Goal: Task Accomplishment & Management: Manage account settings

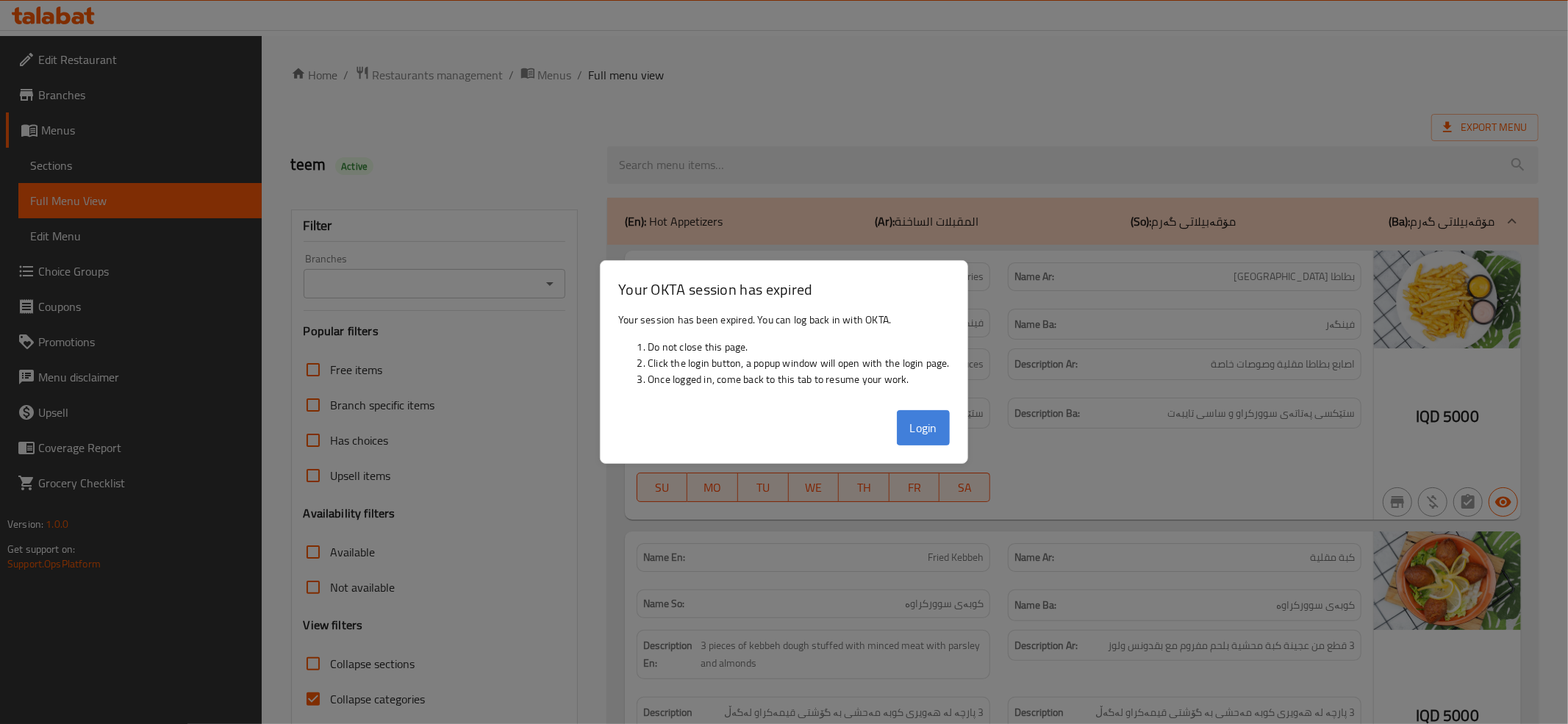
click at [910, 425] on button "Login" at bounding box center [924, 428] width 53 height 35
click at [921, 429] on button "Login" at bounding box center [924, 428] width 53 height 35
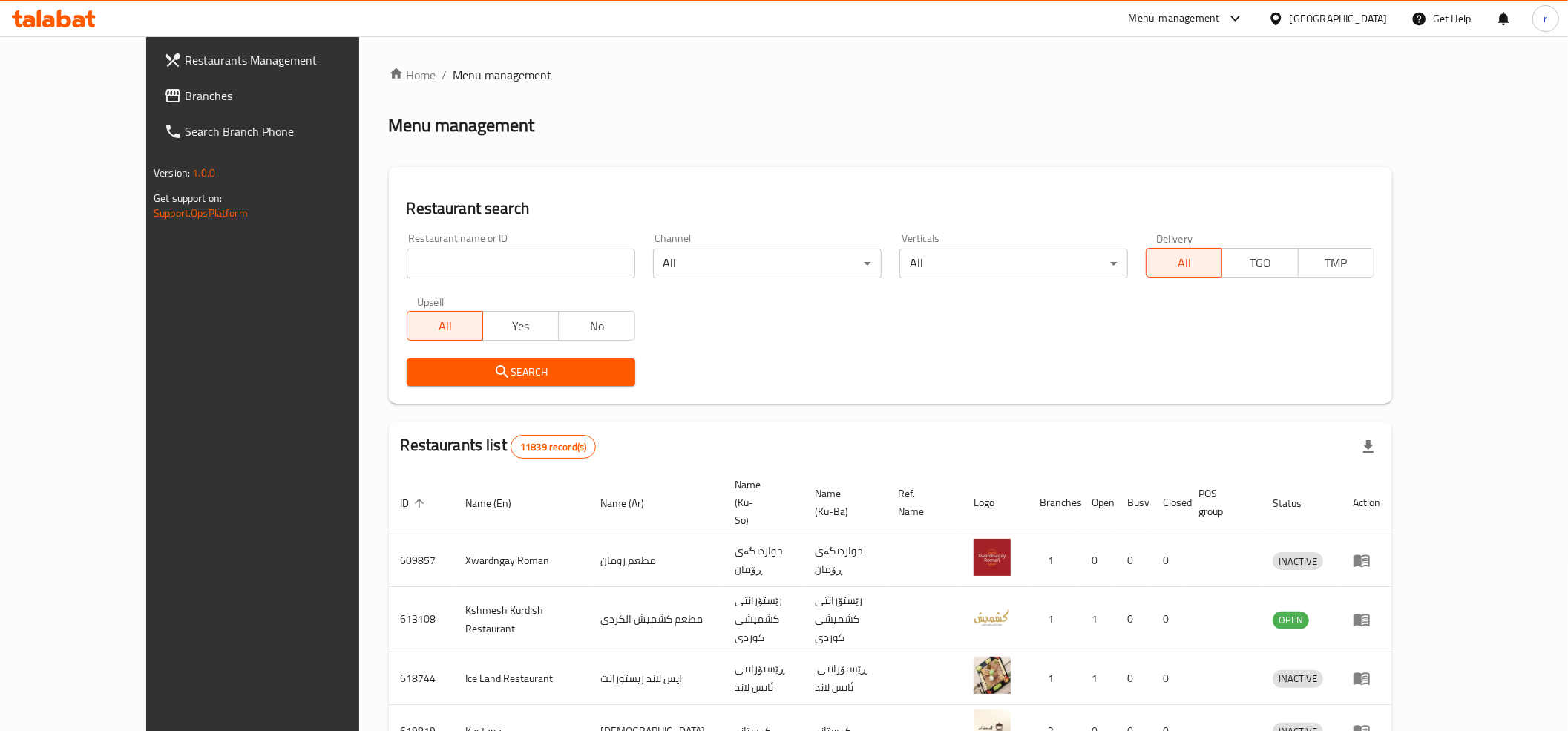
click at [185, 93] on span "Branches" at bounding box center [290, 95] width 211 height 18
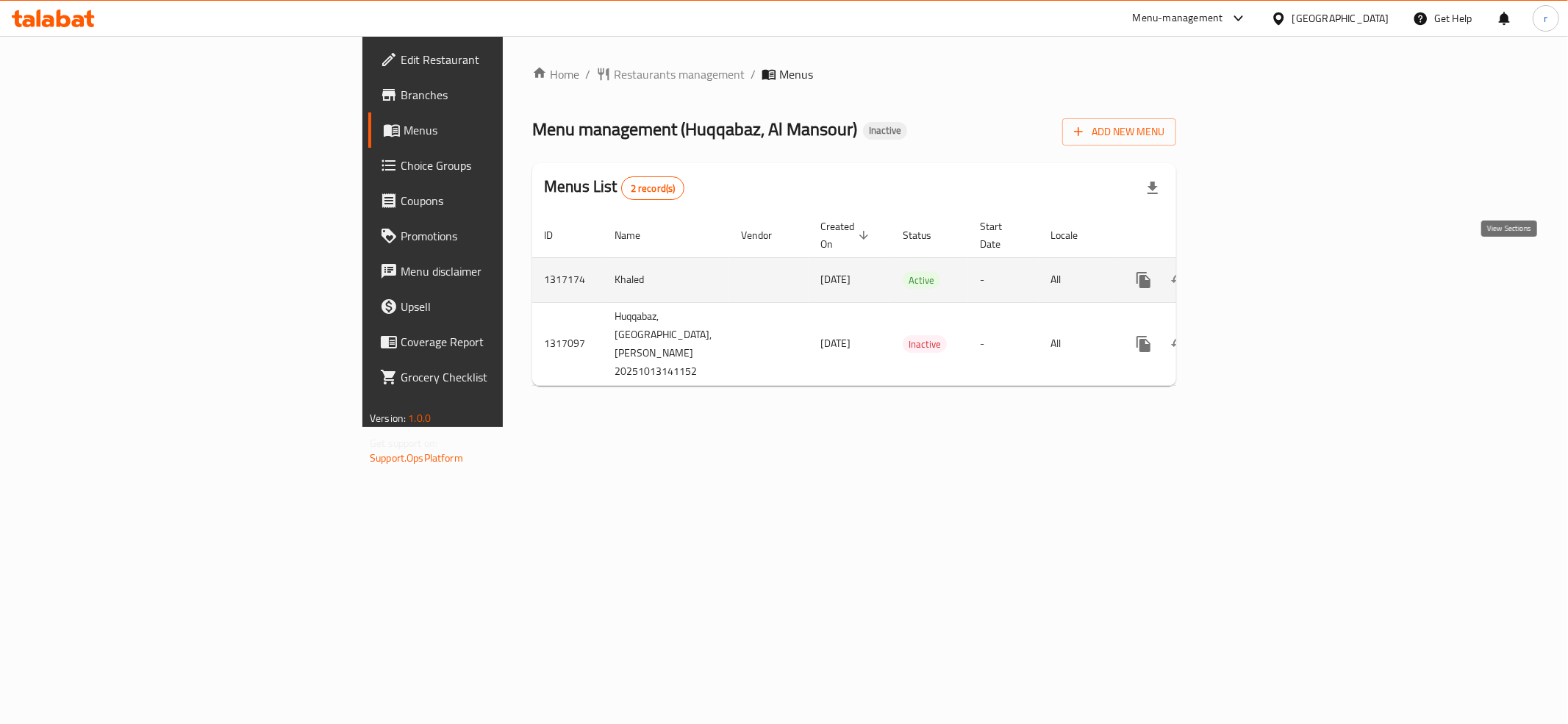
click at [1259, 271] on icon "enhanced table" at bounding box center [1249, 280] width 18 height 18
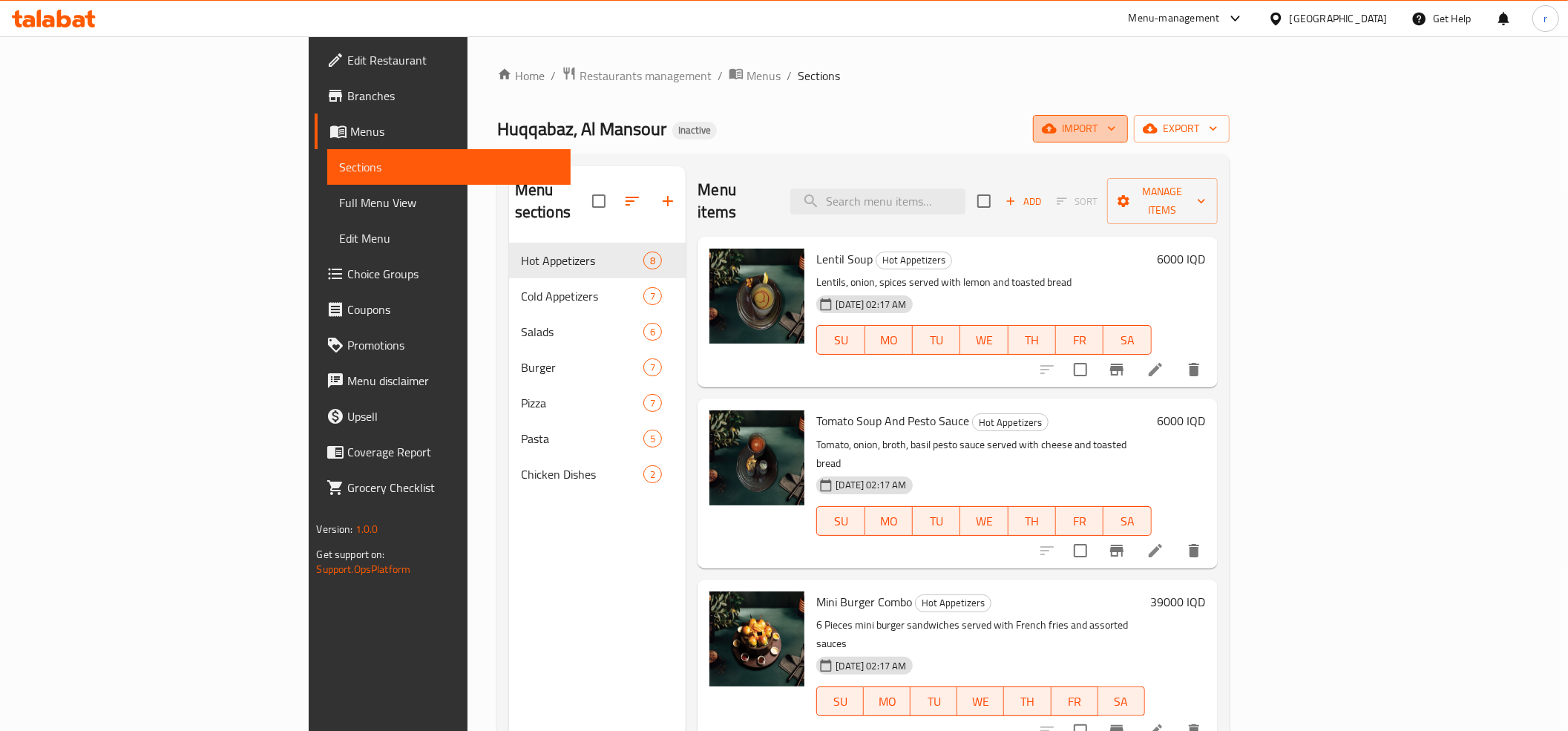
click at [1116, 127] on span "import" at bounding box center [1081, 128] width 71 height 18
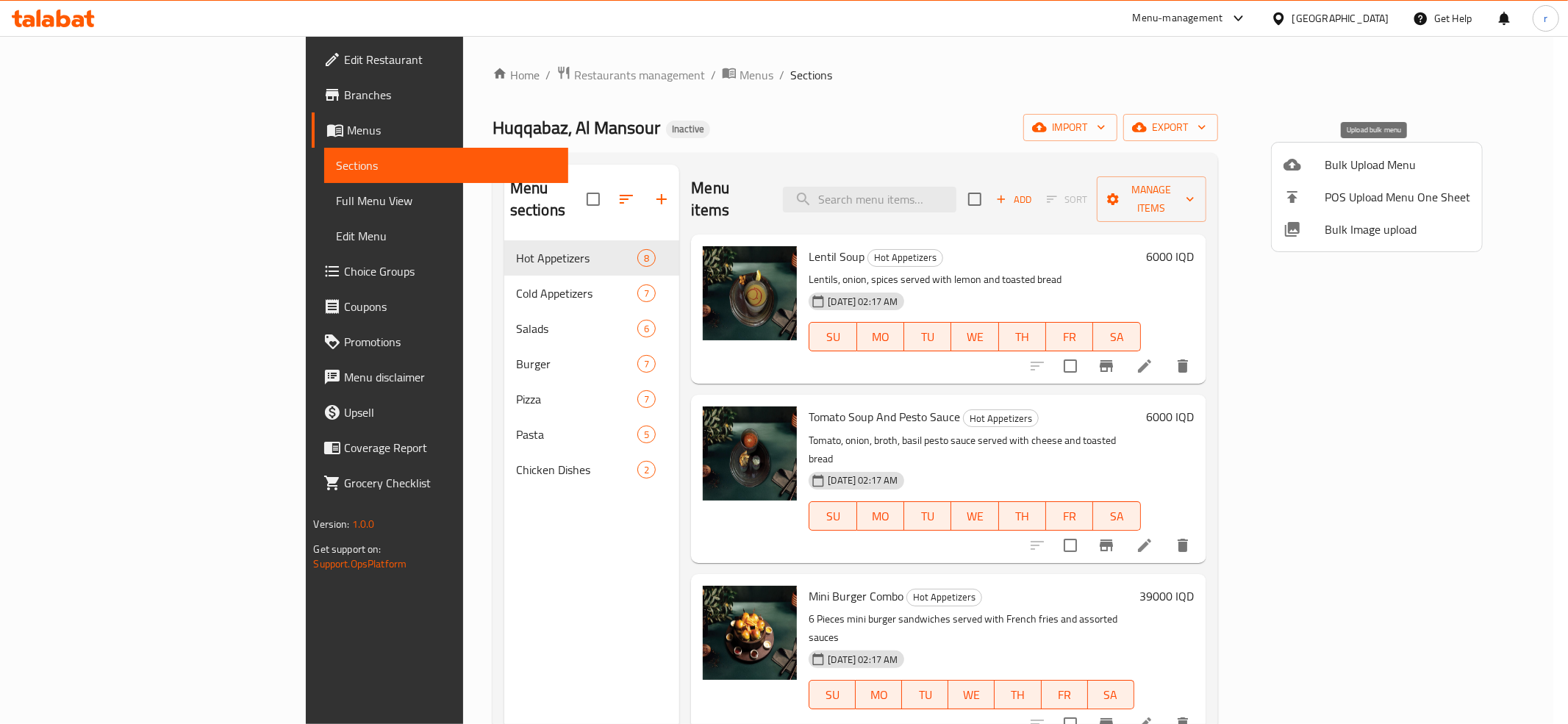
click at [1318, 171] on div at bounding box center [1304, 165] width 41 height 18
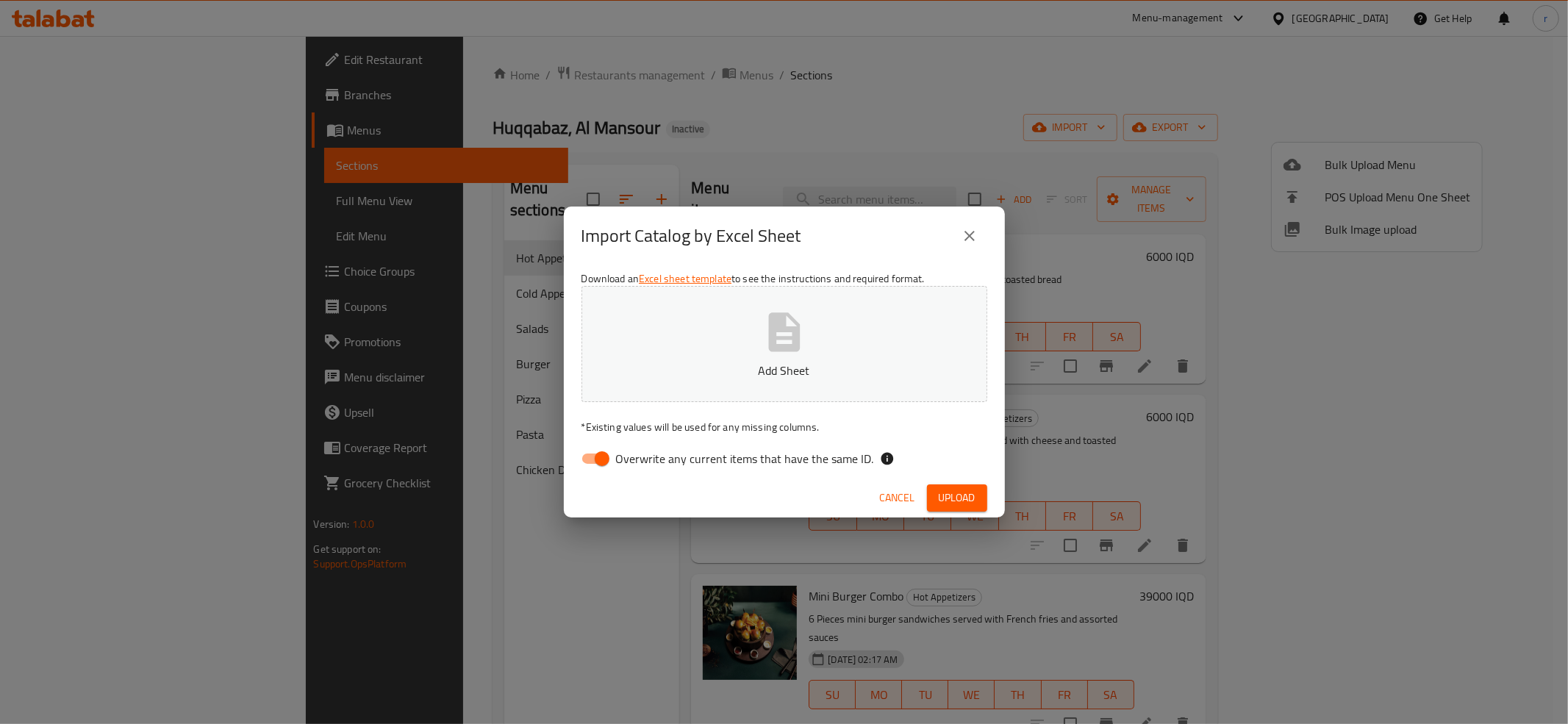
click at [586, 452] on input "Overwrite any current items that have the same ID." at bounding box center [602, 459] width 84 height 28
checkbox input "false"
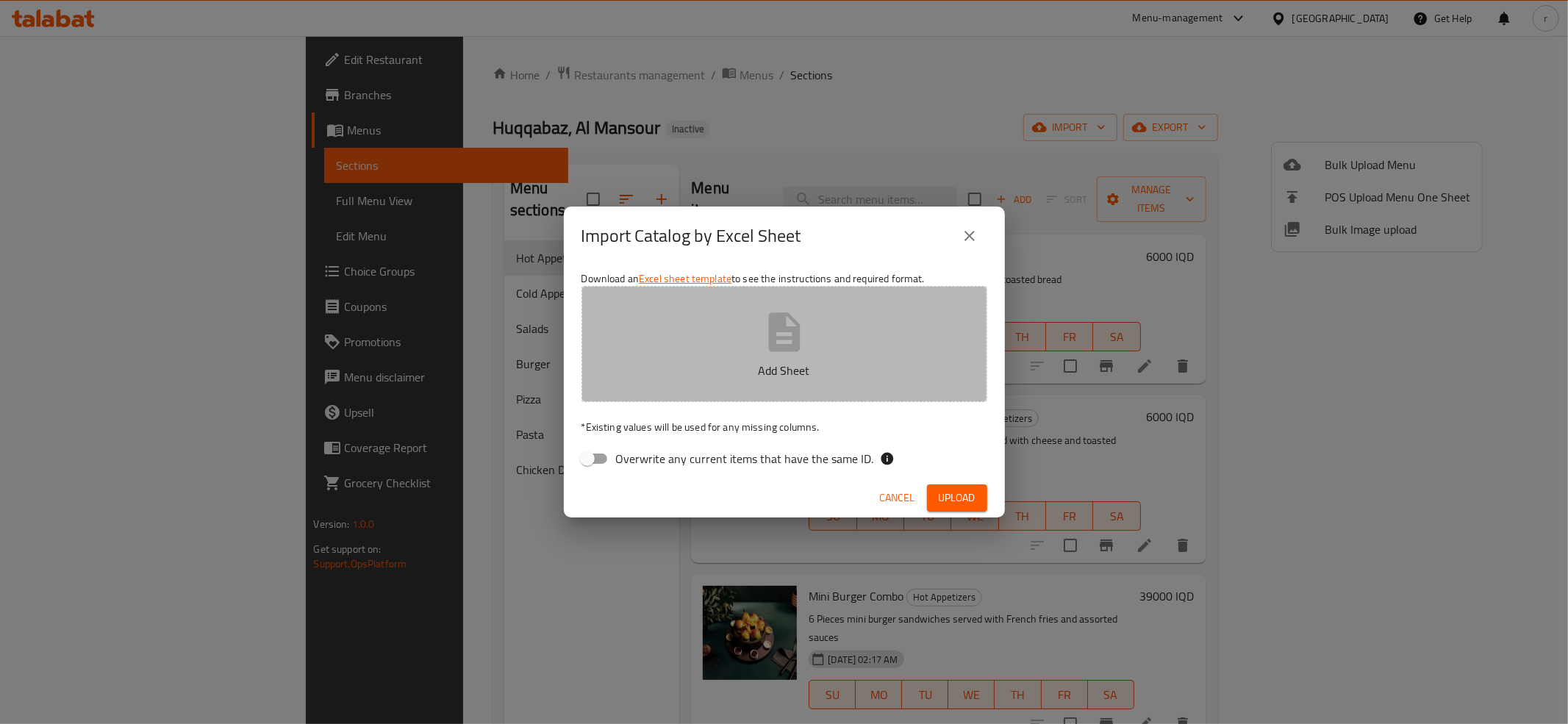
click at [684, 378] on p "Add Sheet" at bounding box center [785, 370] width 361 height 18
click at [745, 394] on button "Add Sheet" at bounding box center [784, 344] width 406 height 116
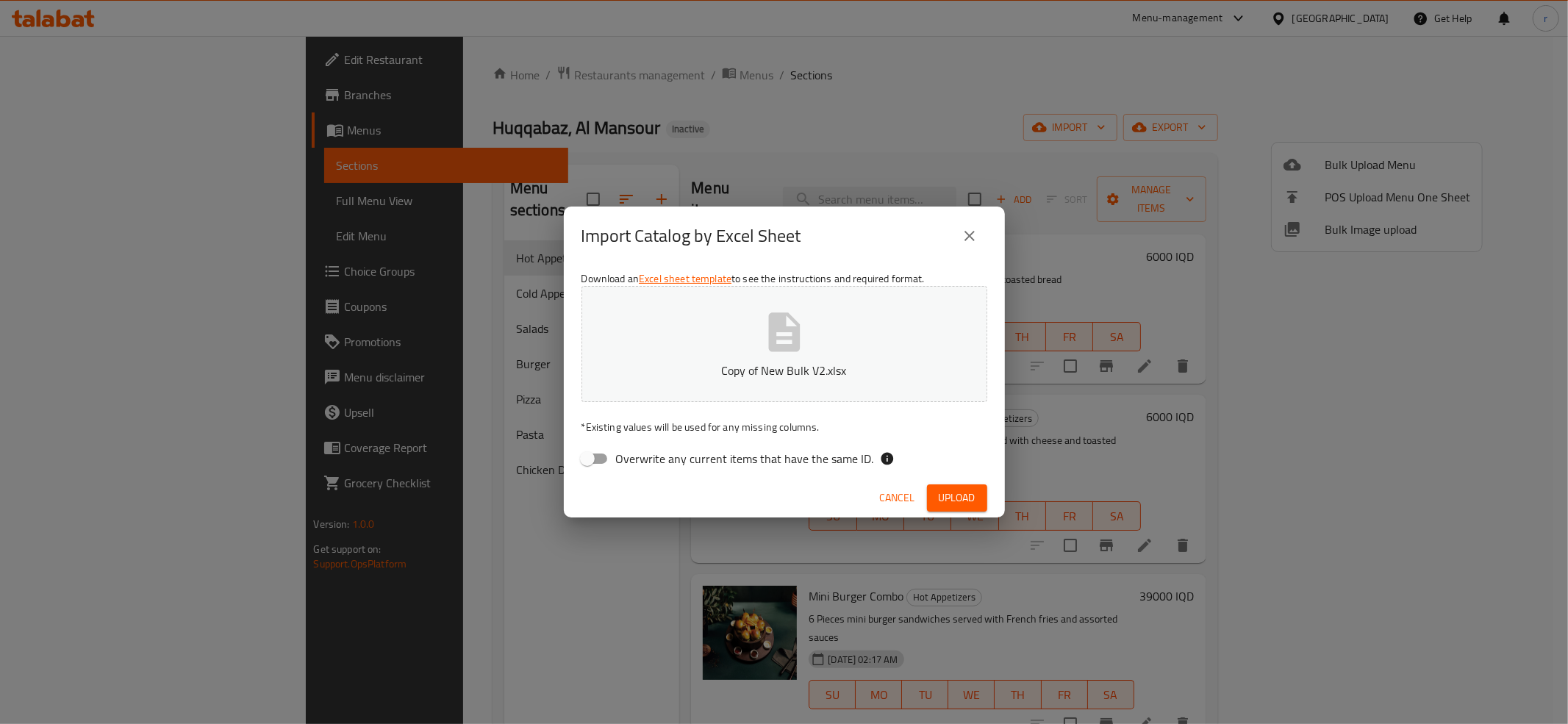
click at [959, 496] on span "Upload" at bounding box center [957, 497] width 37 height 18
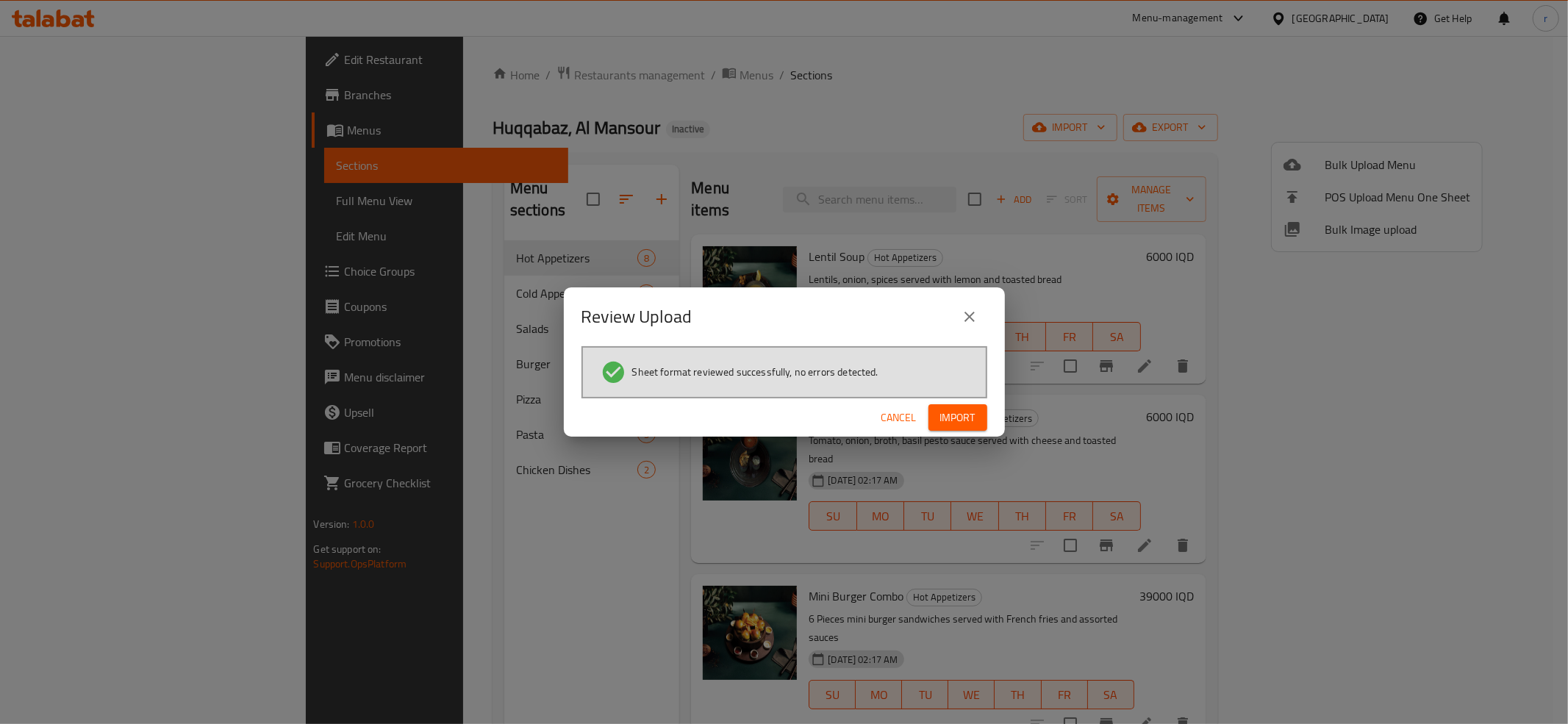
click at [959, 409] on span "Import" at bounding box center [957, 417] width 35 height 18
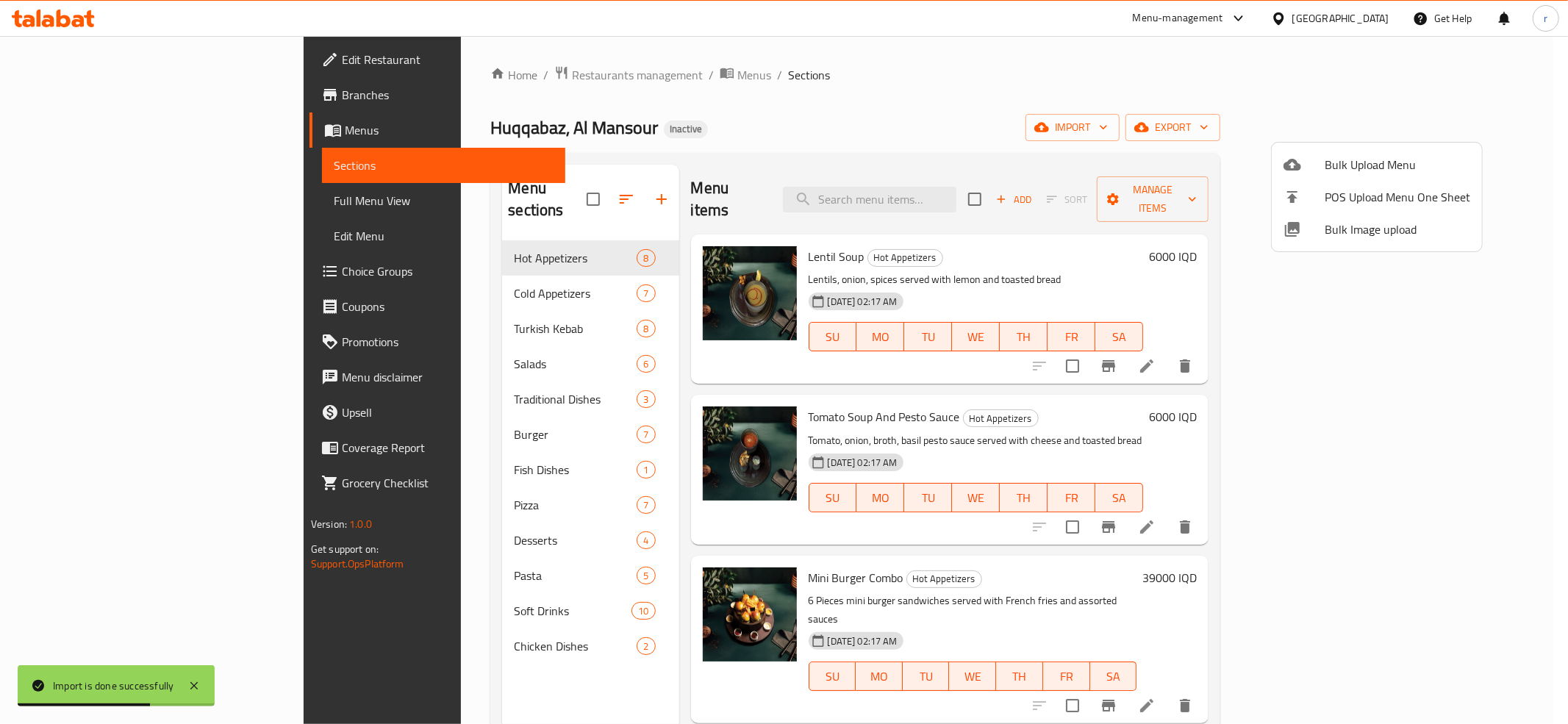
click at [477, 397] on div at bounding box center [784, 362] width 1568 height 724
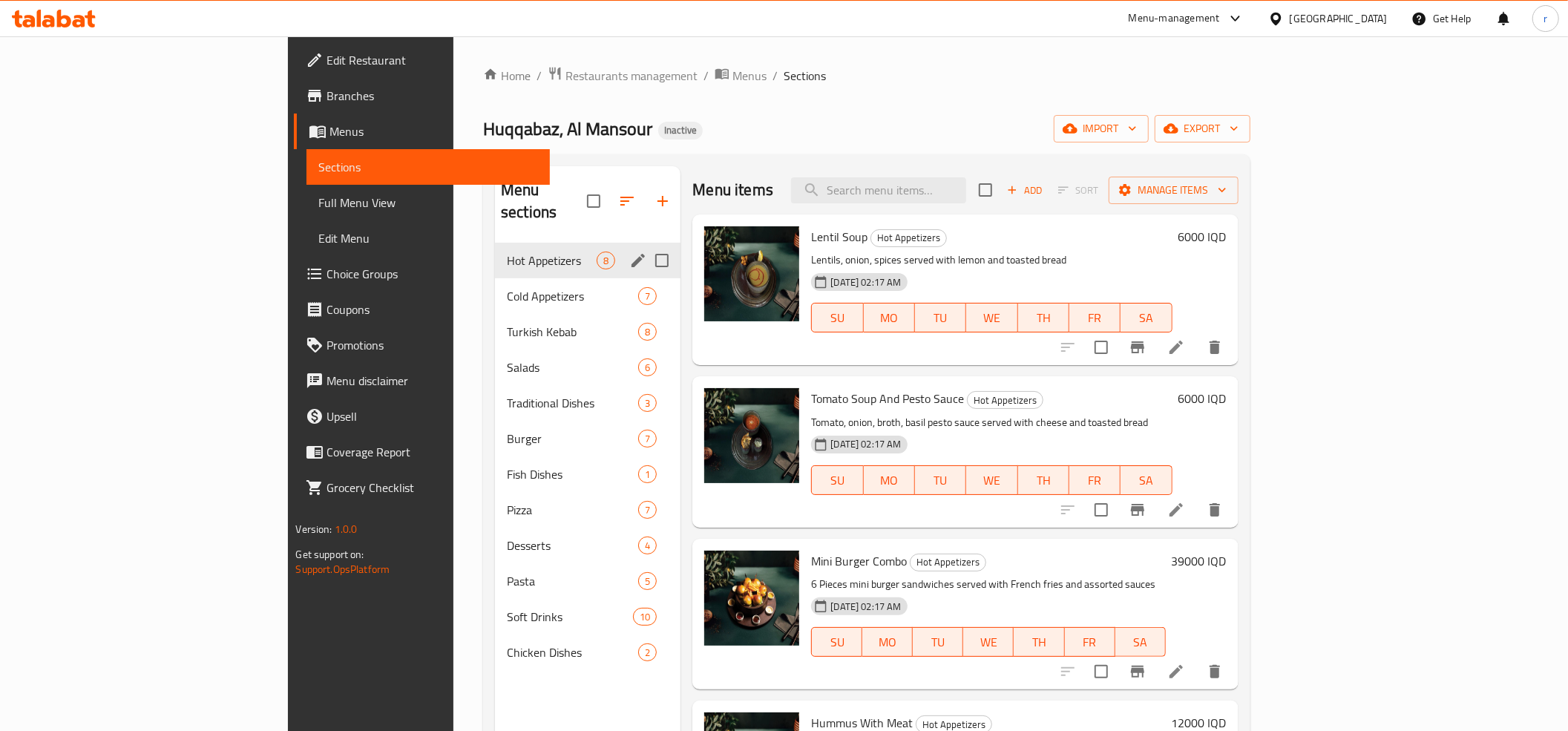
click at [495, 243] on div "Hot Appetizers 8" at bounding box center [588, 260] width 185 height 36
click at [507, 430] on span "Burger" at bounding box center [552, 439] width 90 height 18
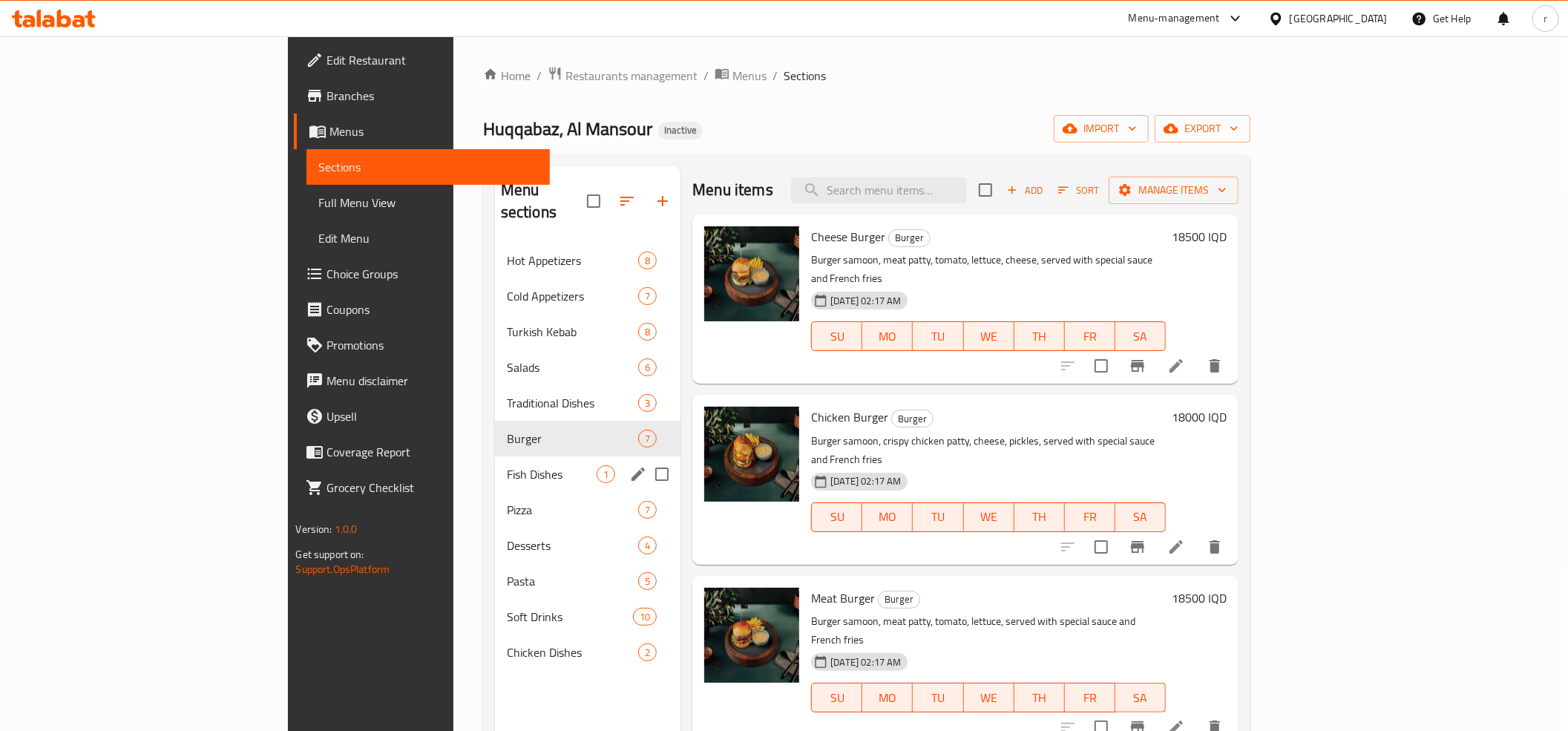
click at [495, 467] on div "Fish Dishes 1" at bounding box center [588, 474] width 186 height 36
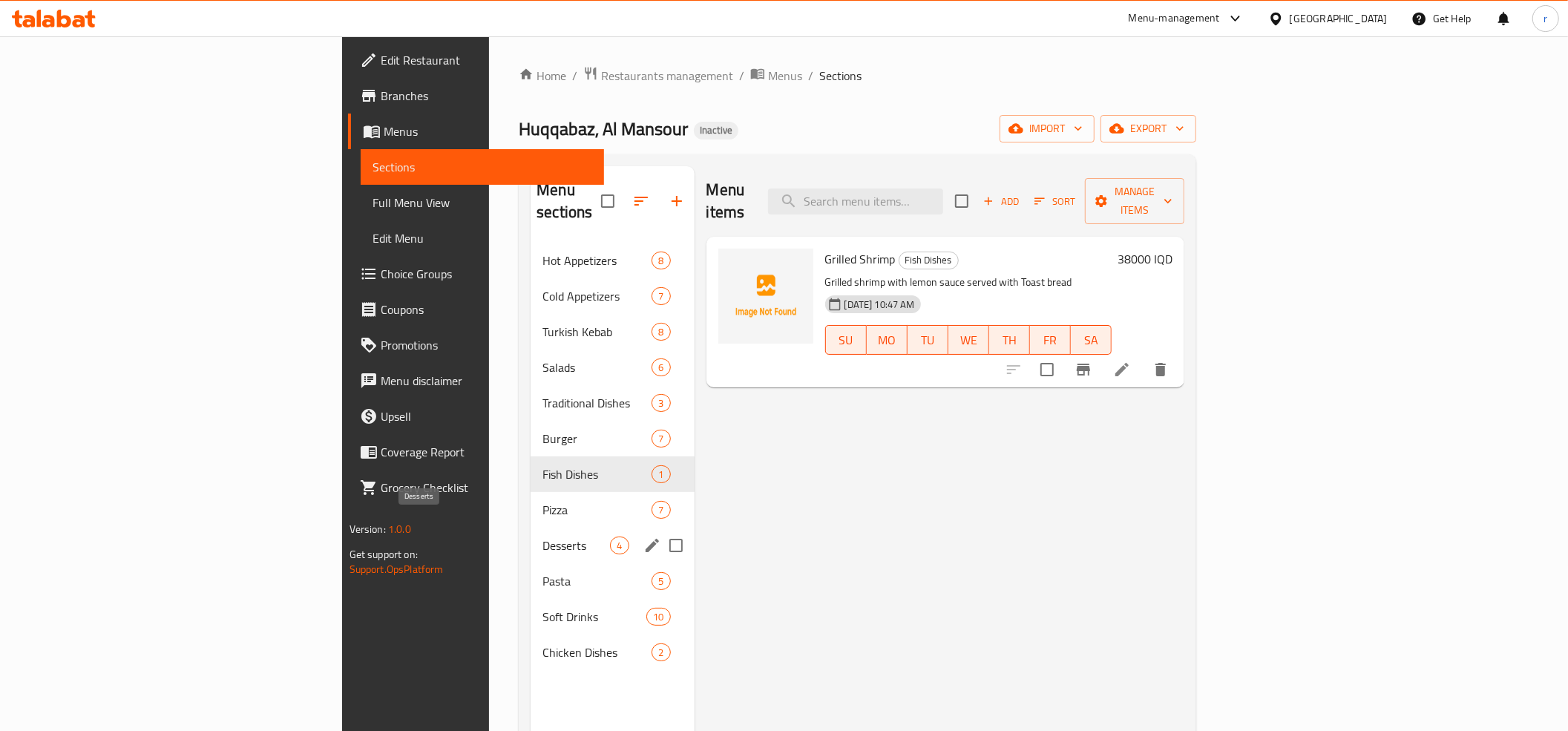
click at [543, 537] on span "Desserts" at bounding box center [576, 545] width 68 height 18
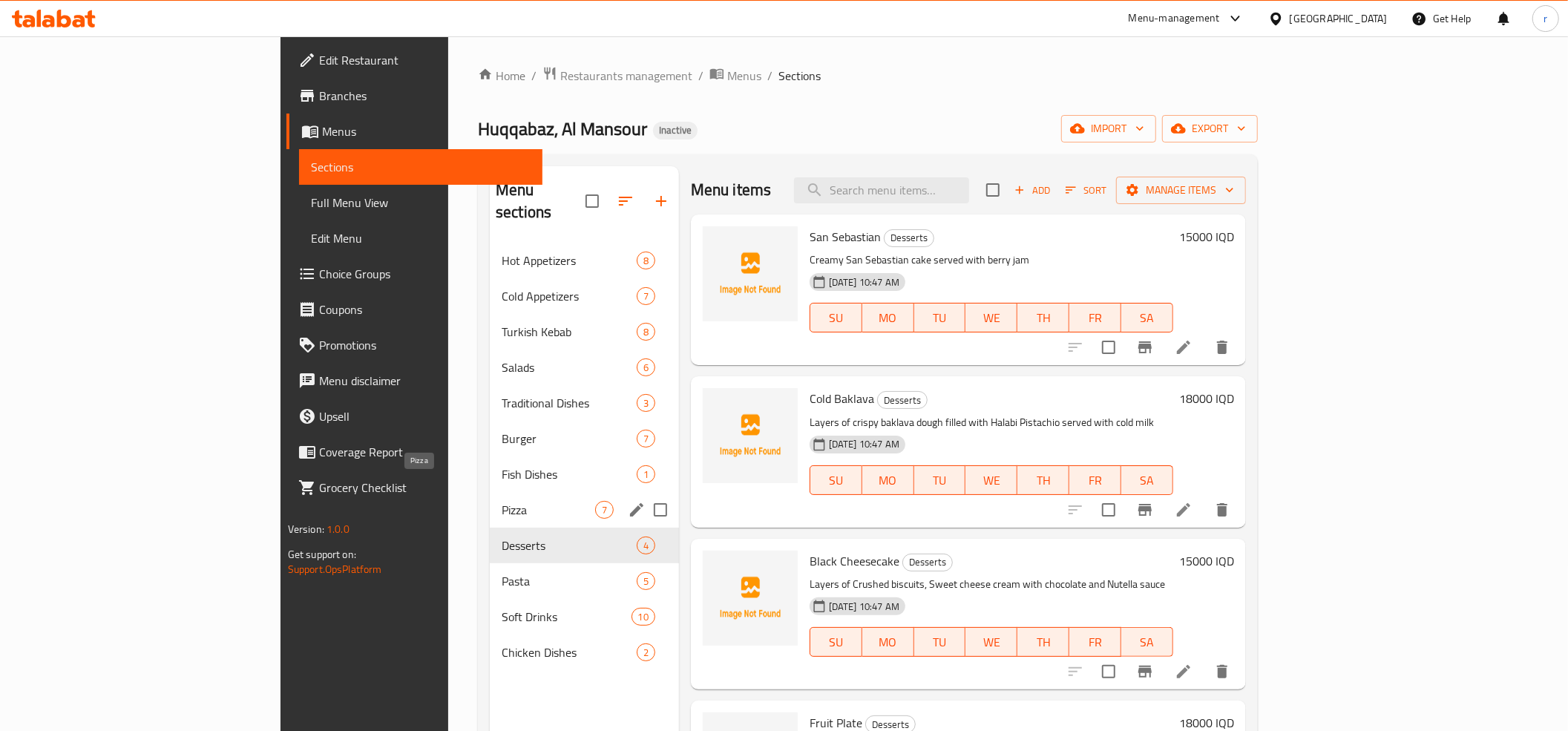
click at [502, 501] on span "Pizza" at bounding box center [549, 510] width 94 height 18
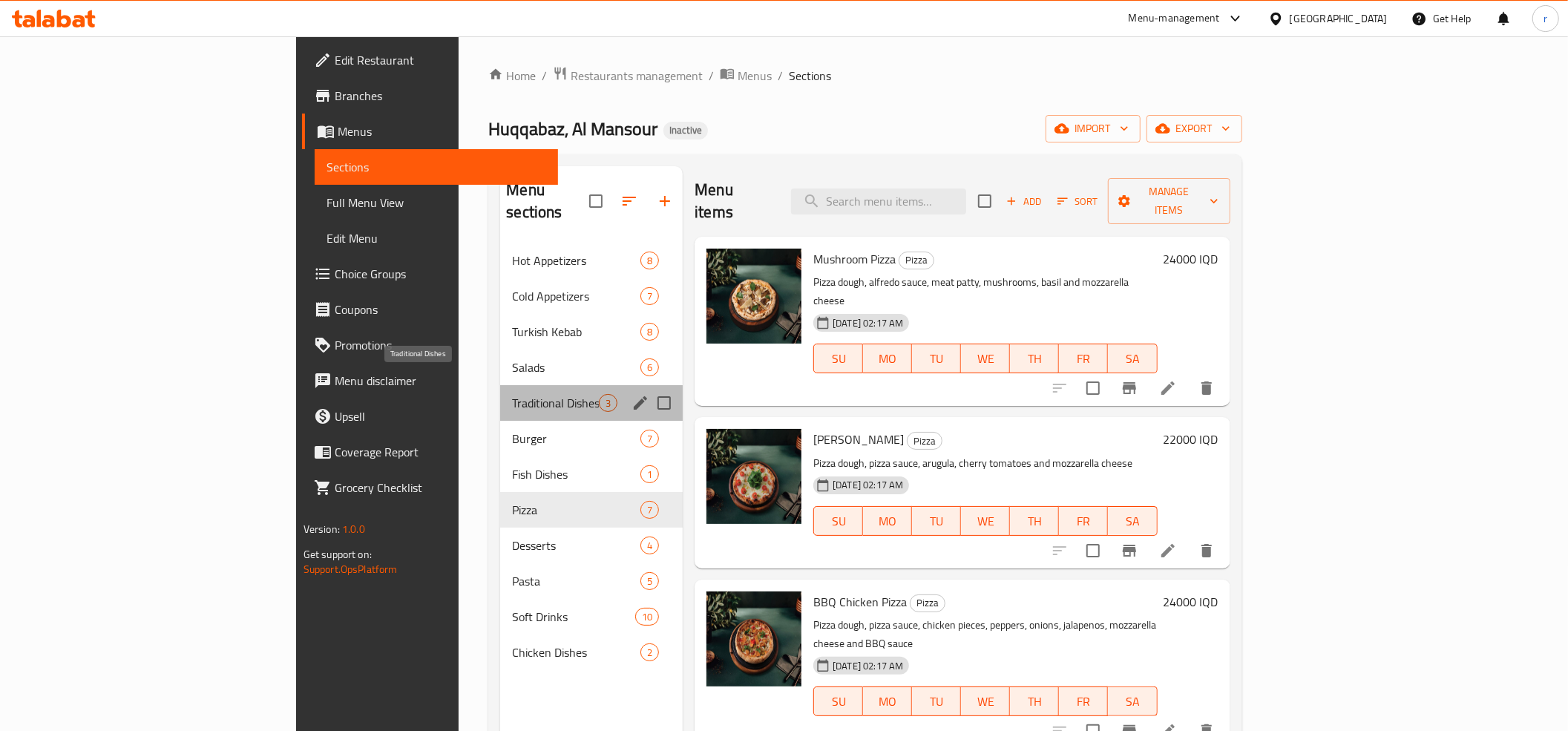
click at [512, 395] on span "Traditional Dishes" at bounding box center [556, 403] width 87 height 18
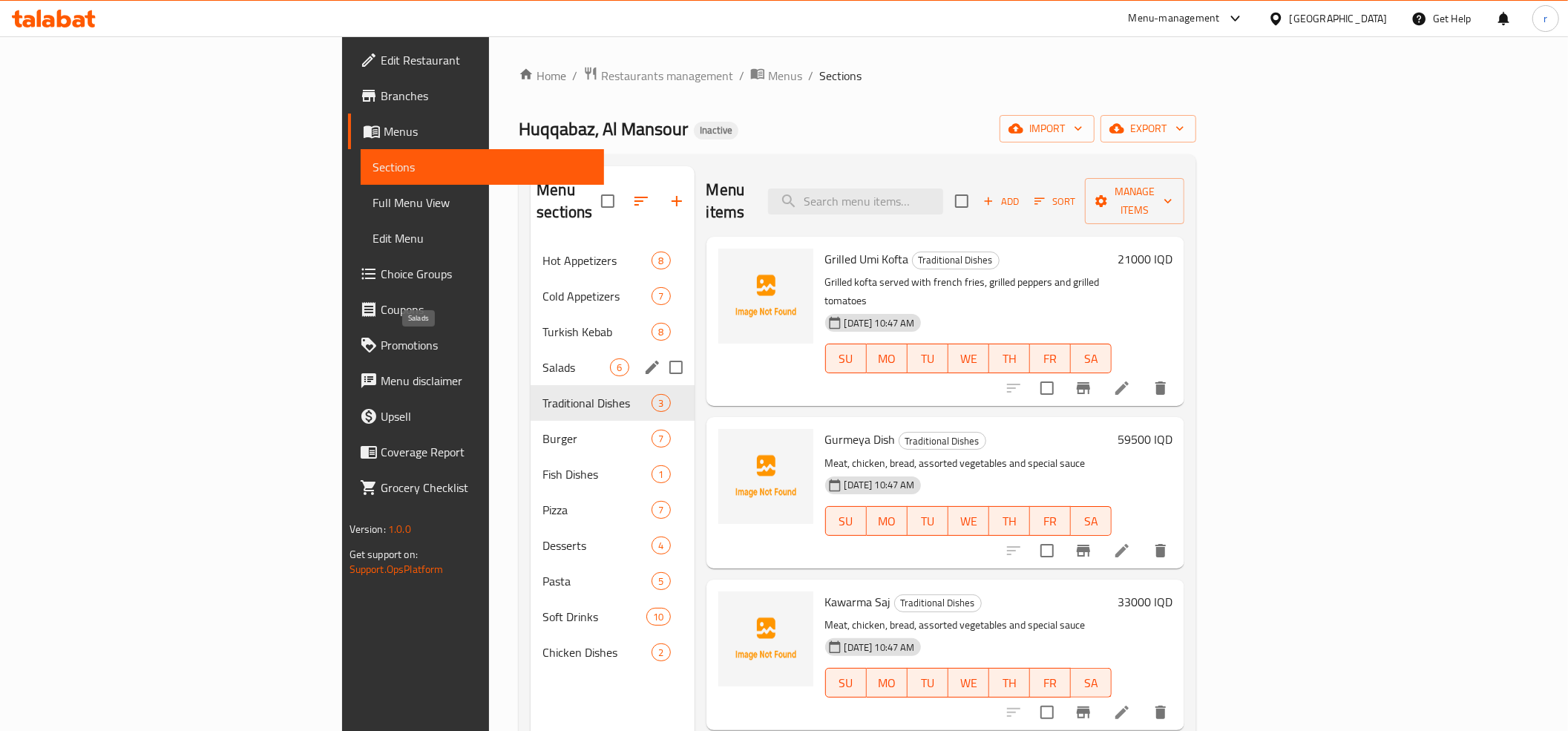
click at [543, 359] on span "Salads" at bounding box center [576, 368] width 68 height 18
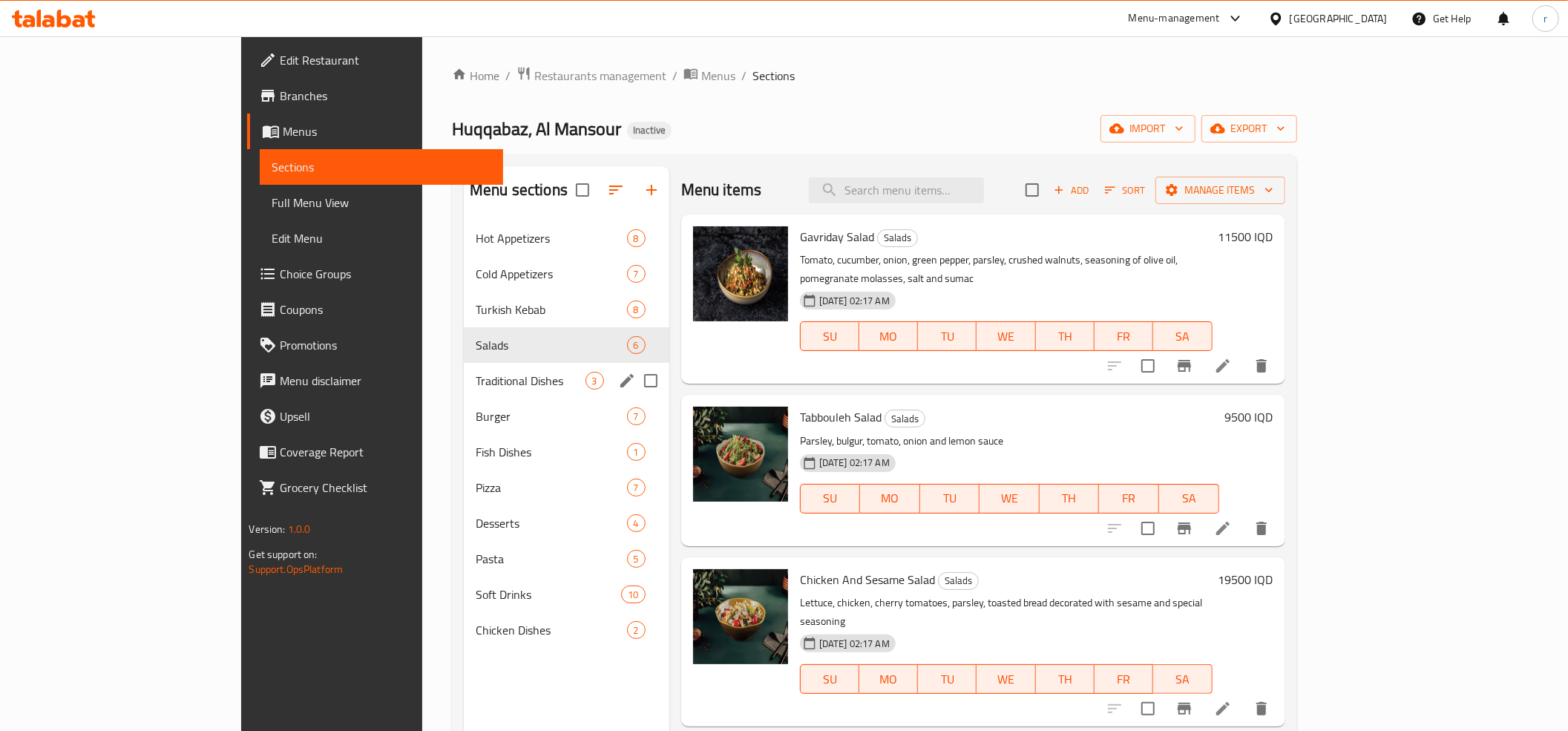
click at [464, 395] on div "Traditional Dishes 3" at bounding box center [566, 381] width 205 height 36
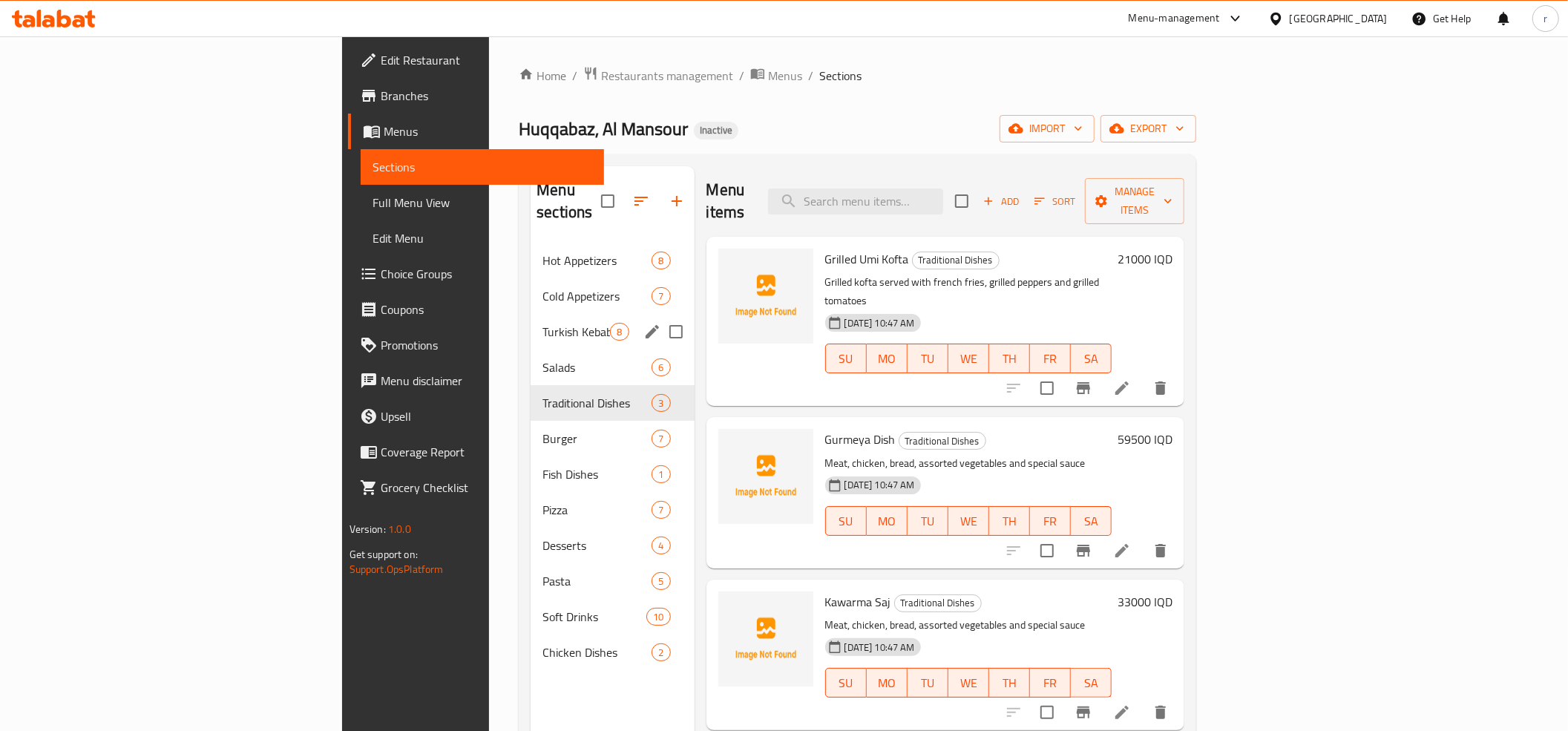
click at [530, 323] on div "Turkish Kebab 8" at bounding box center [612, 331] width 163 height 36
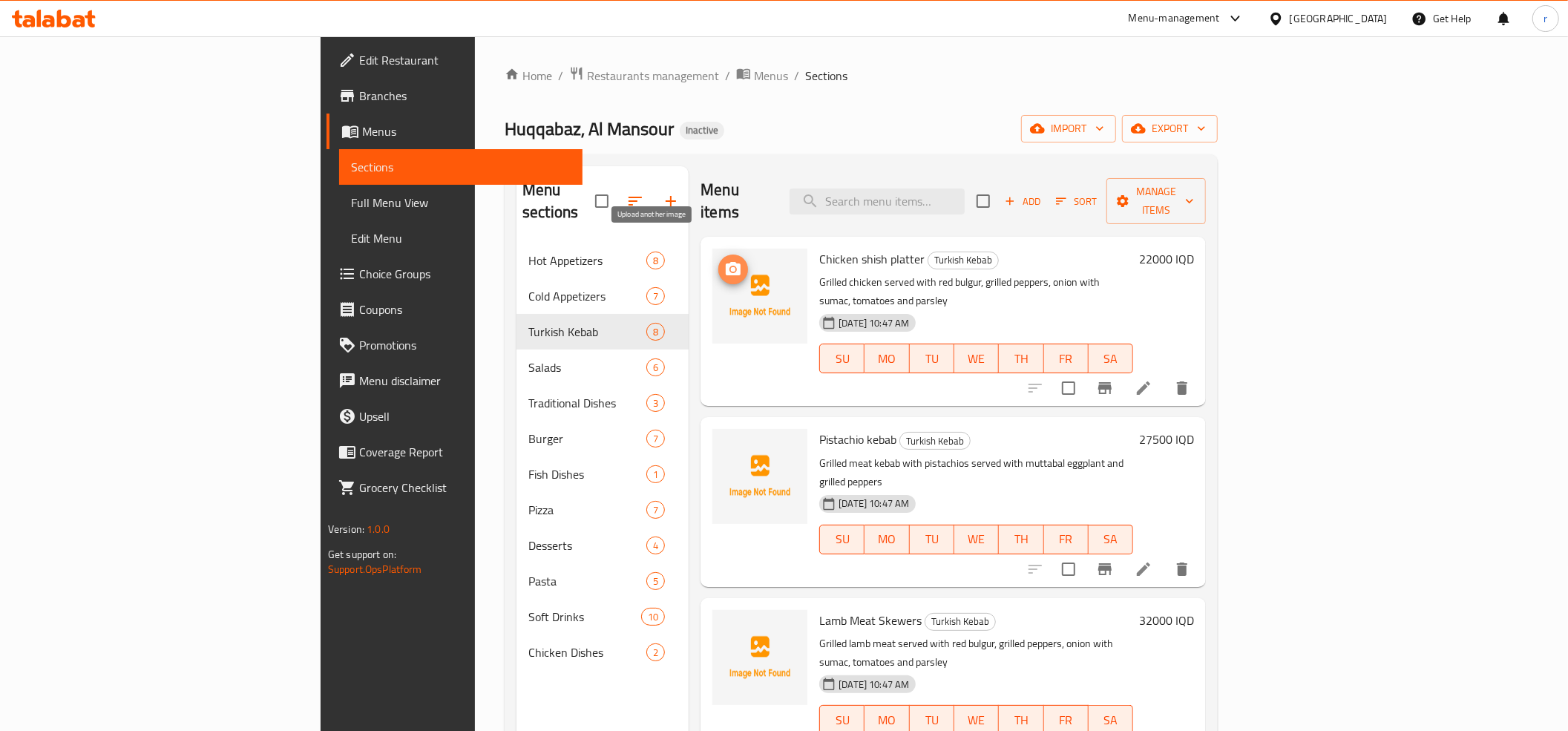
click at [725, 261] on icon "upload picture" at bounding box center [733, 270] width 18 height 18
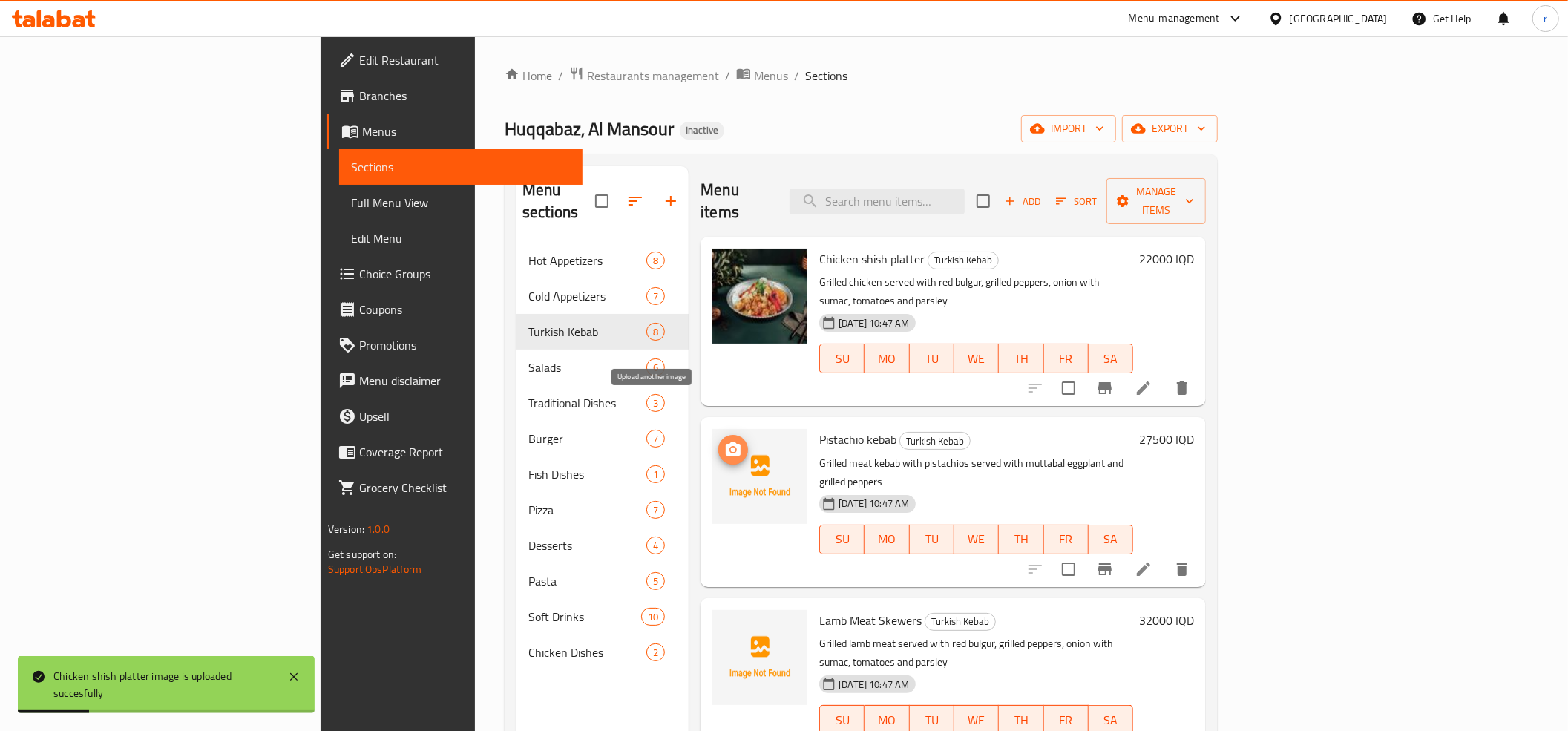
click at [719, 441] on span "upload picture" at bounding box center [733, 450] width 29 height 18
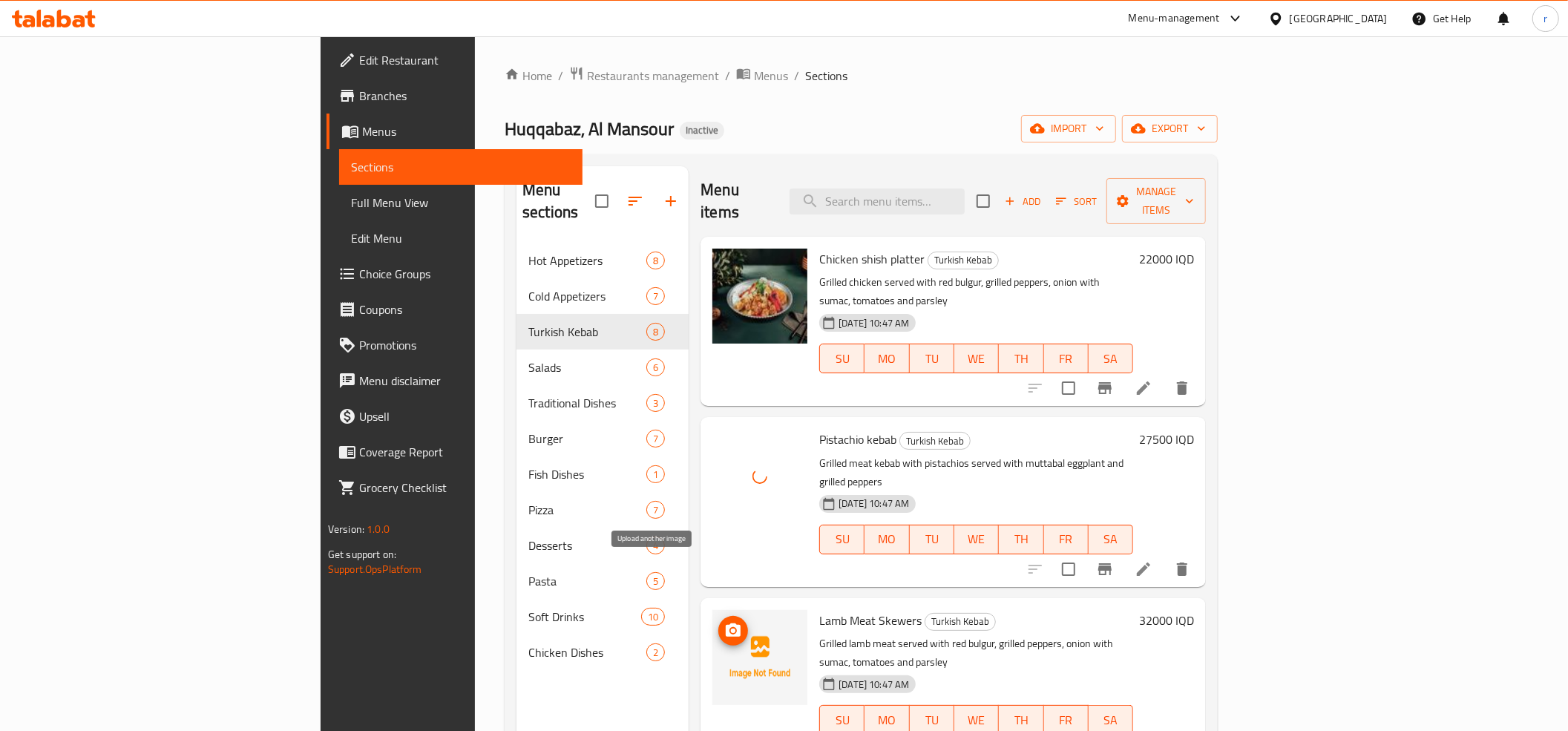
click at [725, 623] on icon "upload picture" at bounding box center [733, 631] width 18 height 18
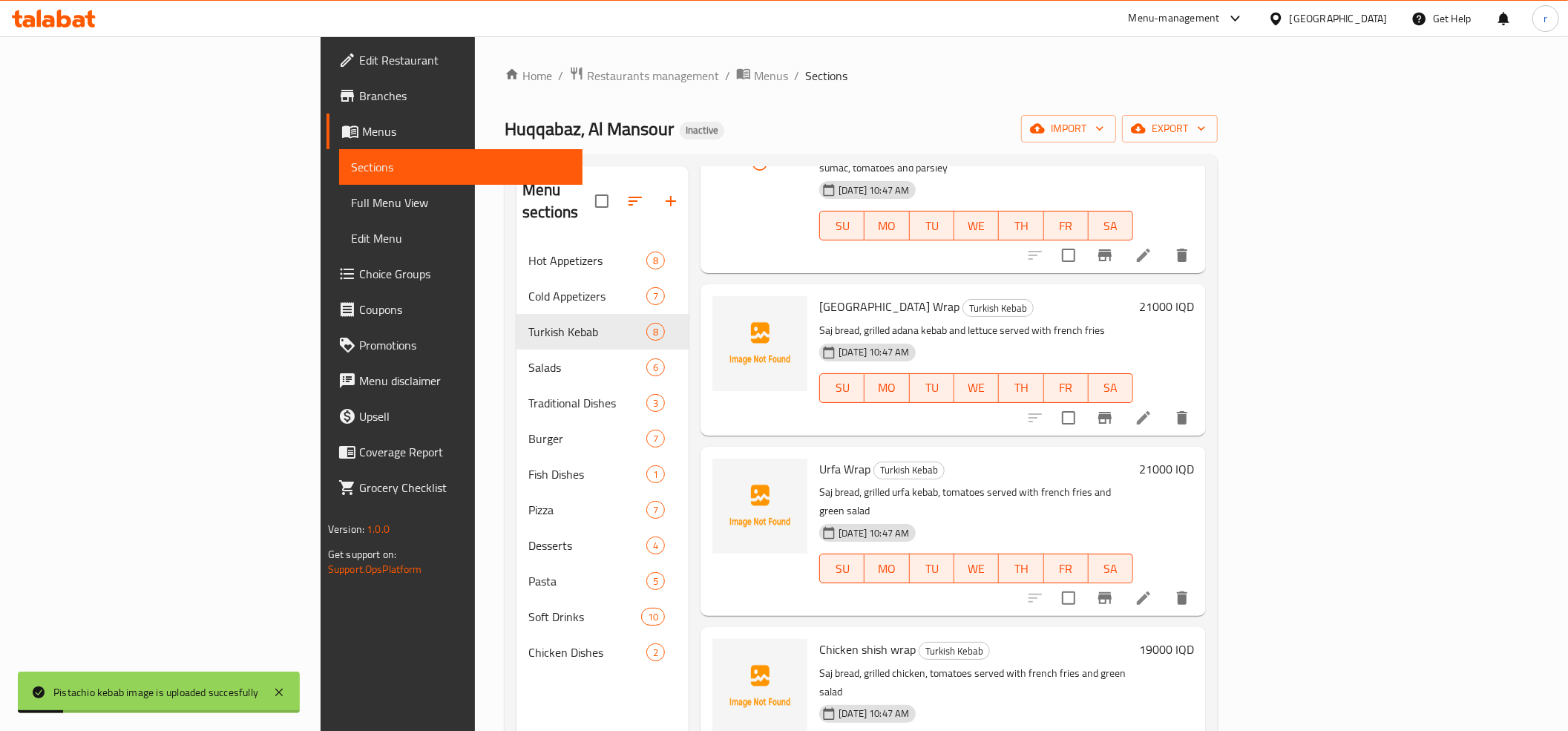
scroll to position [330, 0]
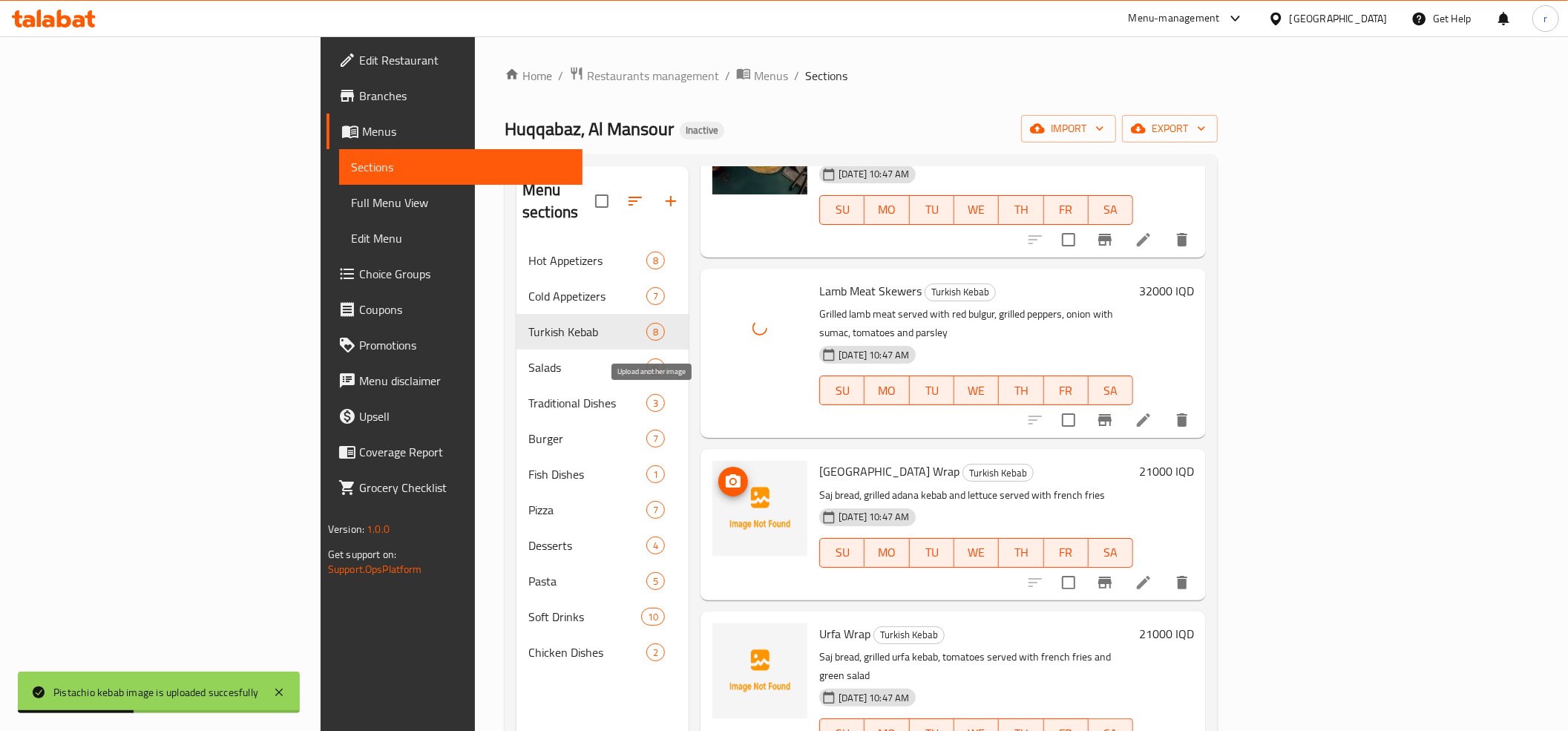
click at [719, 473] on span "upload picture" at bounding box center [733, 481] width 29 height 18
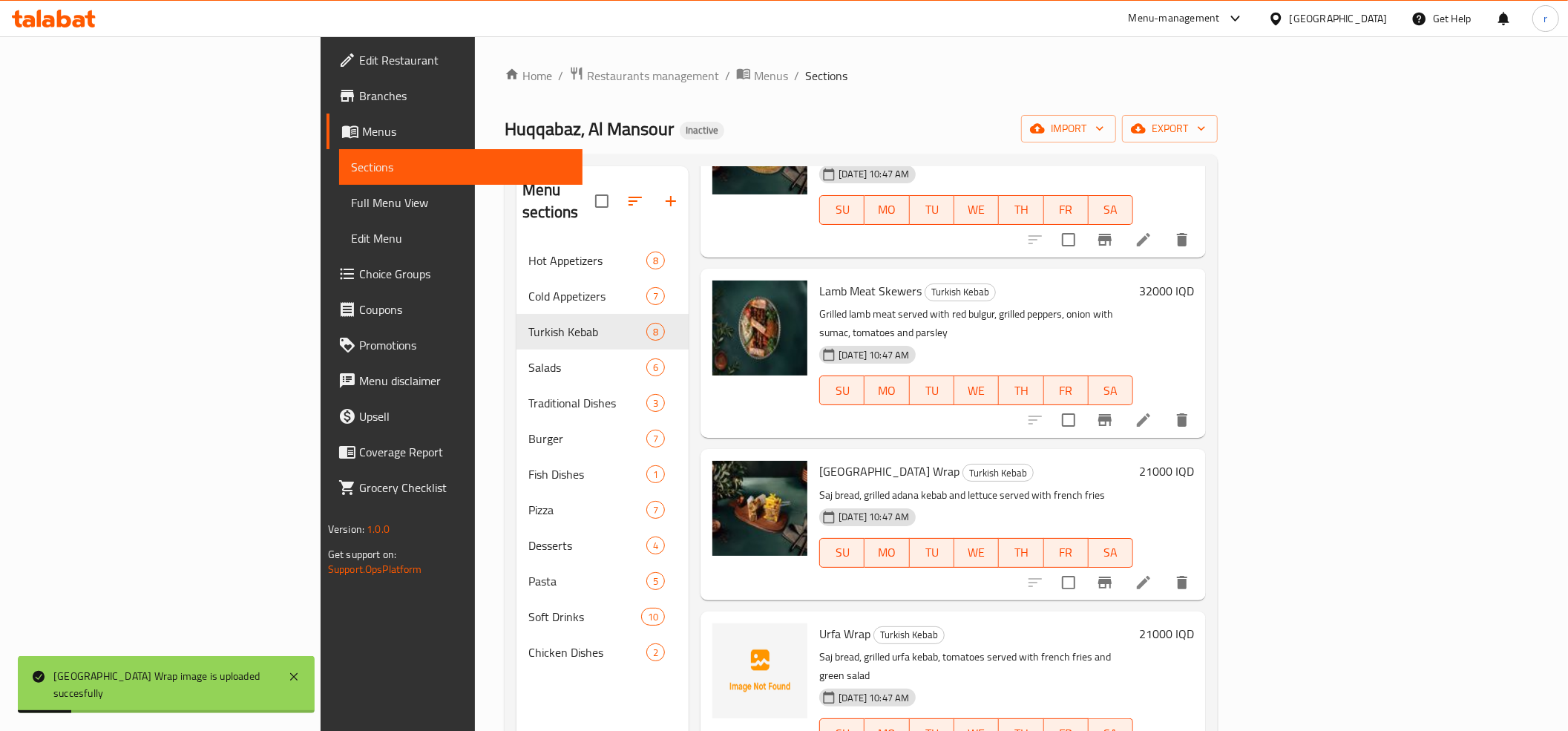
scroll to position [494, 0]
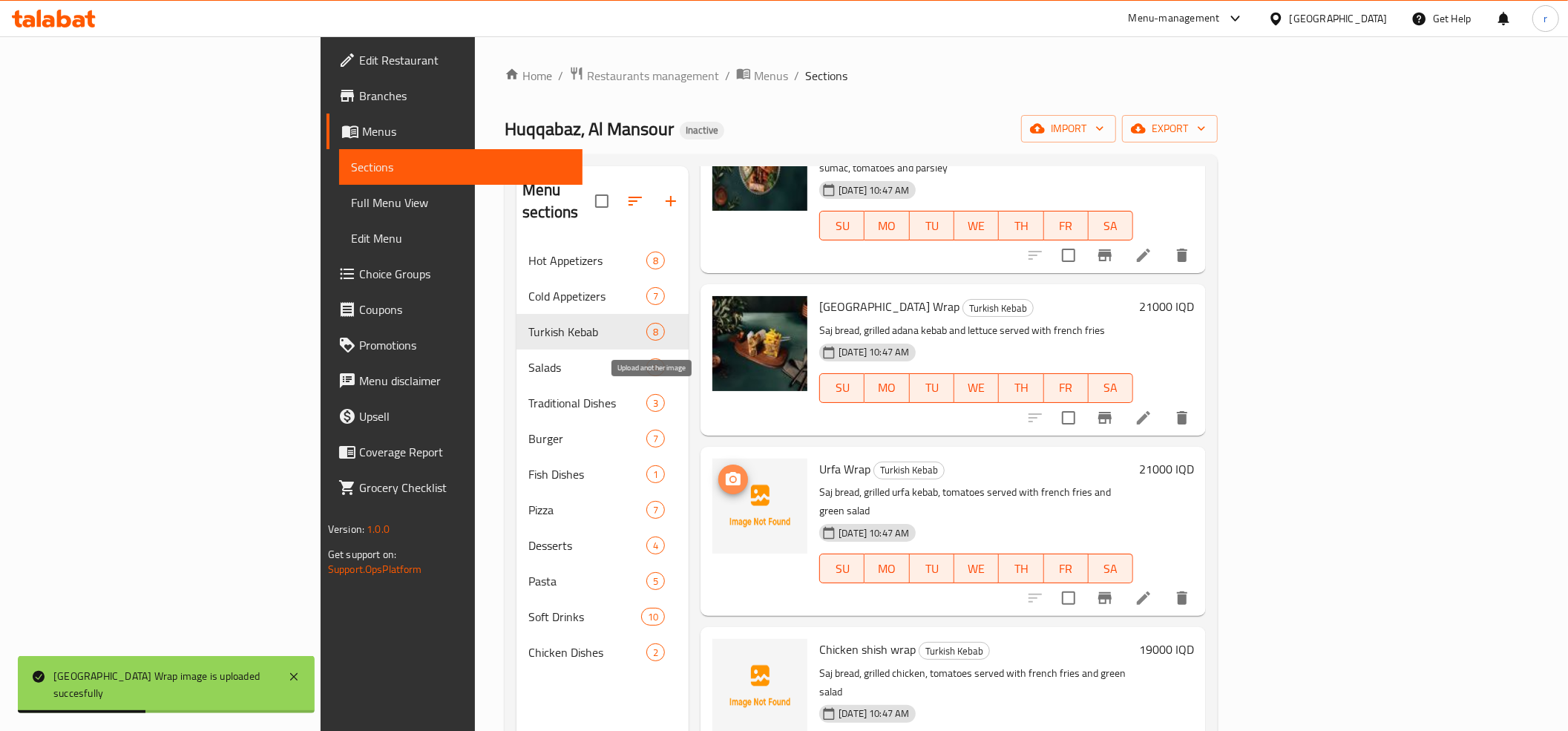
click at [719, 471] on span "upload picture" at bounding box center [733, 480] width 29 height 18
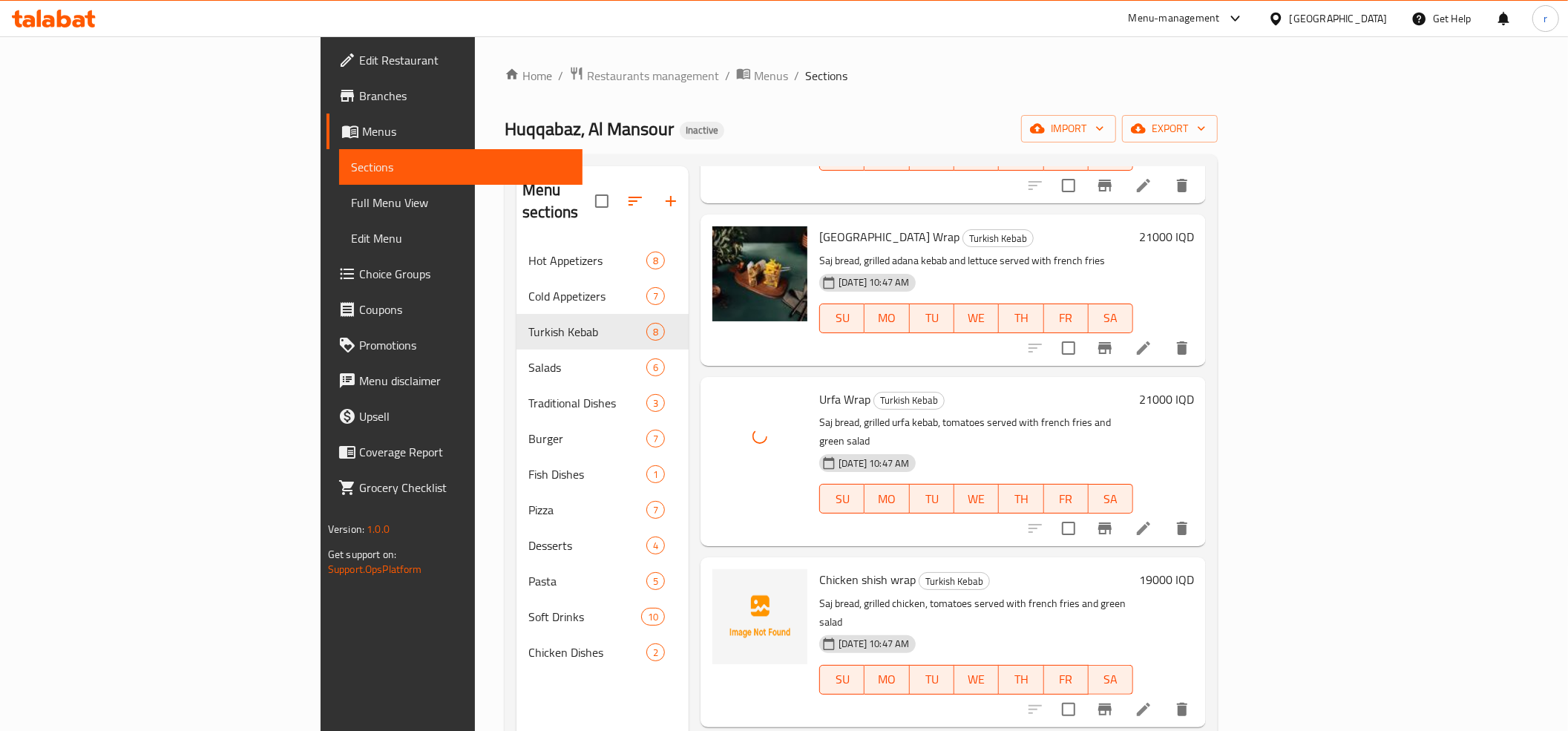
scroll to position [603, 0]
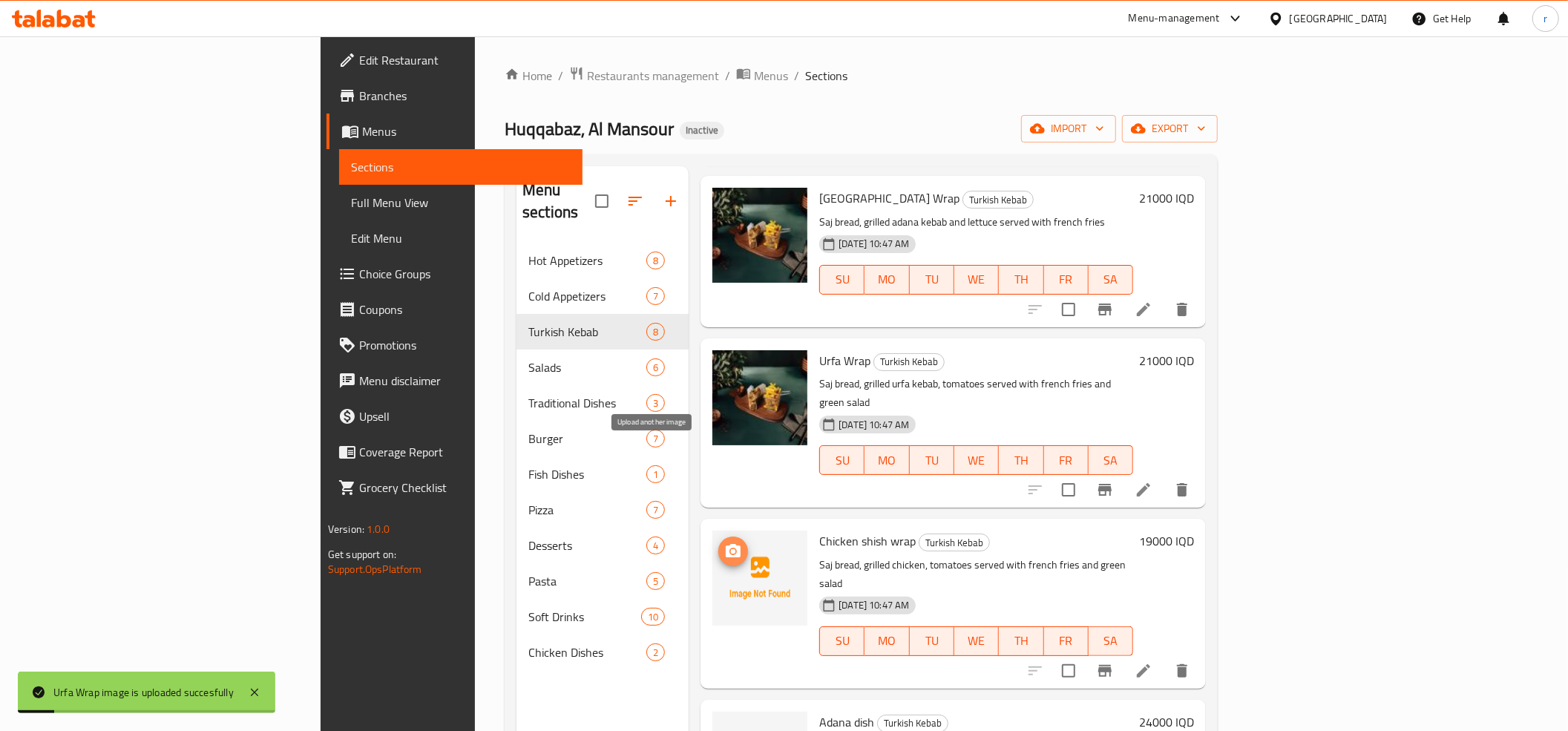
click at [725, 543] on icon "upload picture" at bounding box center [733, 552] width 18 height 18
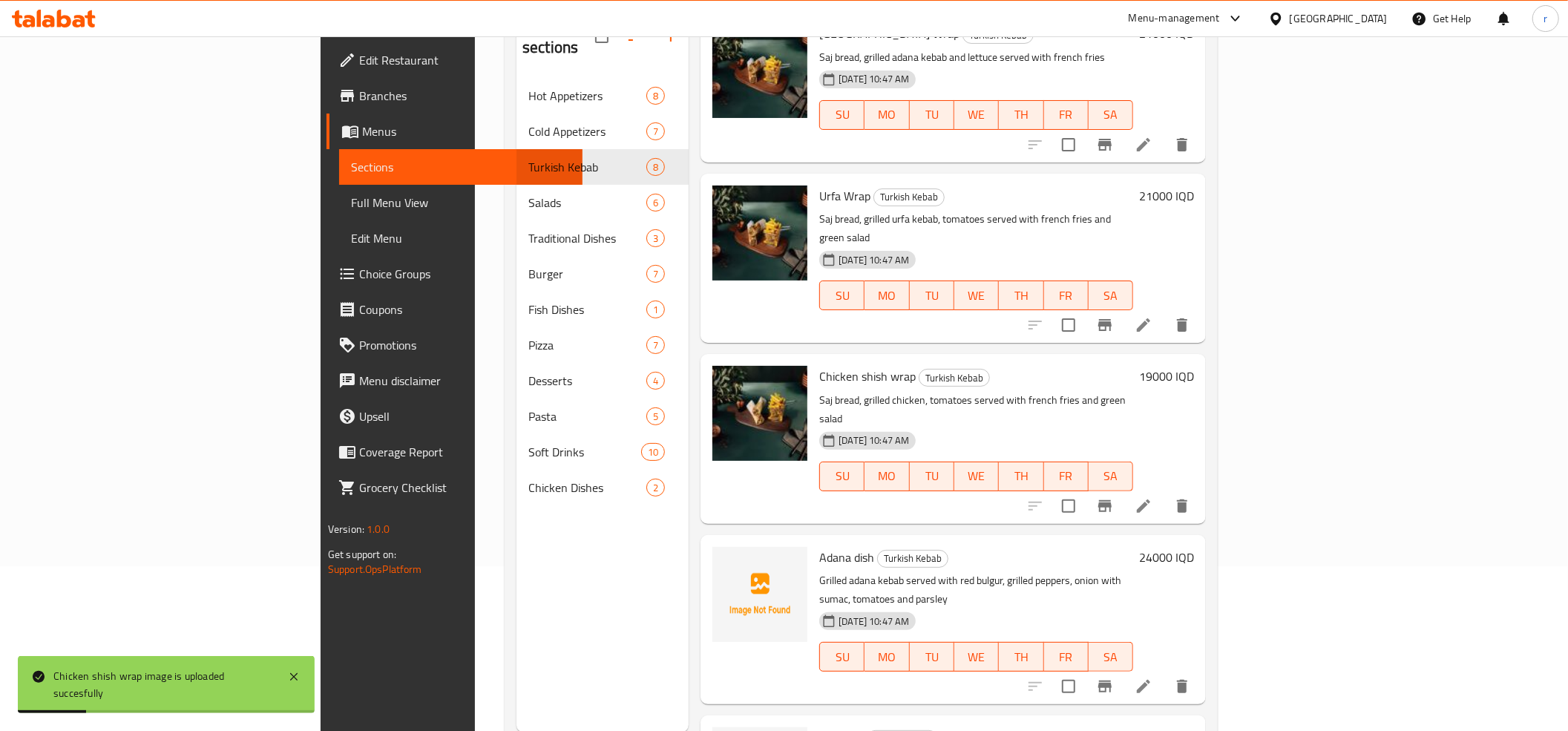
scroll to position [209, 0]
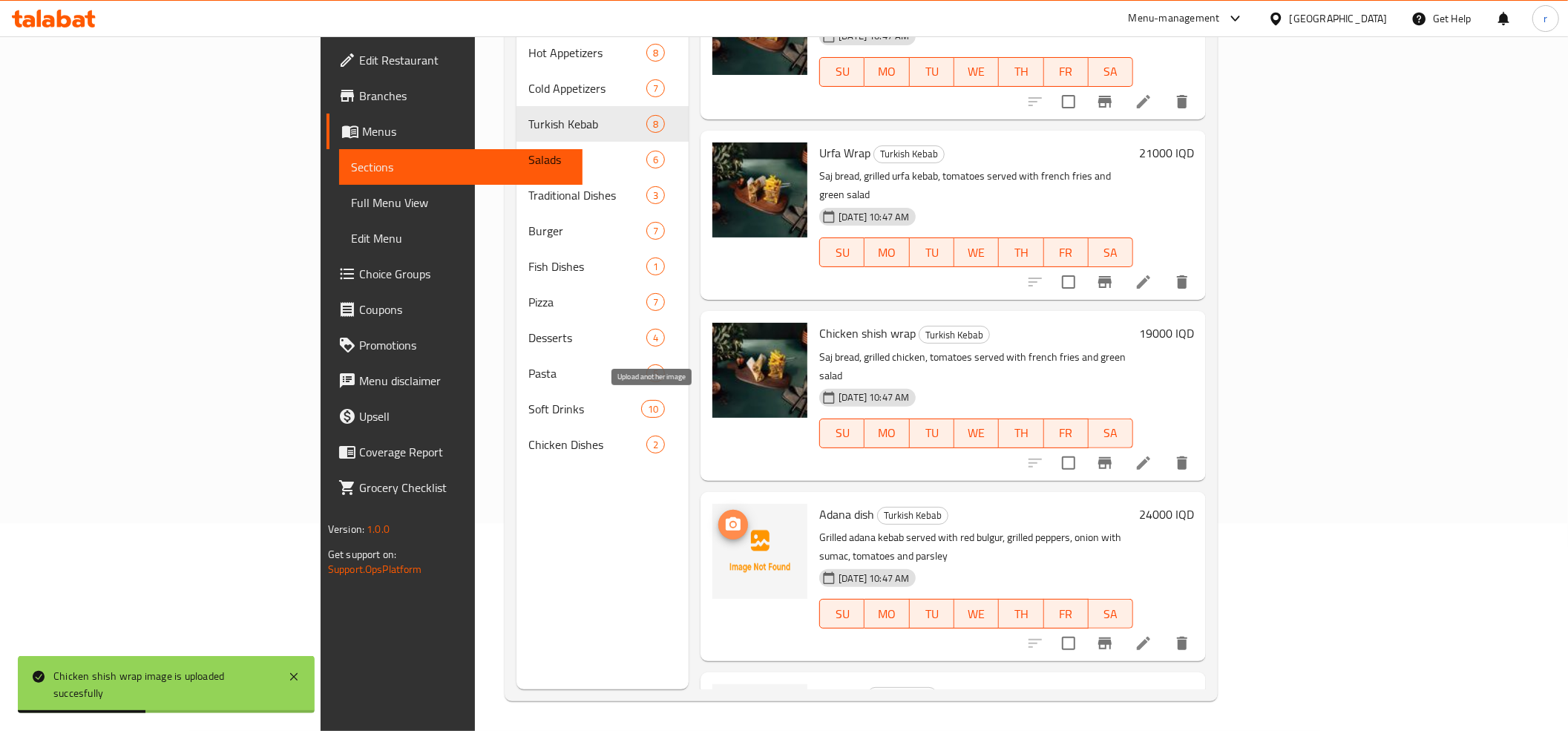
click at [719, 516] on span "upload picture" at bounding box center [733, 525] width 29 height 18
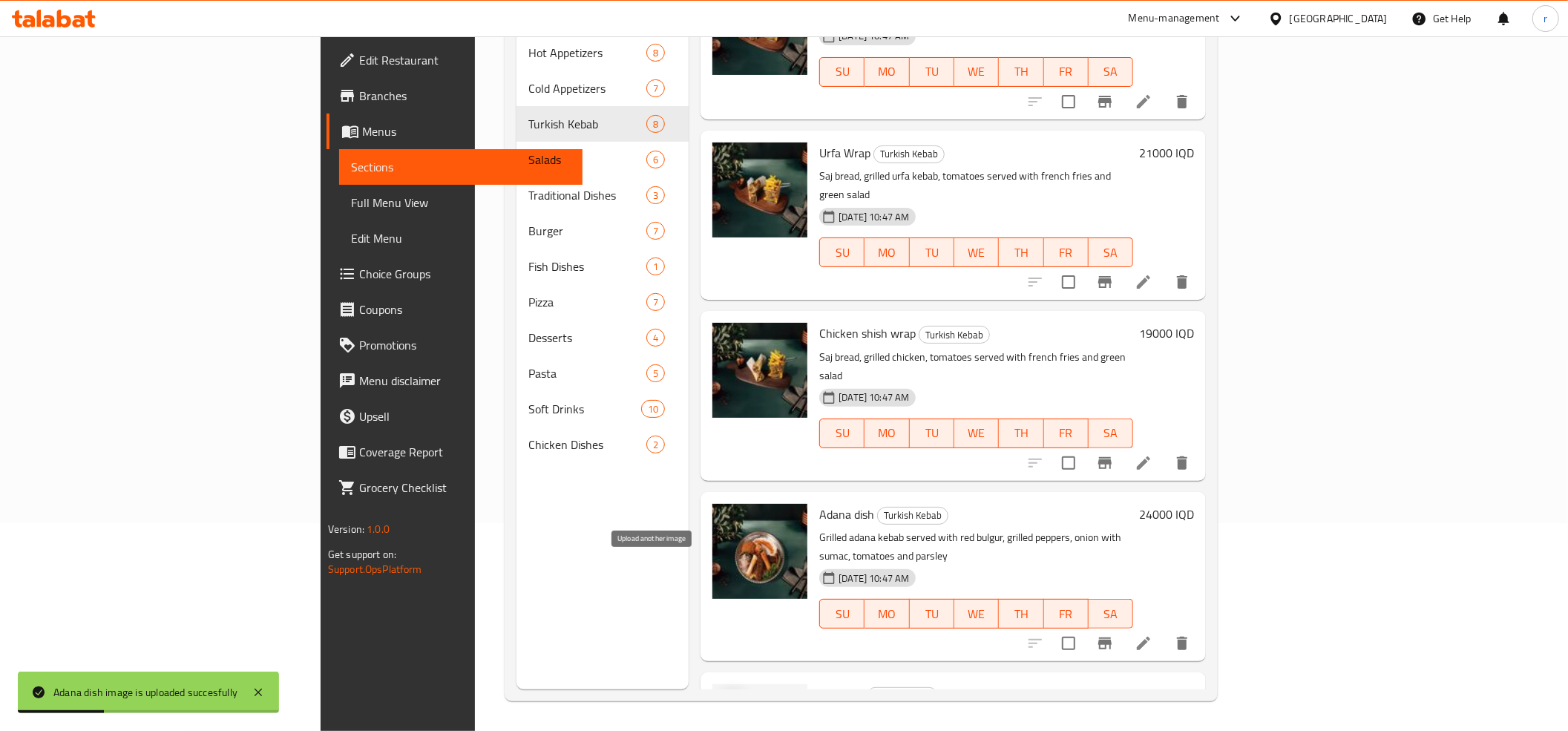
click at [719, 690] on button "upload picture" at bounding box center [733, 705] width 29 height 29
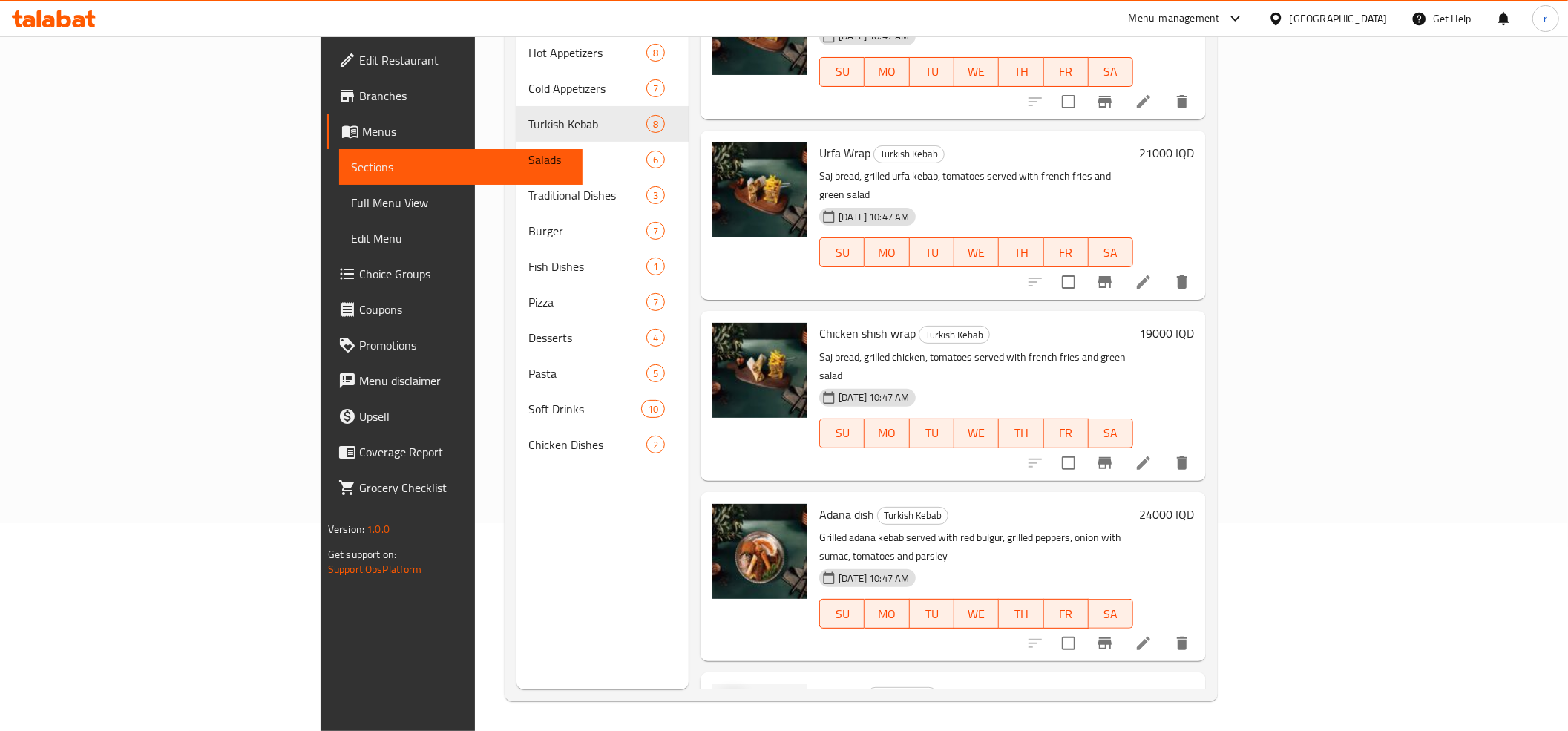
click at [719, 696] on span "upload picture" at bounding box center [733, 705] width 29 height 18
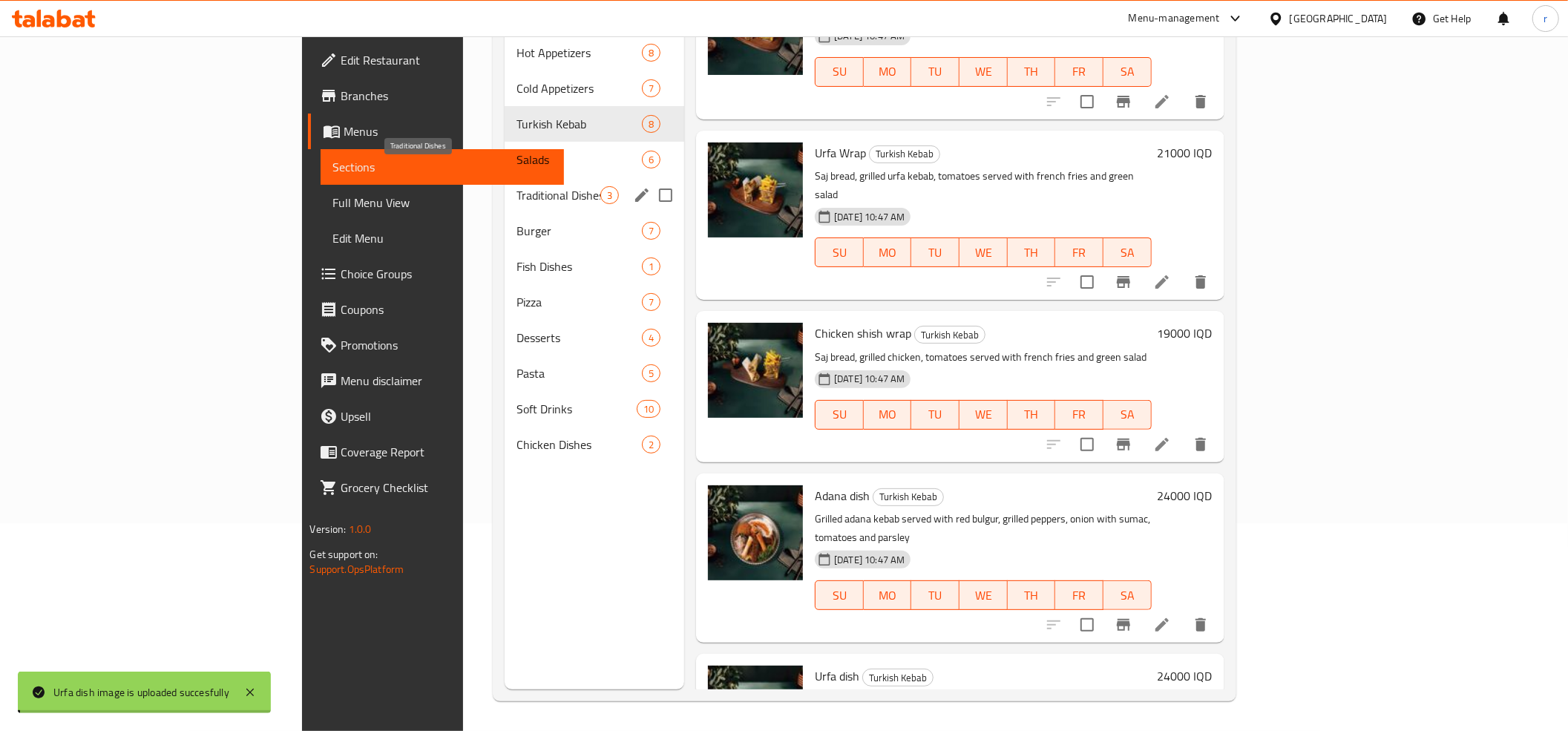
click at [517, 186] on span "Traditional Dishes" at bounding box center [558, 195] width 84 height 18
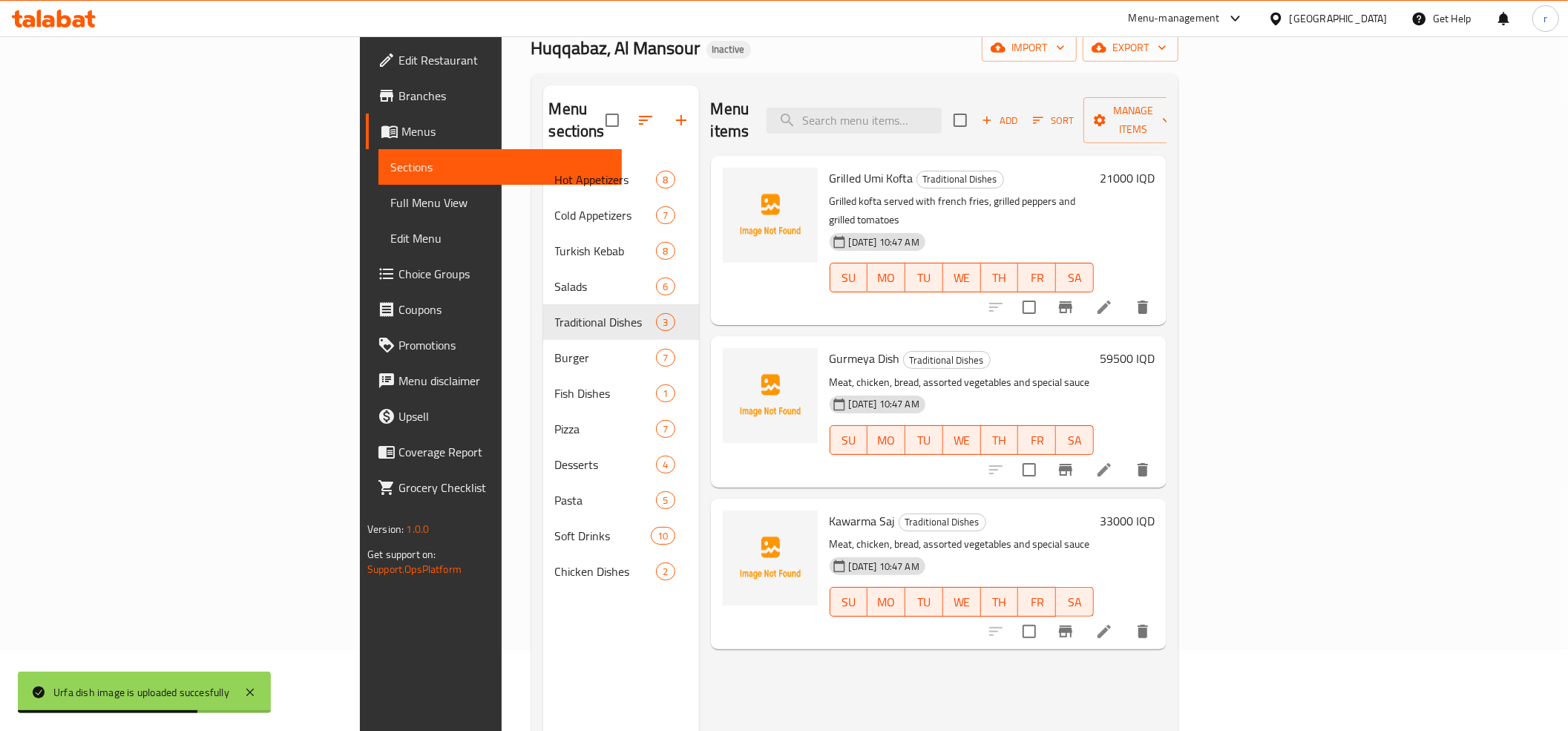
scroll to position [43, 0]
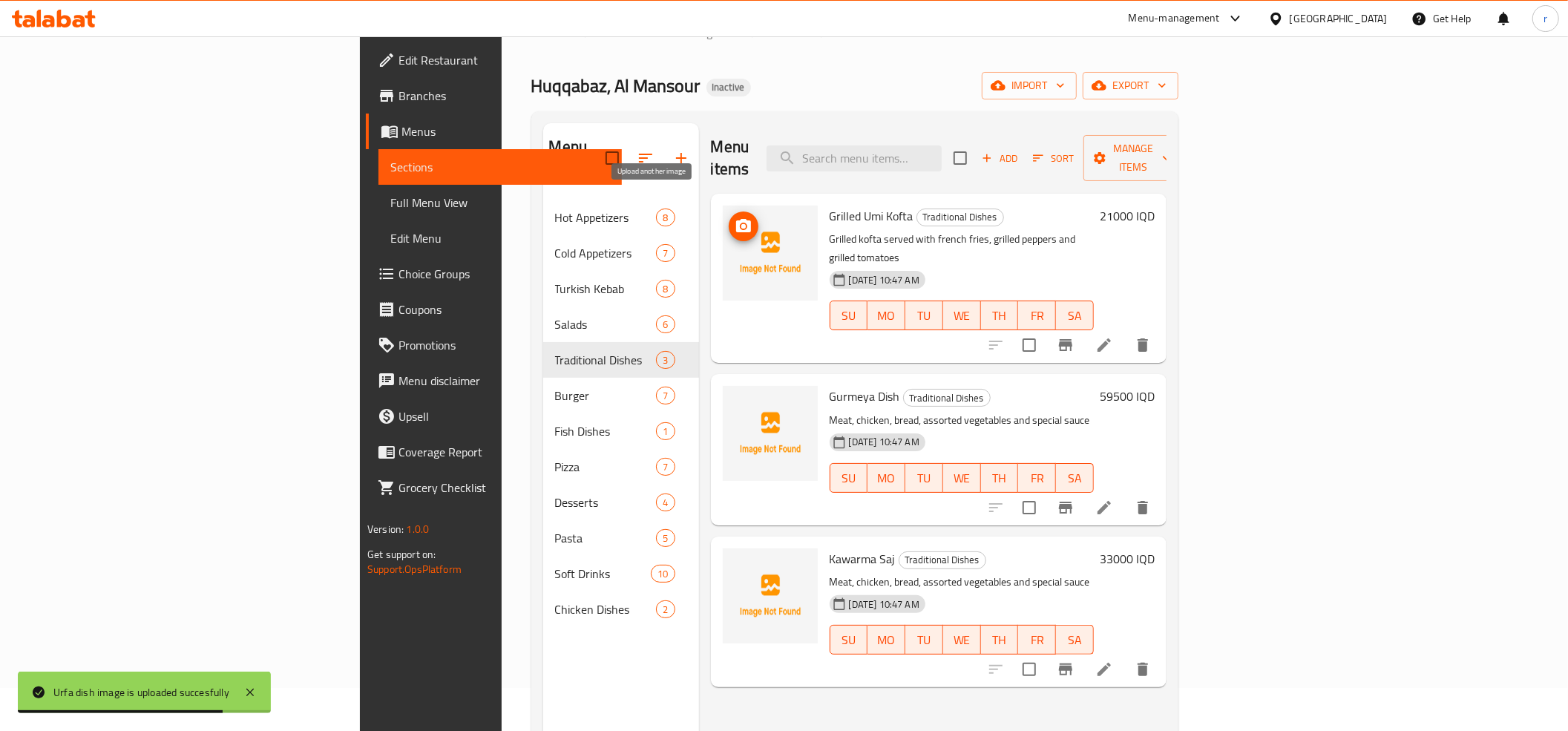
click at [729, 212] on button "upload picture" at bounding box center [744, 226] width 29 height 29
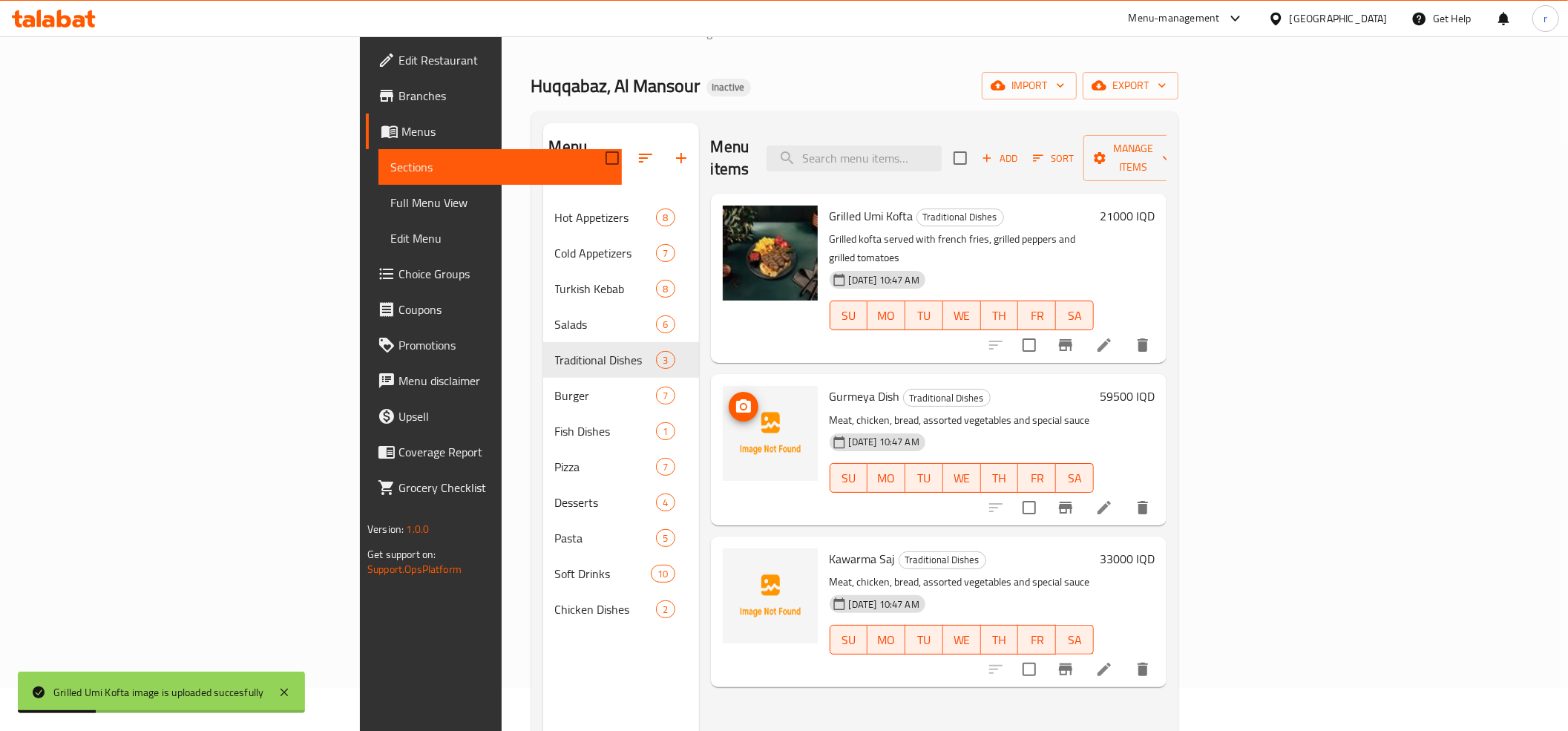
click at [735, 398] on icon "upload picture" at bounding box center [744, 407] width 18 height 18
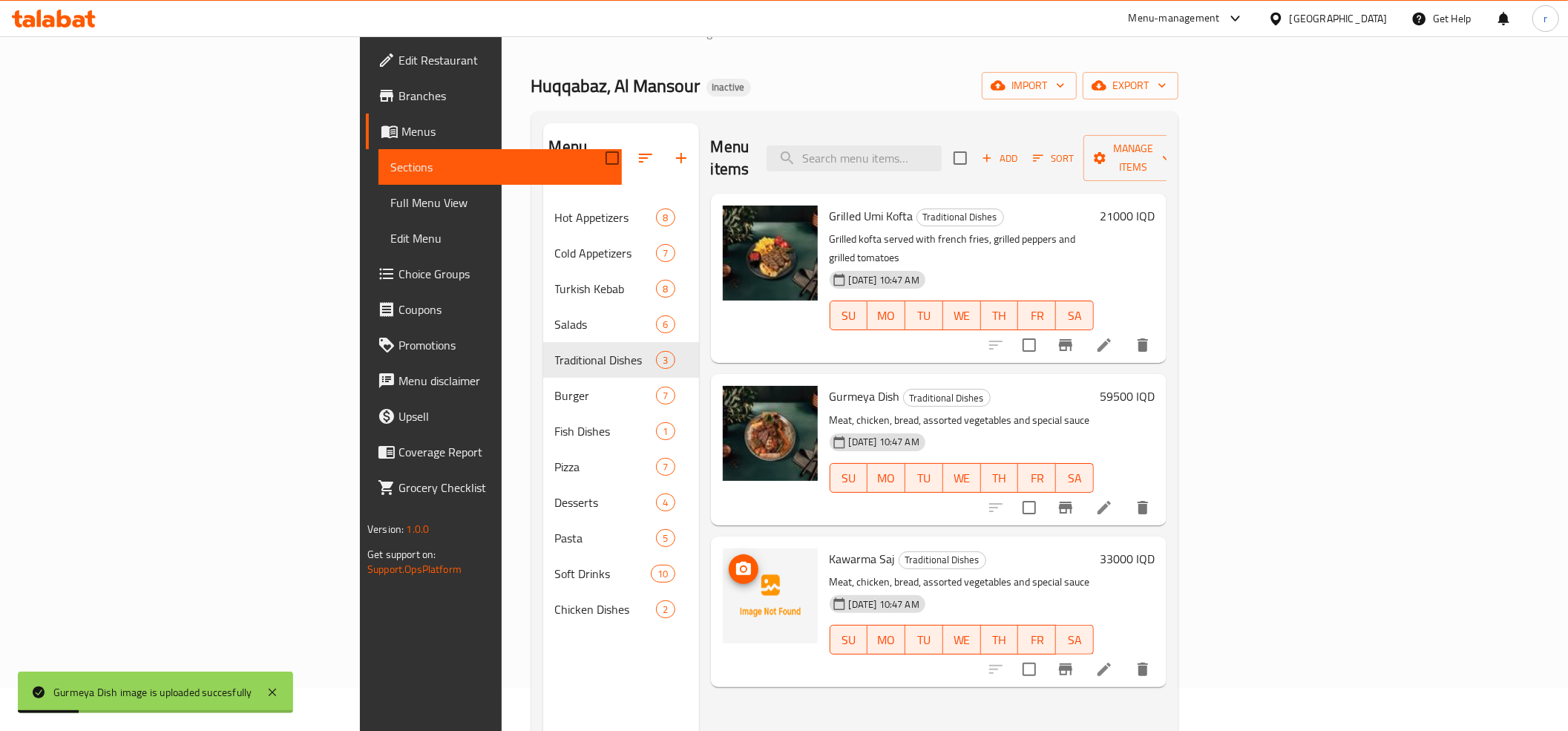
click at [729, 560] on span "upload picture" at bounding box center [744, 569] width 29 height 18
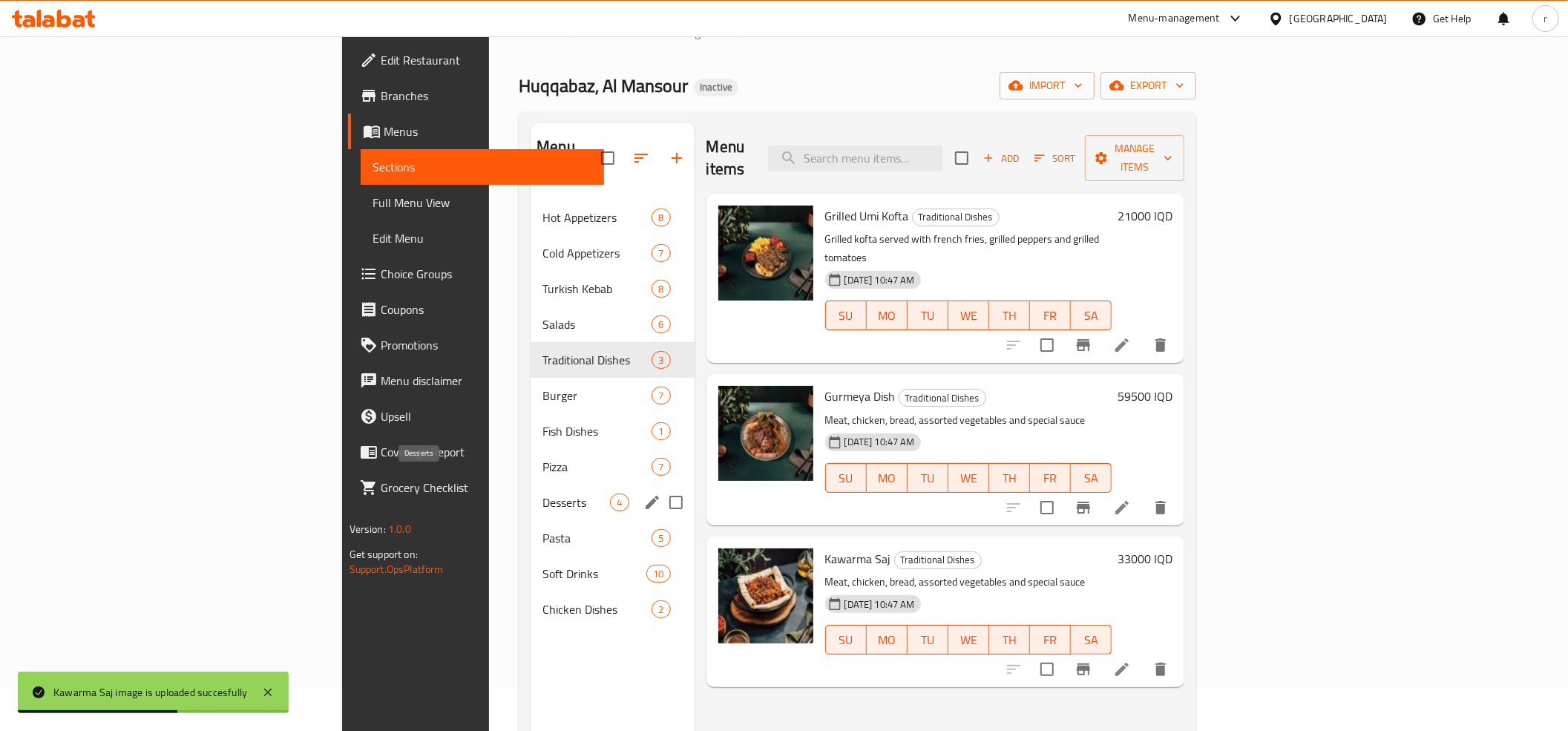
click at [543, 493] on span "Desserts" at bounding box center [576, 502] width 68 height 18
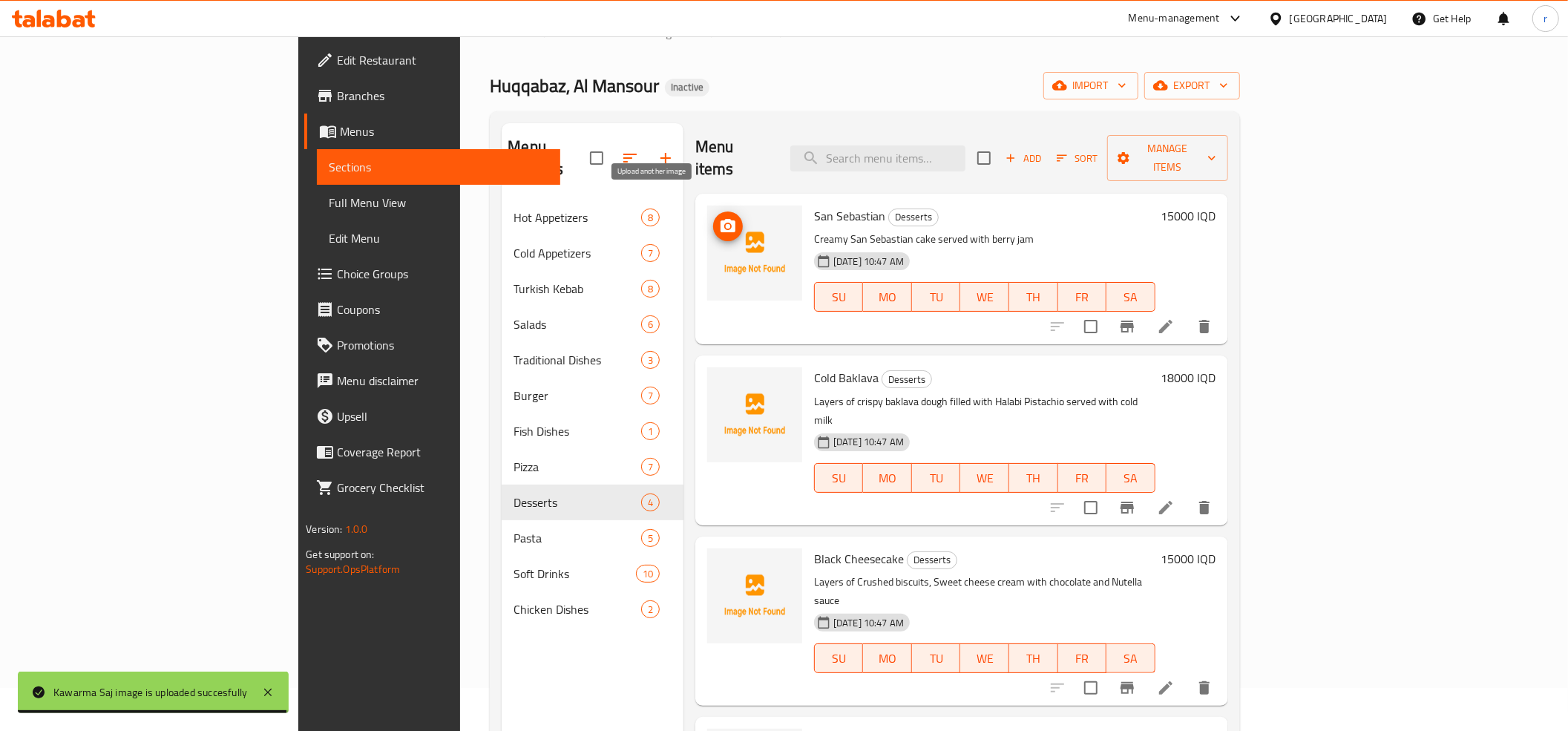
click at [713, 218] on button "upload picture" at bounding box center [728, 226] width 29 height 29
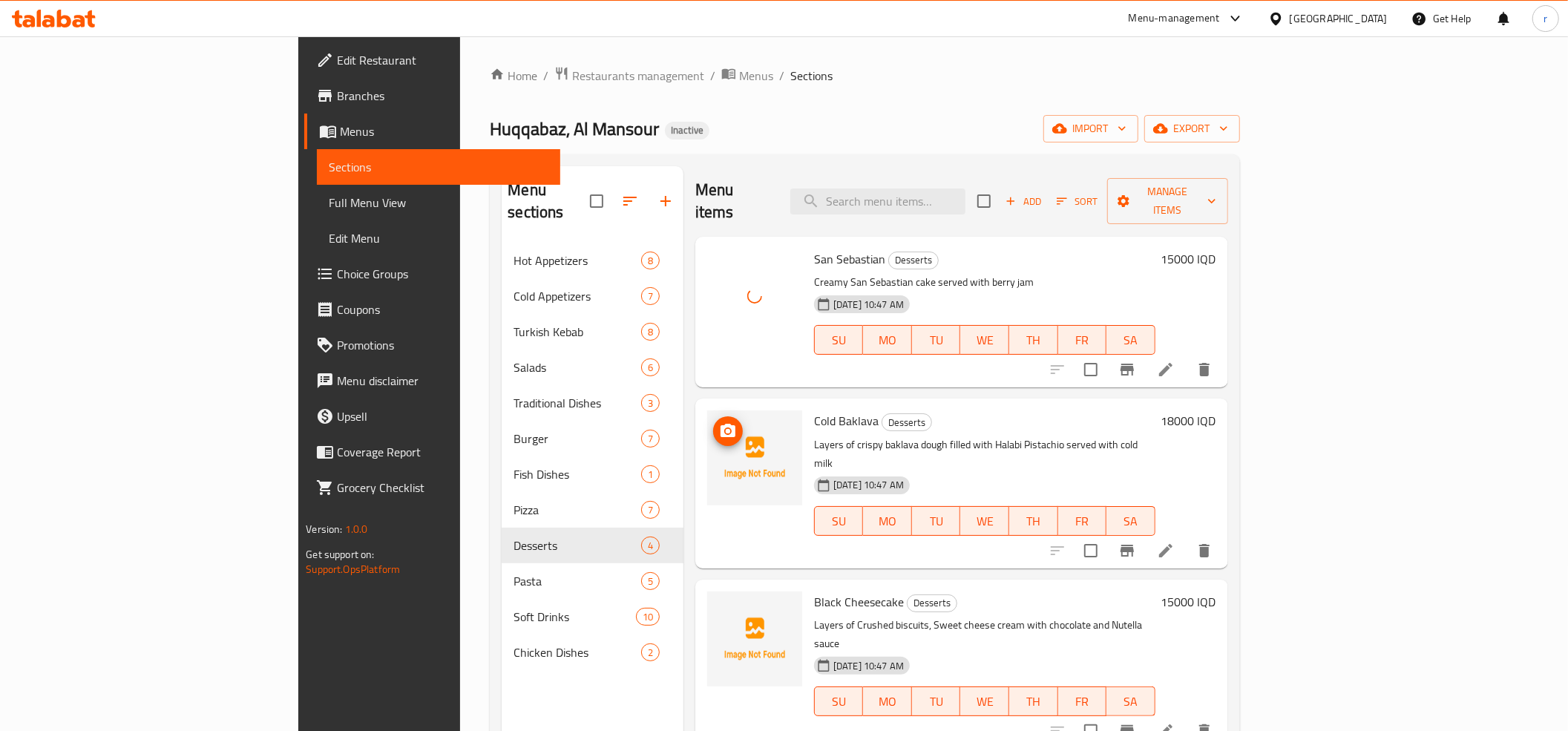
click at [719, 422] on icon "upload picture" at bounding box center [728, 431] width 18 height 18
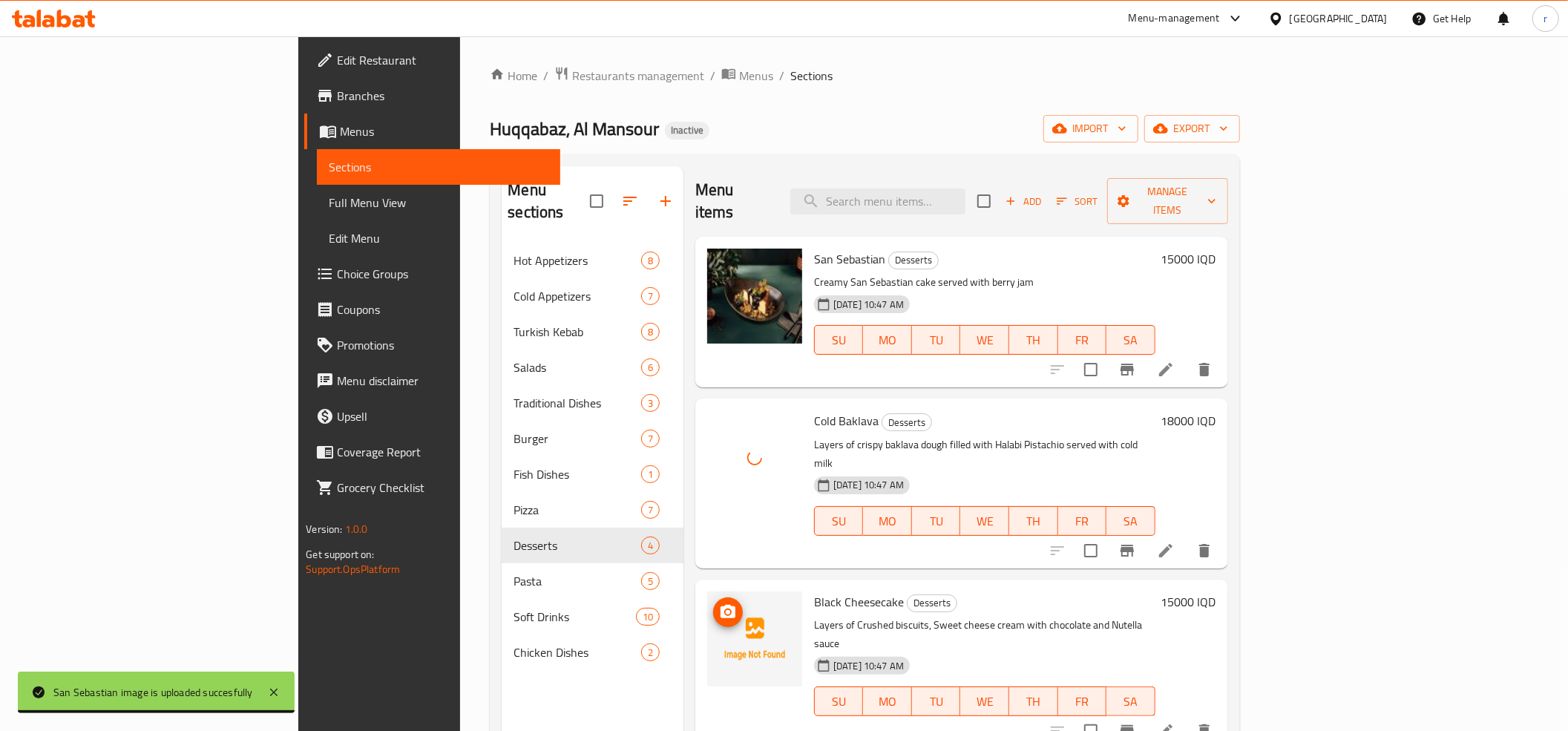
click at [720, 605] on icon "upload picture" at bounding box center [727, 611] width 15 height 13
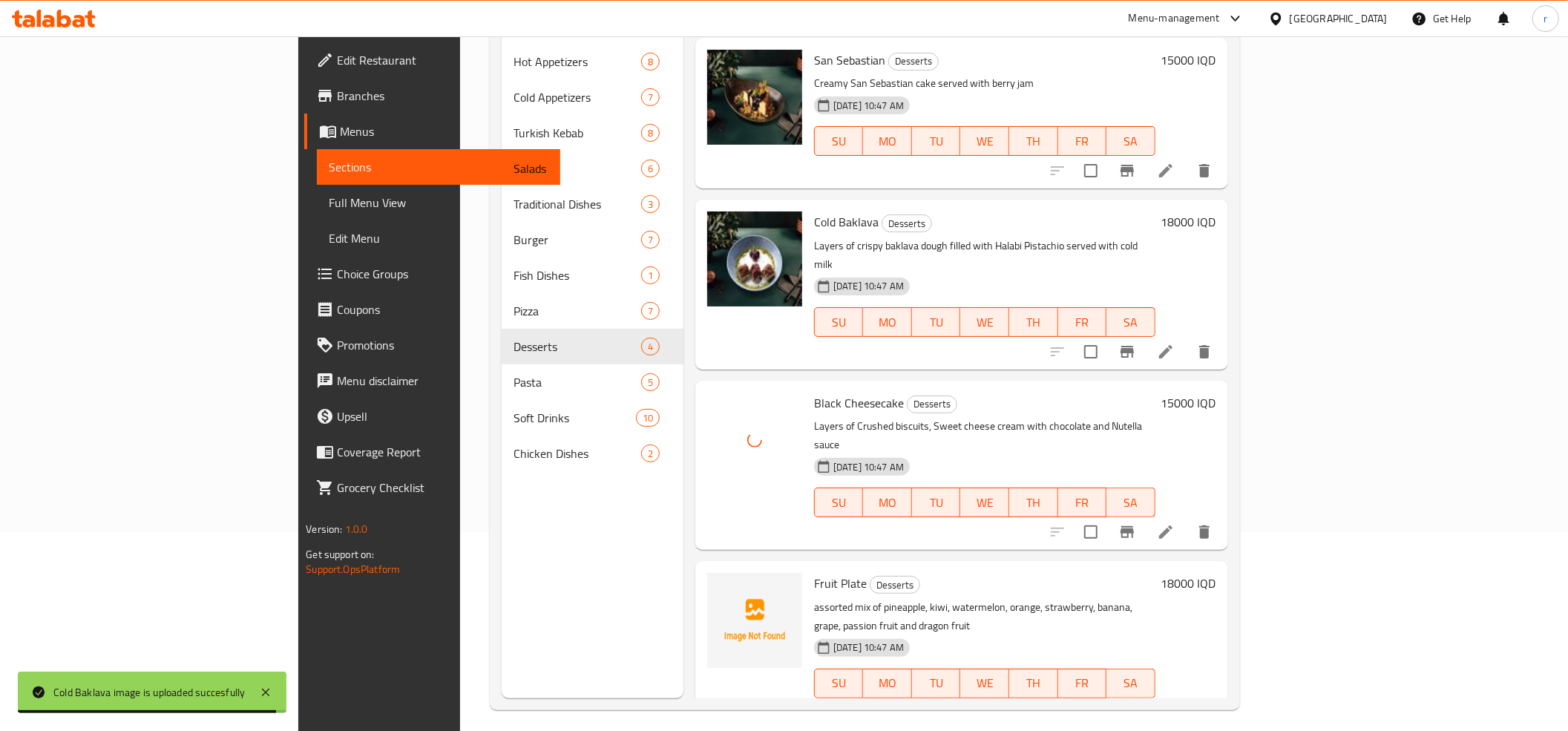
scroll to position [209, 0]
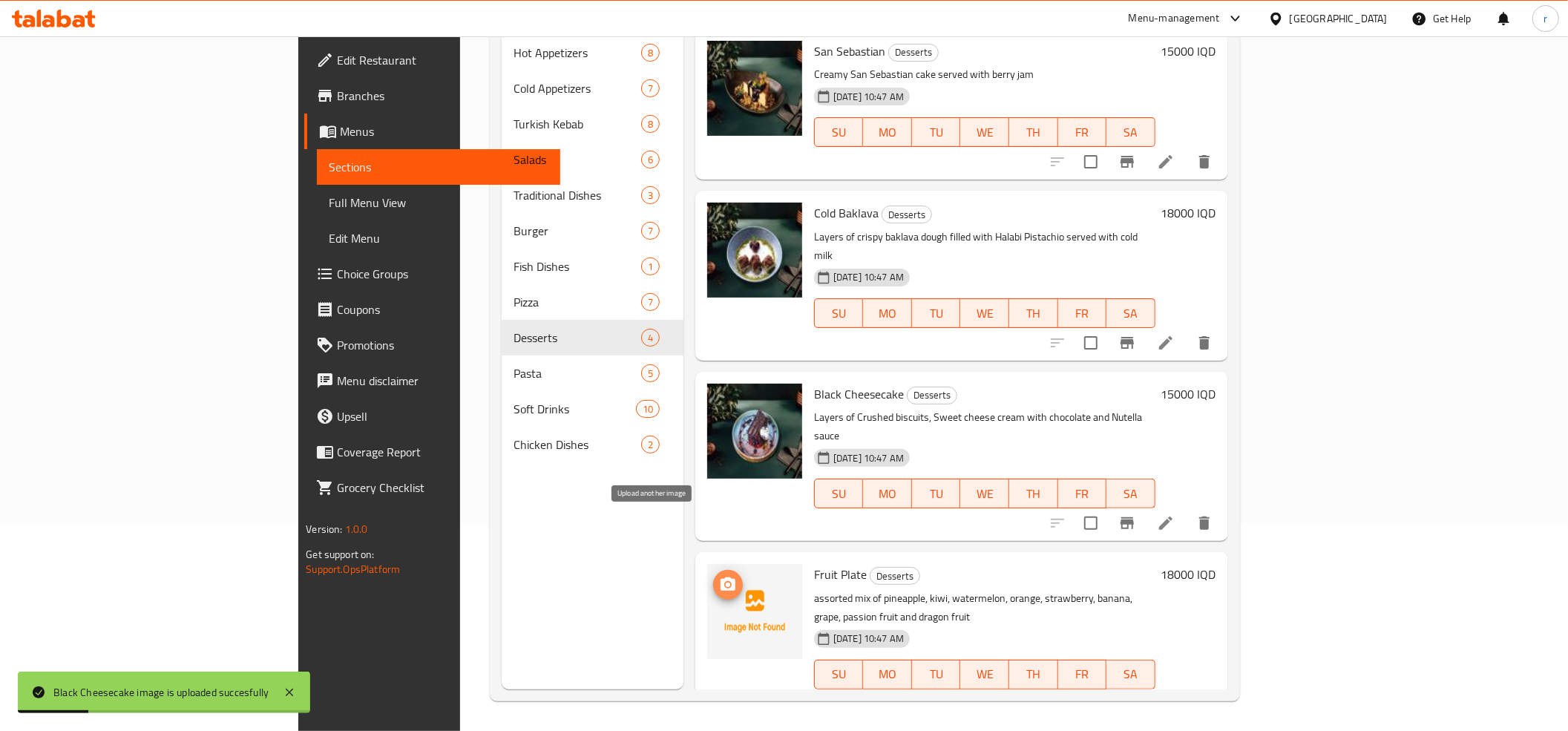
click at [713, 576] on span "upload picture" at bounding box center [728, 584] width 29 height 18
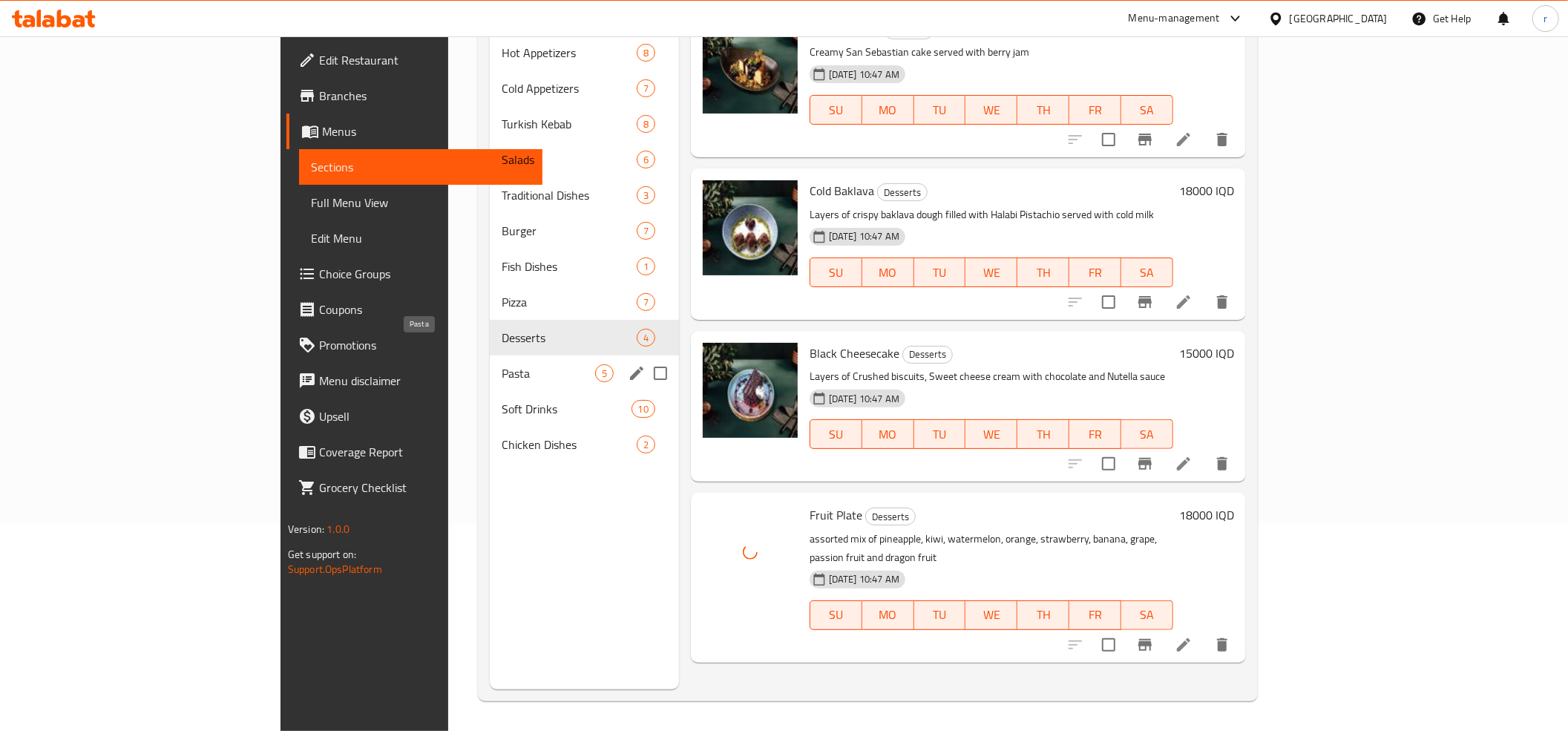
click at [502, 364] on span "Pasta" at bounding box center [549, 373] width 94 height 18
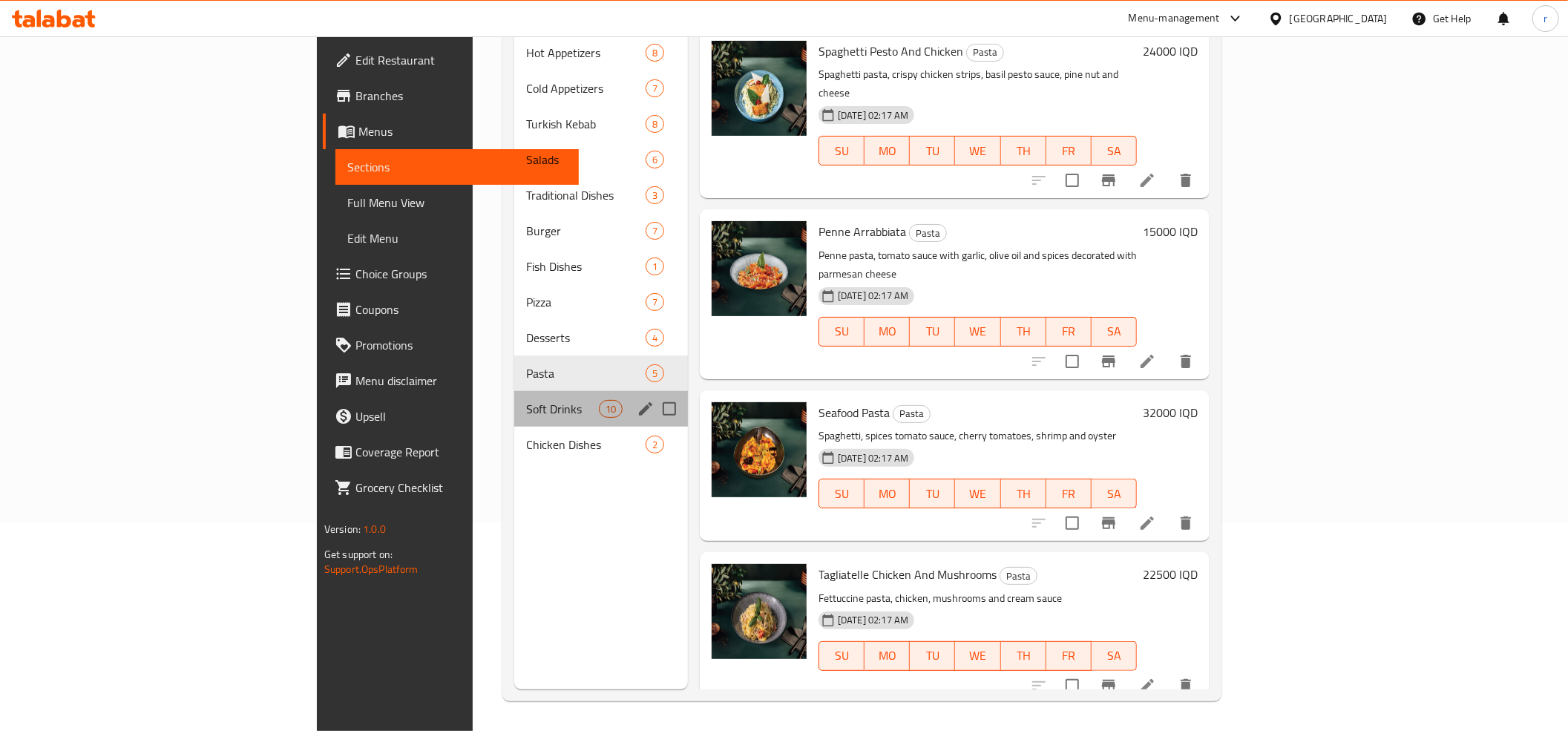
click at [514, 400] on div "Soft Drinks 10" at bounding box center [601, 408] width 173 height 36
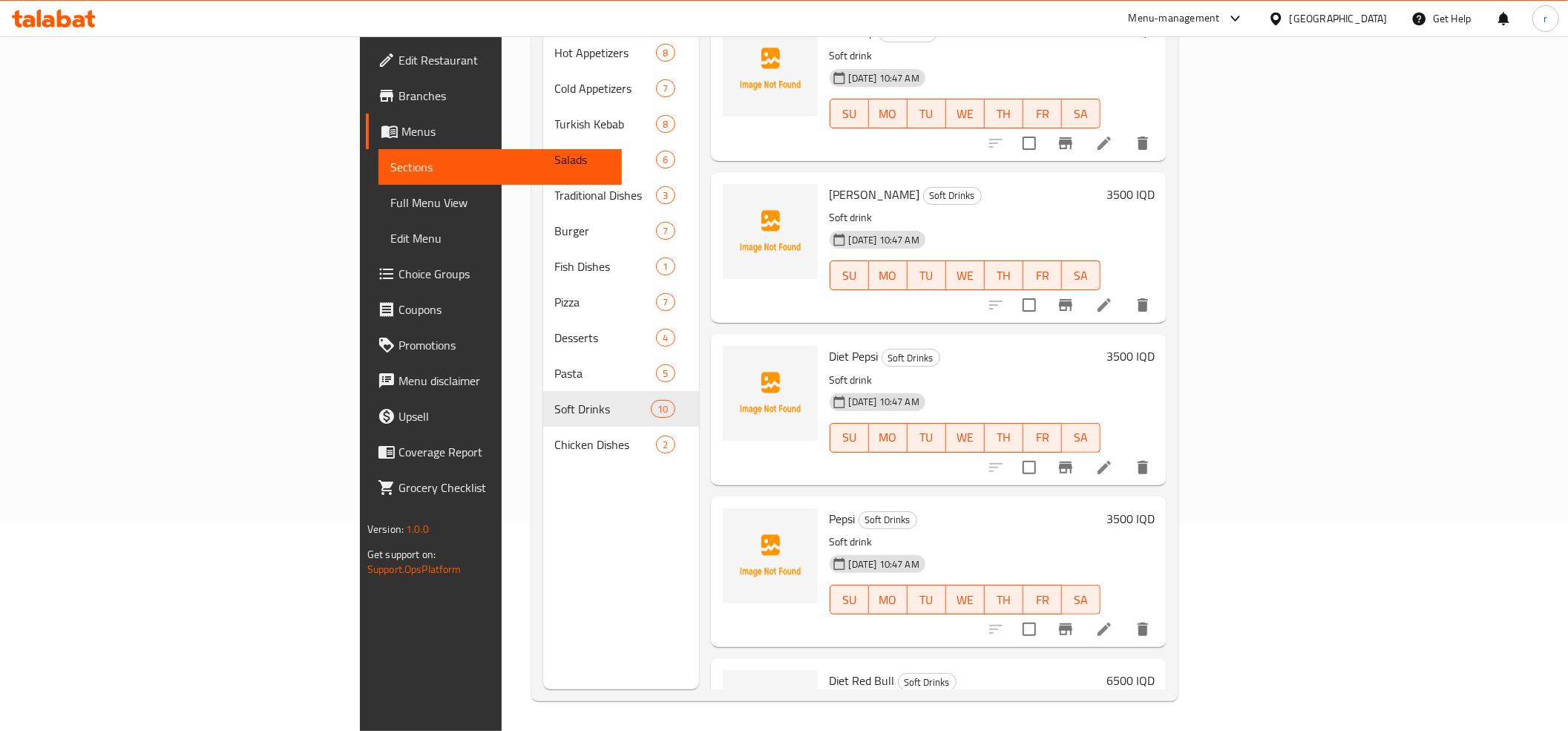
scroll to position [330, 0]
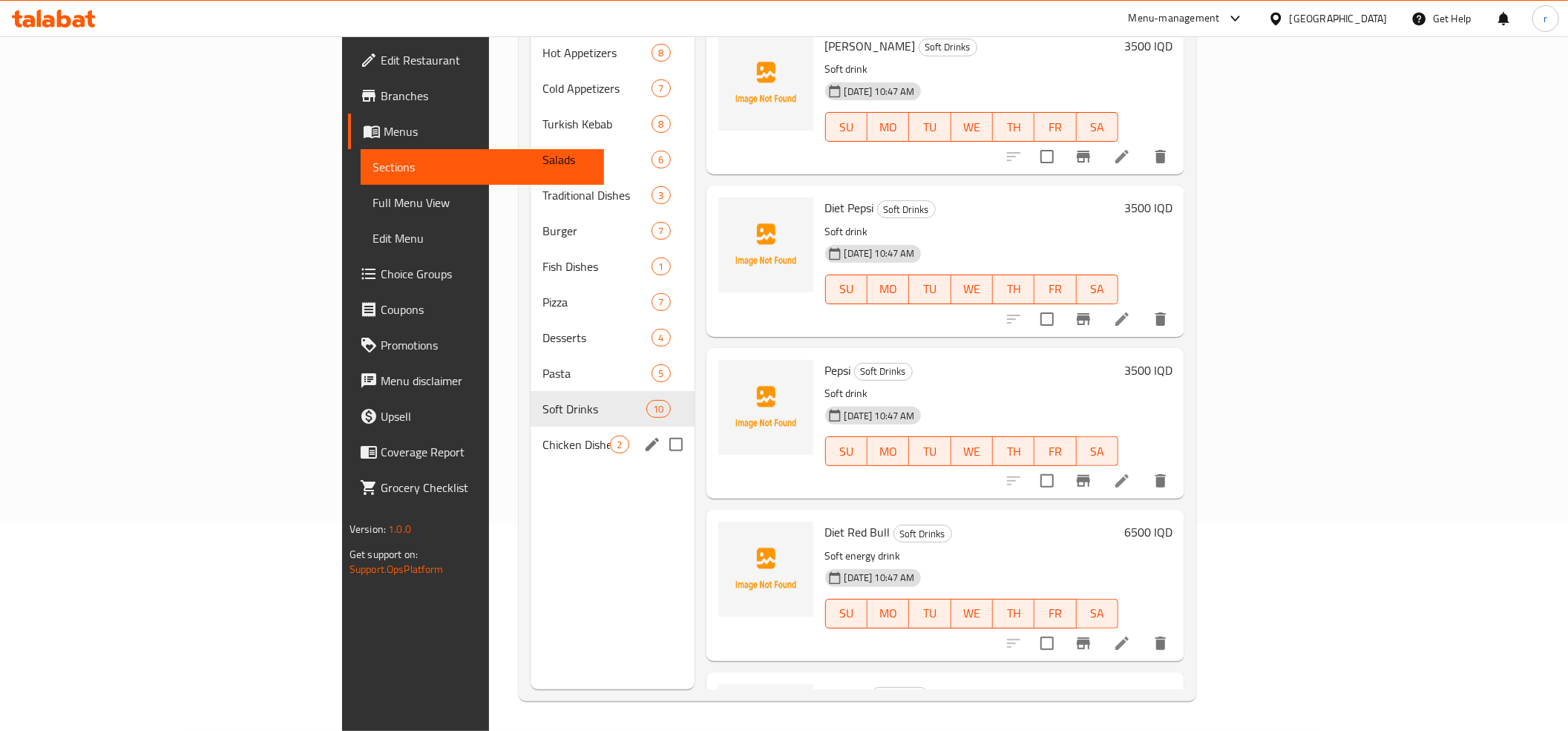
click at [543, 436] on span "Chicken Dishes" at bounding box center [576, 445] width 68 height 18
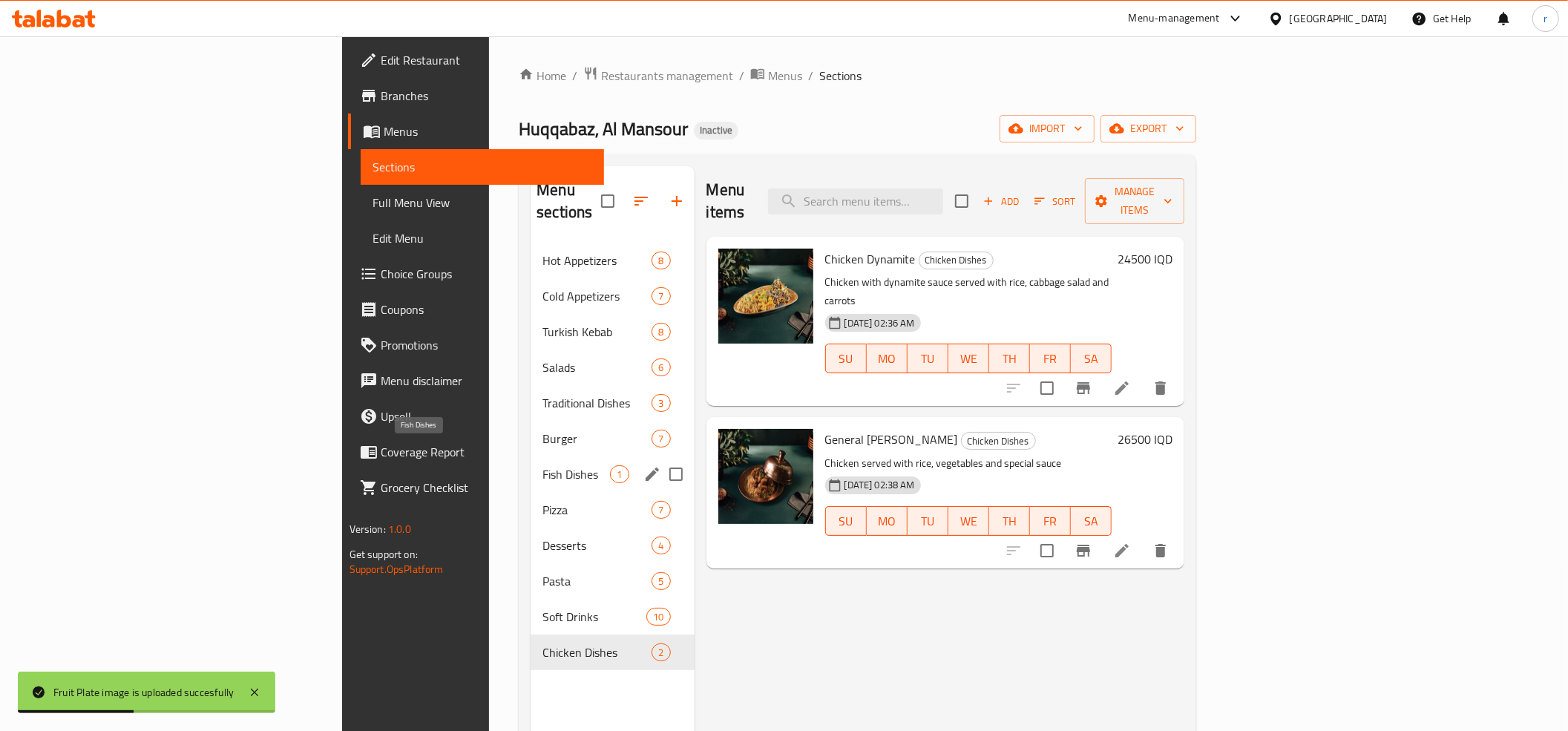
click at [543, 466] on span "Fish Dishes" at bounding box center [576, 474] width 68 height 18
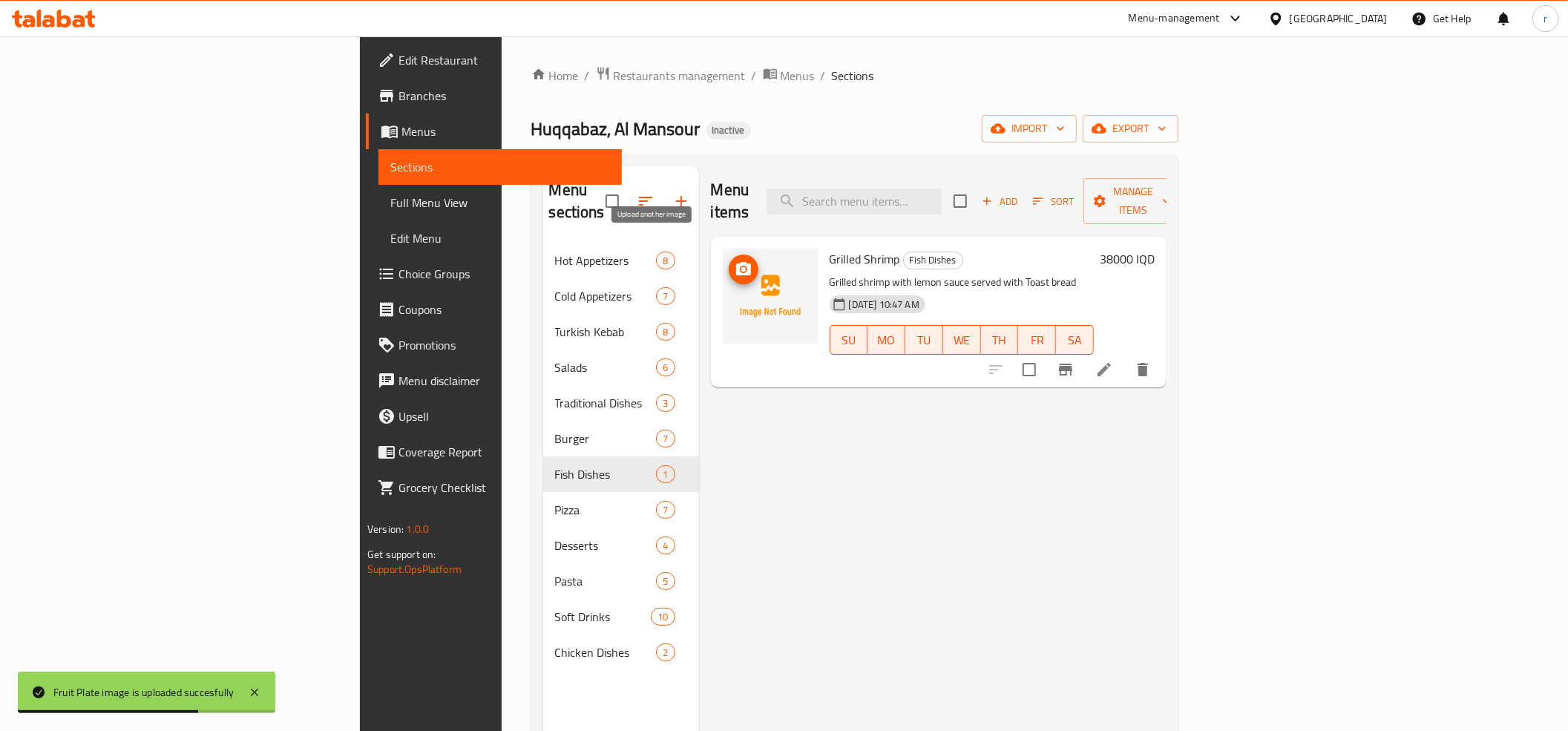
click at [735, 261] on icon "upload picture" at bounding box center [744, 270] width 18 height 18
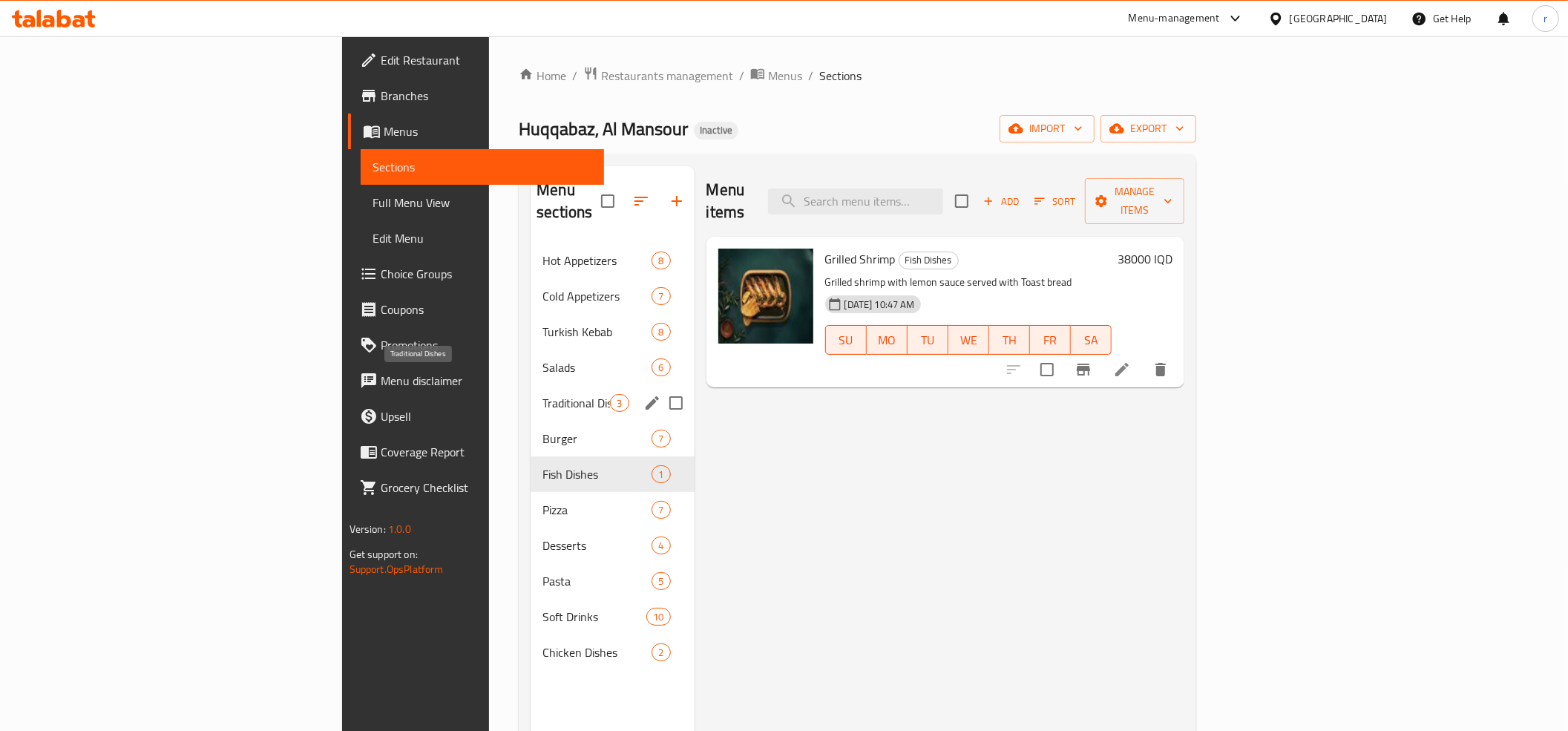
click at [543, 395] on span "Traditional Dishes" at bounding box center [576, 403] width 68 height 18
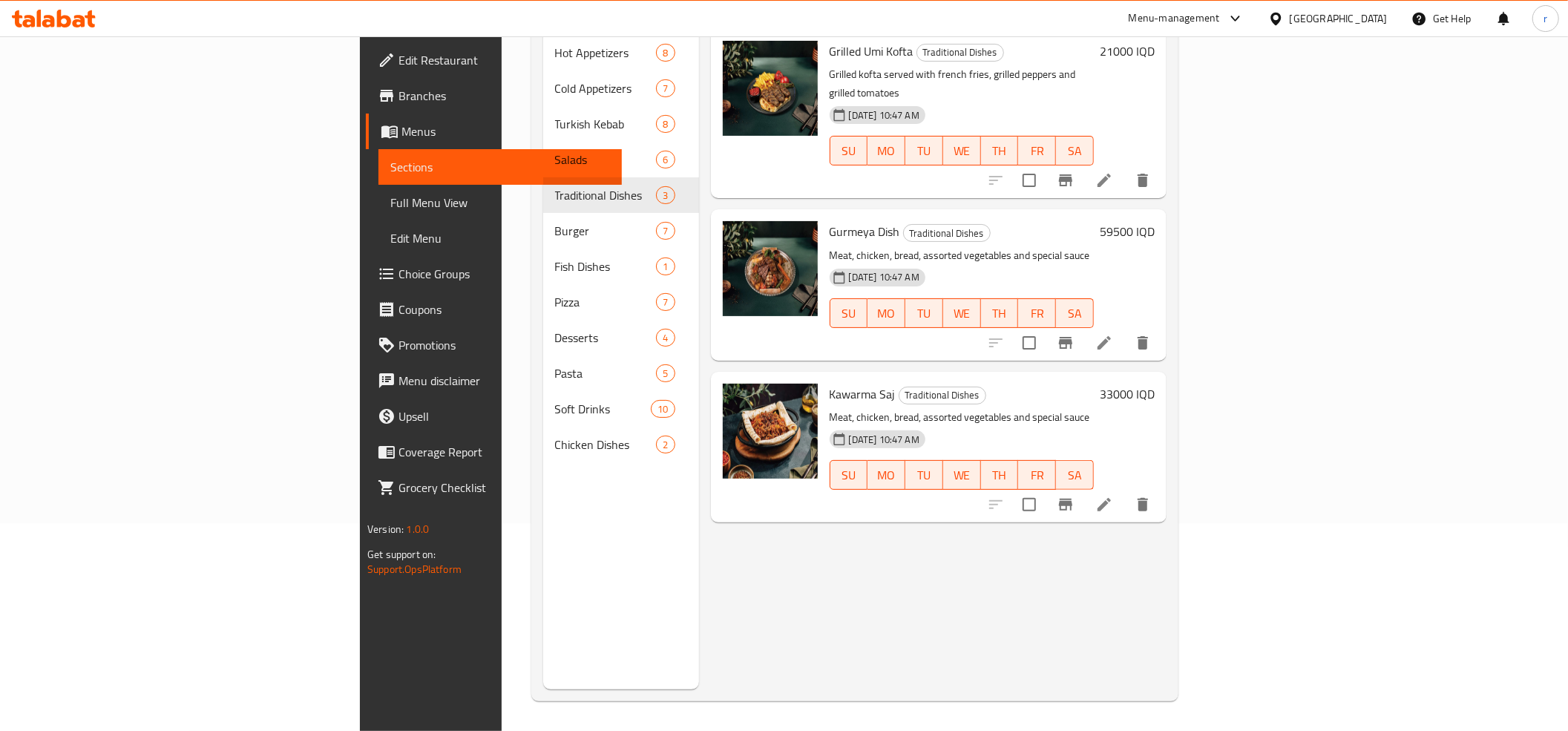
scroll to position [43, 0]
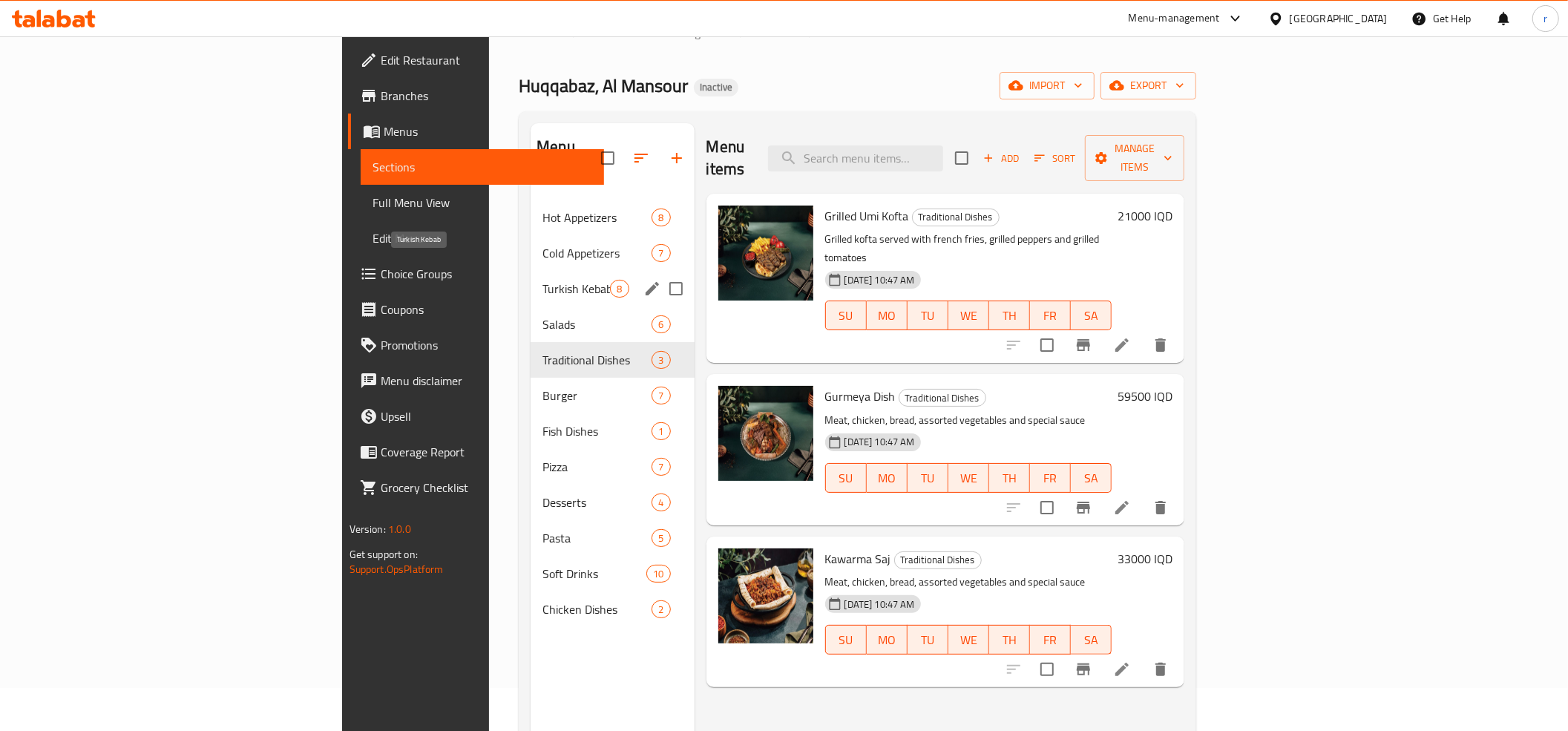
click at [543, 280] on span "Turkish Kebab" at bounding box center [576, 289] width 68 height 18
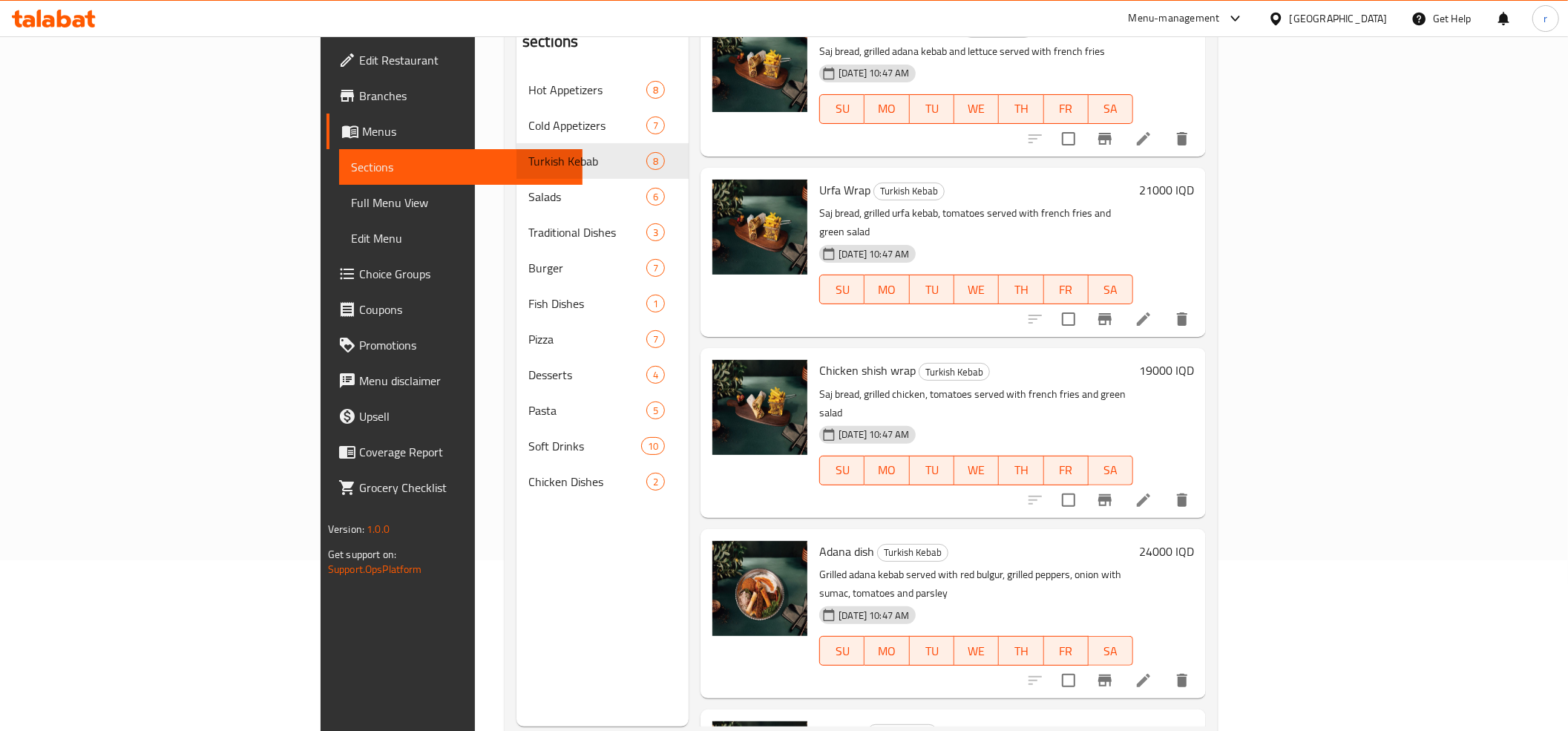
scroll to position [209, 0]
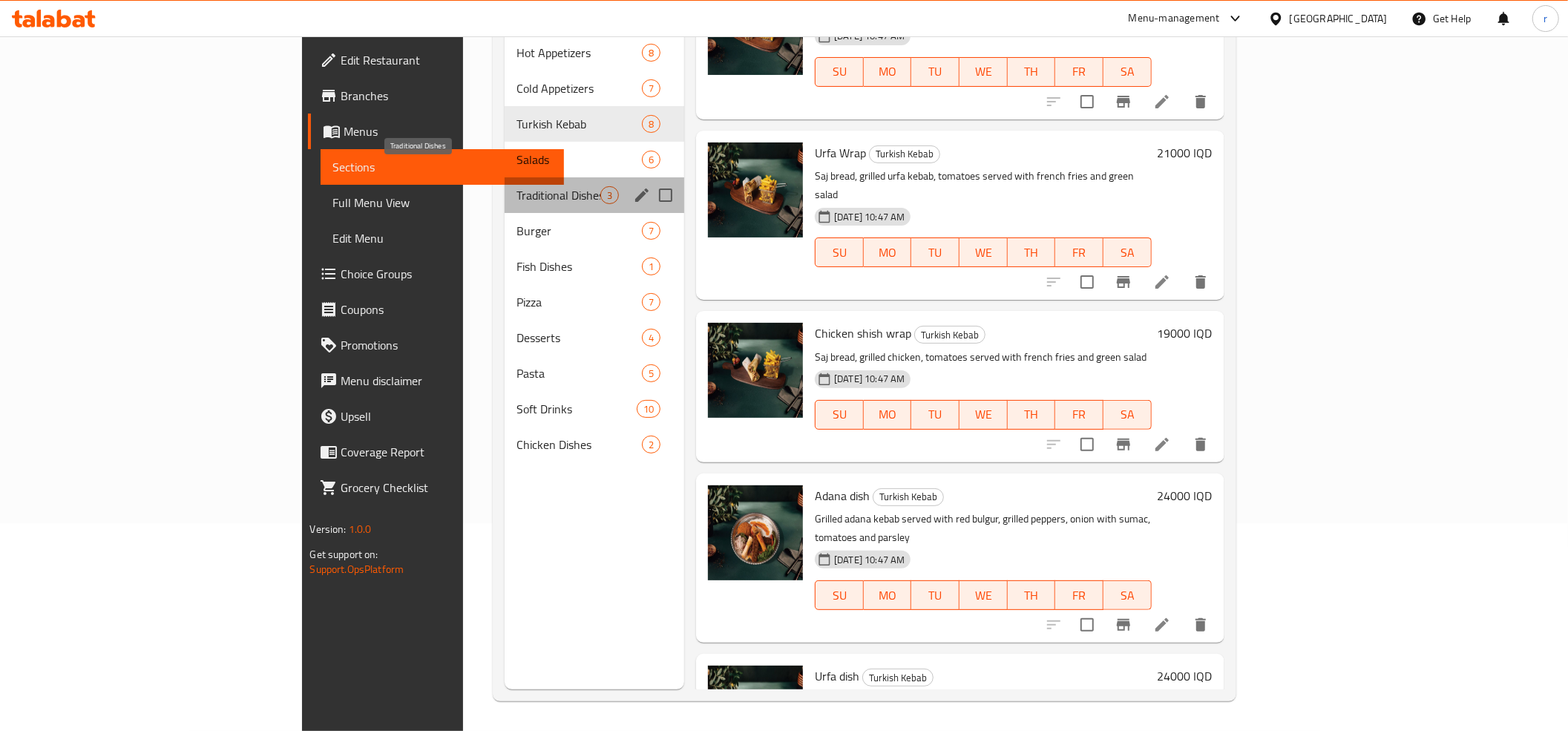
click at [517, 186] on span "Traditional Dishes" at bounding box center [558, 195] width 84 height 18
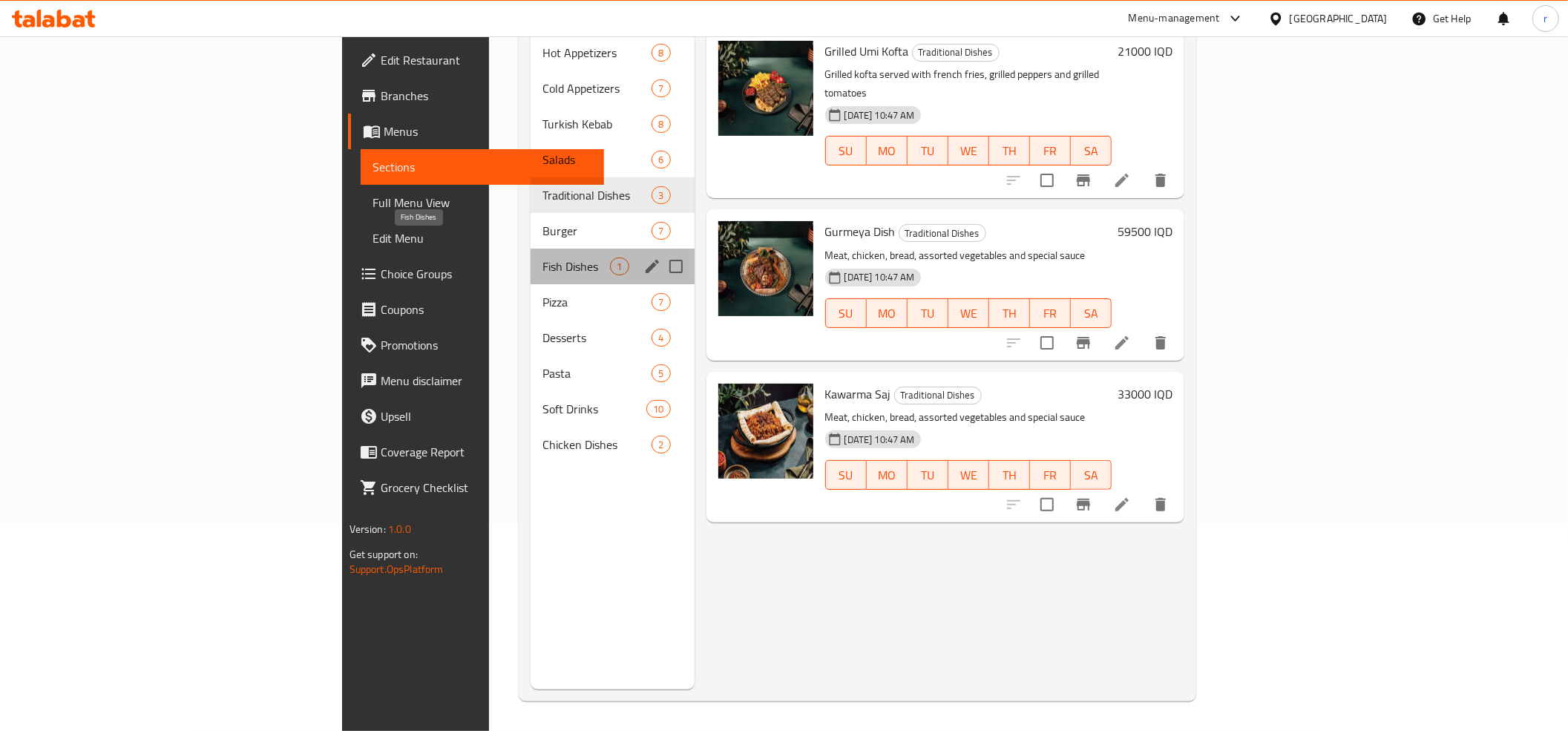
click at [543, 258] on span "Fish Dishes" at bounding box center [576, 266] width 68 height 18
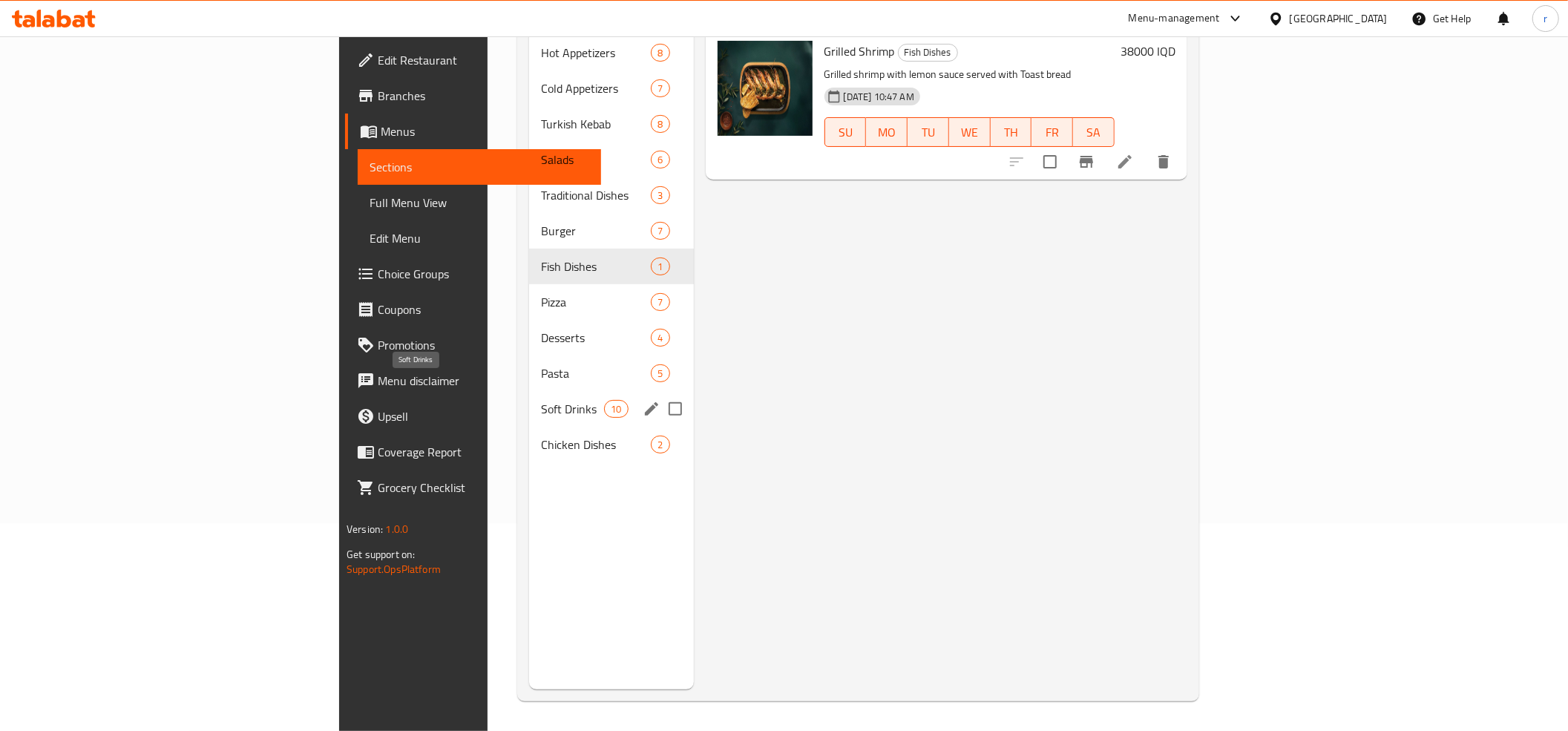
click at [541, 401] on span "Soft Drinks" at bounding box center [572, 409] width 63 height 18
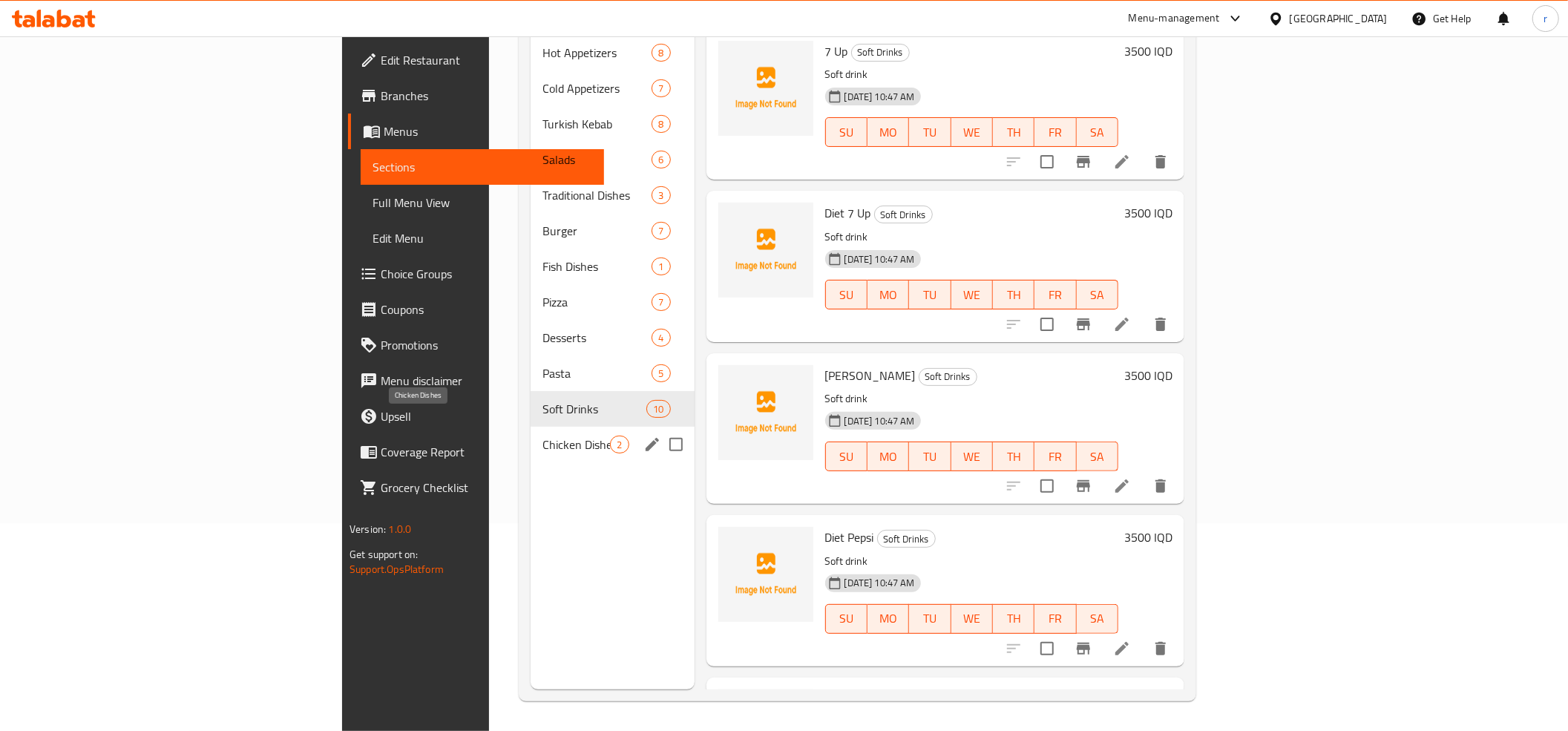
click at [543, 436] on span "Chicken Dishes" at bounding box center [576, 445] width 68 height 18
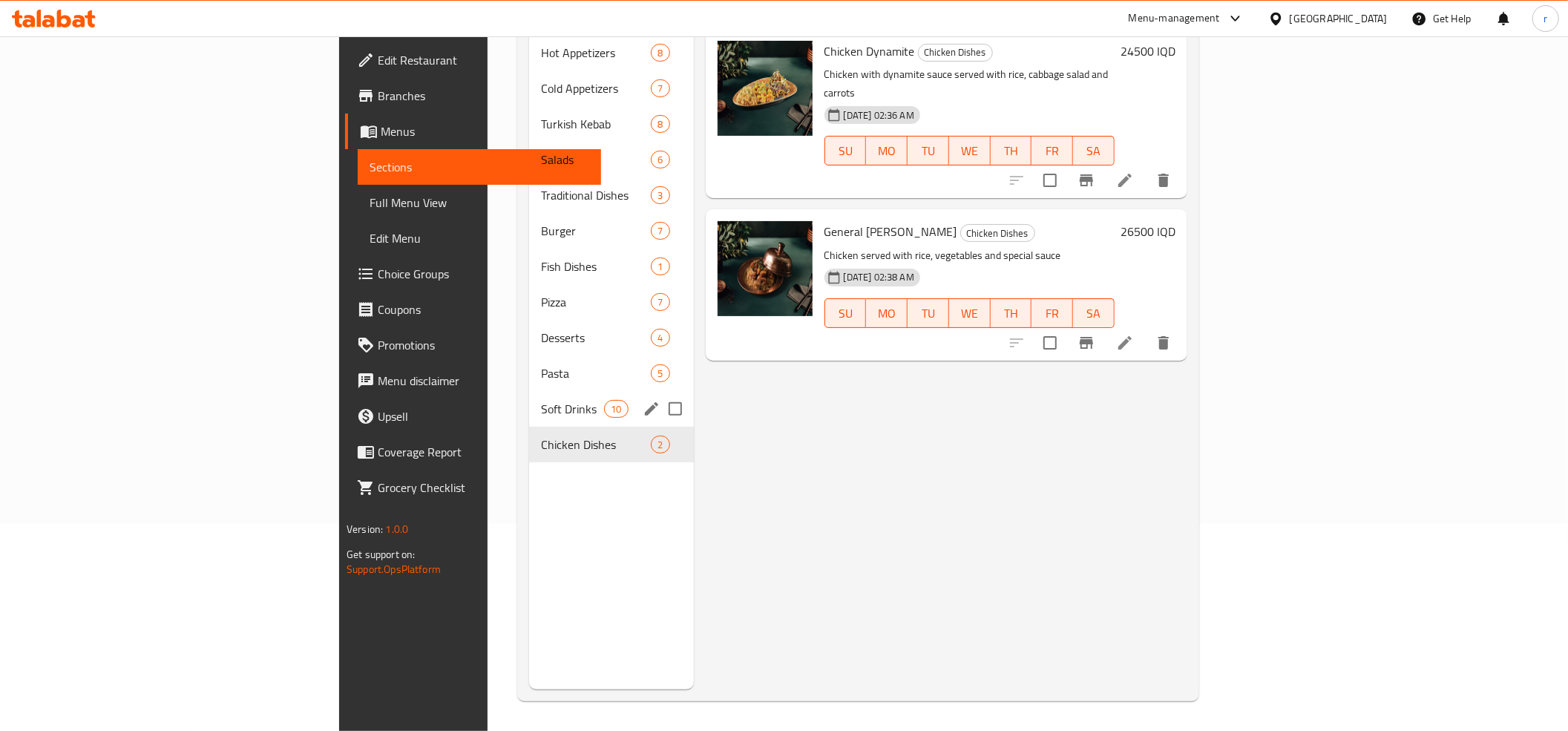
click at [529, 398] on div "Soft Drinks 10" at bounding box center [611, 408] width 165 height 36
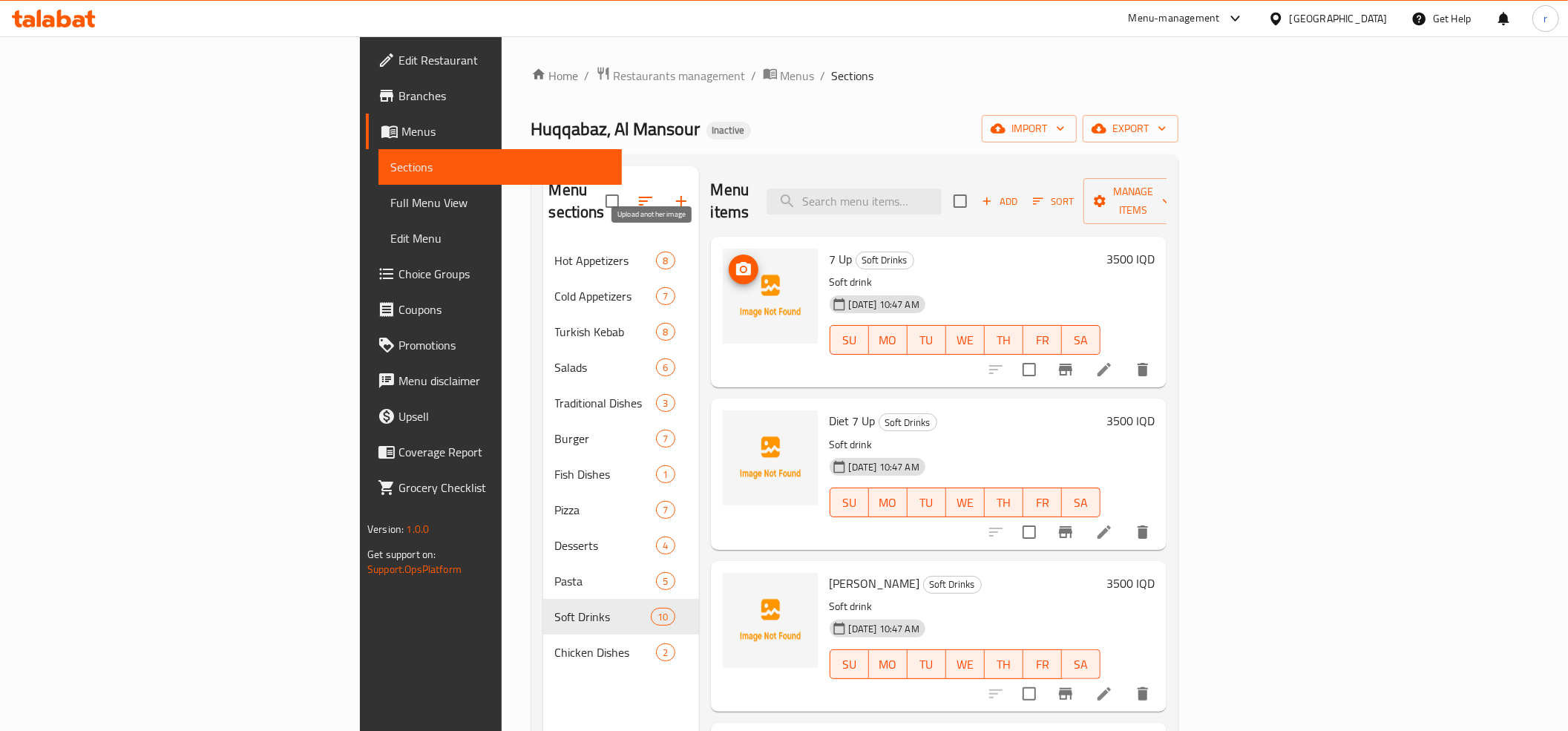
click at [741, 267] on circle "upload picture" at bounding box center [743, 269] width 4 height 4
click at [736, 424] on icon "upload picture" at bounding box center [743, 430] width 15 height 13
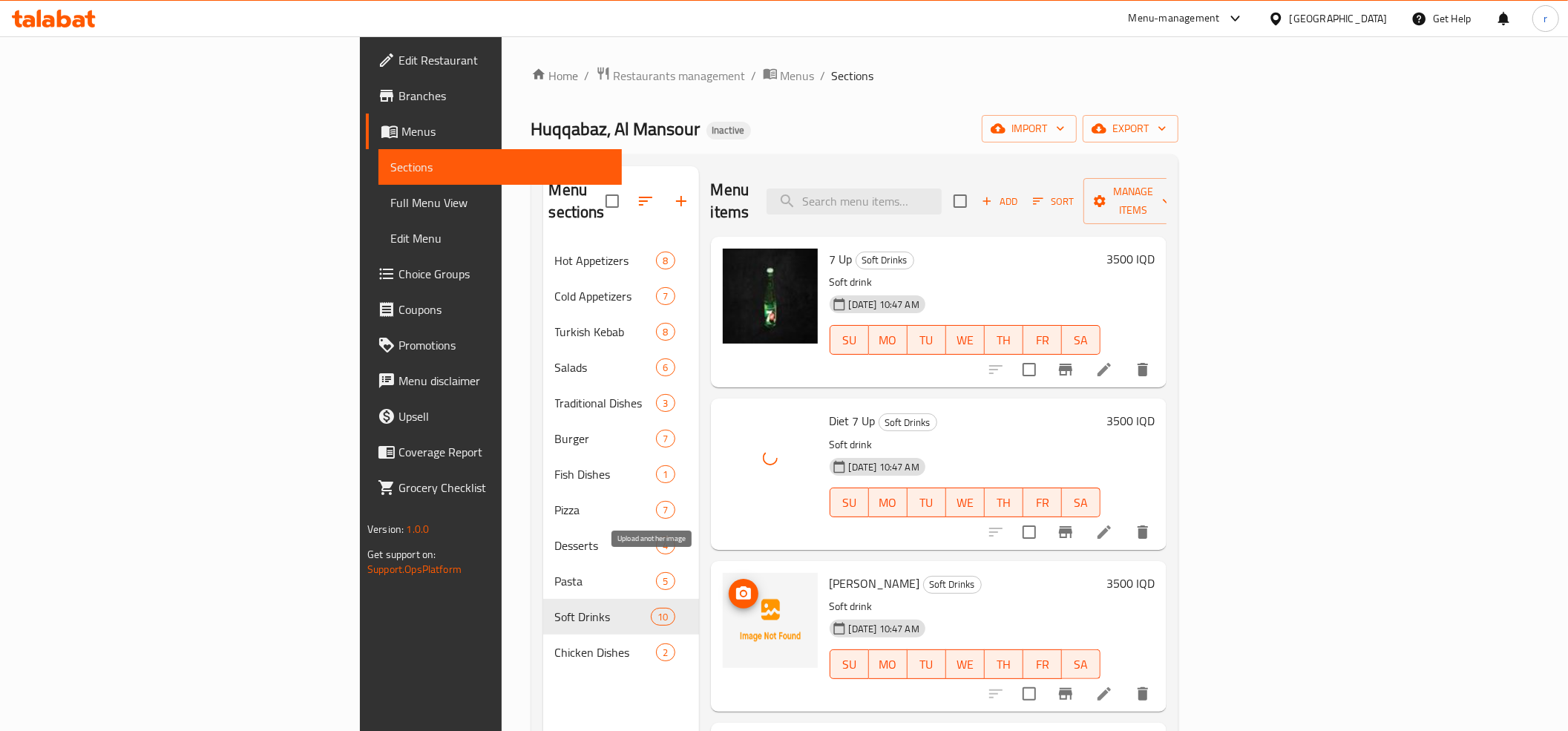
click at [729, 585] on span "upload picture" at bounding box center [744, 594] width 29 height 18
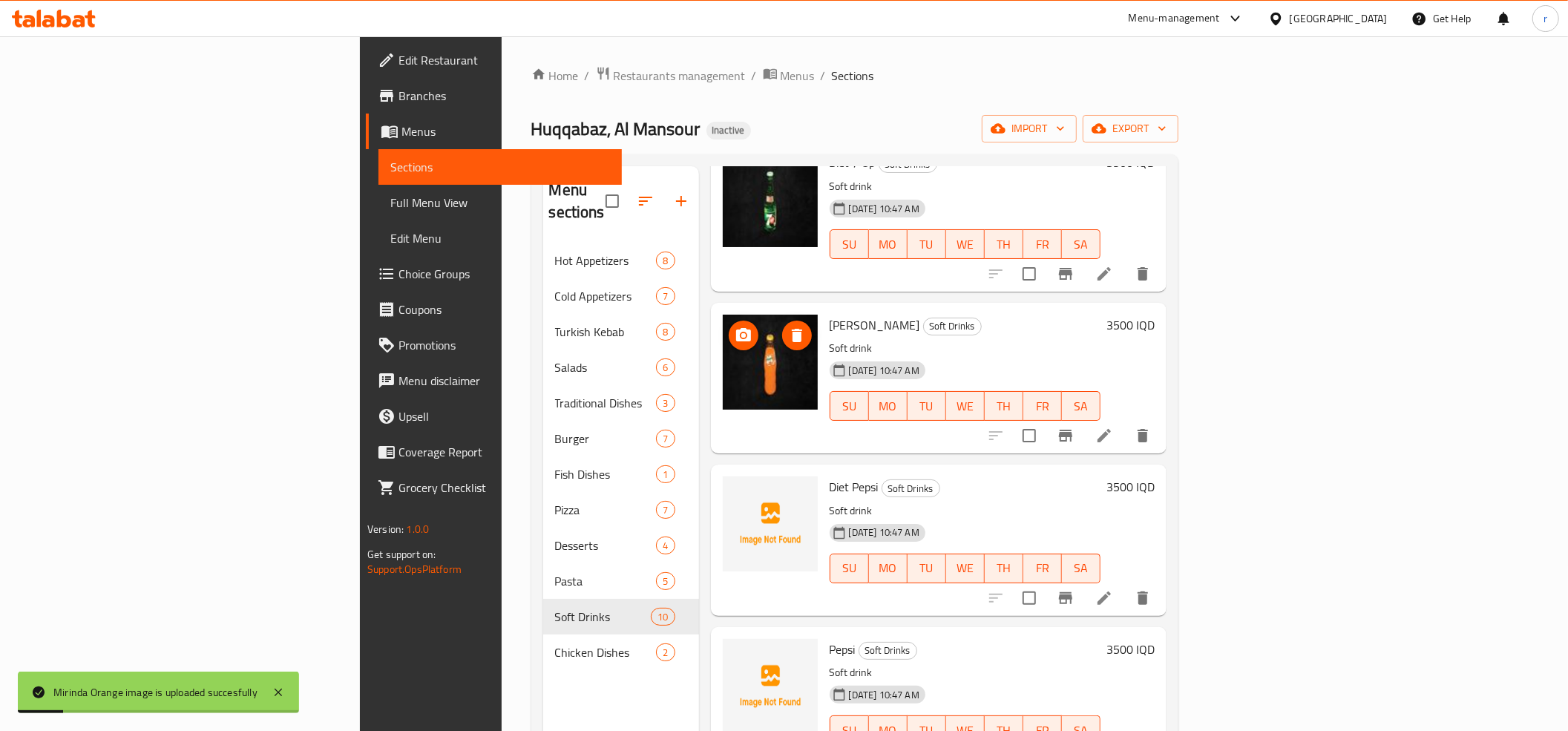
scroll to position [330, 0]
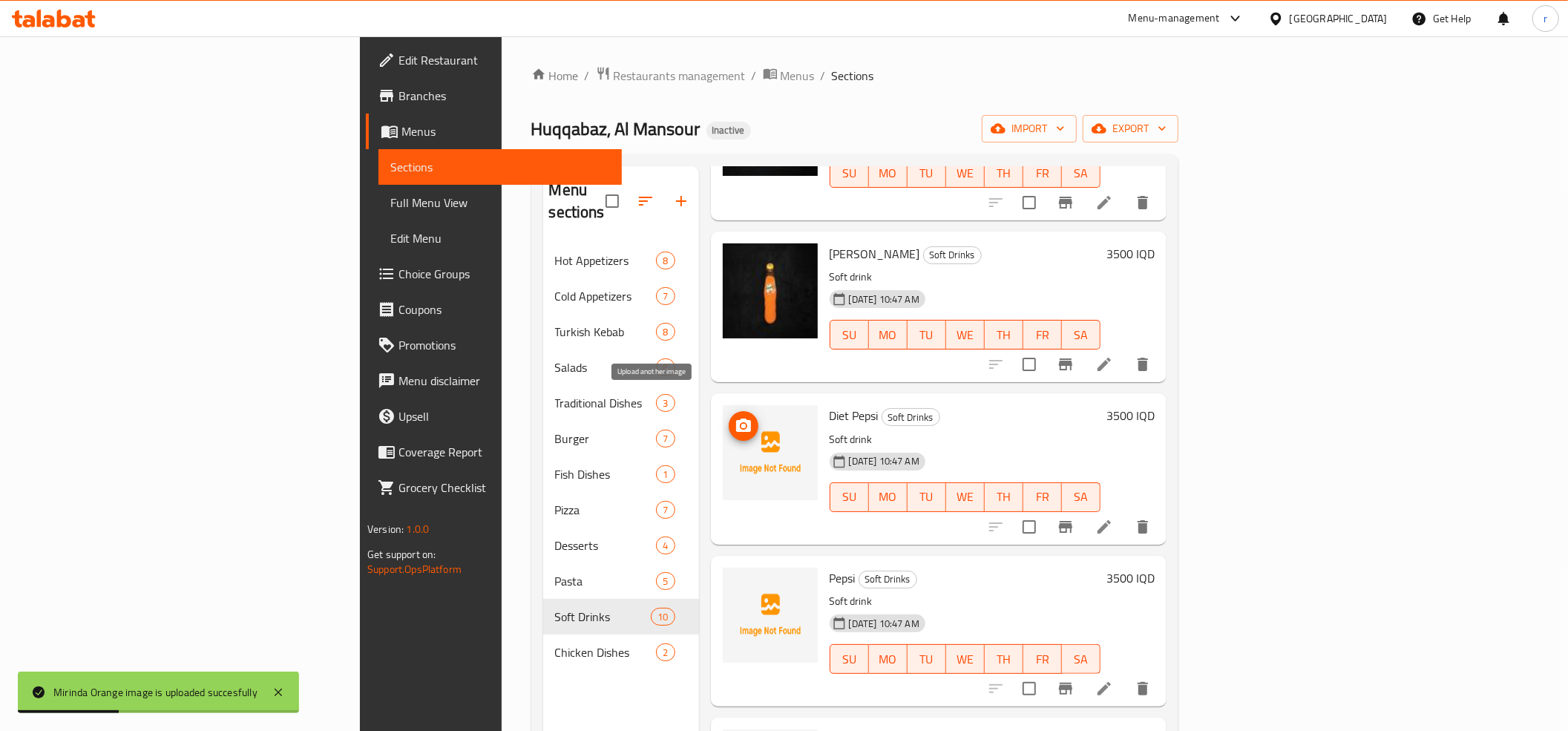
click at [735, 417] on icon "upload picture" at bounding box center [744, 426] width 18 height 18
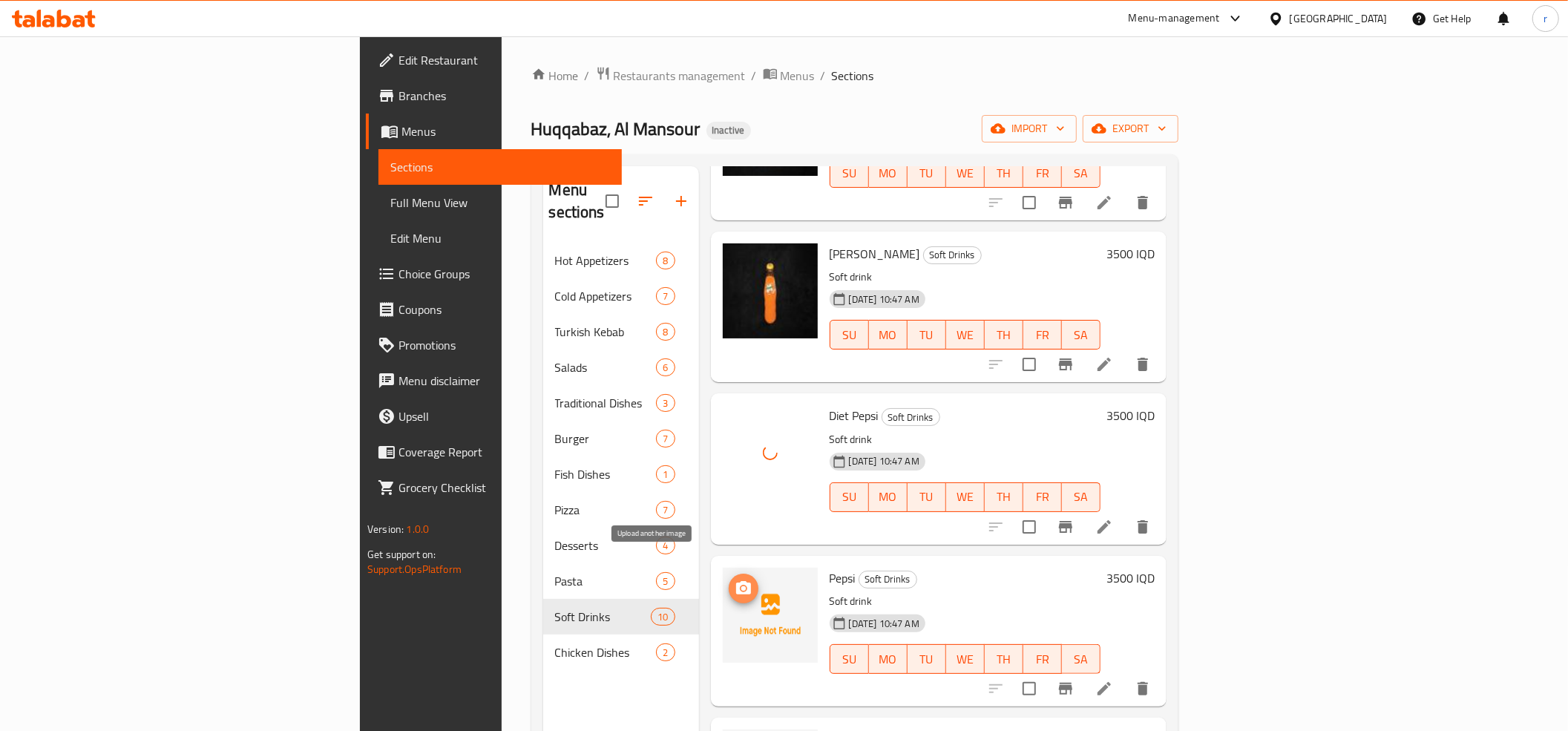
click at [735, 580] on icon "upload picture" at bounding box center [744, 589] width 18 height 18
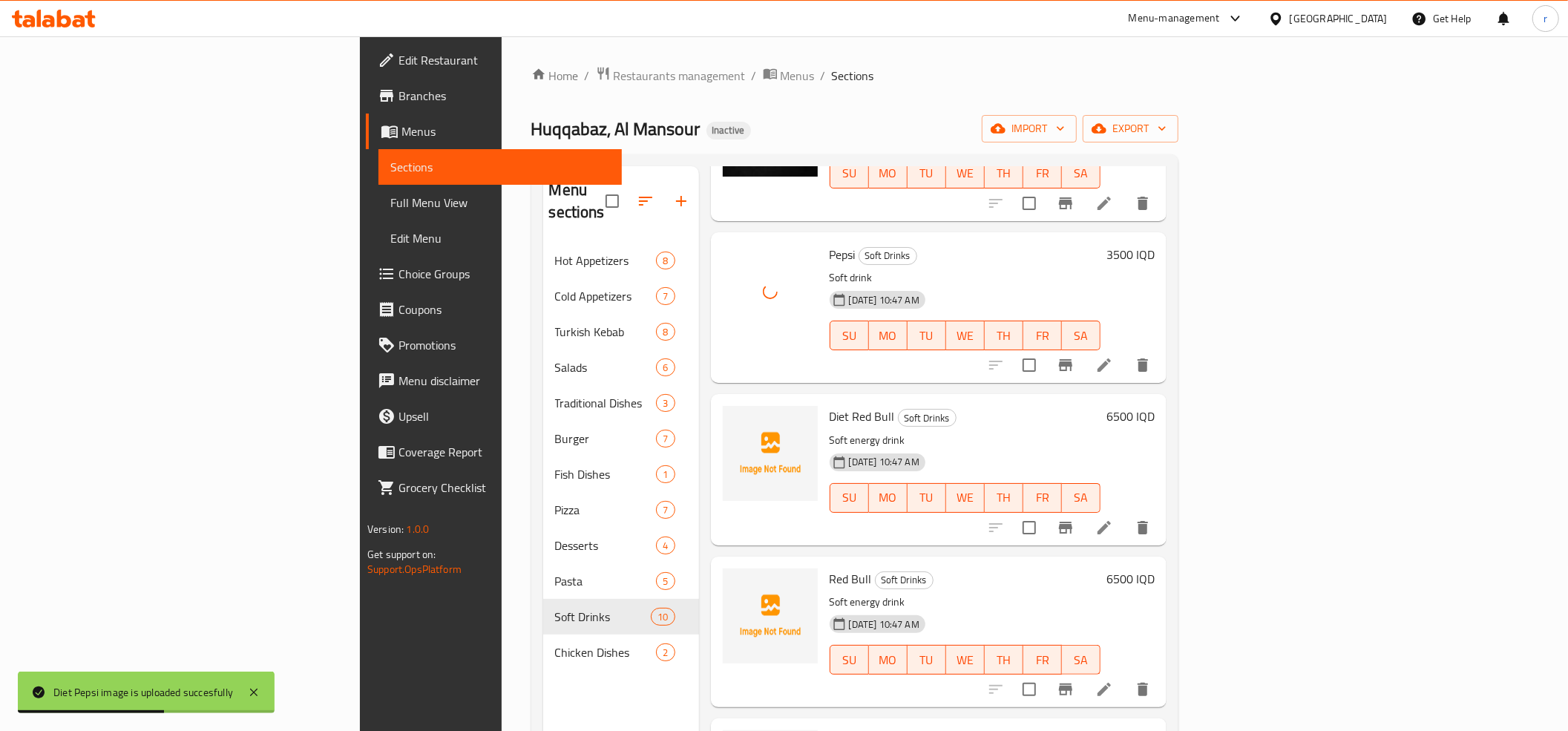
scroll to position [660, 0]
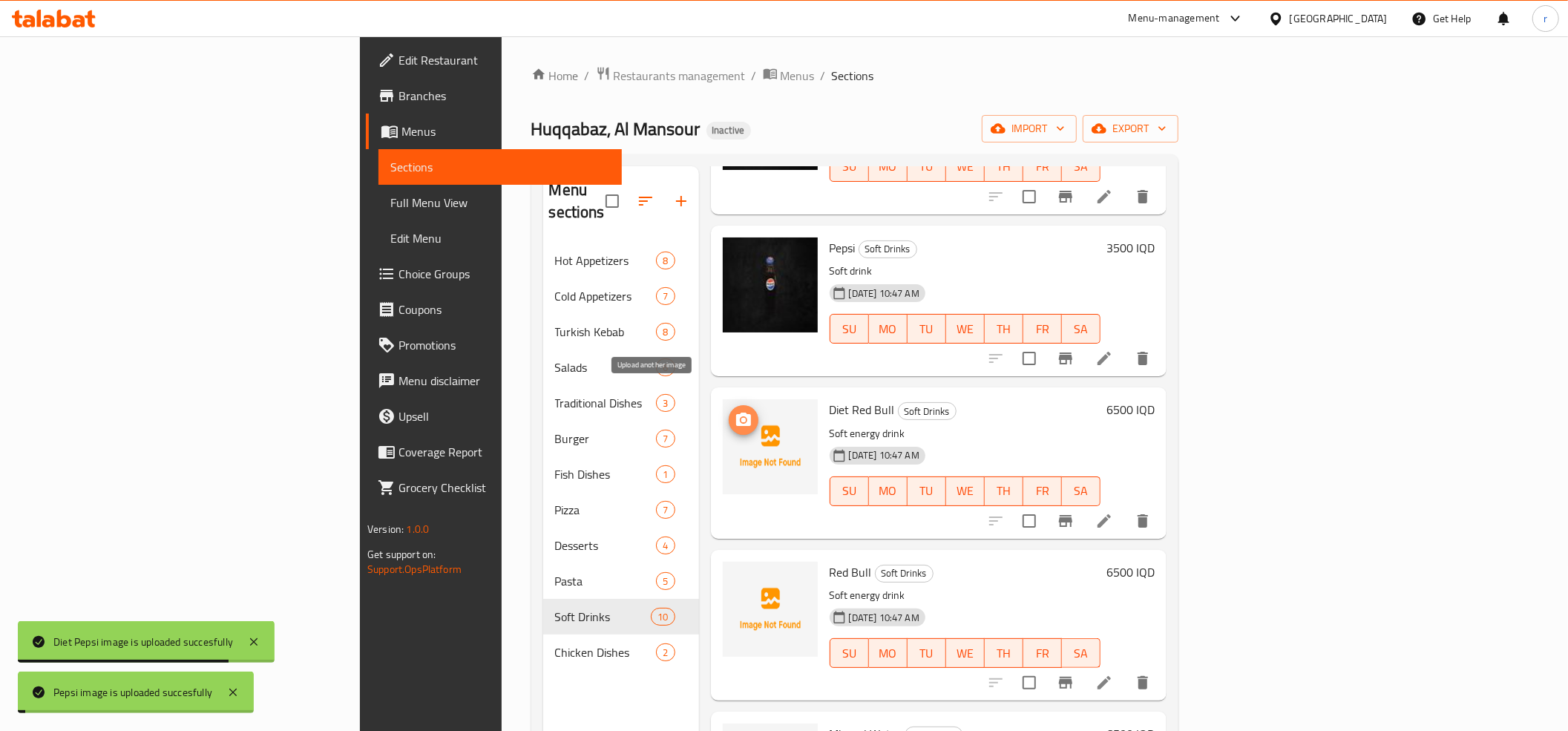
click at [736, 413] on icon "upload picture" at bounding box center [743, 419] width 15 height 13
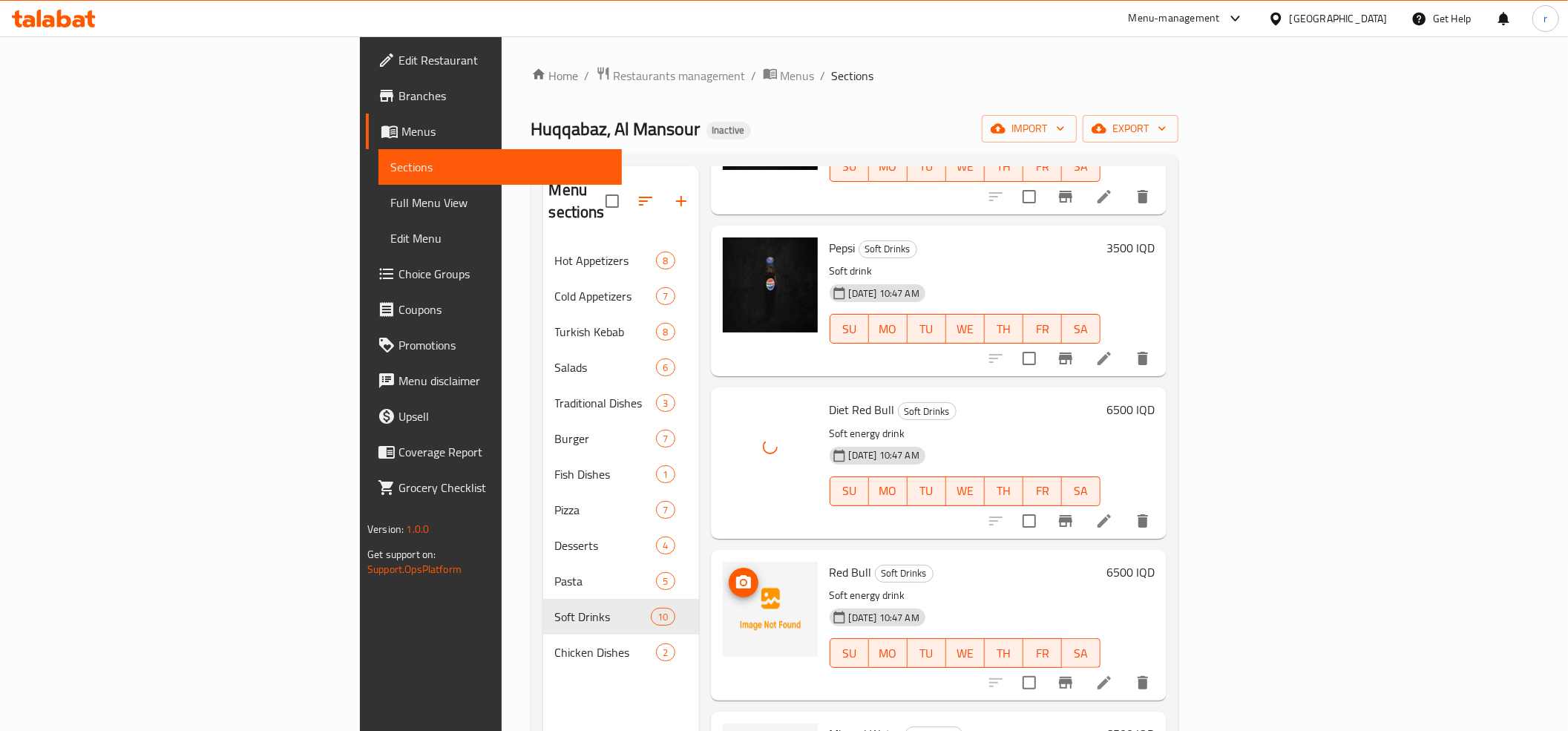
click at [741, 580] on circle "upload picture" at bounding box center [743, 582] width 4 height 4
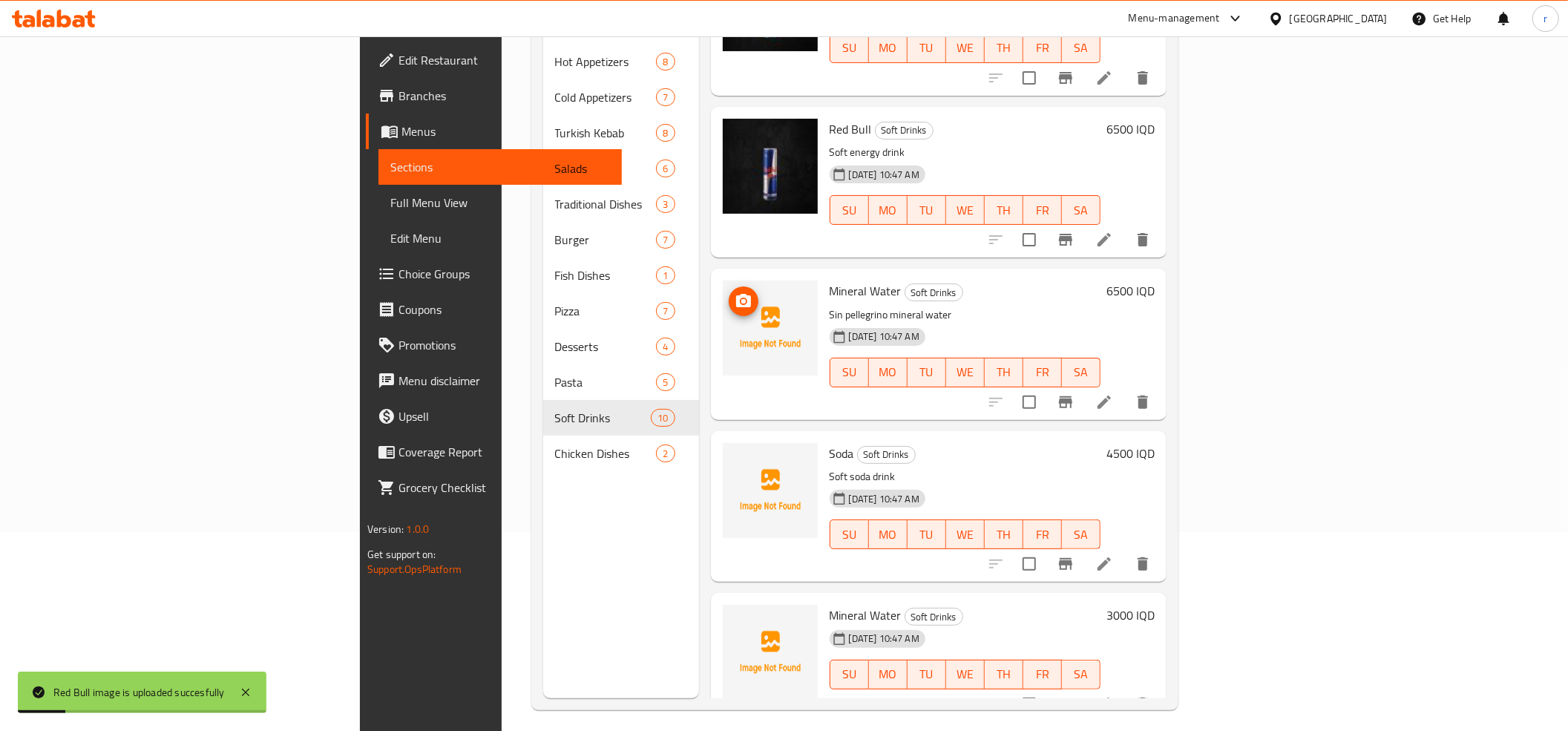
scroll to position [209, 0]
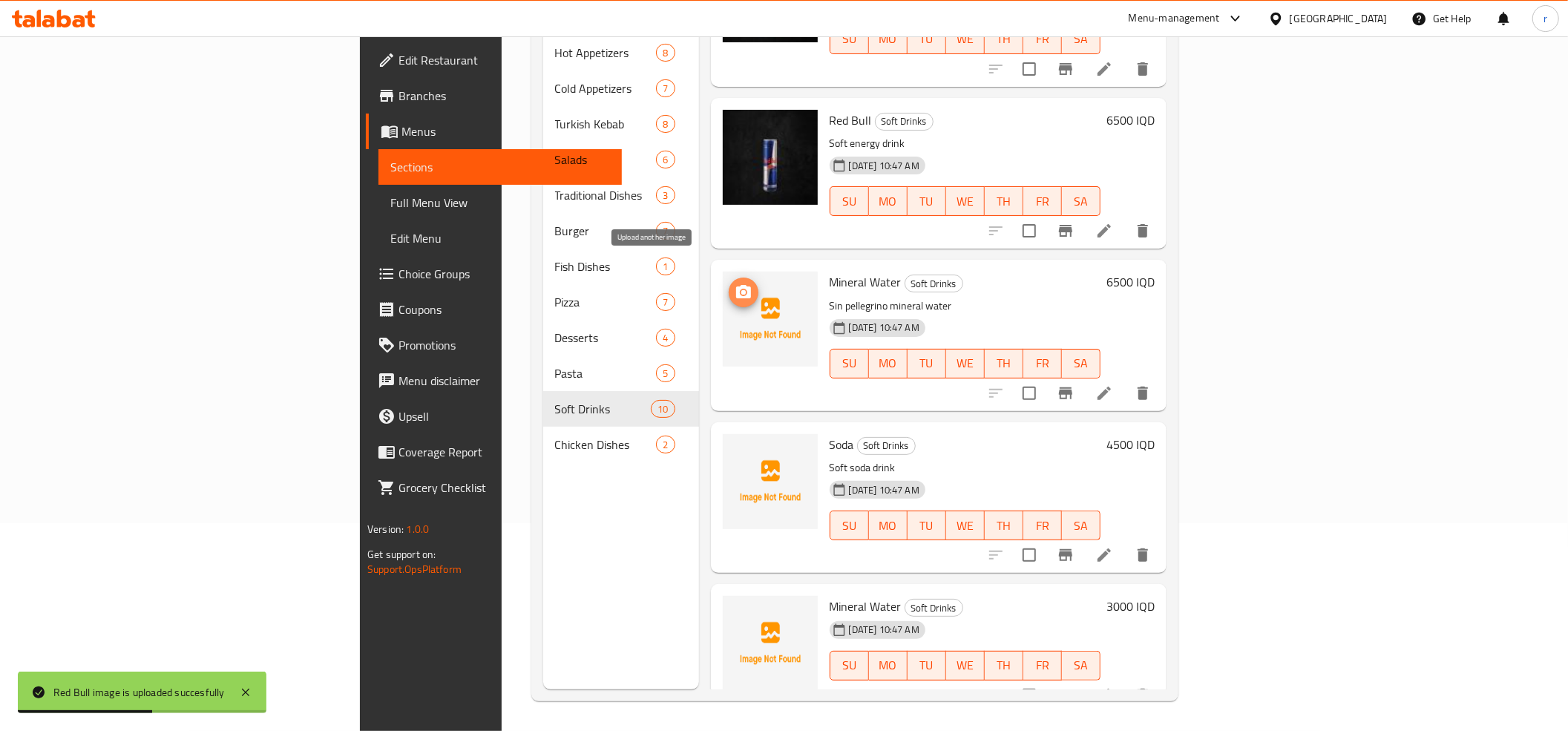
click at [736, 285] on icon "upload picture" at bounding box center [743, 291] width 15 height 13
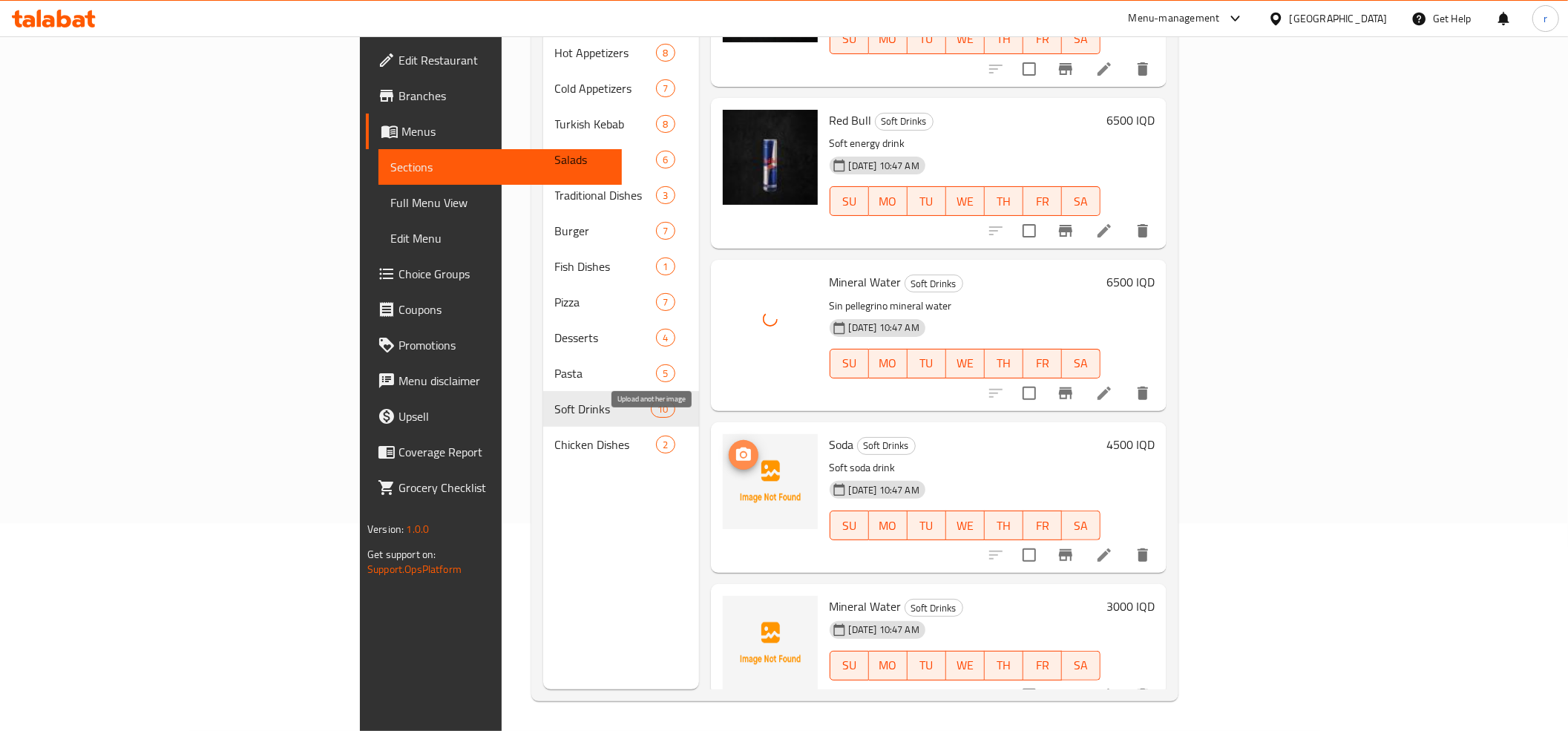
click at [729, 441] on button "upload picture" at bounding box center [744, 455] width 29 height 29
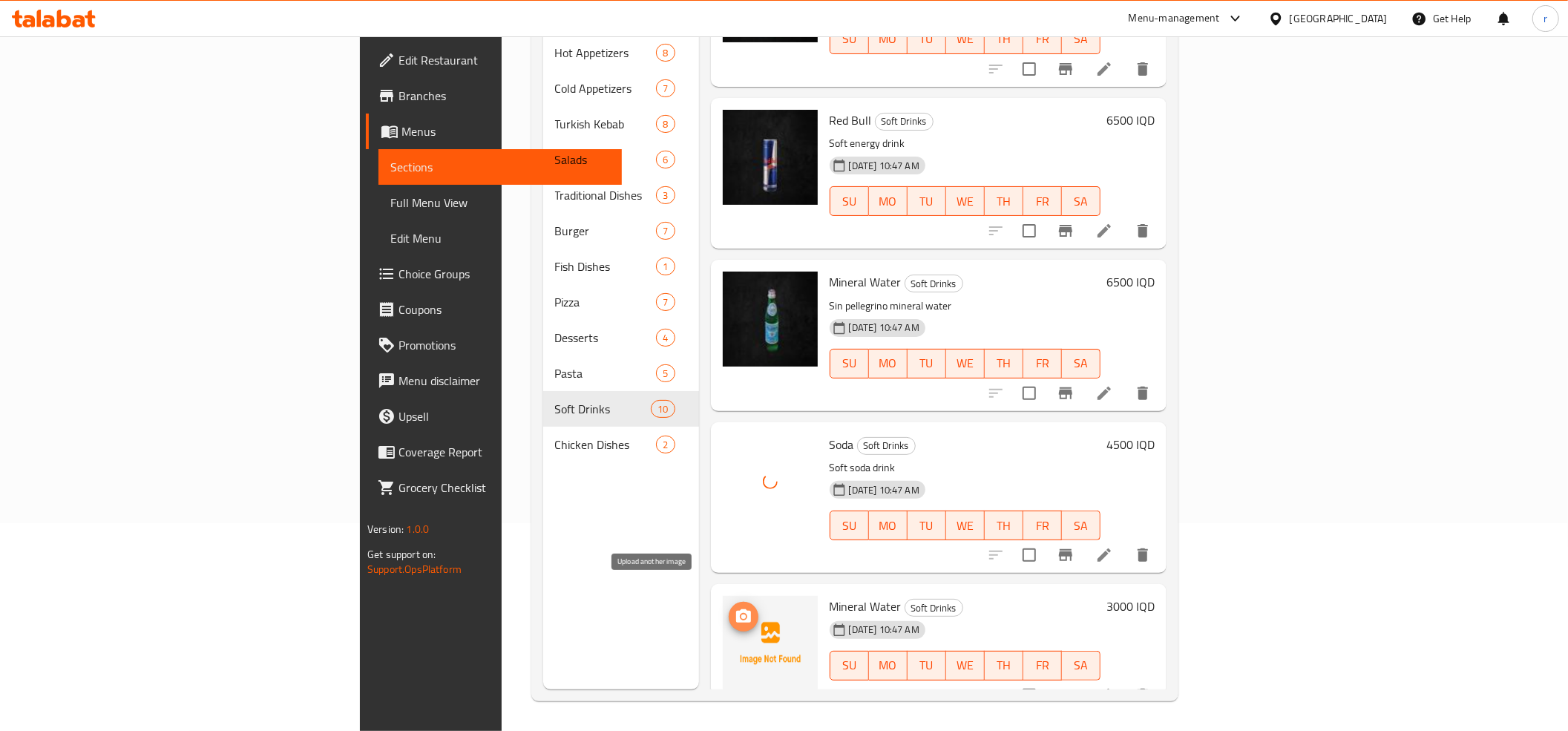
click at [736, 610] on icon "upload picture" at bounding box center [743, 616] width 15 height 13
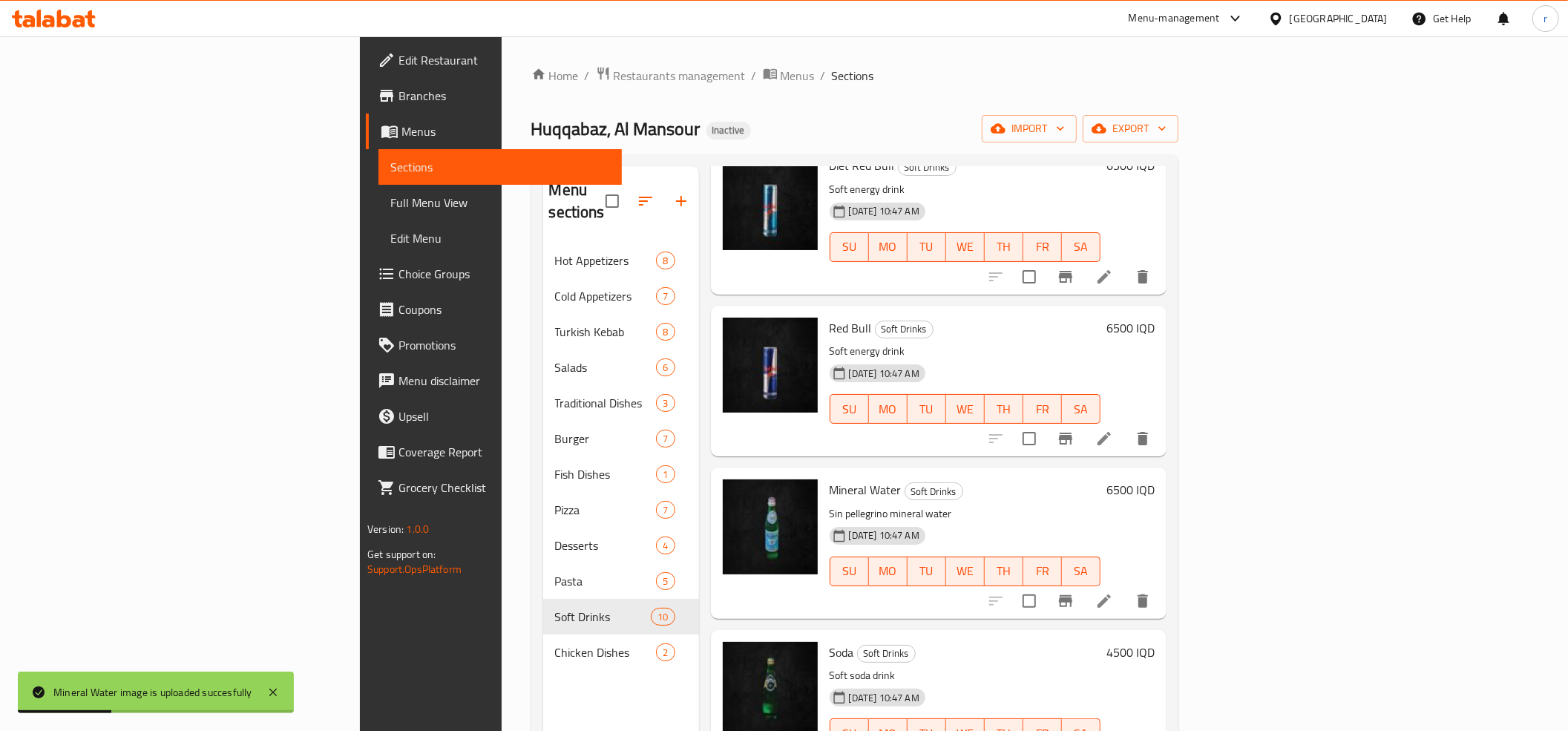
scroll to position [245, 0]
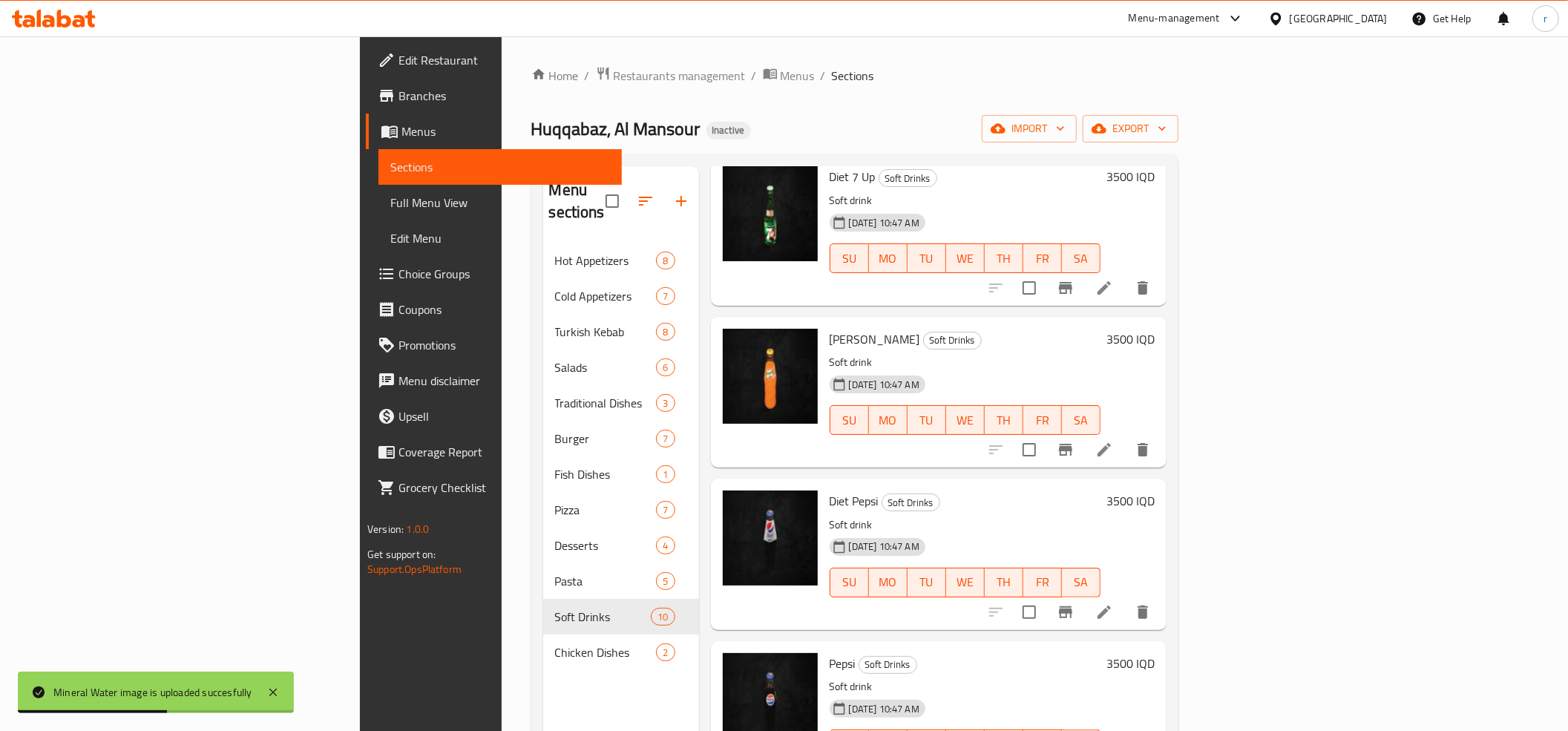
click at [390, 204] on span "Full Menu View" at bounding box center [499, 202] width 219 height 18
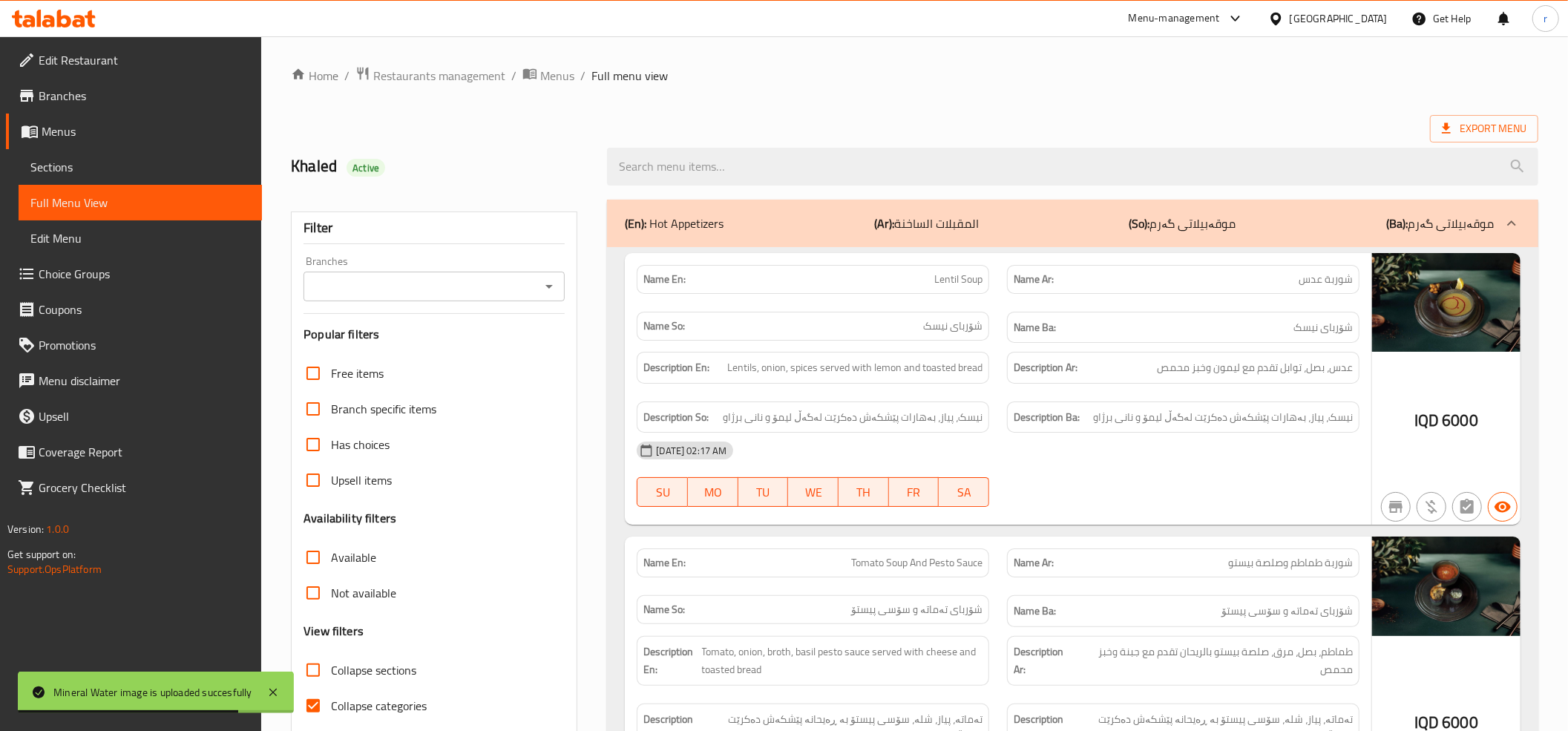
click at [296, 704] on input "Collapse categories" at bounding box center [313, 706] width 36 height 36
checkbox input "false"
click at [546, 288] on icon "Open" at bounding box center [549, 286] width 18 height 18
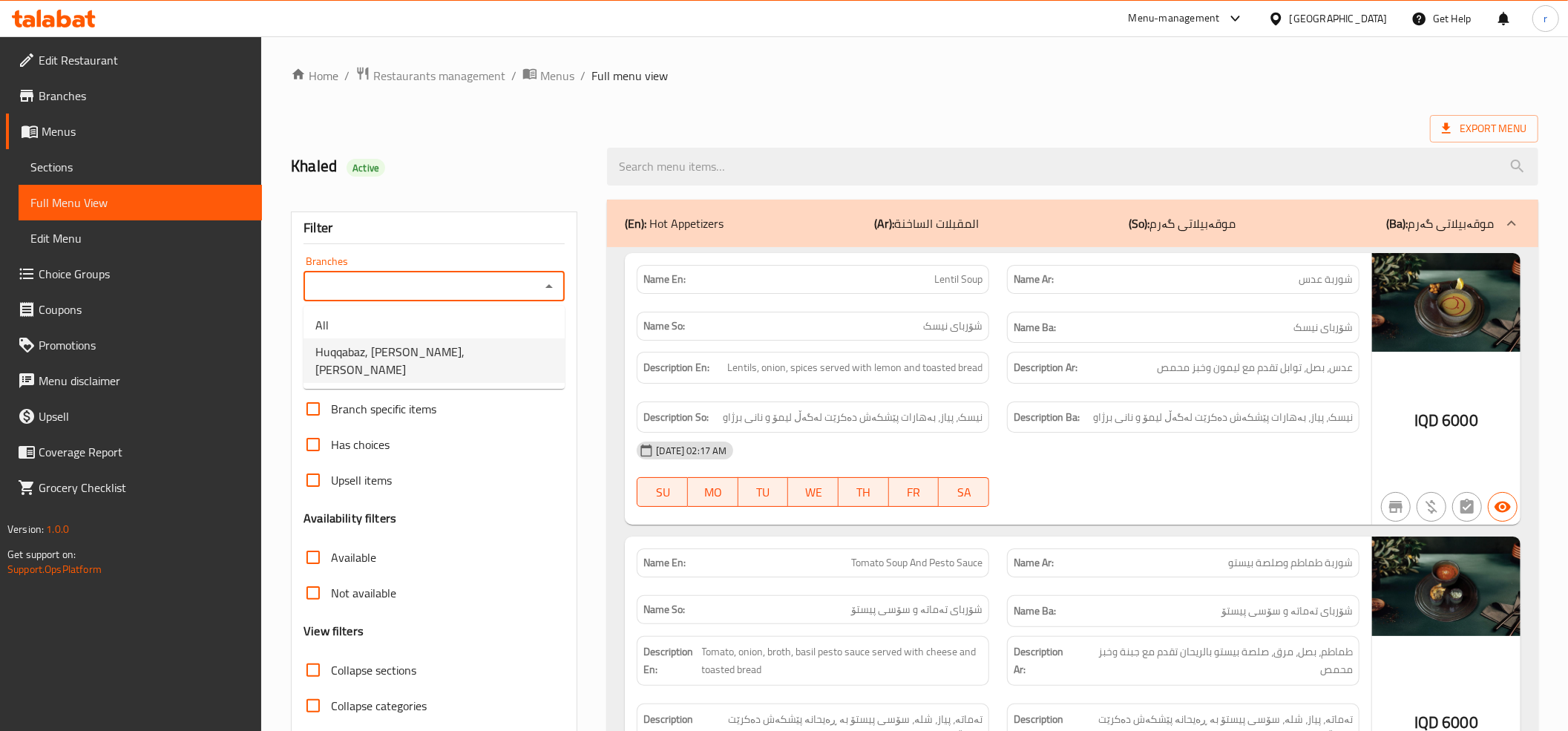
click at [538, 339] on li "Huqqabaz, [PERSON_NAME],[PERSON_NAME]" at bounding box center [433, 360] width 261 height 44
type input "Huqqabaz, [PERSON_NAME],[PERSON_NAME]"
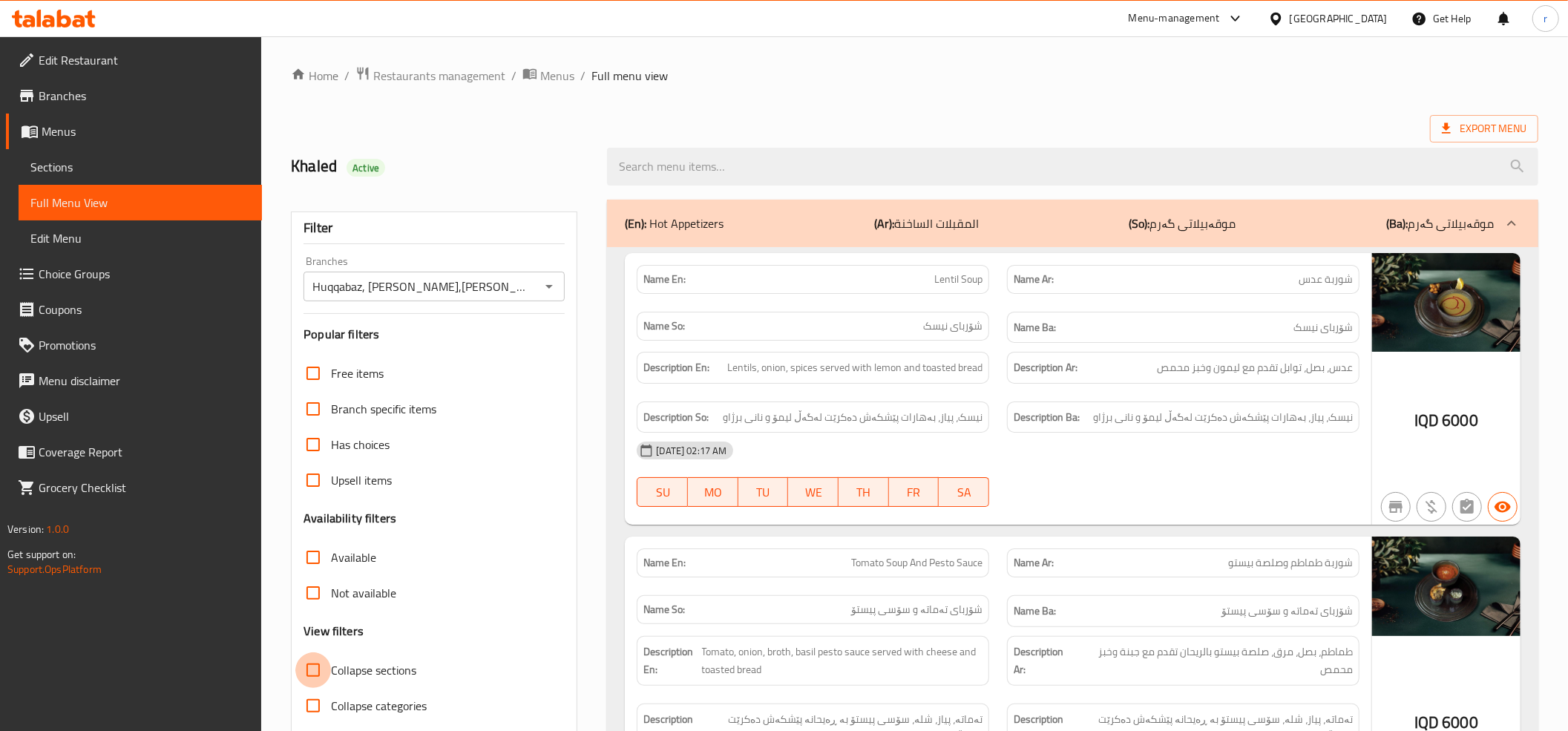
click at [316, 674] on input "Collapse sections" at bounding box center [313, 670] width 36 height 36
checkbox input "true"
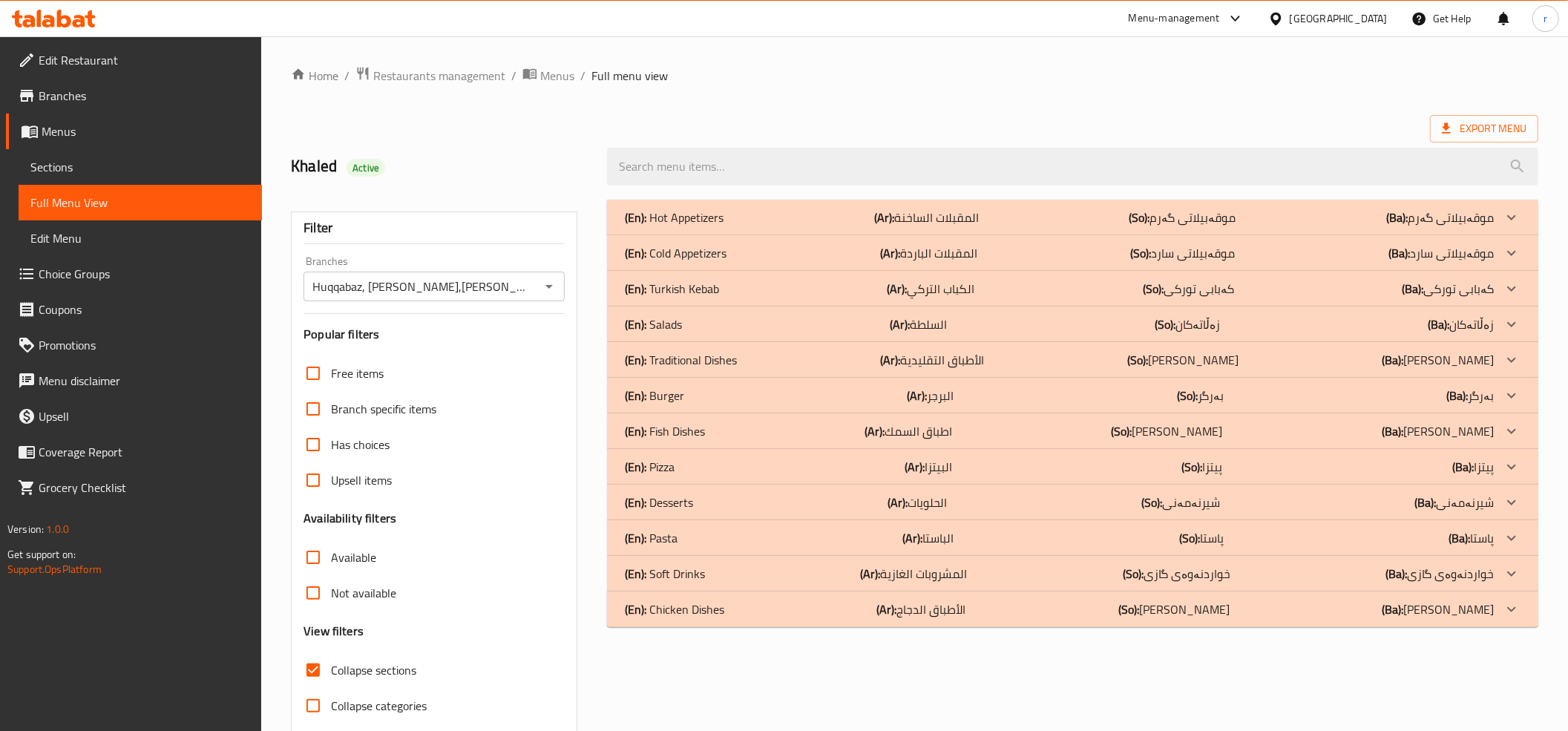
click at [817, 578] on div "(En): Soft Drinks (Ar): المشروبات الغازية (So): خواردنەوەی گازی (Ba): خواردنەوە…" at bounding box center [1059, 574] width 869 height 18
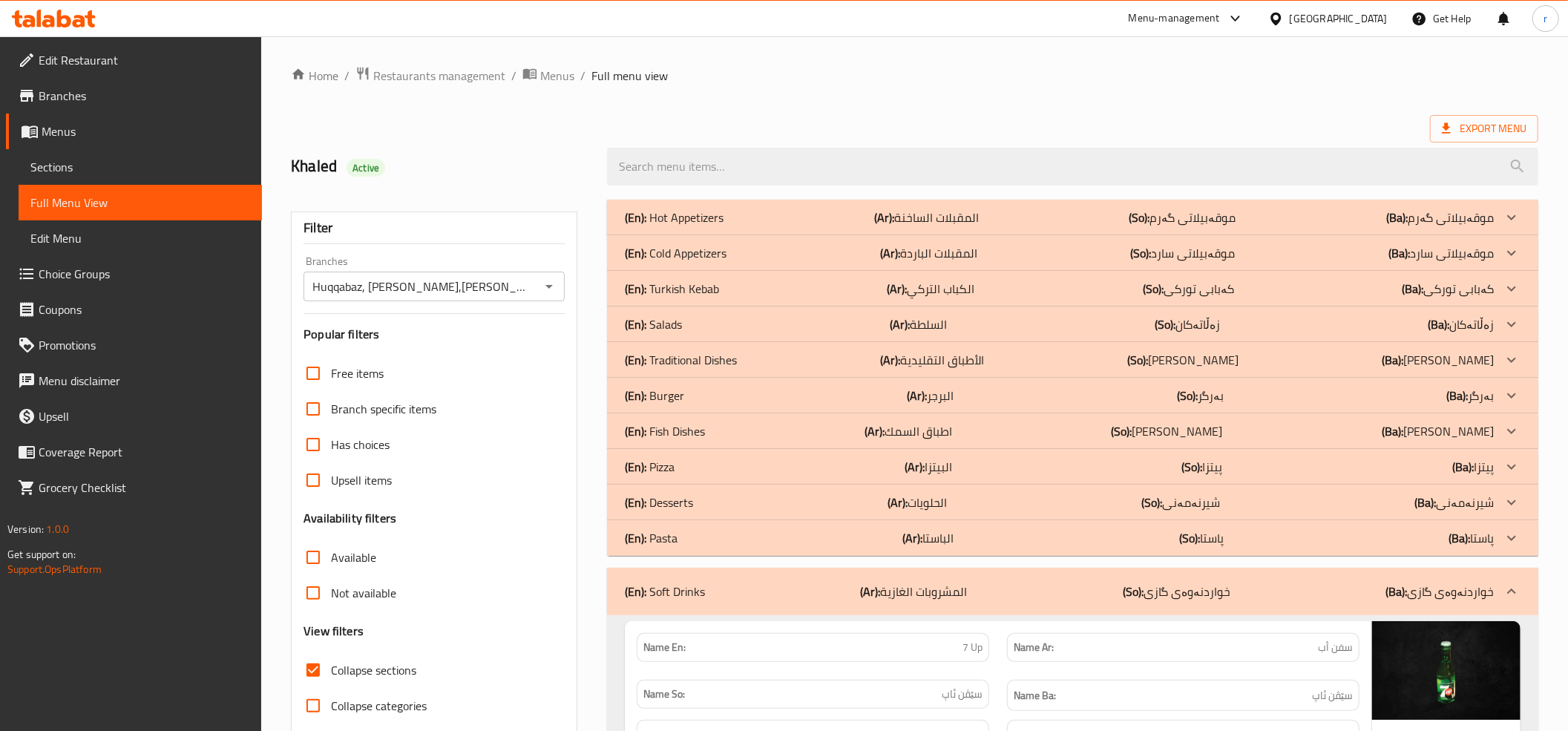
click at [819, 578] on div "(En): Soft Drinks (Ar): المشروبات الغازية (So): خواردنەوەی گازی (Ba): خواردنەوە…" at bounding box center [1072, 591] width 932 height 48
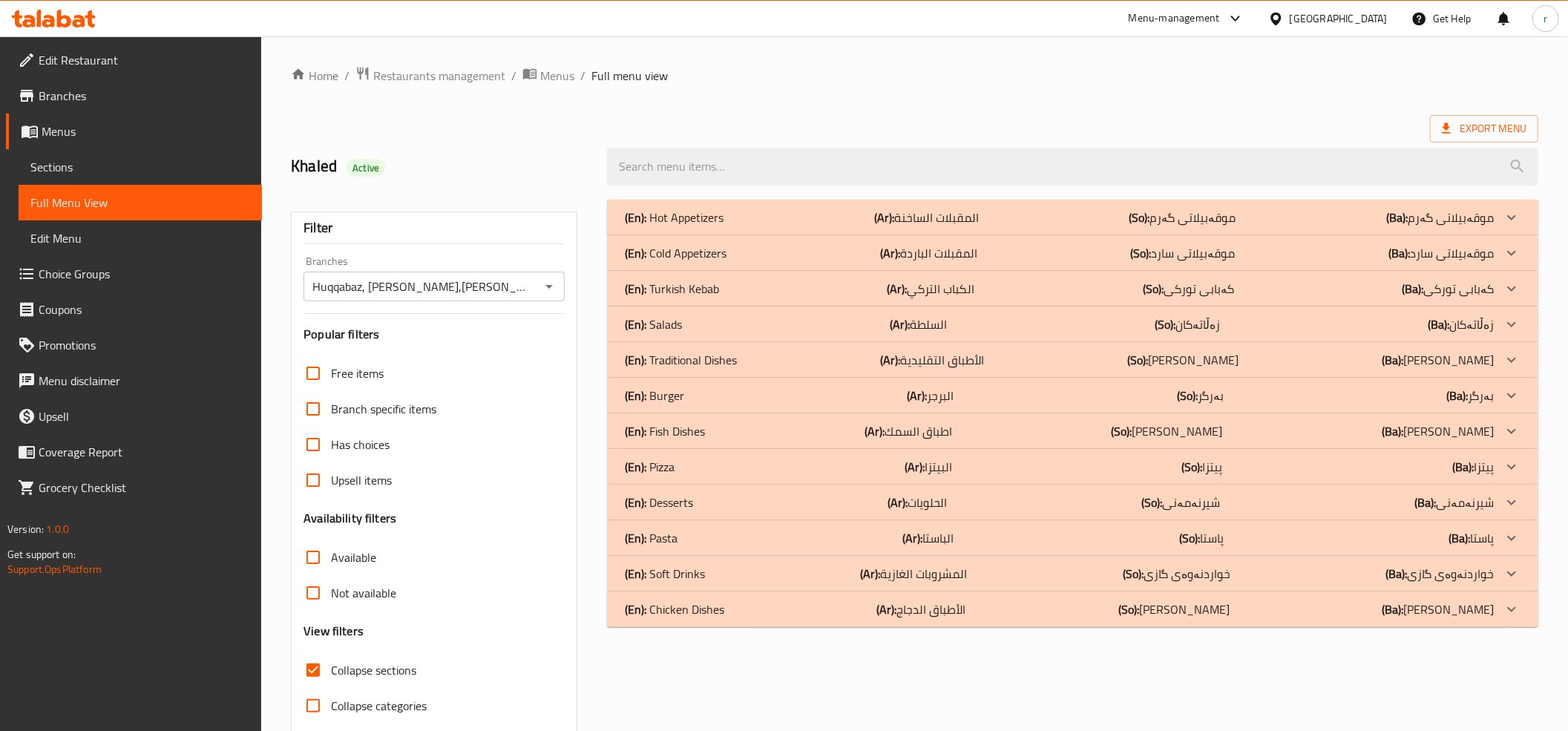
click at [819, 578] on div "(En): Soft Drinks (Ar): المشروبات الغازية (So): خواردنەوەی گازی (Ba): خواردنەوە…" at bounding box center [1059, 574] width 869 height 18
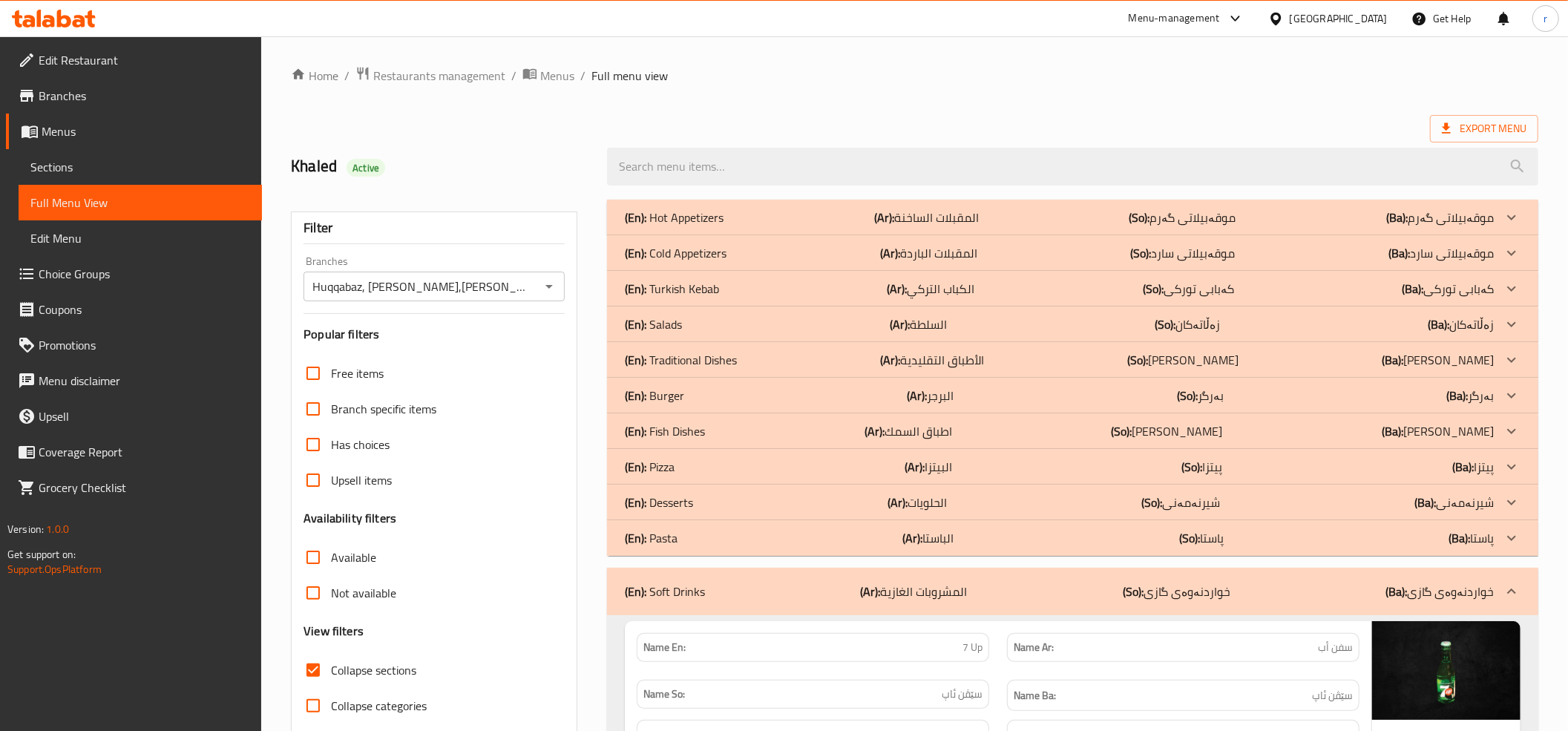
click at [829, 506] on div "(En): Desserts (Ar): الحلويات (So): شیرنەمەنی (Ba): شیرنەمەنی" at bounding box center [1059, 502] width 869 height 18
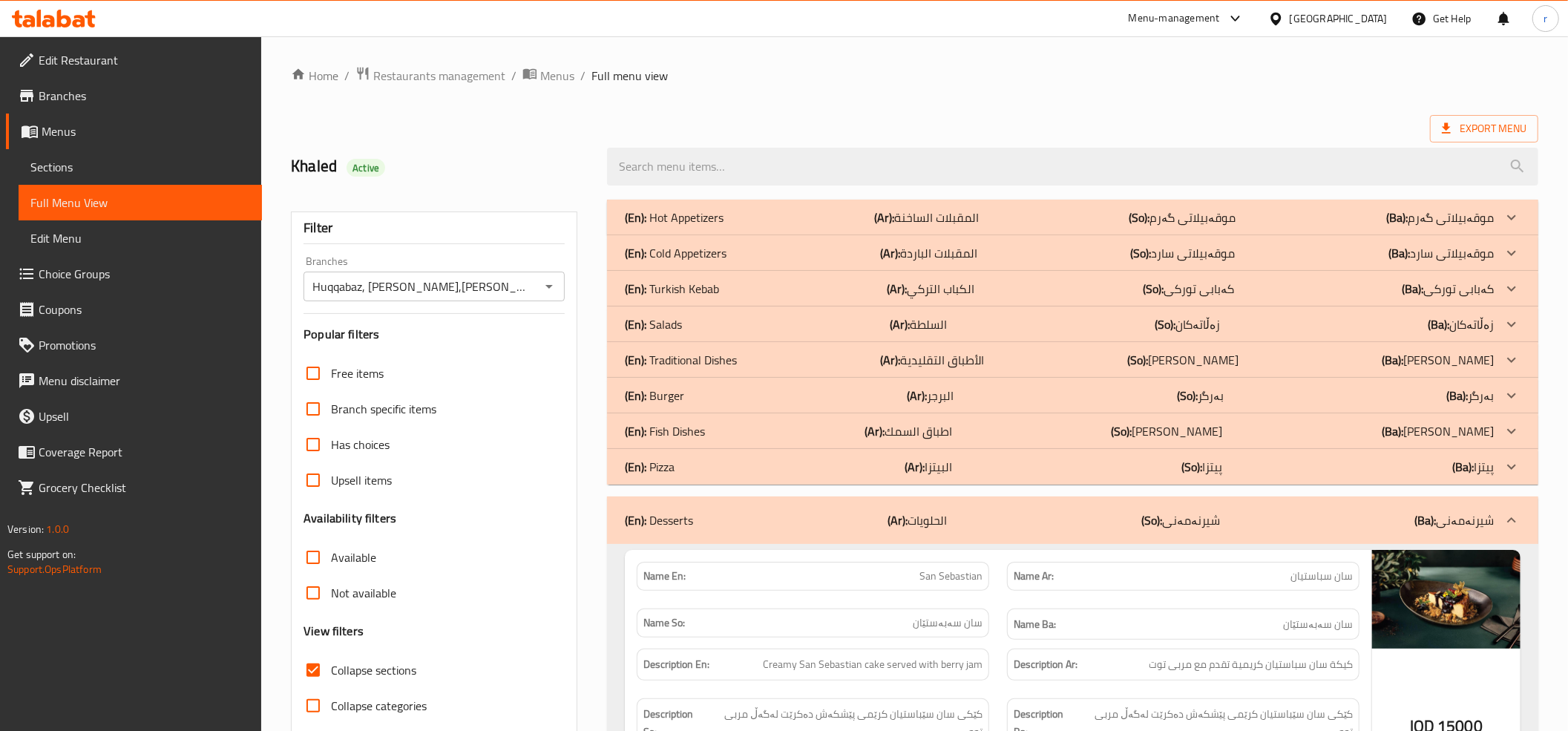
click at [856, 432] on div "(En): Fish Dishes (Ar): اطباق السمك (So): ژەمە ماسی (Ba): [PERSON_NAME]" at bounding box center [1059, 431] width 869 height 18
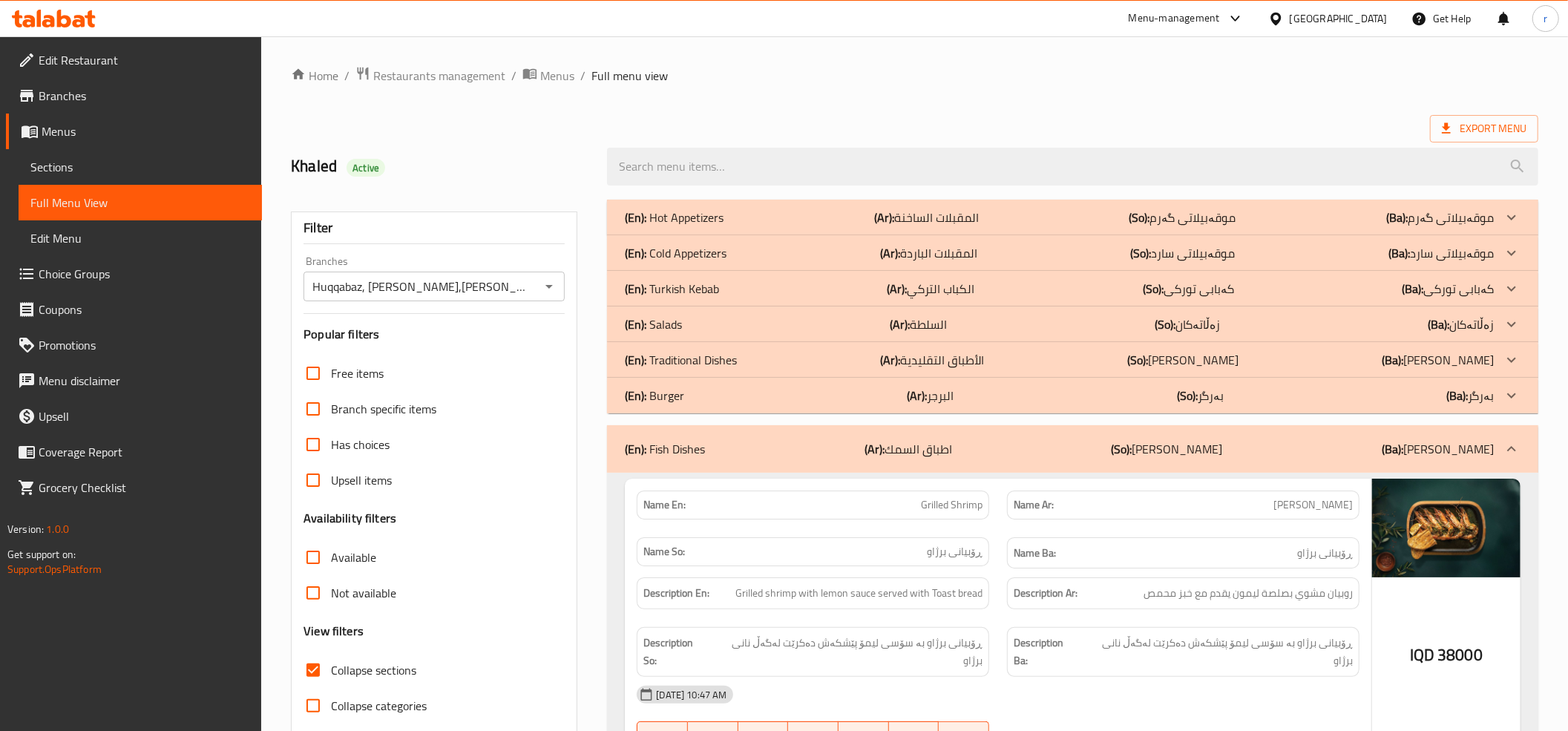
click at [854, 355] on div "(En): Traditional Dishes (Ar): الأطباق التقليدية (So): ژەمە تەقلیدی (Ba): ژەمە …" at bounding box center [1059, 360] width 869 height 18
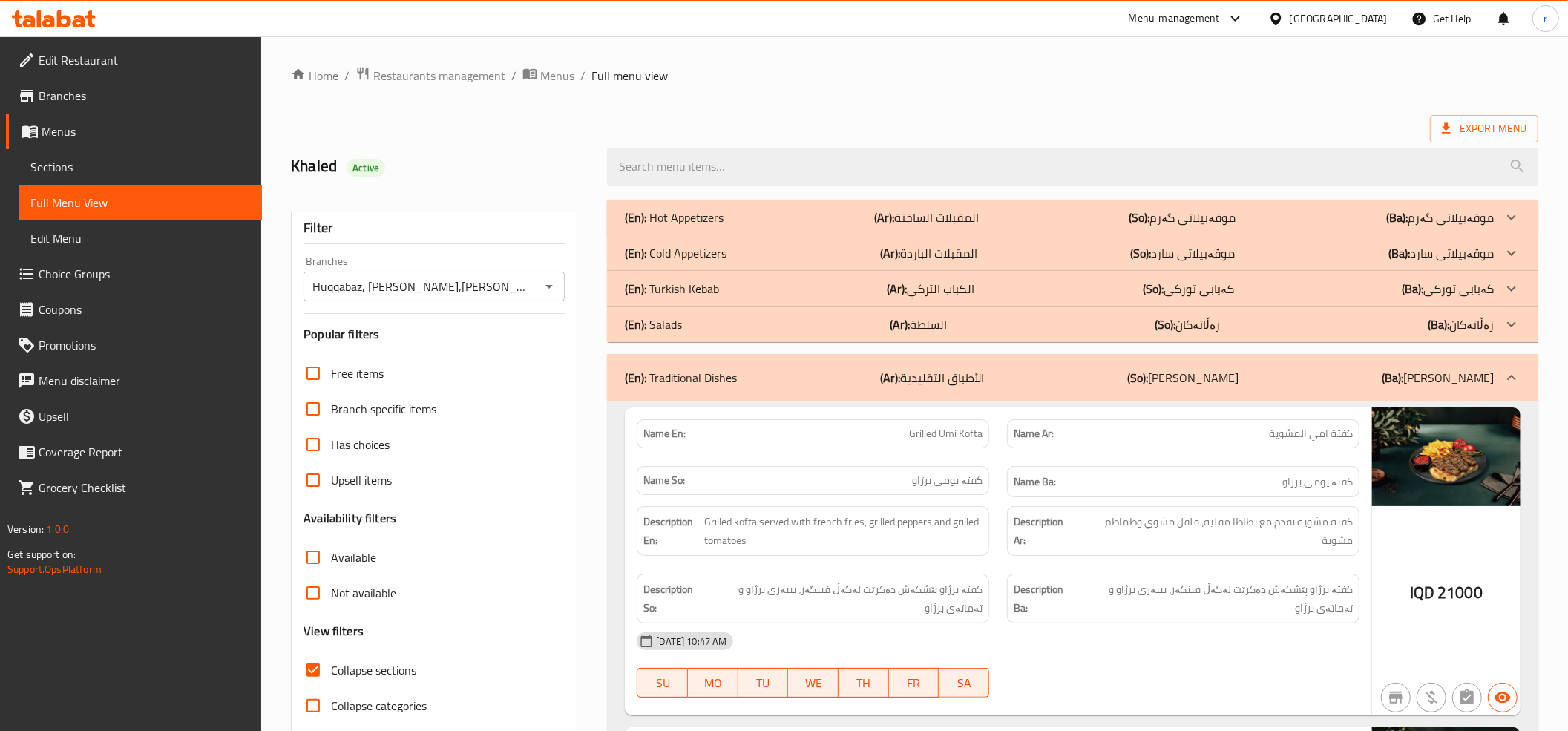
click at [865, 286] on div "(En): Turkish Kebab (Ar): الكباب التركي (So): کەبابی تورکی (Ba): کەبابی تورکی" at bounding box center [1059, 289] width 869 height 18
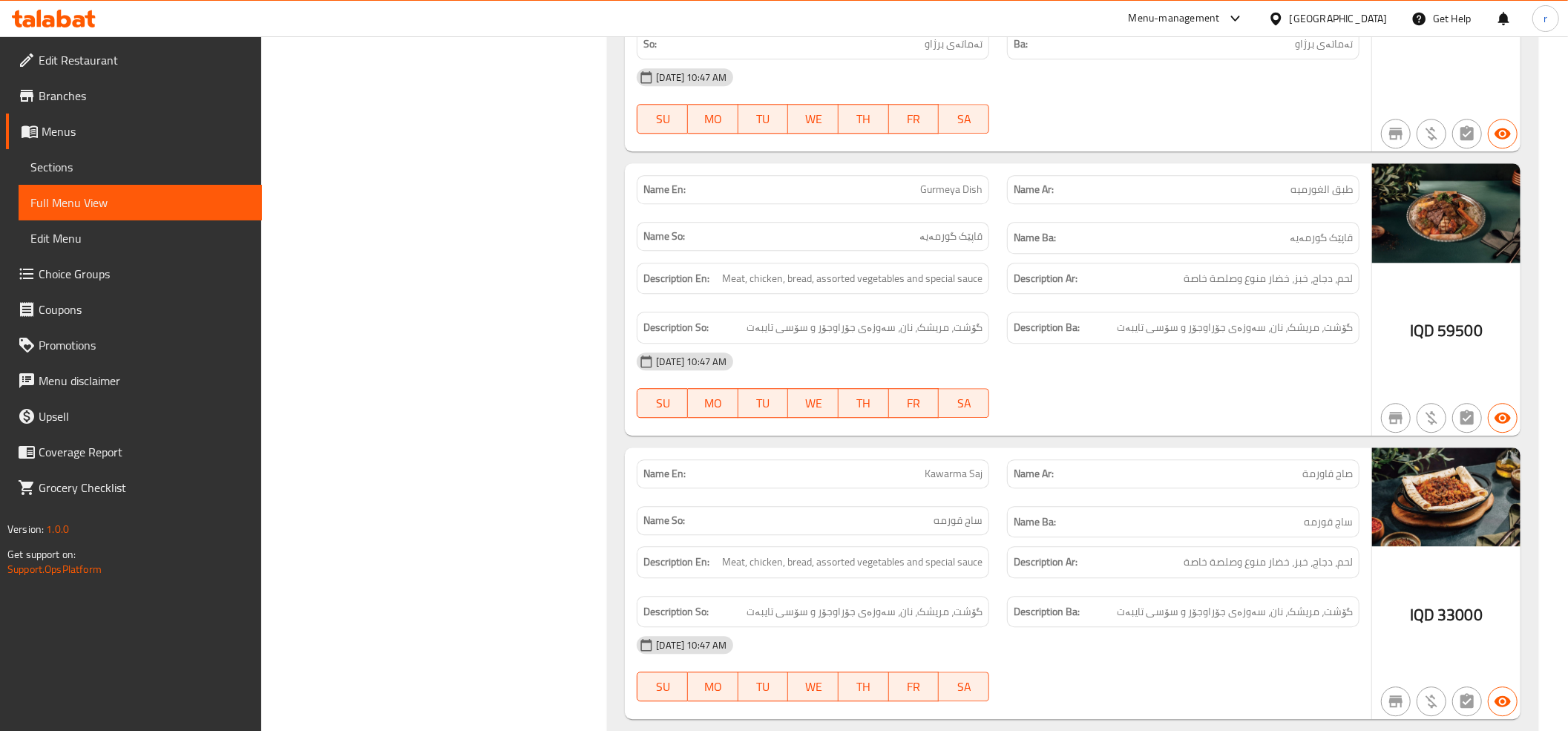
scroll to position [3188, 0]
drag, startPoint x: 1327, startPoint y: 212, endPoint x: 1269, endPoint y: 214, distance: 58.0
click at [1269, 197] on p "Name Ar: طبق الغورميه" at bounding box center [1183, 189] width 339 height 16
click at [1204, 197] on p "Name Ar: طبق الغورميه" at bounding box center [1183, 189] width 339 height 16
click at [1321, 197] on span "طبق الغورميه" at bounding box center [1322, 189] width 62 height 16
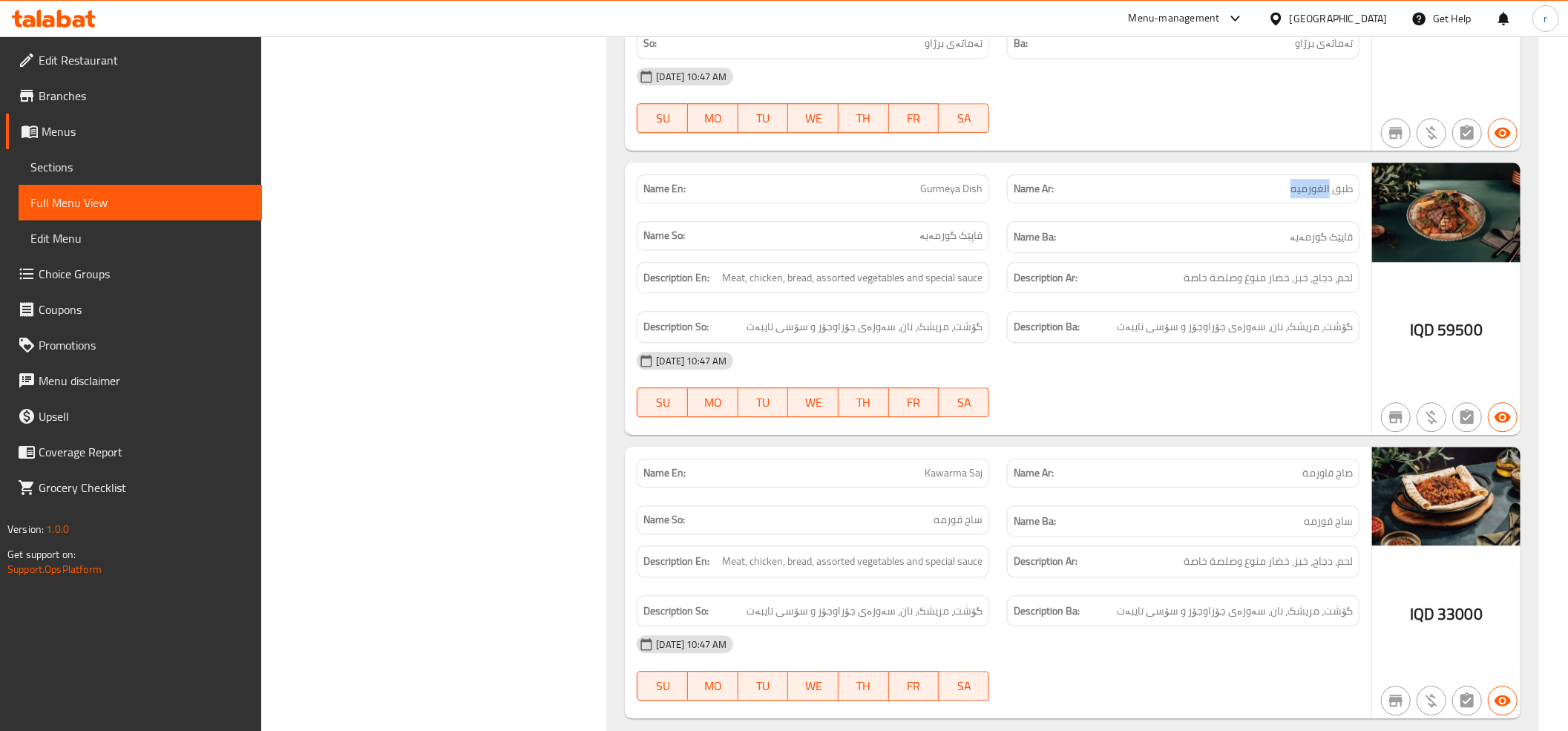
click at [1321, 197] on span "طبق الغورميه" at bounding box center [1322, 189] width 62 height 16
copy span "الغورميه"
drag, startPoint x: 921, startPoint y: 206, endPoint x: 959, endPoint y: 214, distance: 38.8
click at [959, 197] on span "Gurmeya Dish" at bounding box center [952, 189] width 62 height 16
copy span "Gurmeya"
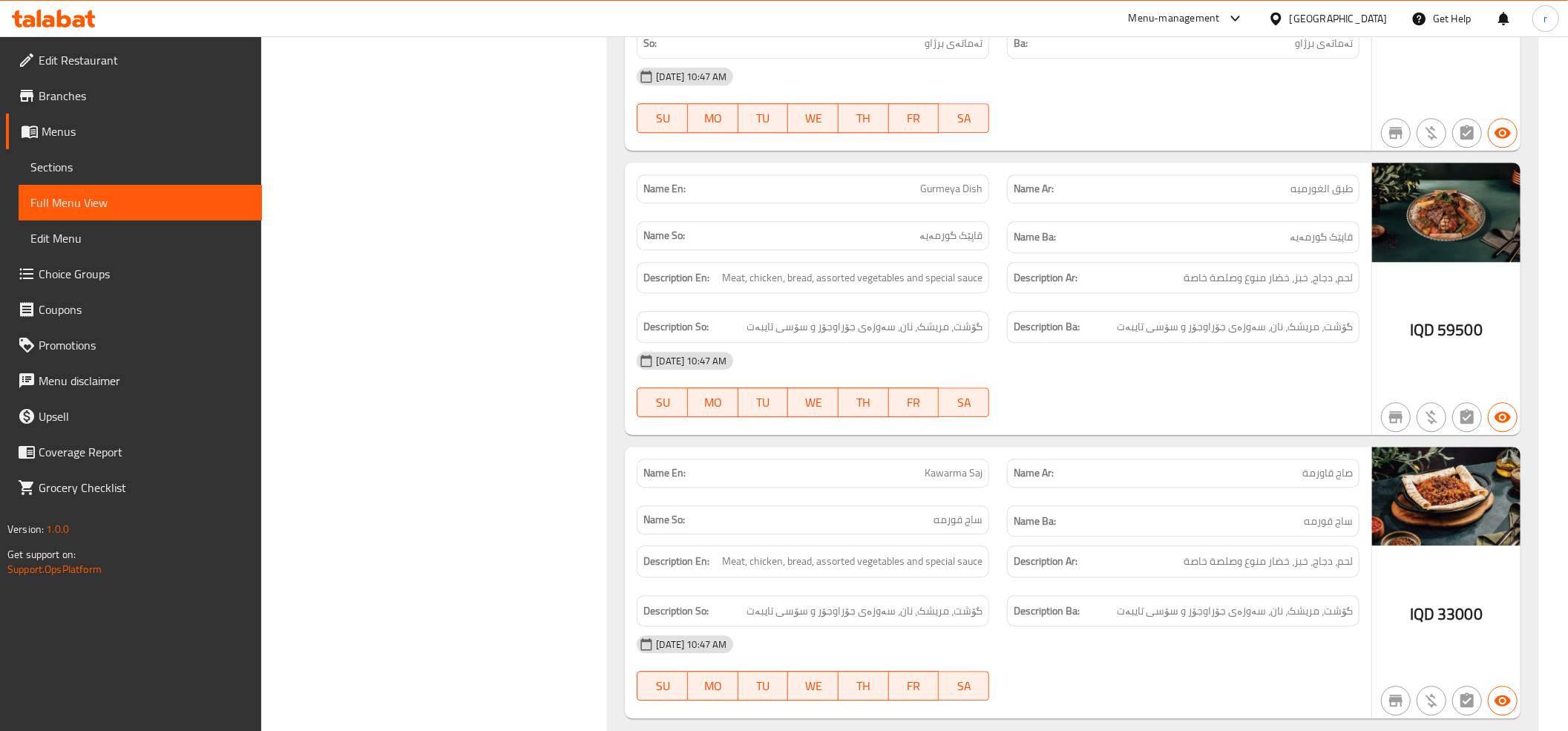
click at [1257, 246] on h6 "Name Ba: قاپێک گورمەیە" at bounding box center [1183, 237] width 339 height 18
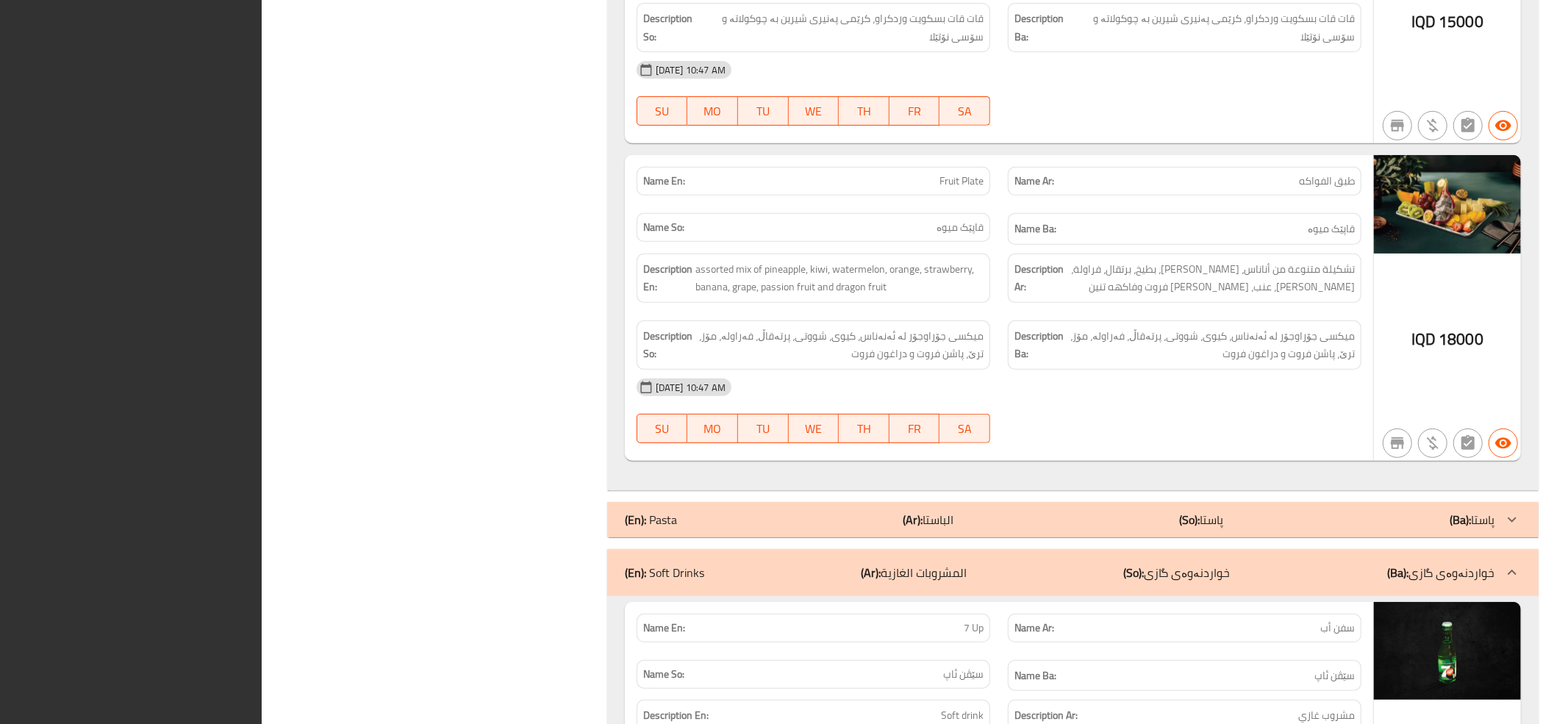
scroll to position [5758, 0]
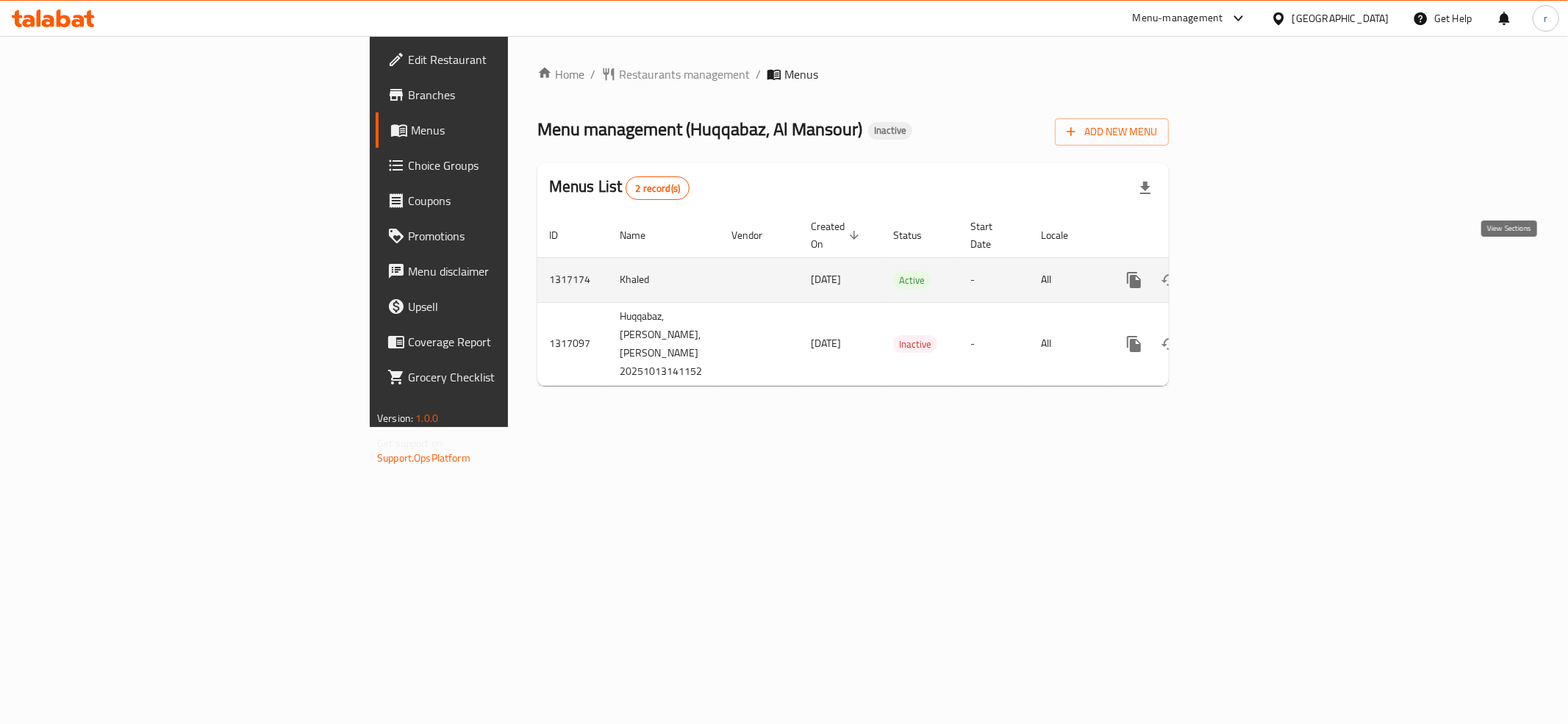
click at [1258, 266] on link "enhanced table" at bounding box center [1240, 280] width 35 height 35
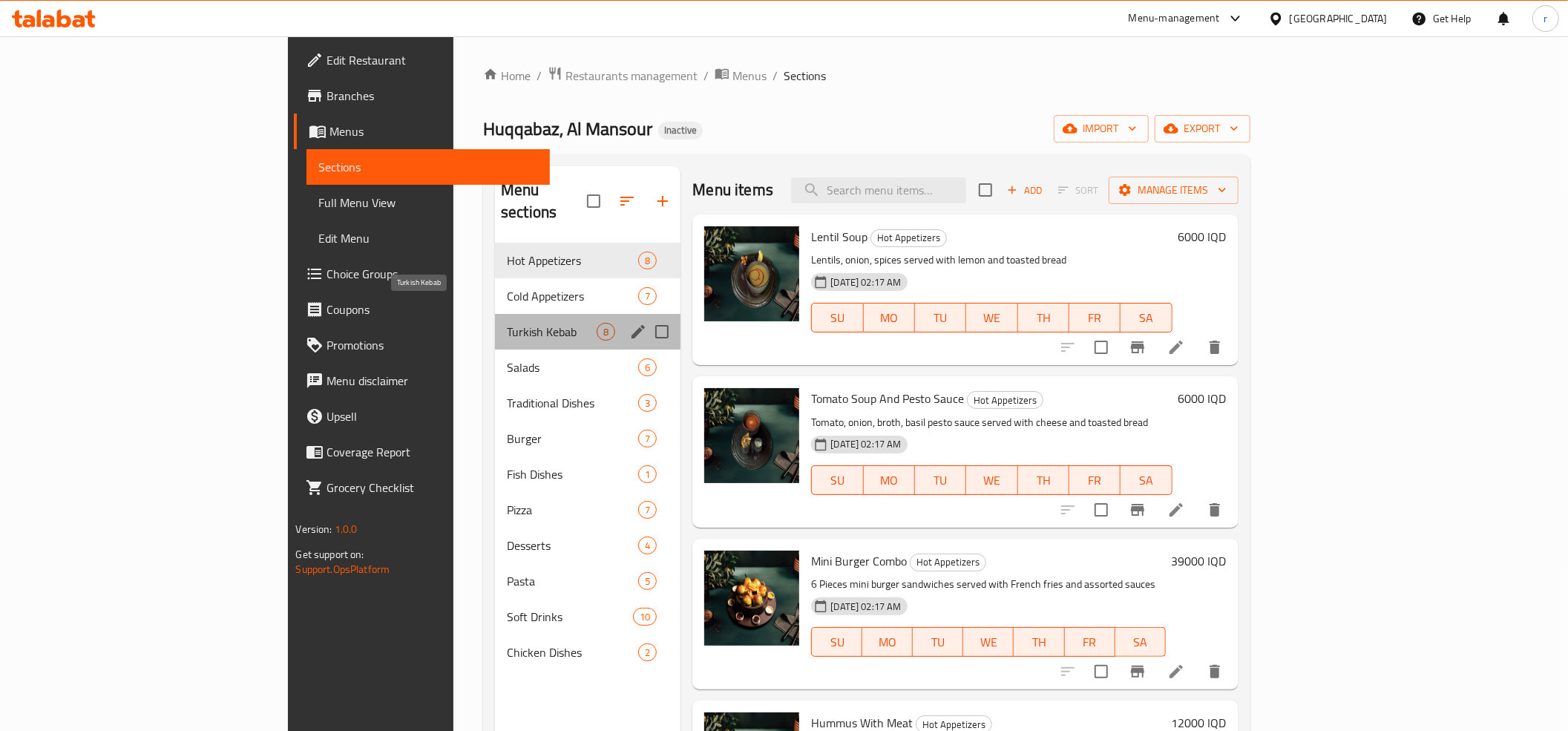
click at [507, 323] on span "Turkish Kebab" at bounding box center [552, 331] width 90 height 18
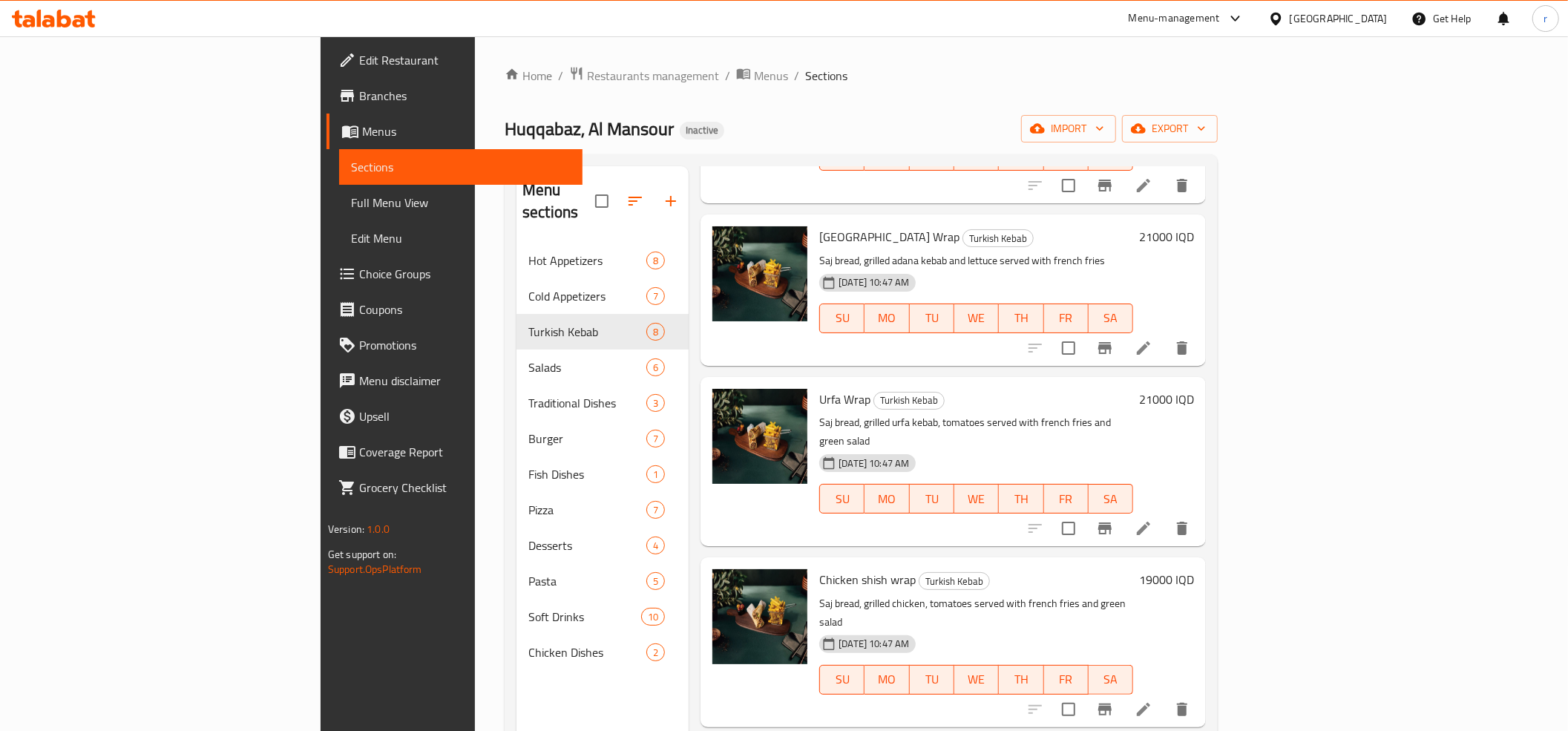
scroll to position [603, 0]
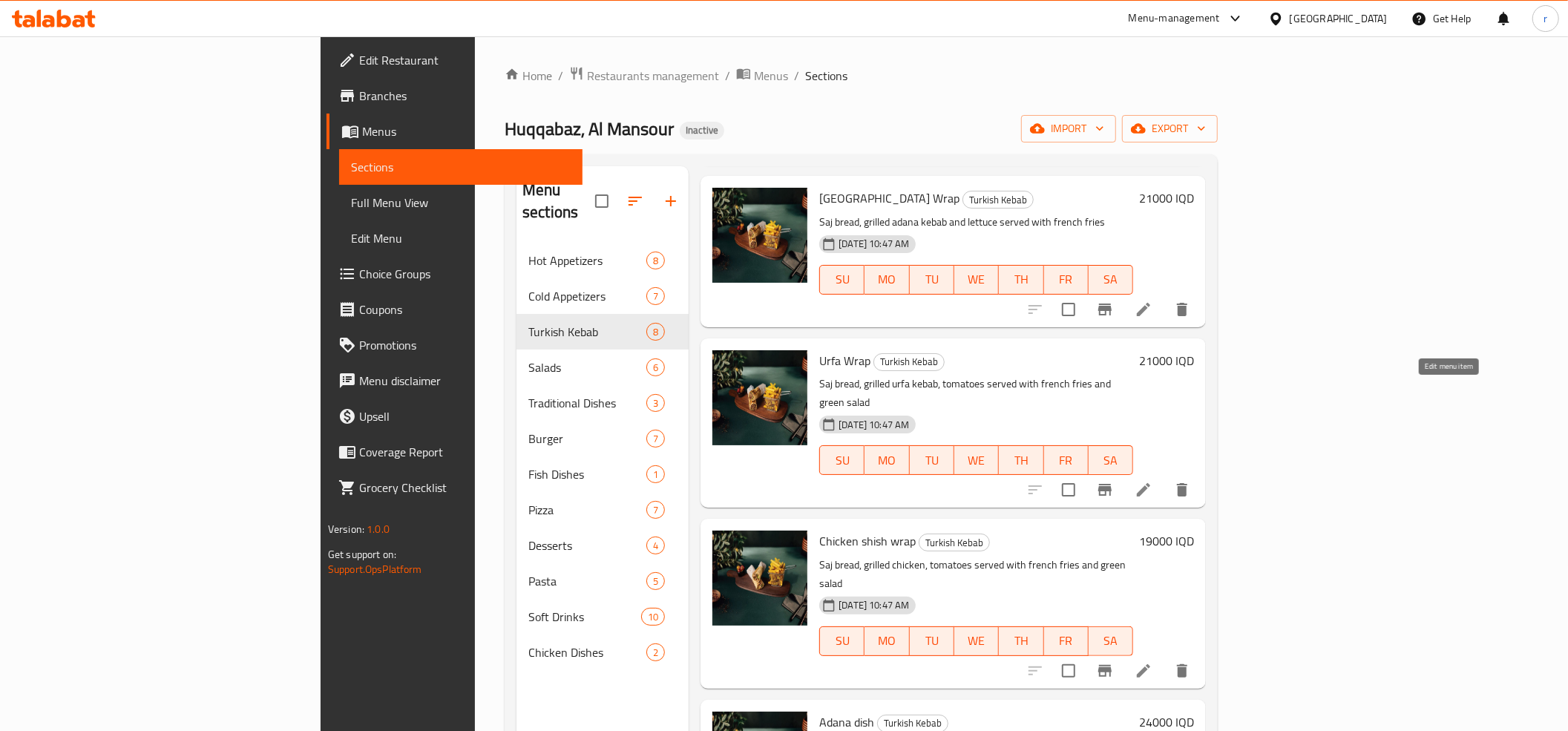
click at [1153, 481] on icon at bounding box center [1143, 490] width 18 height 18
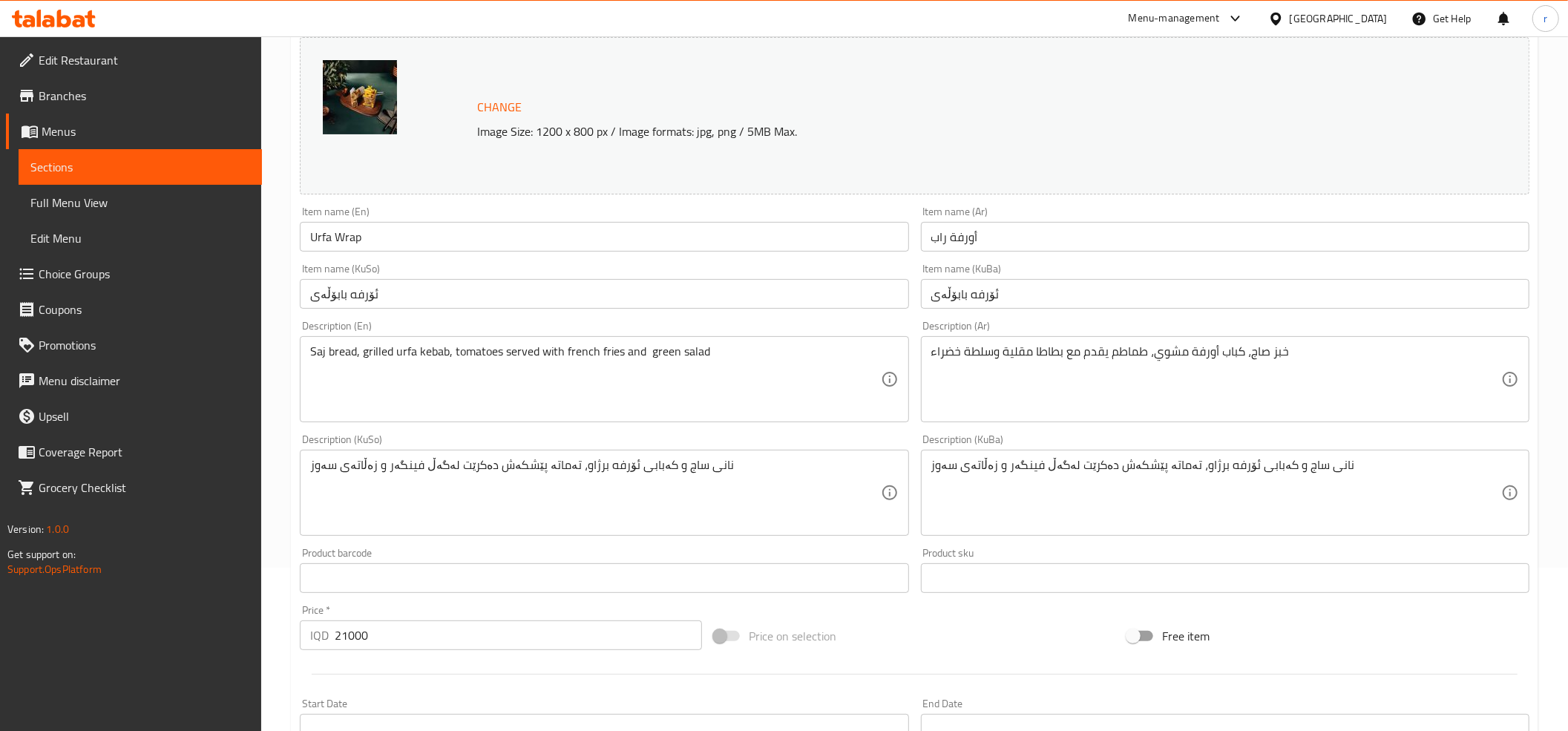
scroll to position [165, 0]
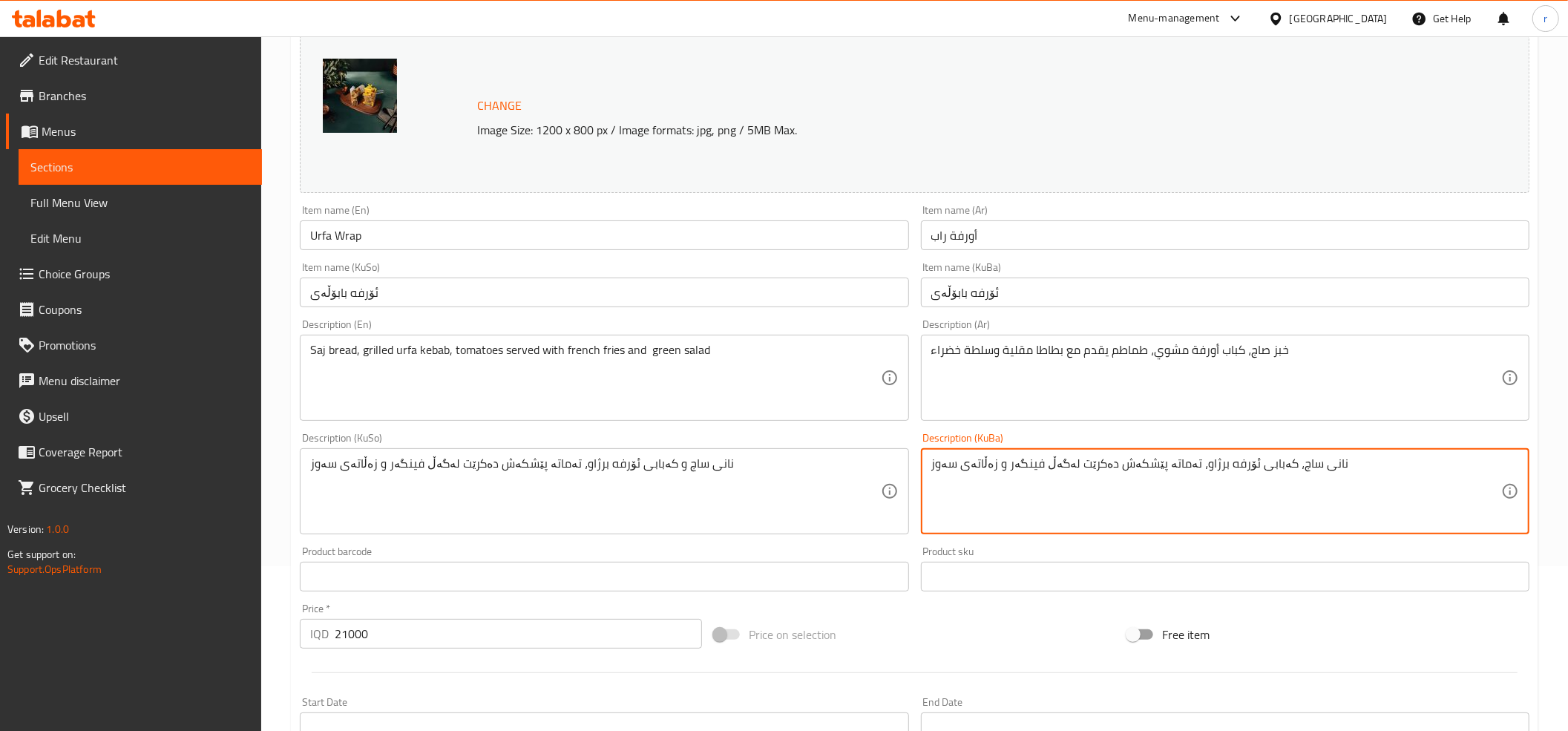
click at [1035, 486] on textarea "نانی ساج، کەبابی ئۆرفه برژاو، تەماتە پێشکەش دەکرێت لەگەڵ فینگەر و زەڵاتەی سەوز" at bounding box center [1217, 492] width 570 height 70
type textarea "نانی ساج، کەبابی ئۆرفه برژاو، تەماتە پێشکەش دەکرێت لەگەڵ فینگەر و زەڵاتەی سەوز"
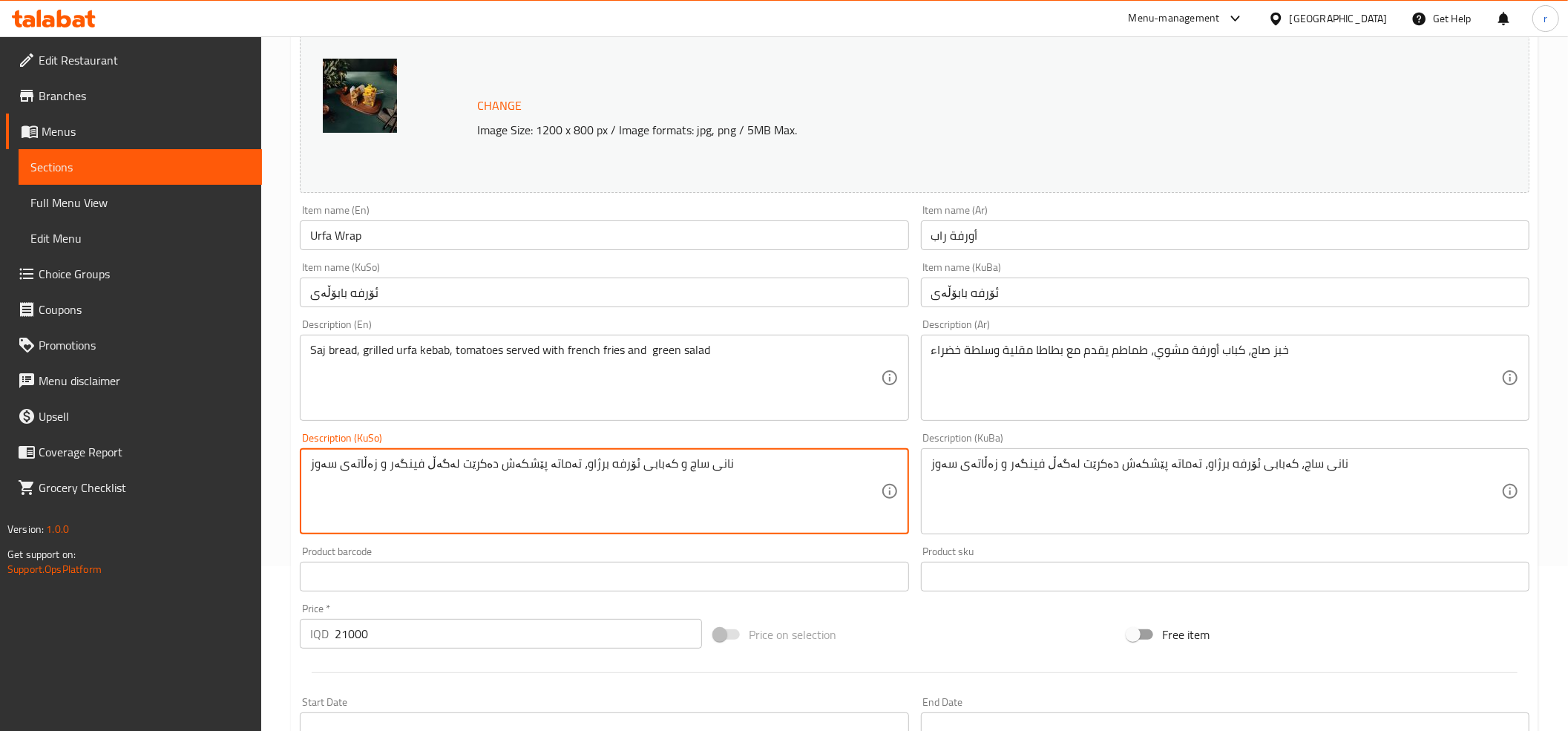
click at [407, 467] on textarea "نانی ساج و کەبابی ئۆرفه برژاو، تەماتە پێشکەش دەکرێت لەگەڵ فینگەر و زەڵاتەی سەوز" at bounding box center [595, 492] width 570 height 70
paste textarea "،"
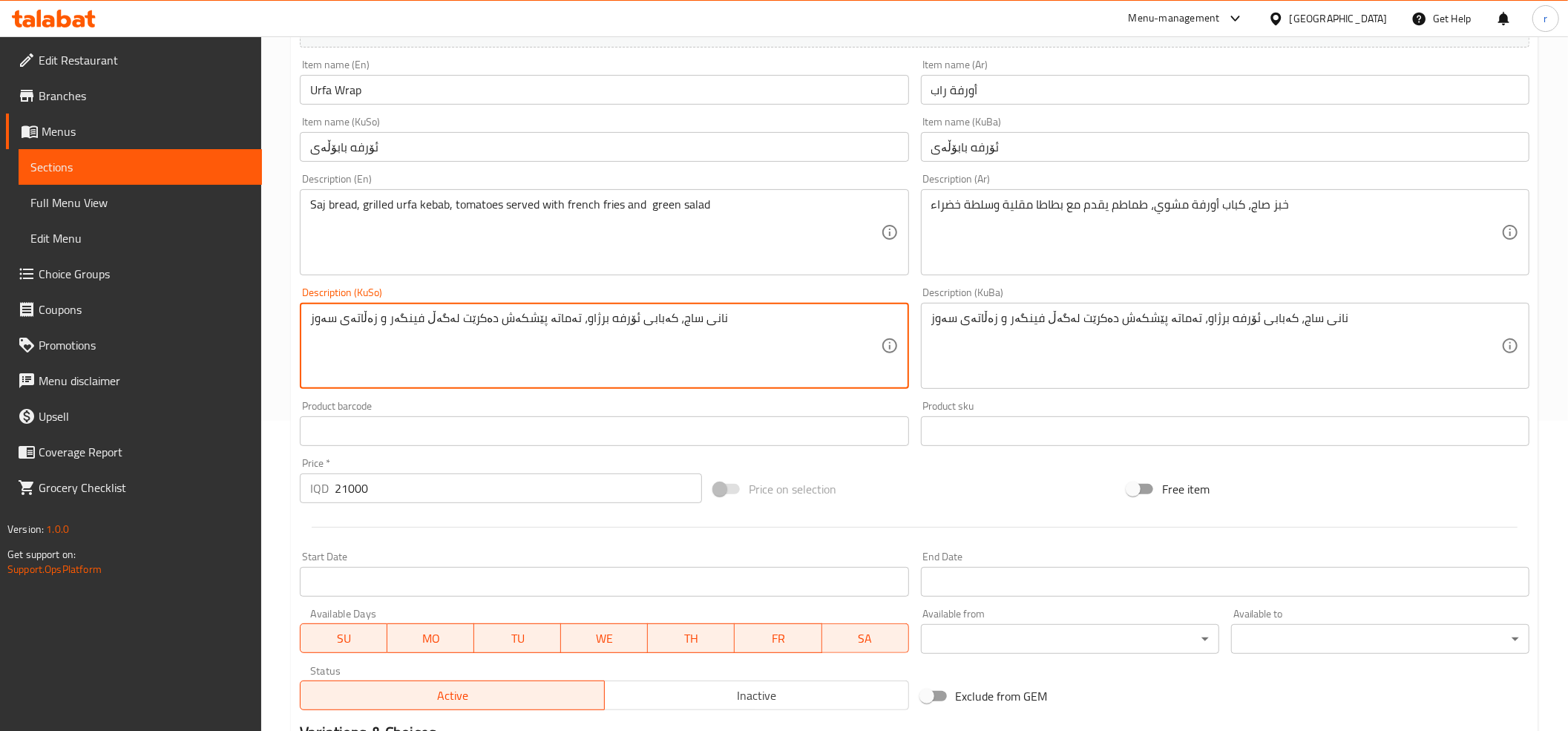
scroll to position [494, 0]
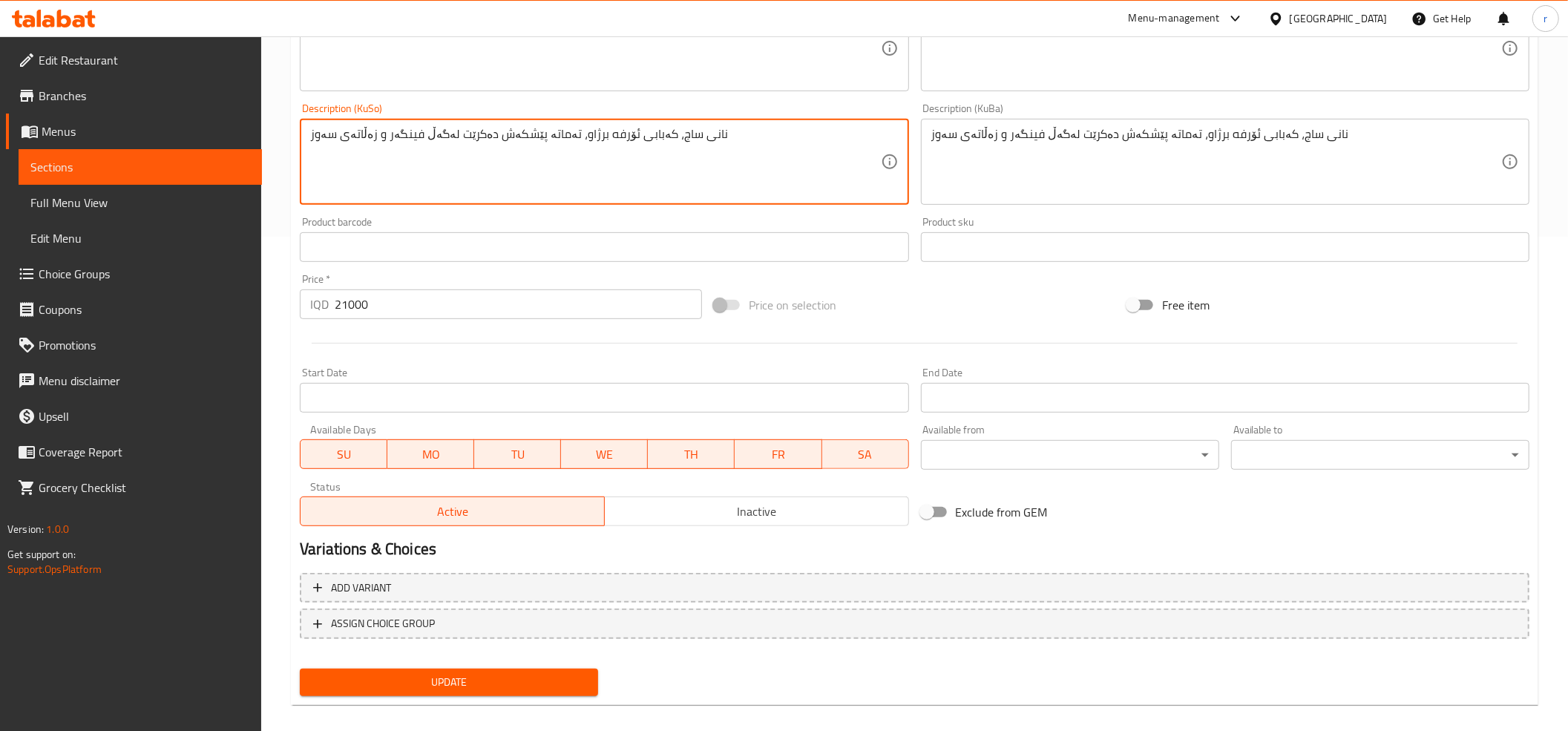
type textarea "نانی ساج، کەبابی ئۆرفه برژاو، تەماتە پێشکەش دەکرێت لەگەڵ فینگەر و زەڵاتەی سەوز"
click at [446, 684] on span "Update" at bounding box center [449, 682] width 275 height 18
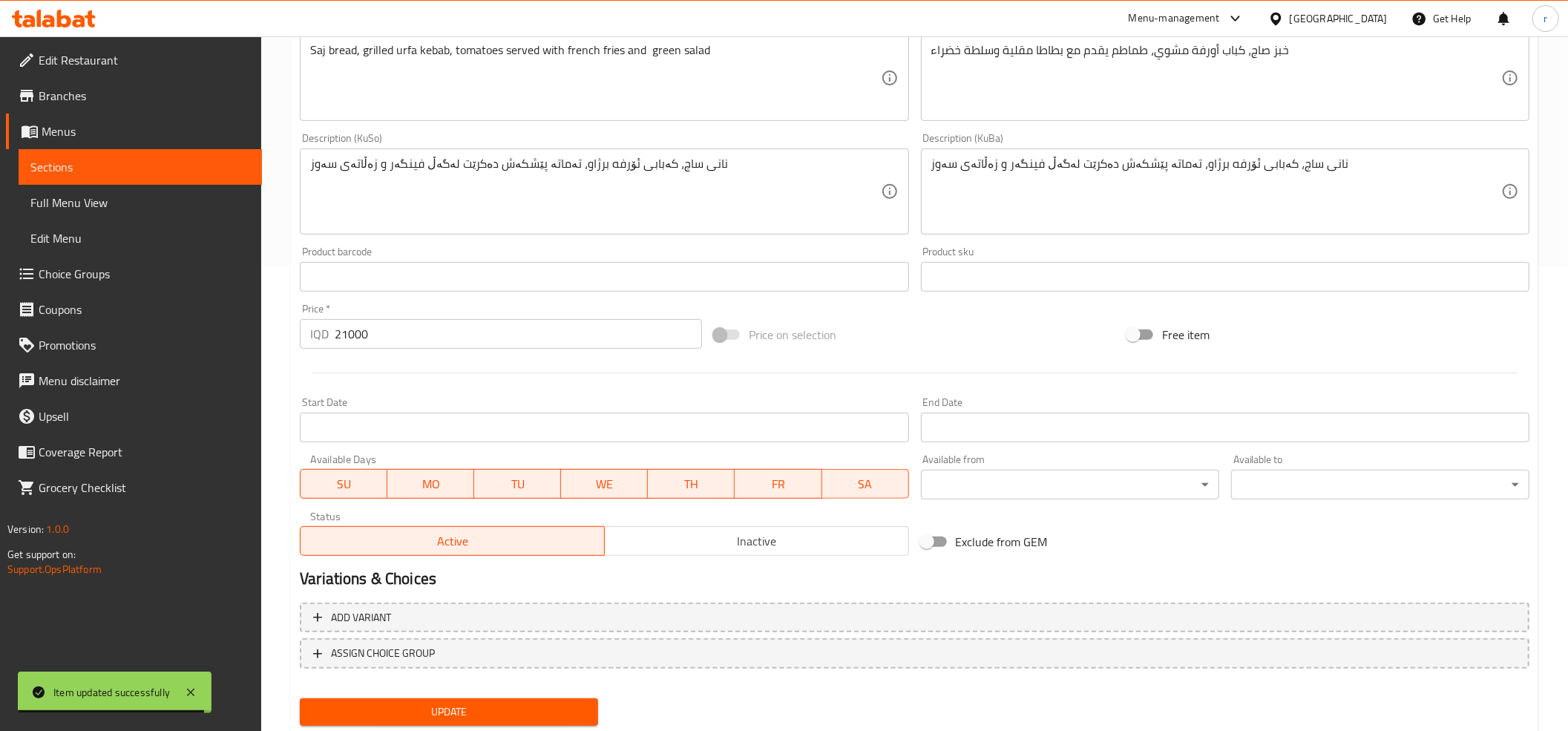
scroll to position [0, 0]
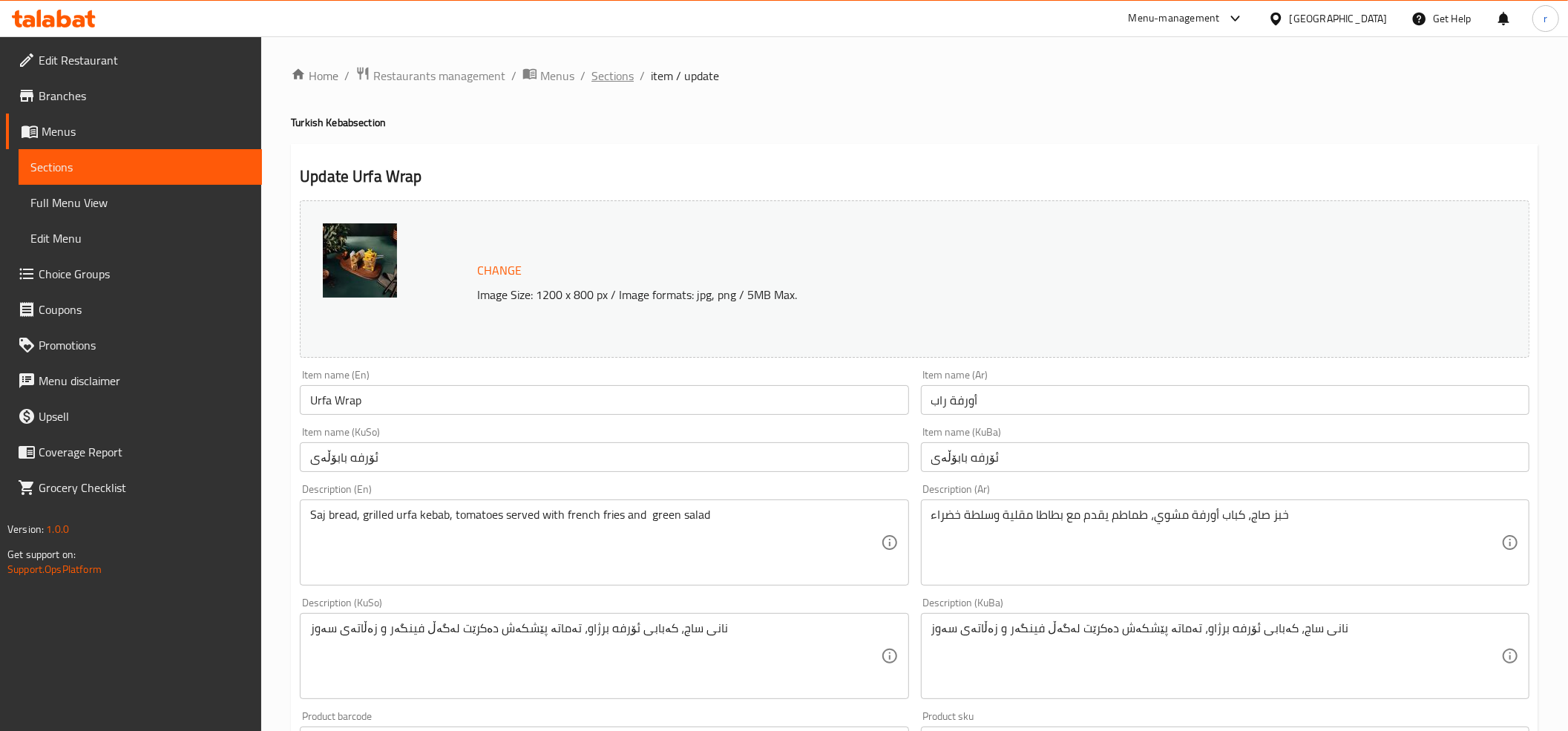
click at [615, 75] on span "Sections" at bounding box center [612, 75] width 42 height 18
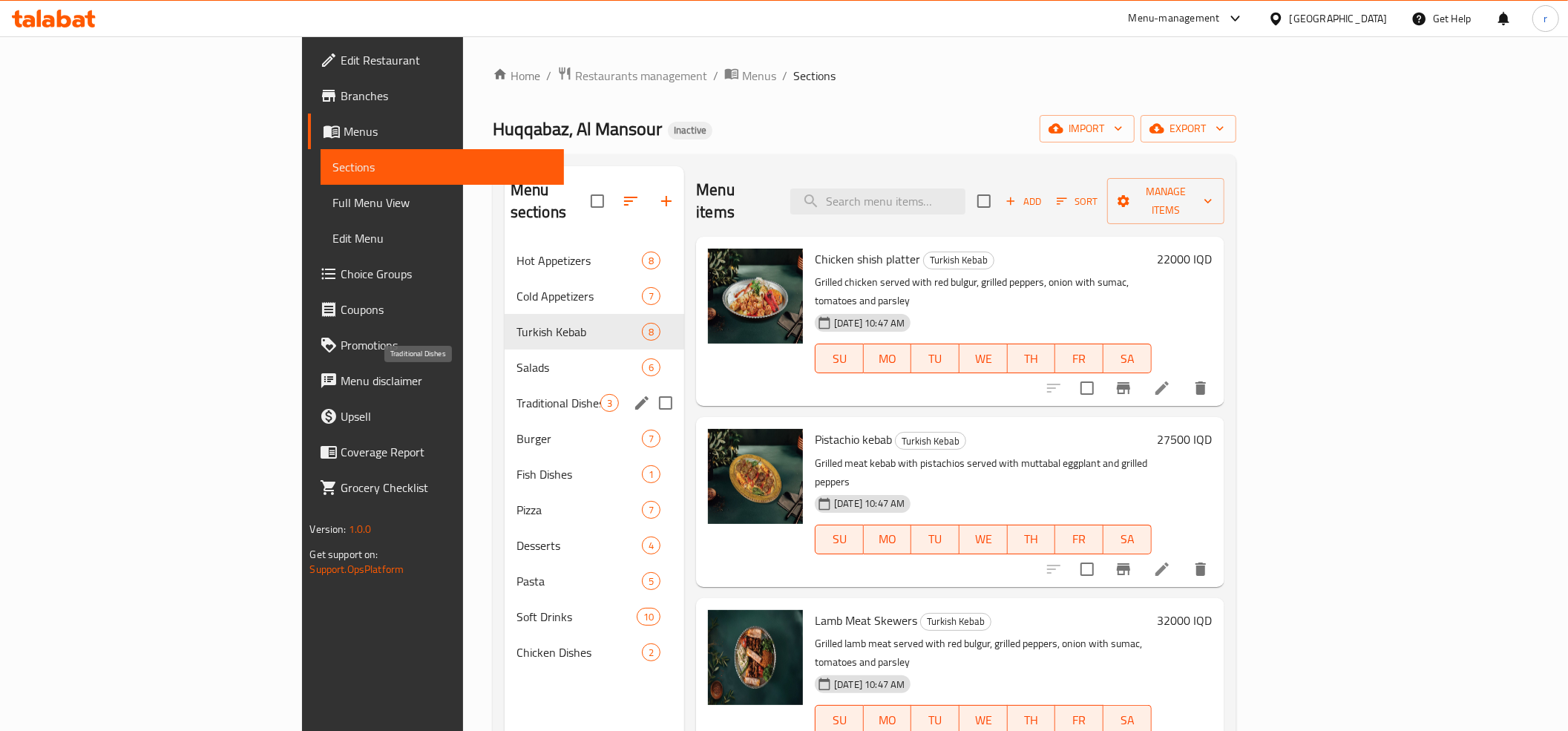
click at [517, 395] on span "Traditional Dishes" at bounding box center [558, 403] width 84 height 18
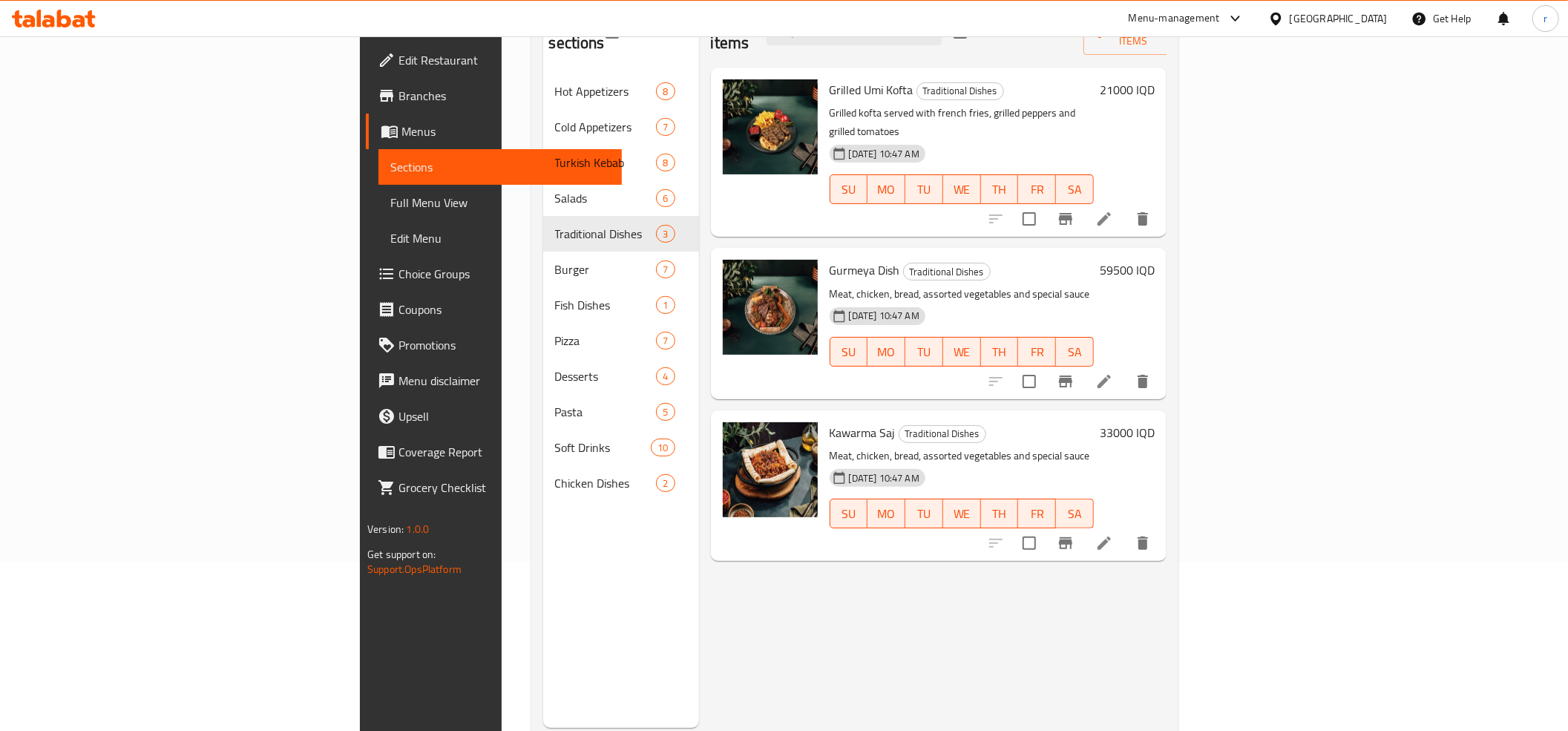
scroll to position [209, 0]
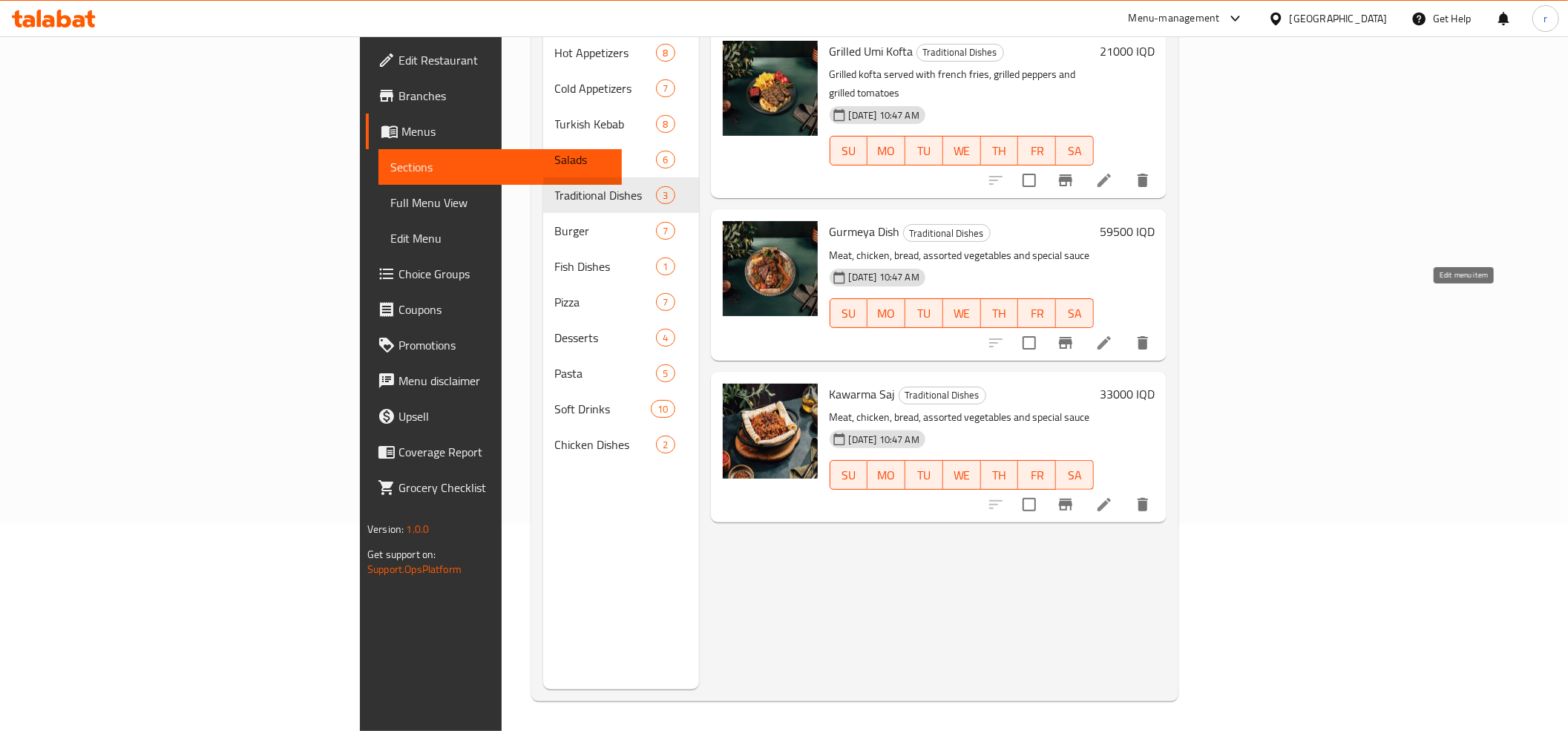
click at [1113, 334] on icon at bounding box center [1104, 343] width 18 height 18
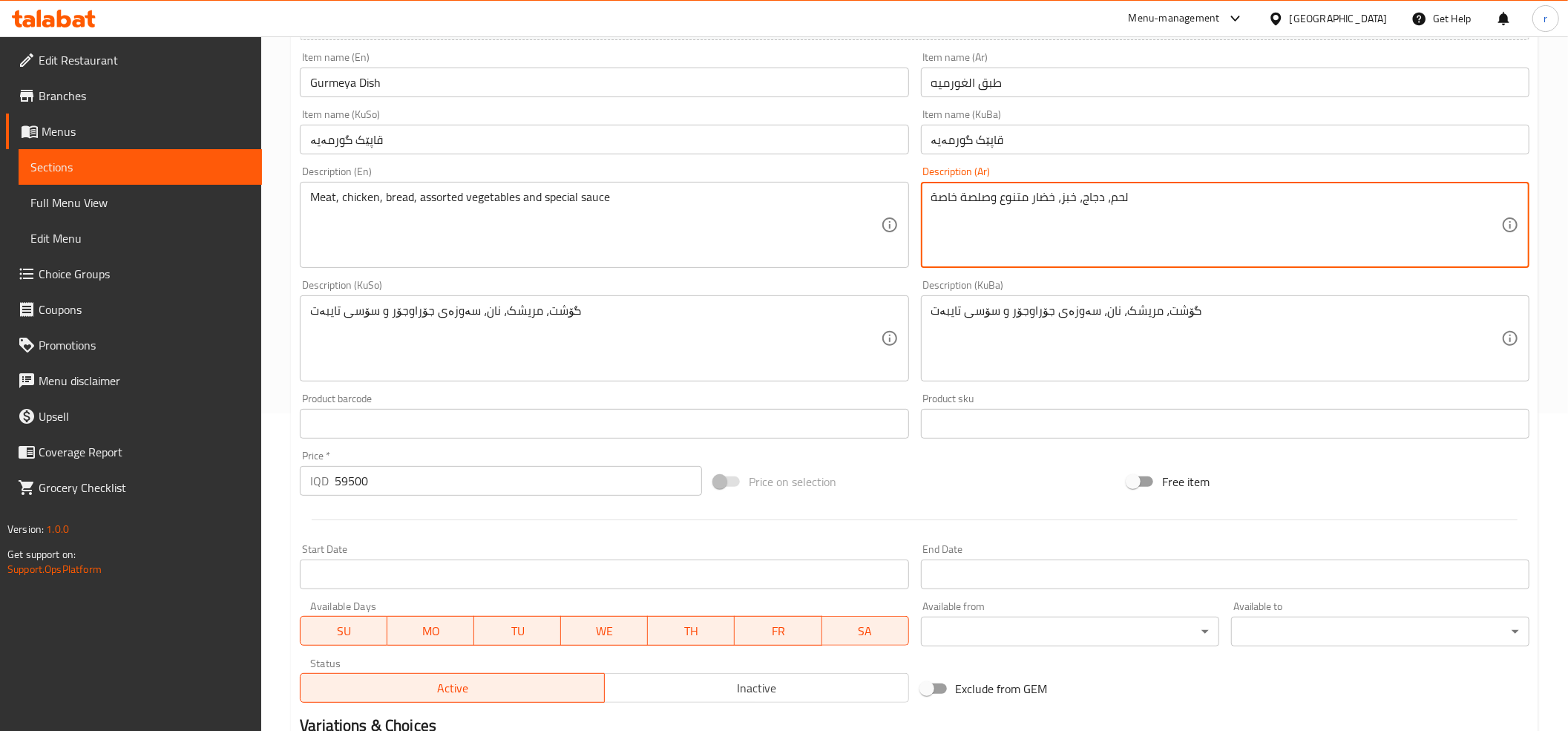
scroll to position [494, 0]
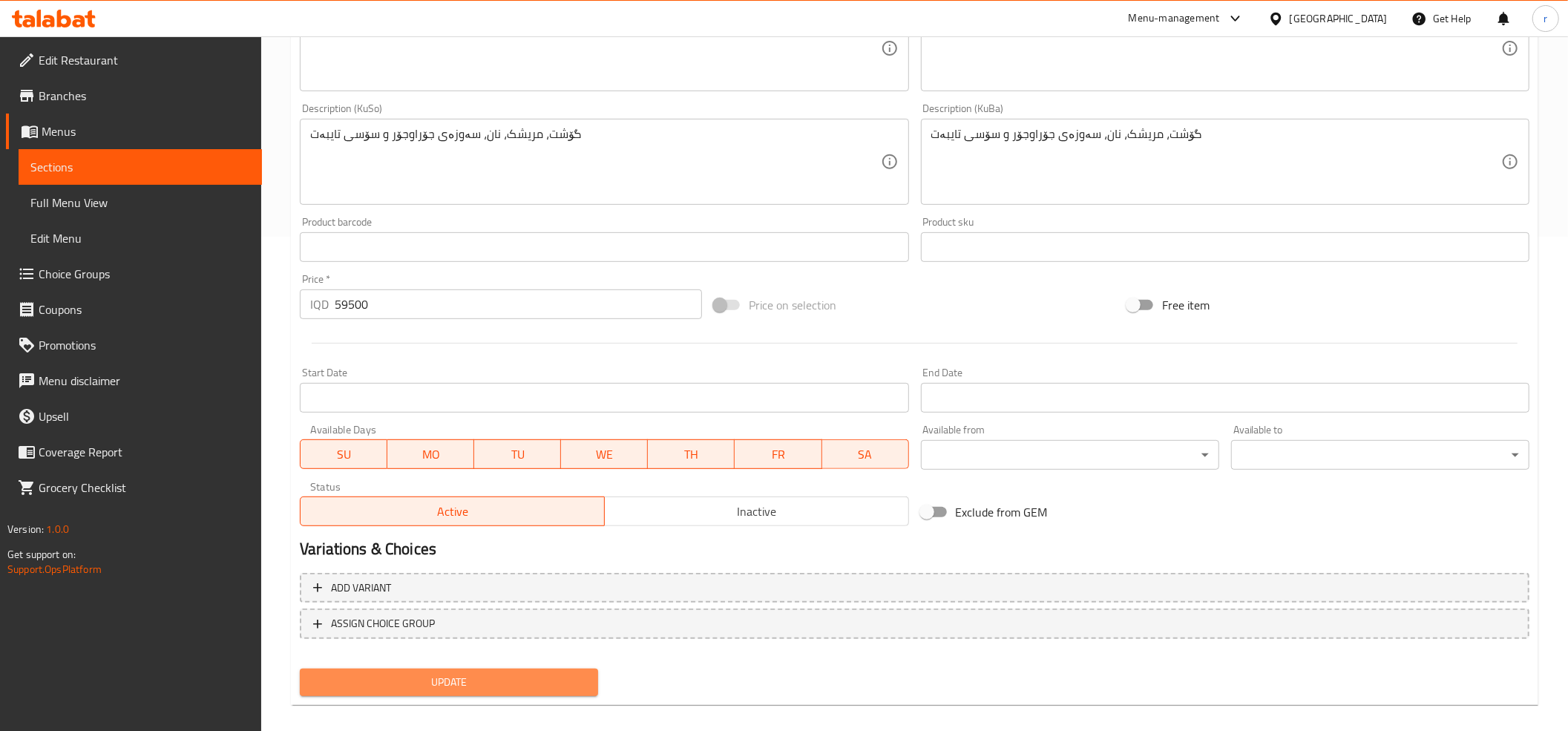
click at [535, 687] on span "Update" at bounding box center [449, 682] width 275 height 18
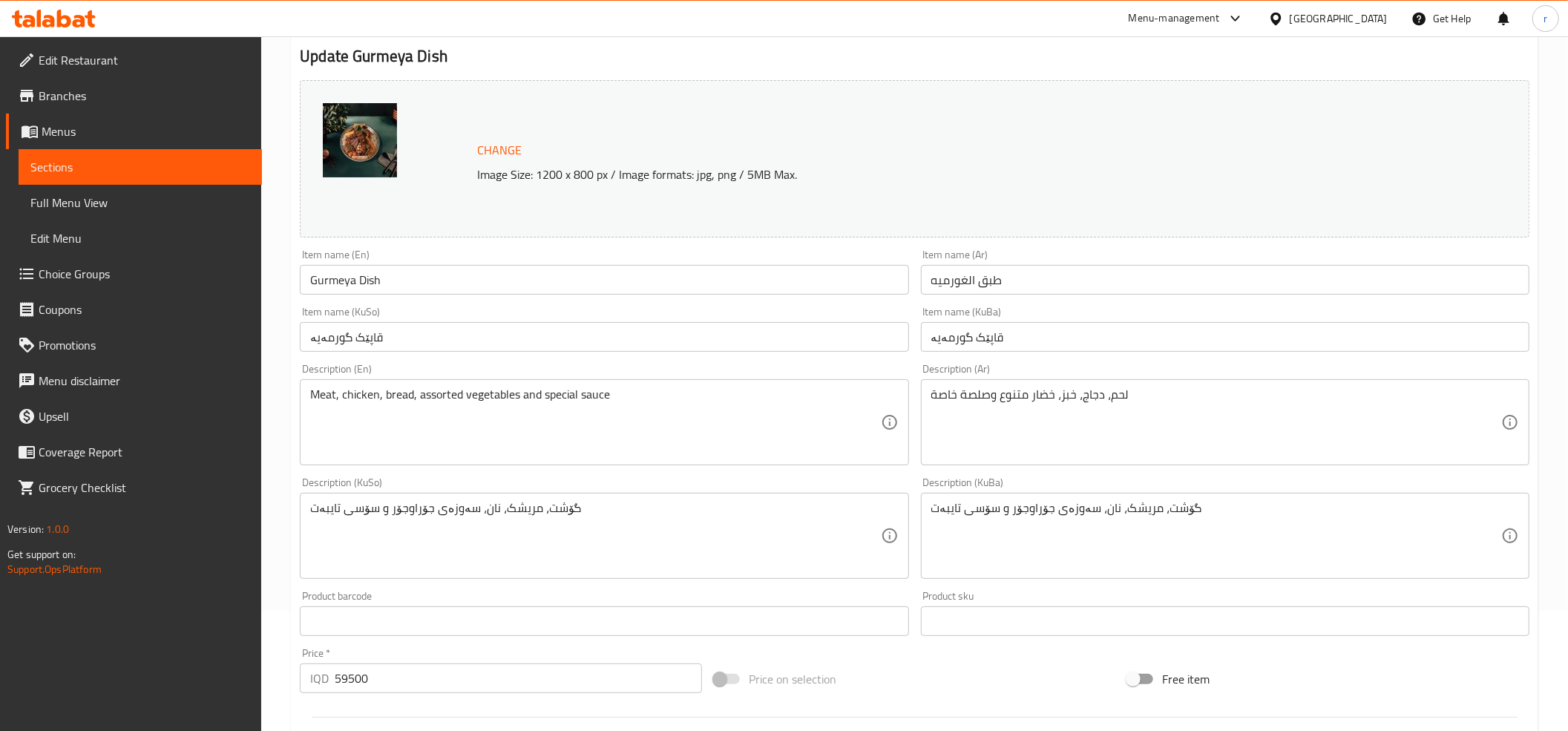
scroll to position [165, 0]
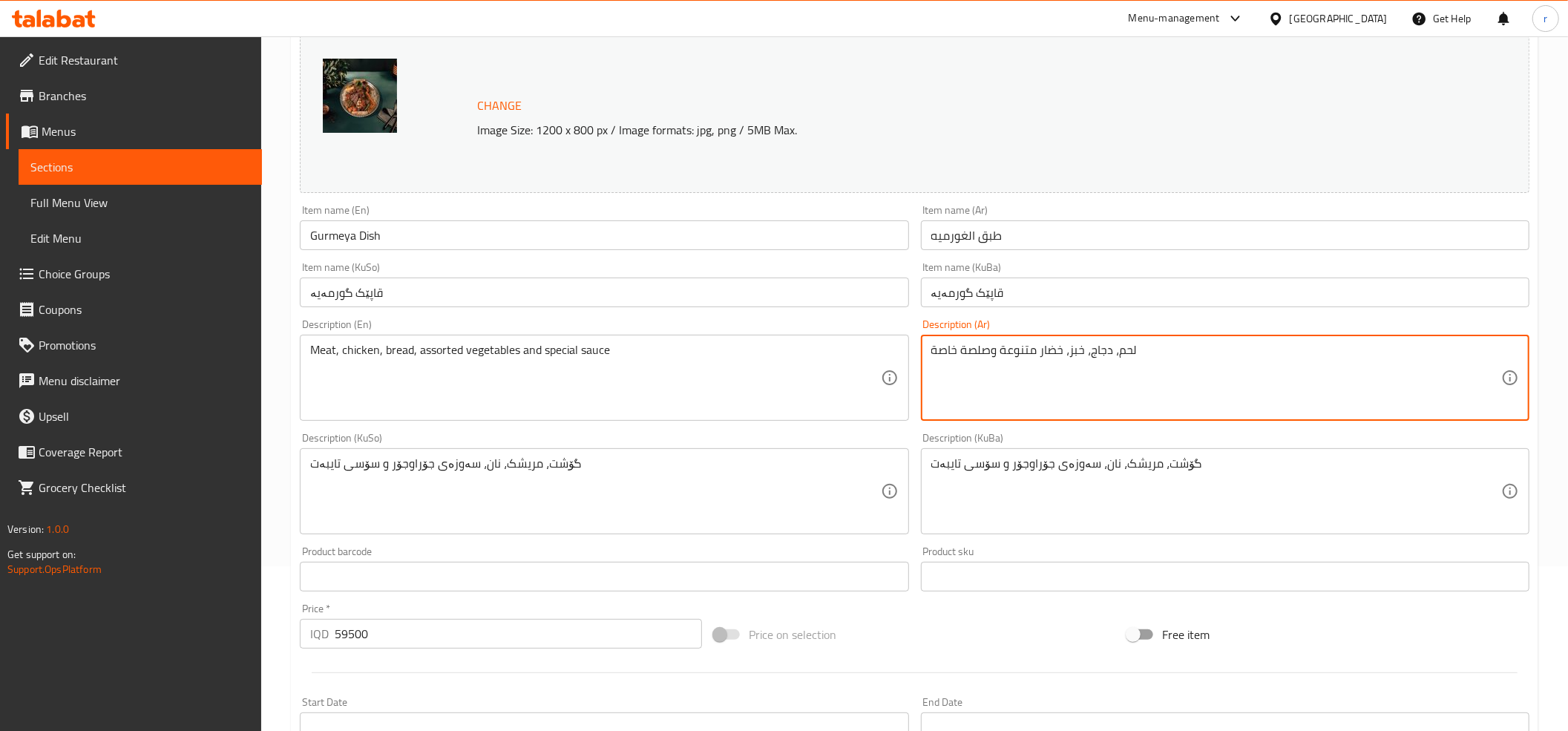
click at [1025, 355] on textarea "لحم، دجاج، خبز، خضار متنوعة وصلصة خاصة" at bounding box center [1217, 378] width 570 height 70
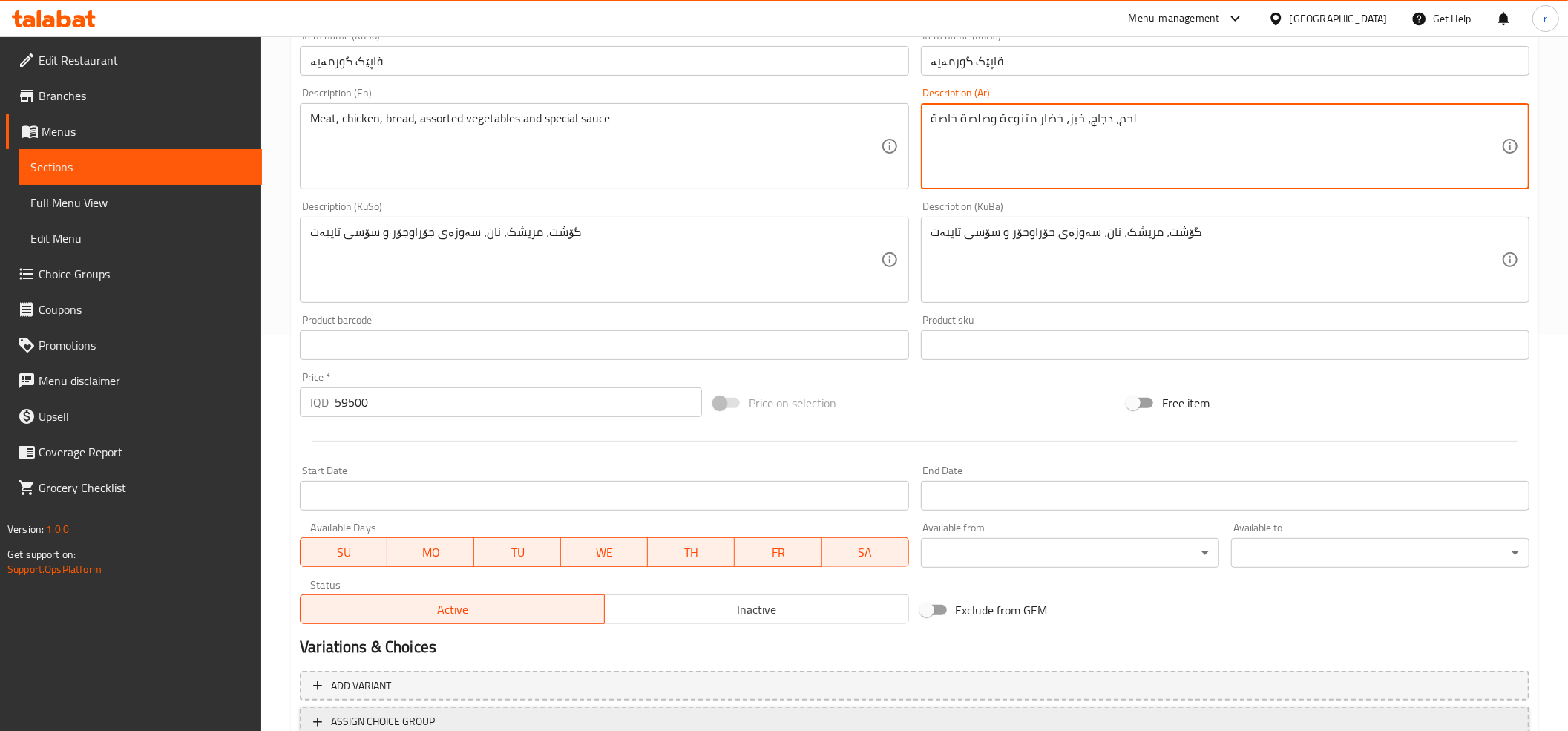
scroll to position [509, 0]
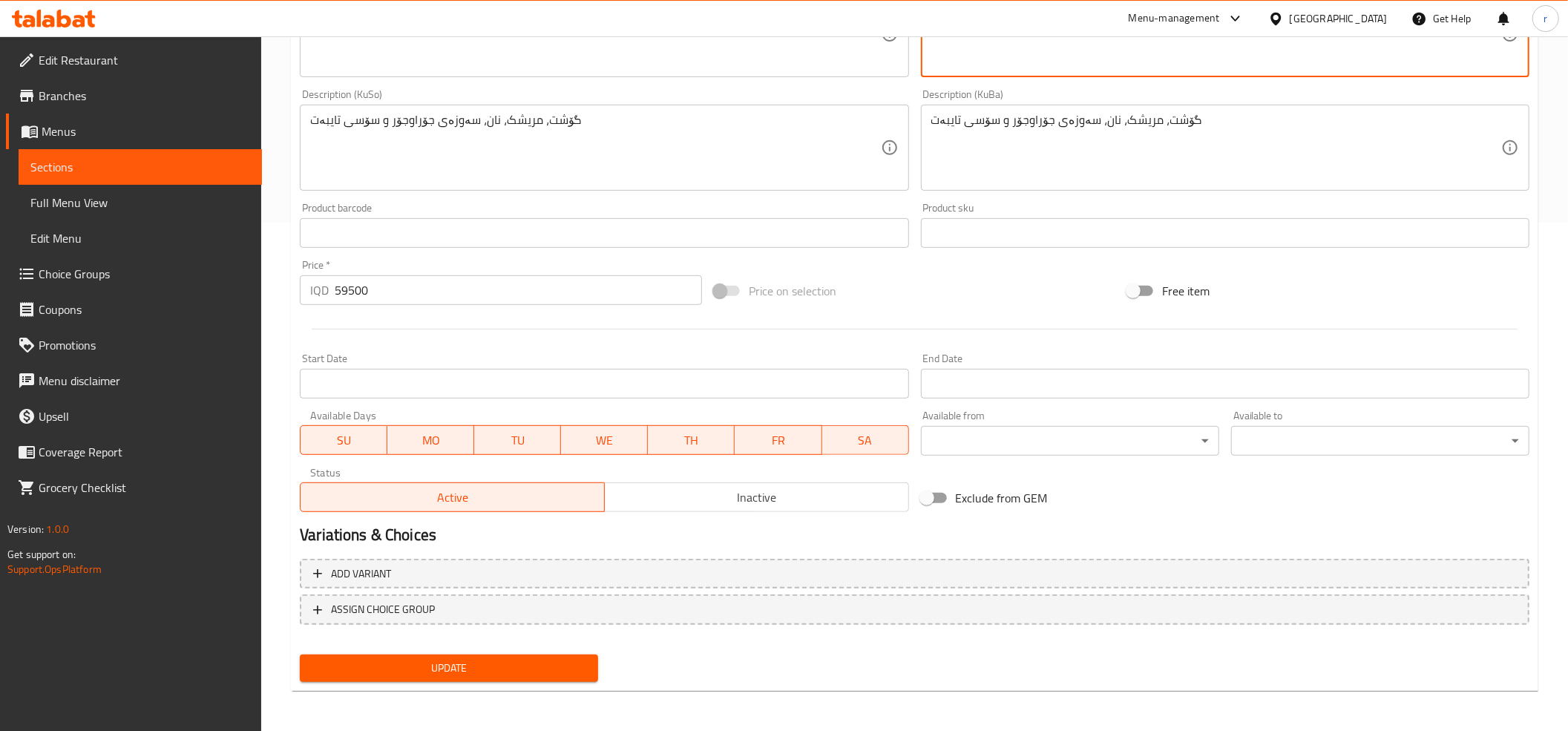
type textarea "لحم، دجاج، خبز، خضار متنوعة وصلصة خاصة"
click at [433, 663] on span "Update" at bounding box center [449, 668] width 275 height 18
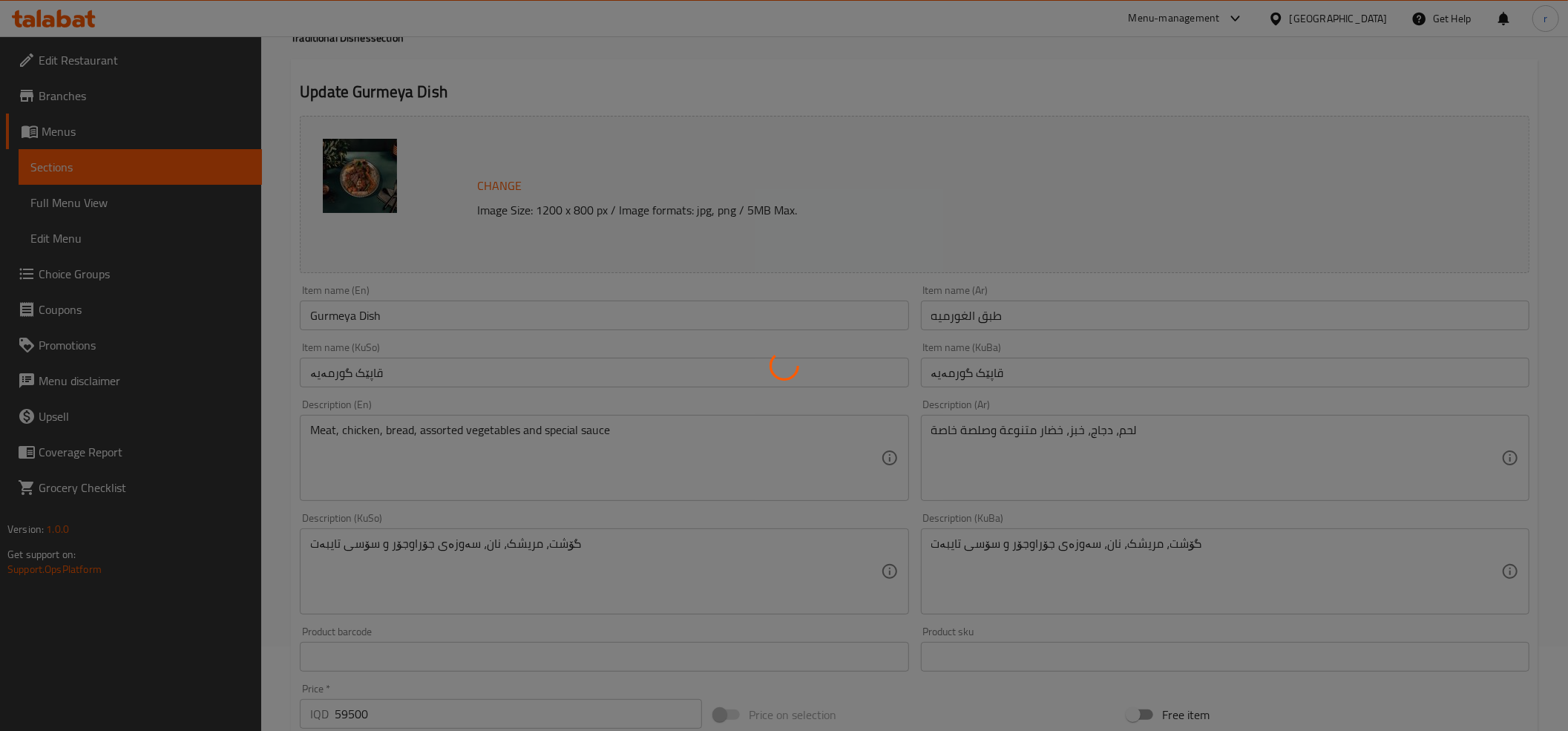
scroll to position [13, 0]
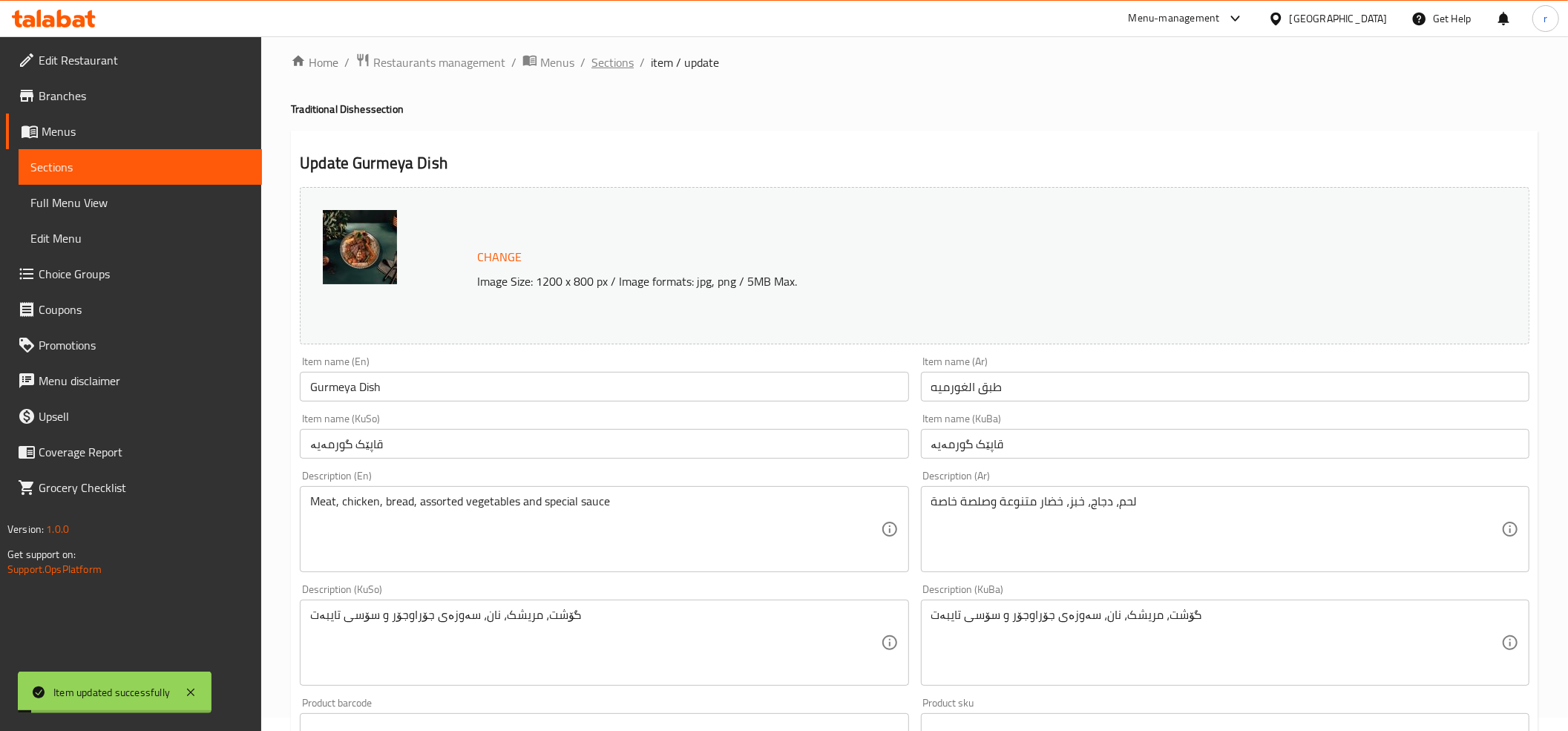
click at [602, 67] on span "Sections" at bounding box center [612, 62] width 42 height 18
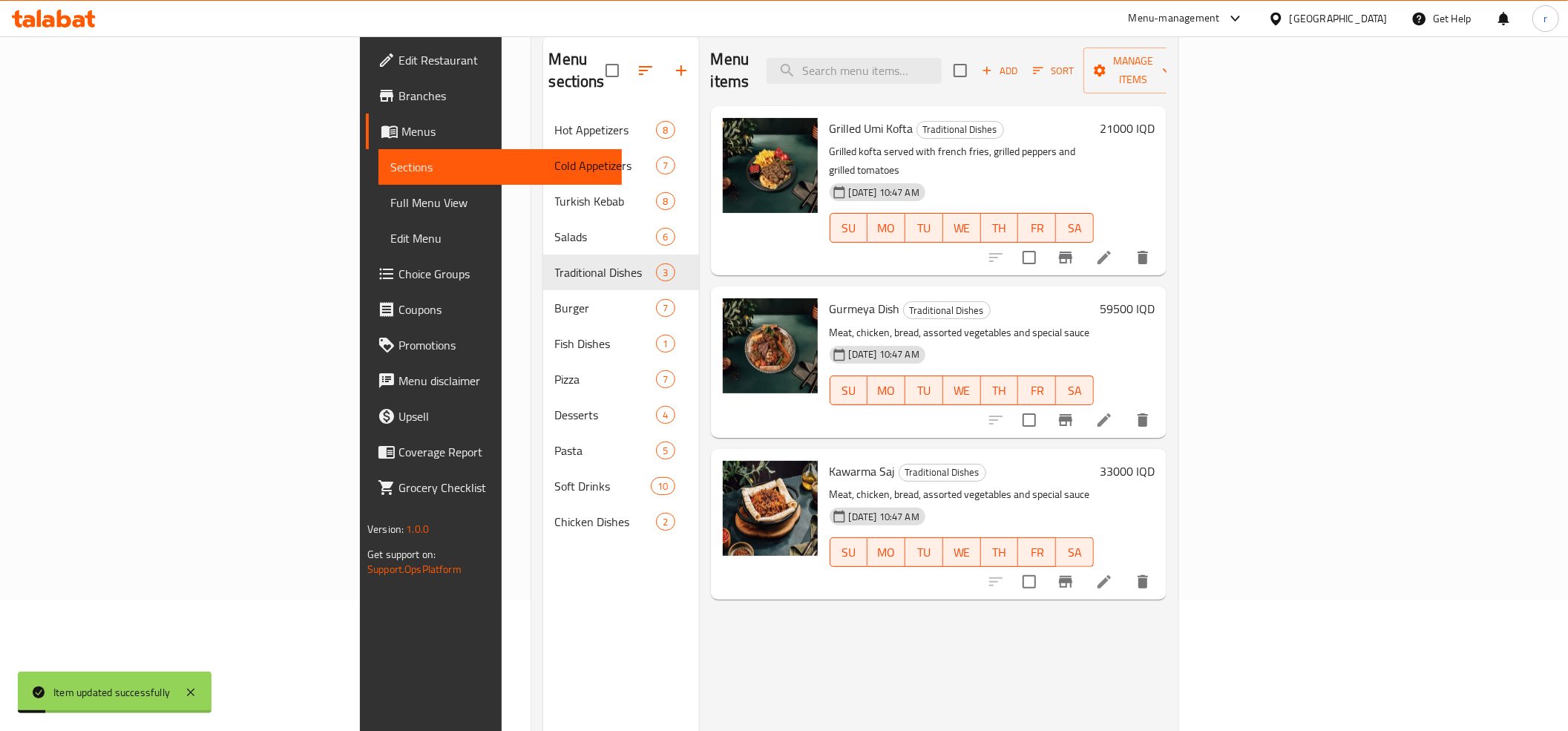
scroll to position [209, 0]
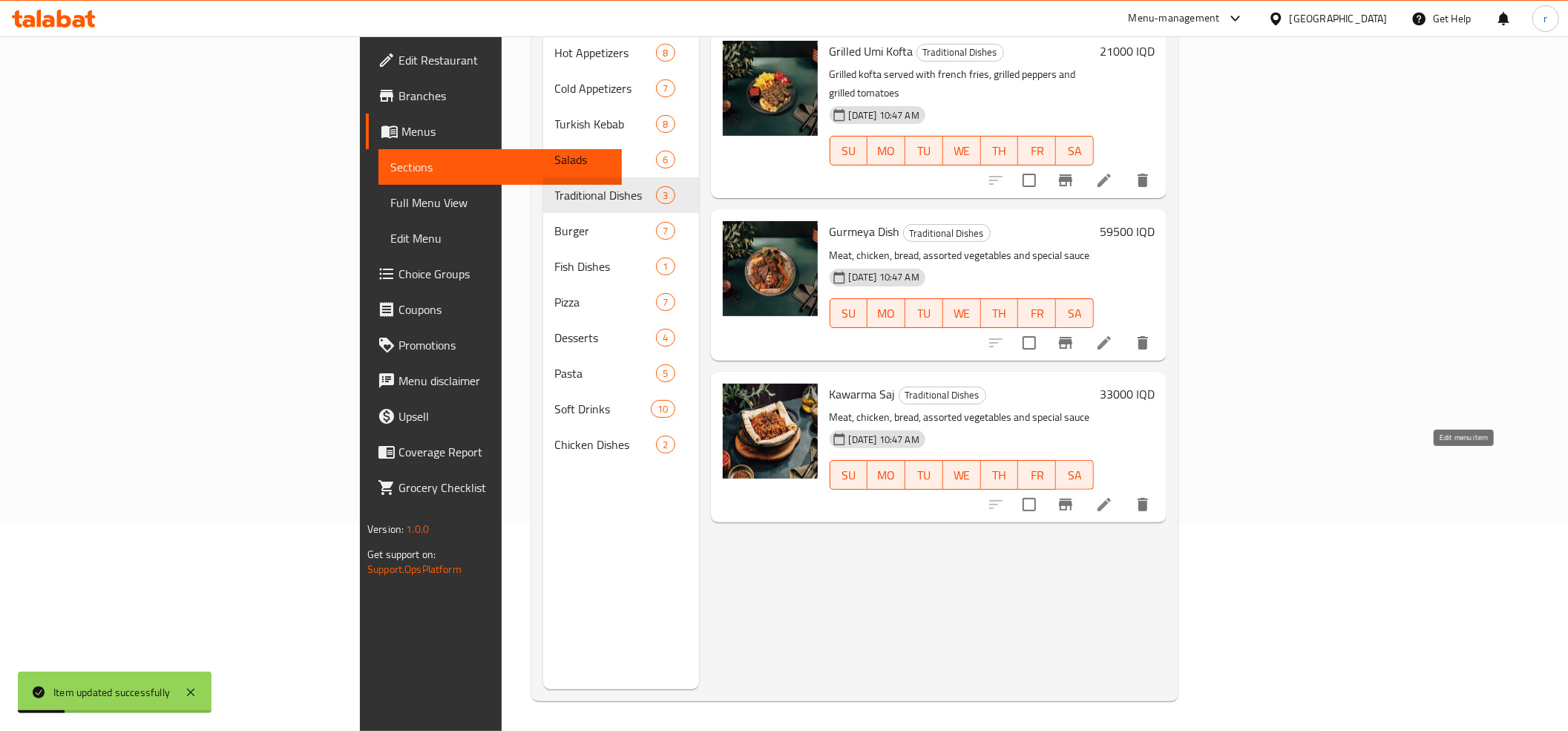
click at [1113, 496] on icon at bounding box center [1104, 505] width 18 height 18
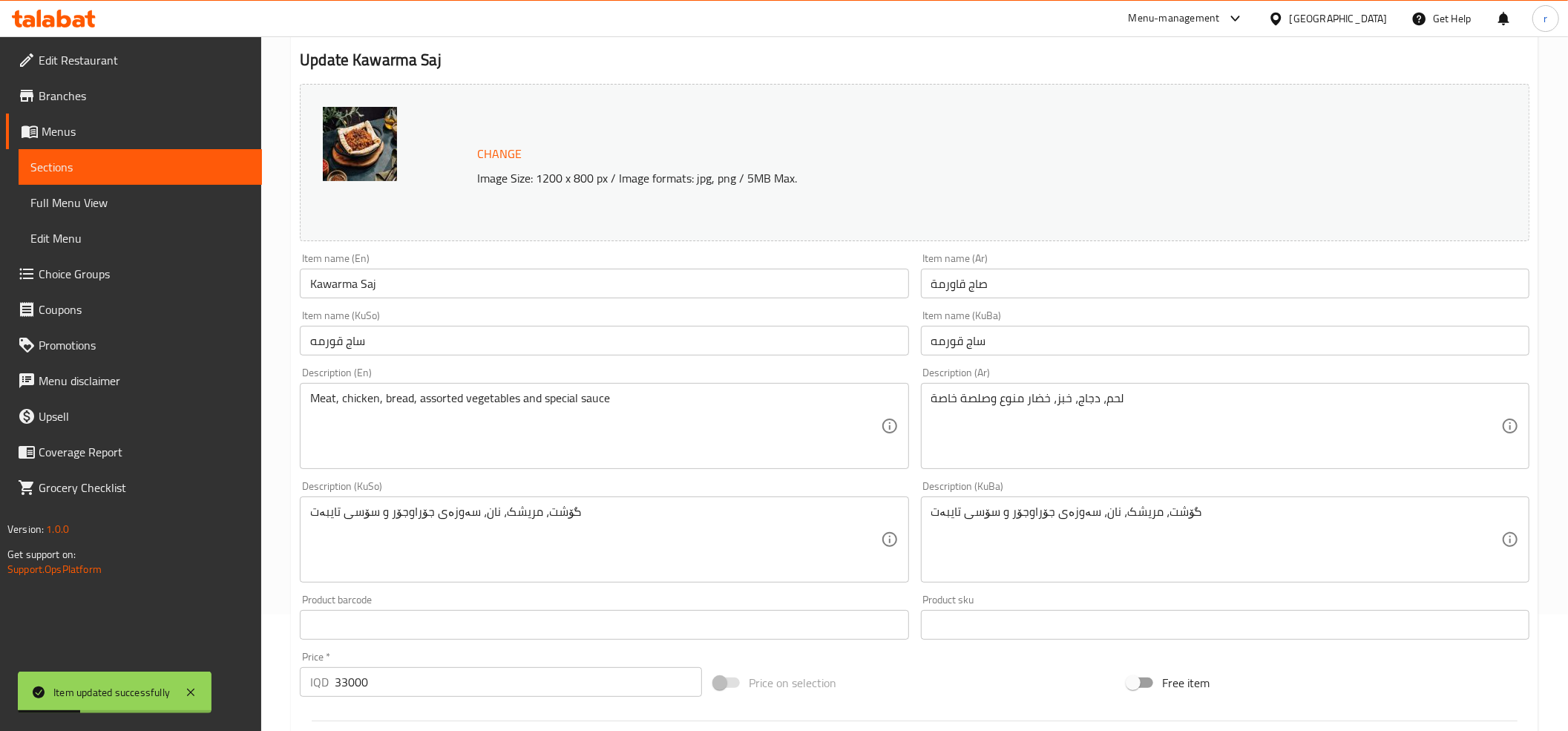
scroll to position [165, 0]
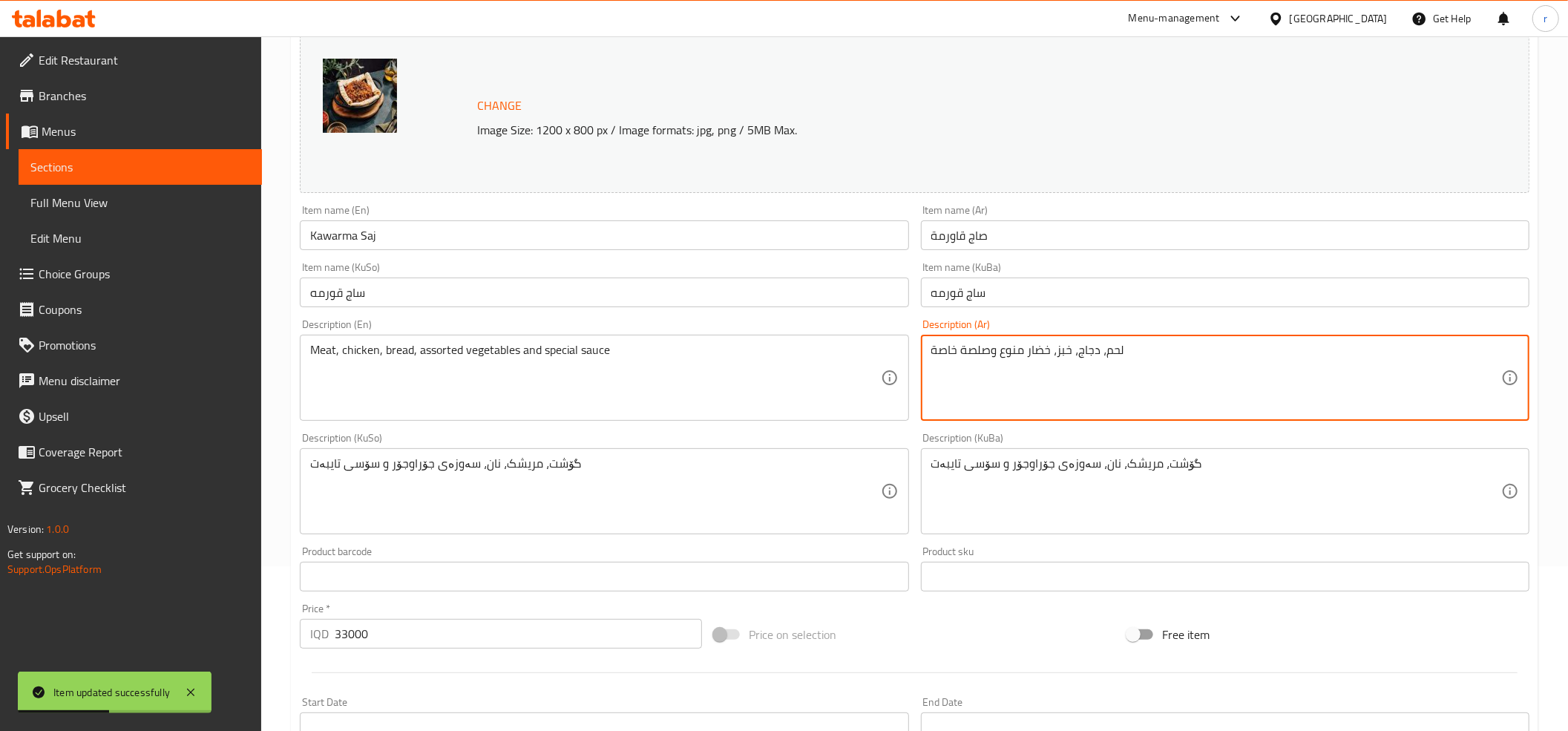
click at [1014, 343] on textarea "لحم، دجاج، خبز، خضار منوع وصلصة خاصة" at bounding box center [1217, 378] width 570 height 70
paste textarea "تنوعة"
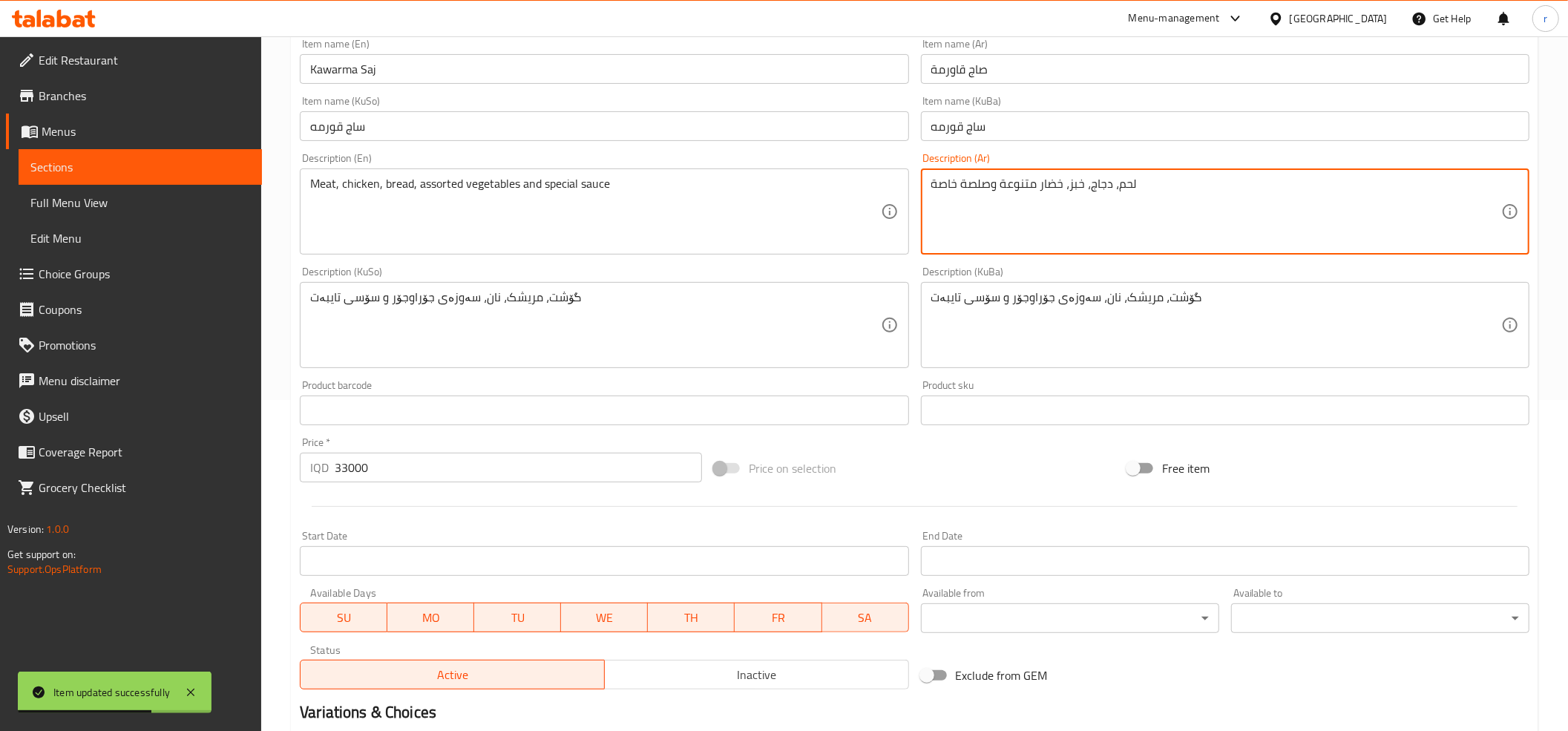
scroll to position [494, 0]
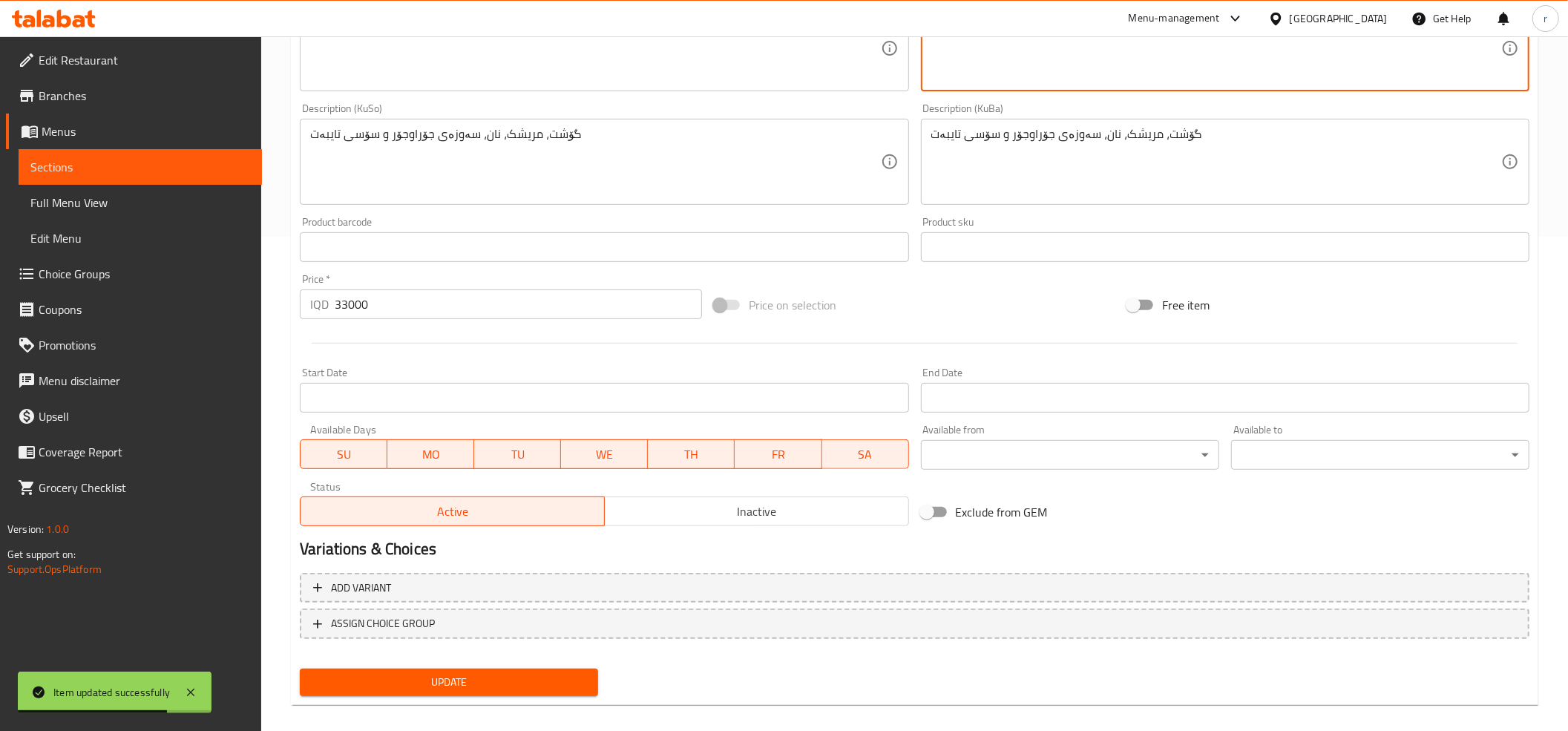
type textarea "لحم، دجاج، خبز، خضار متنوعة وصلصة خاصة"
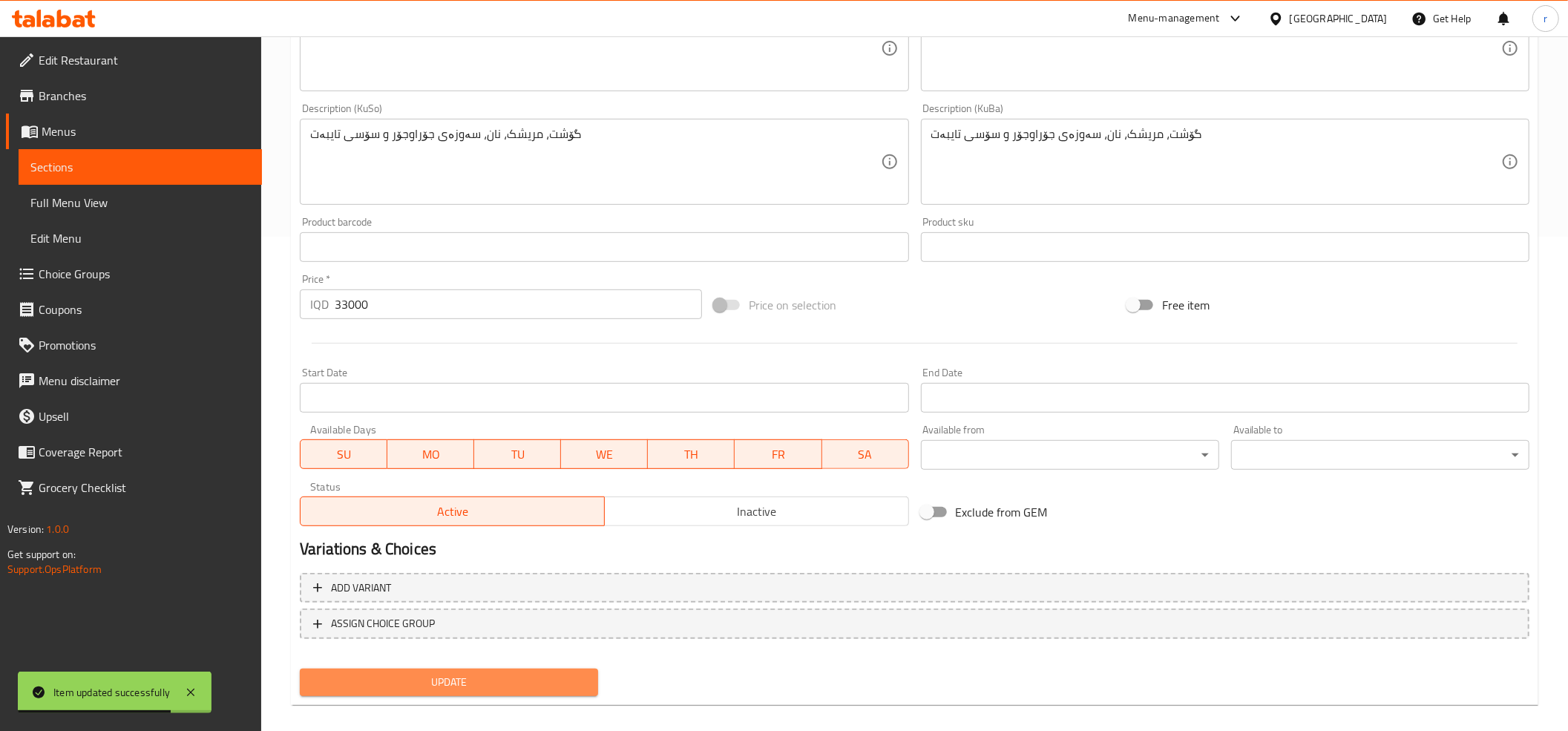
click at [537, 682] on span "Update" at bounding box center [449, 682] width 275 height 18
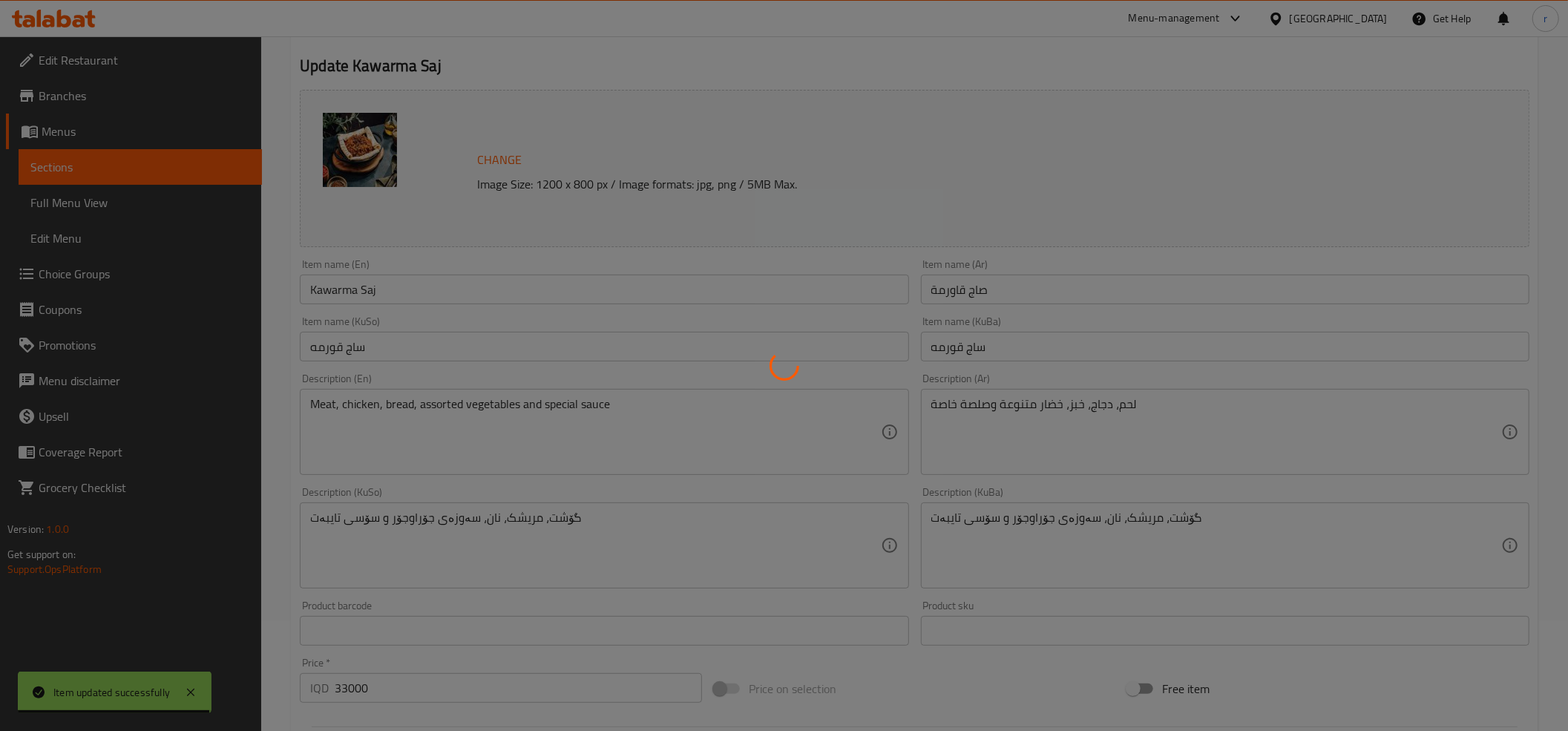
scroll to position [0, 0]
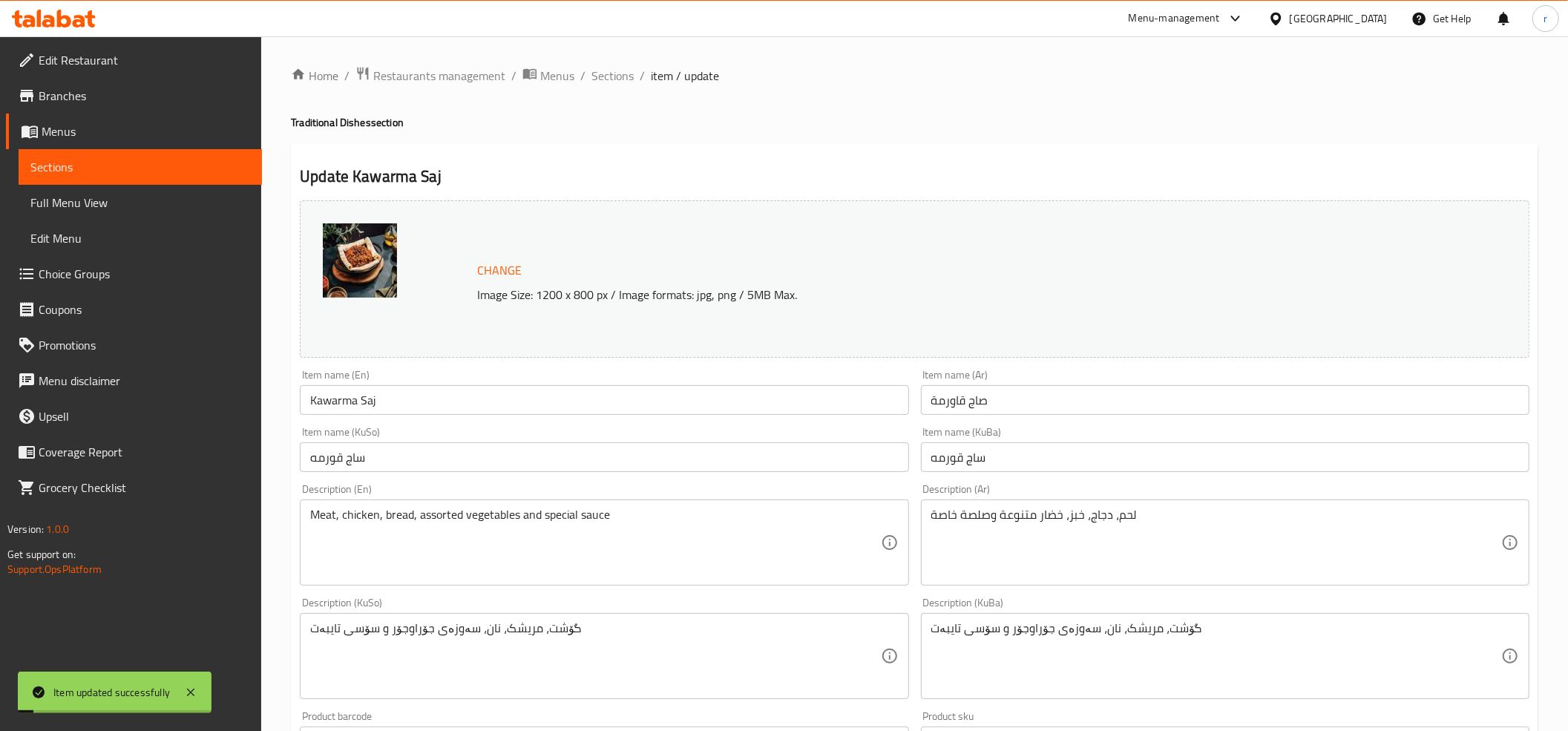
click at [596, 82] on span "Sections" at bounding box center [612, 75] width 42 height 18
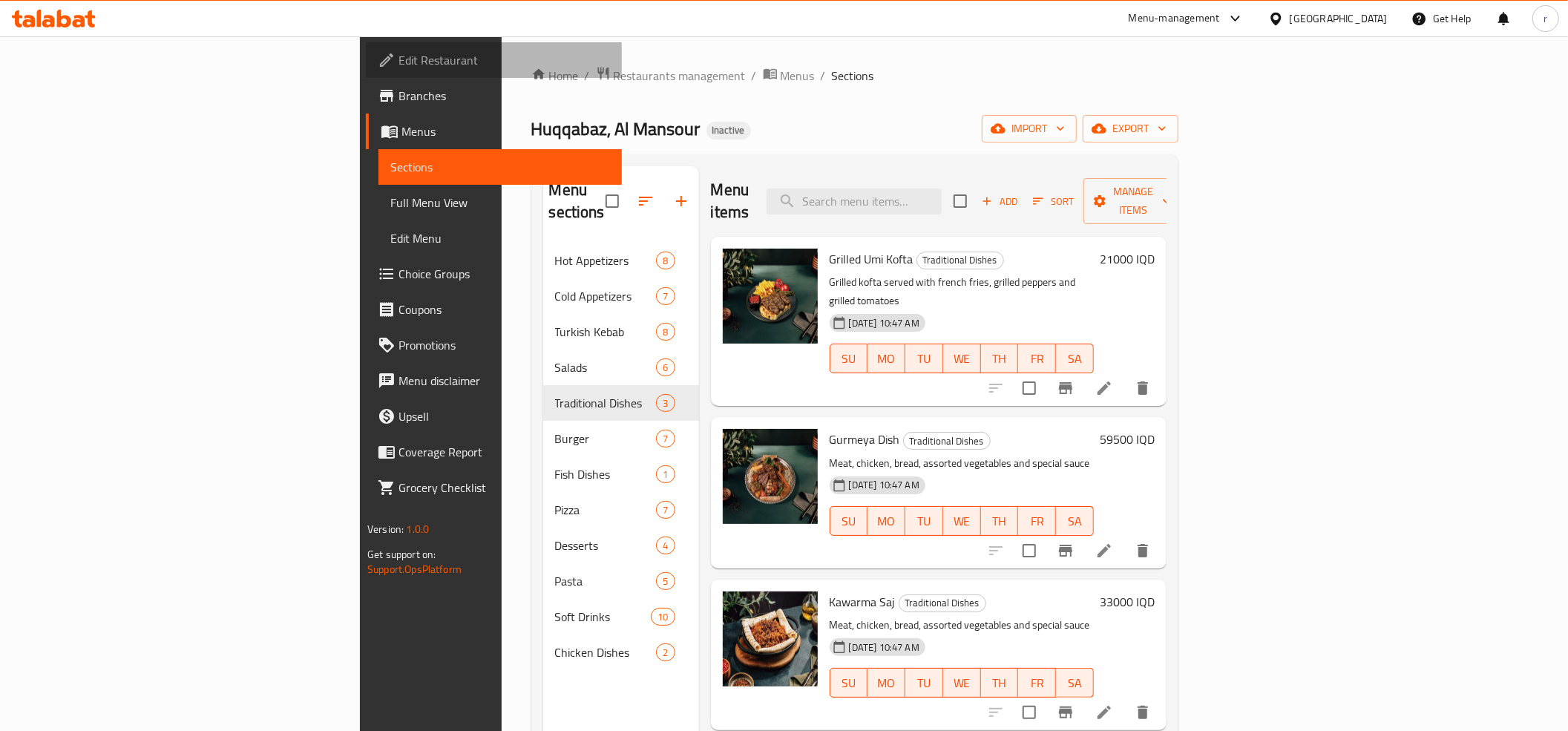
click at [399, 61] on span "Edit Restaurant" at bounding box center [504, 60] width 211 height 18
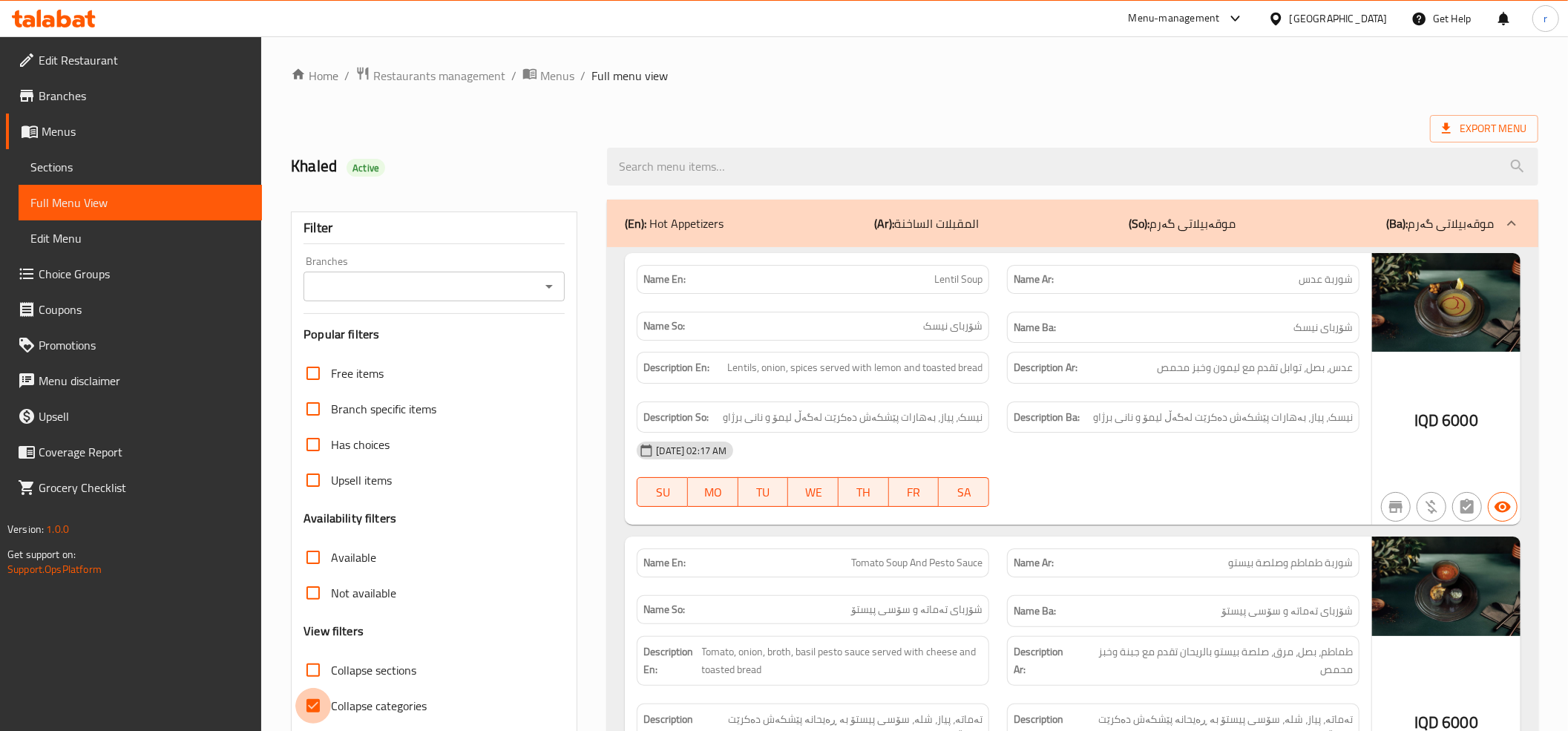
click at [323, 702] on input "Collapse categories" at bounding box center [313, 706] width 36 height 36
checkbox input "false"
click at [541, 284] on icon "Open" at bounding box center [549, 286] width 18 height 18
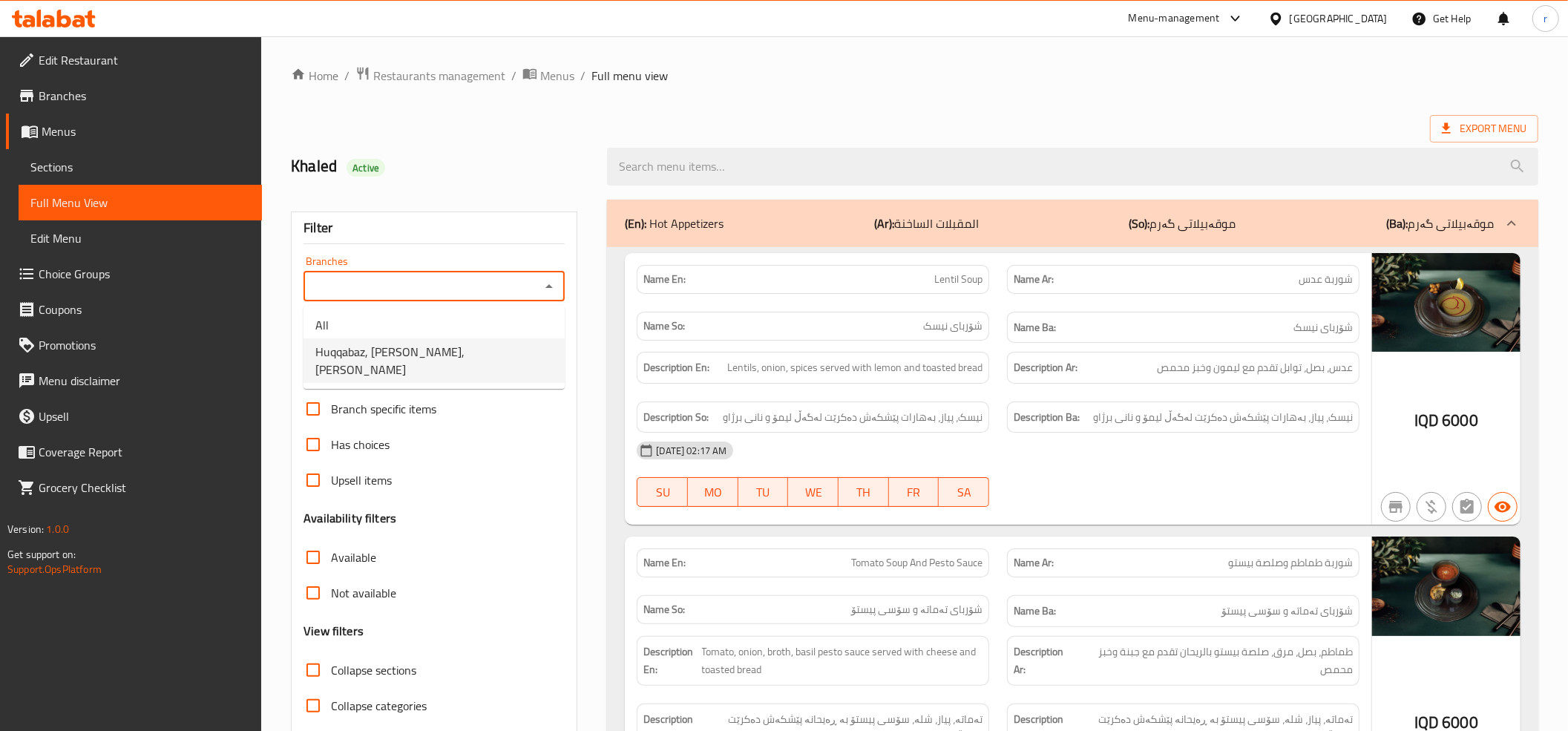
click at [536, 349] on li "Huqqabaz, [PERSON_NAME],[PERSON_NAME]" at bounding box center [433, 360] width 261 height 44
type input "Huqqabaz, [PERSON_NAME],[PERSON_NAME]"
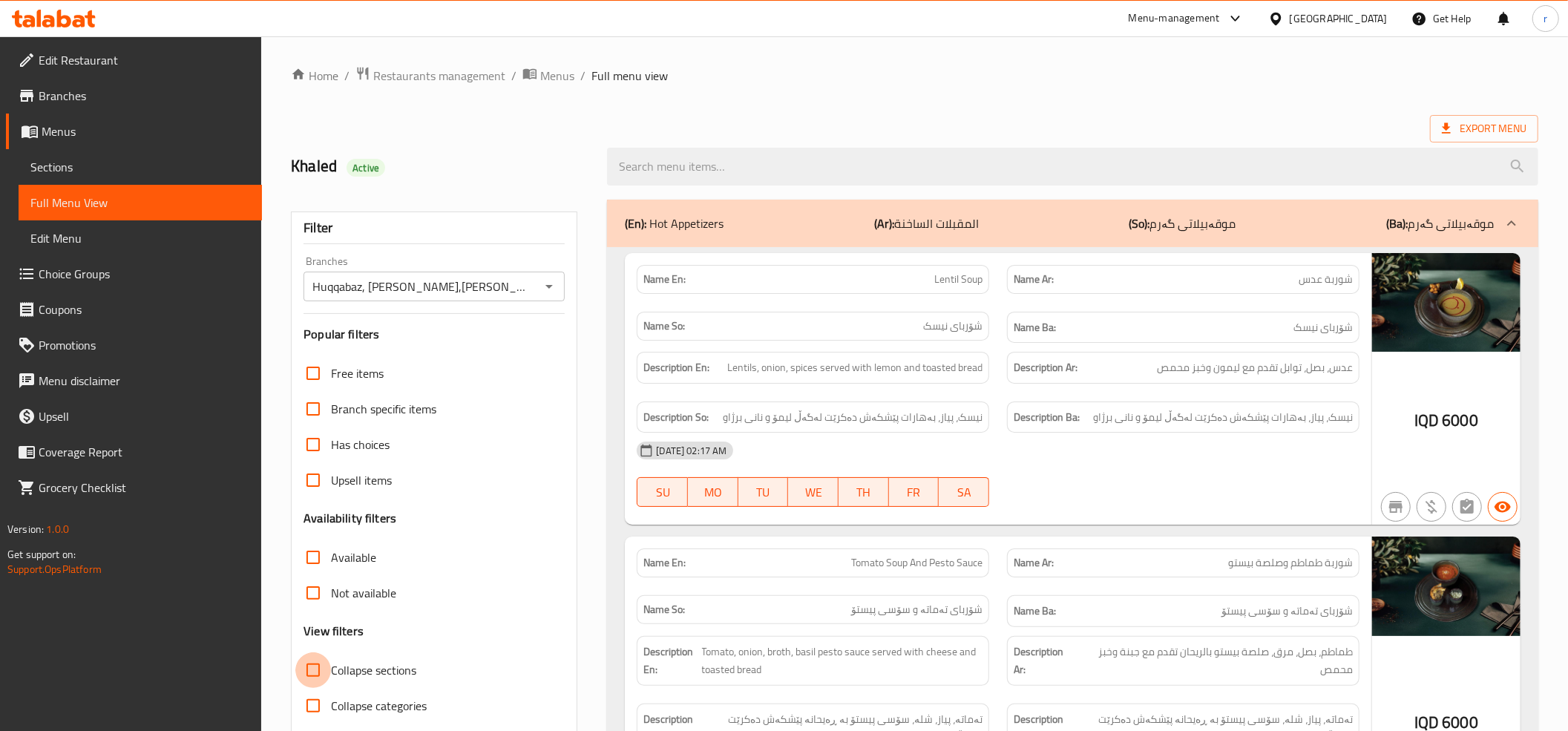
click at [316, 677] on input "Collapse sections" at bounding box center [313, 670] width 36 height 36
checkbox input "true"
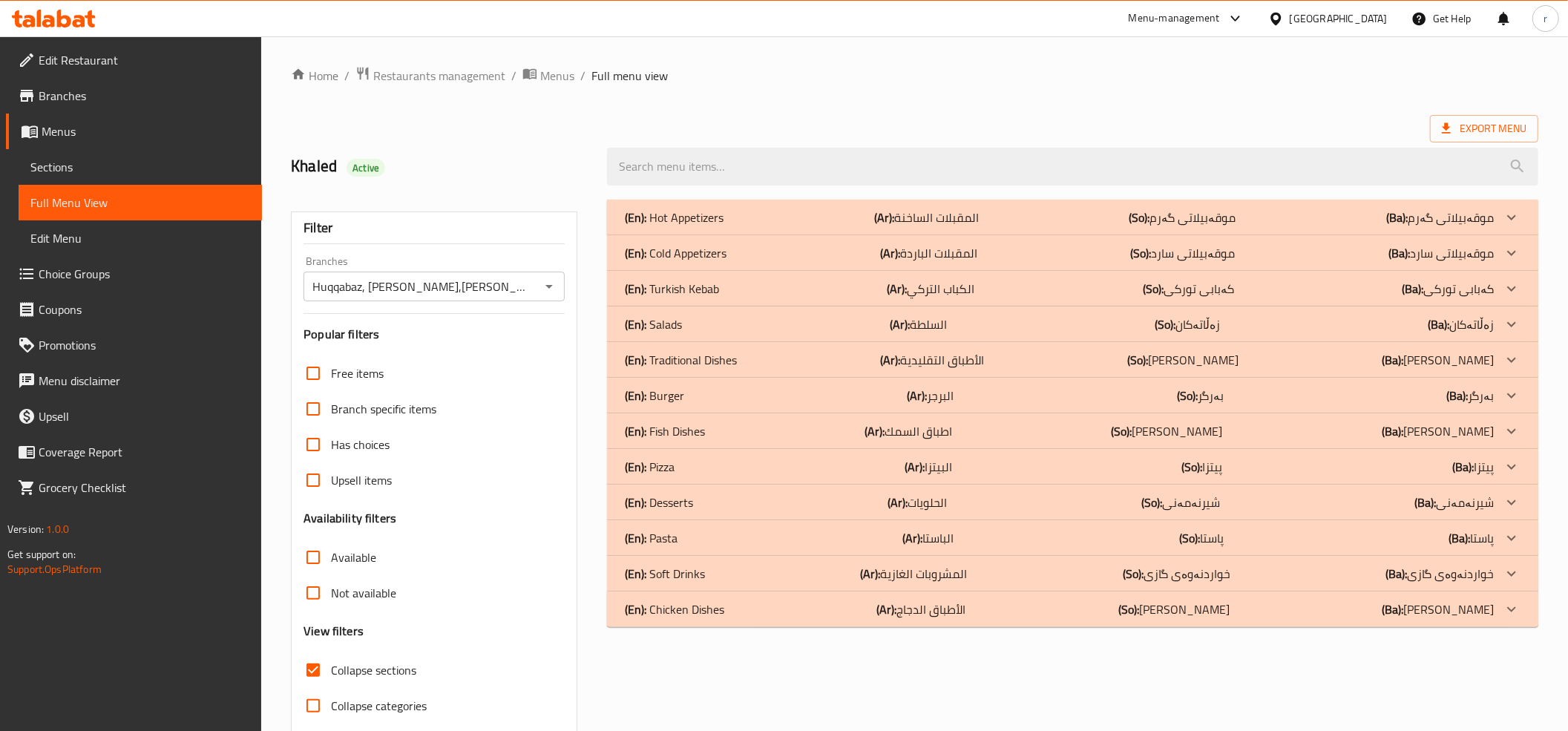
click at [1007, 582] on div "(En): Soft Drinks (Ar): المشروبات الغازية (So): خواردنەوەی گازی (Ba): خواردنەوە…" at bounding box center [1059, 574] width 869 height 18
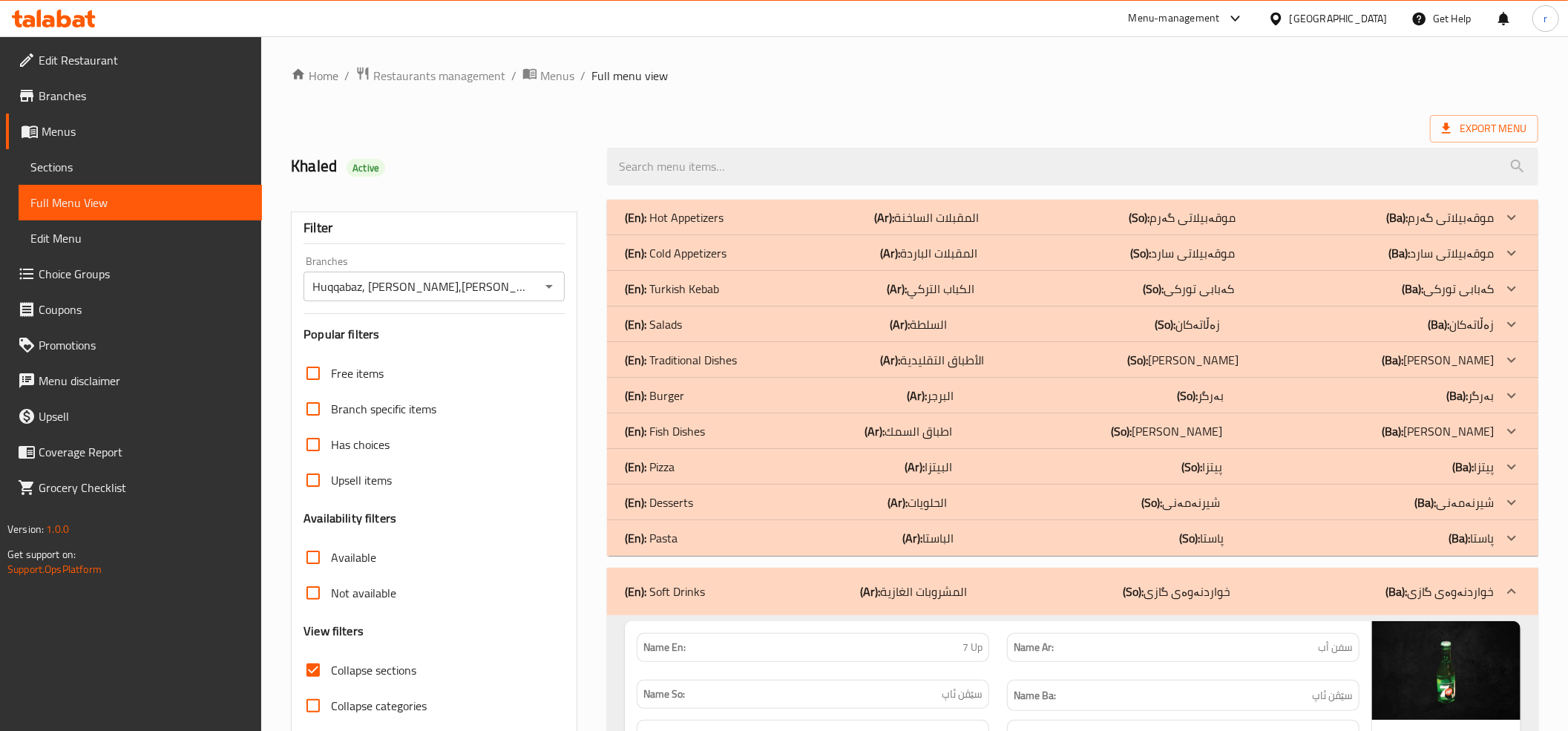
click at [1021, 508] on div "(En): Desserts (Ar): الحلويات (So): شیرنەمەنی (Ba): شیرنەمەنی" at bounding box center [1059, 502] width 869 height 18
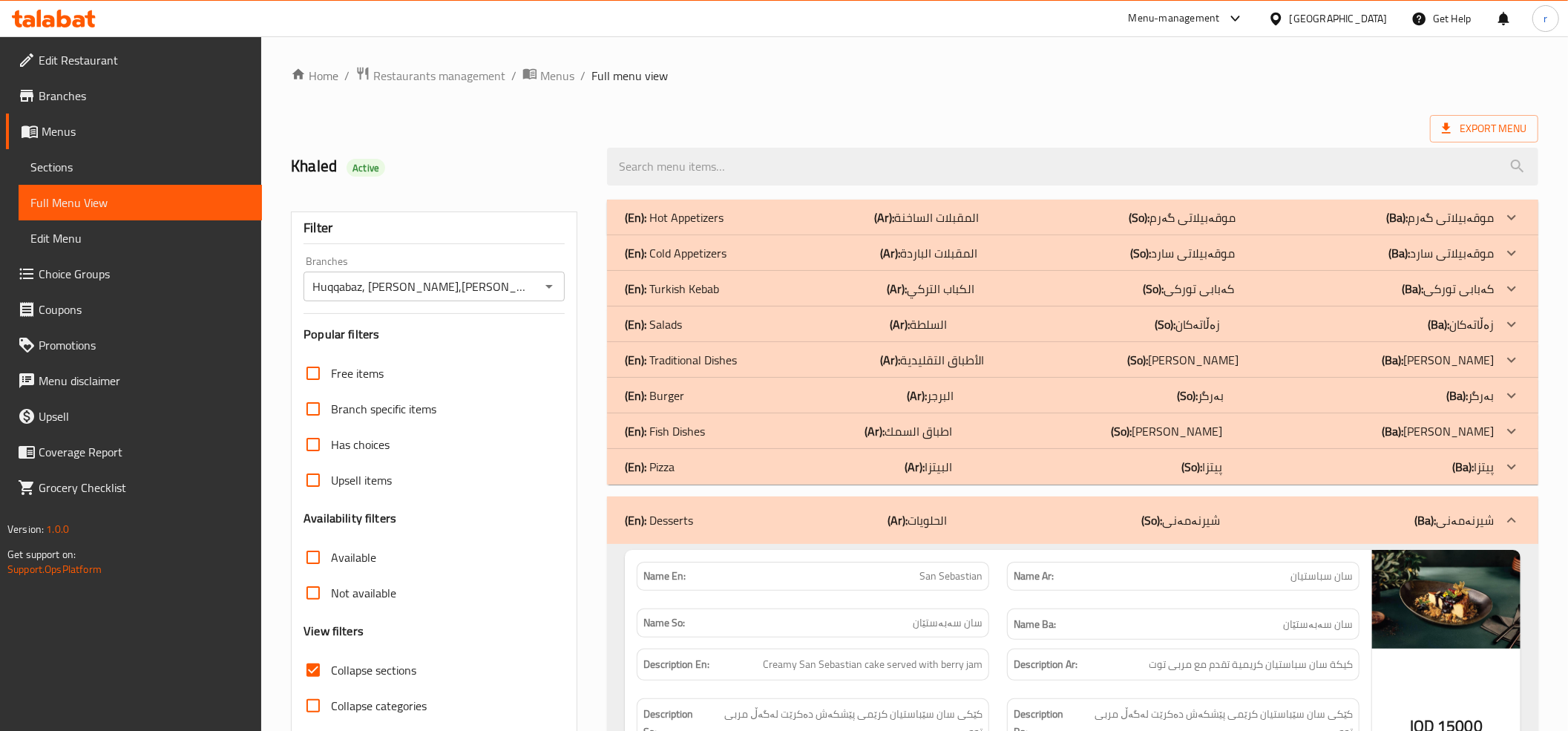
click at [1006, 434] on div "(En): Fish Dishes (Ar): اطباق السمك (So): ژەمە ماسی (Ba): [PERSON_NAME]" at bounding box center [1059, 431] width 869 height 18
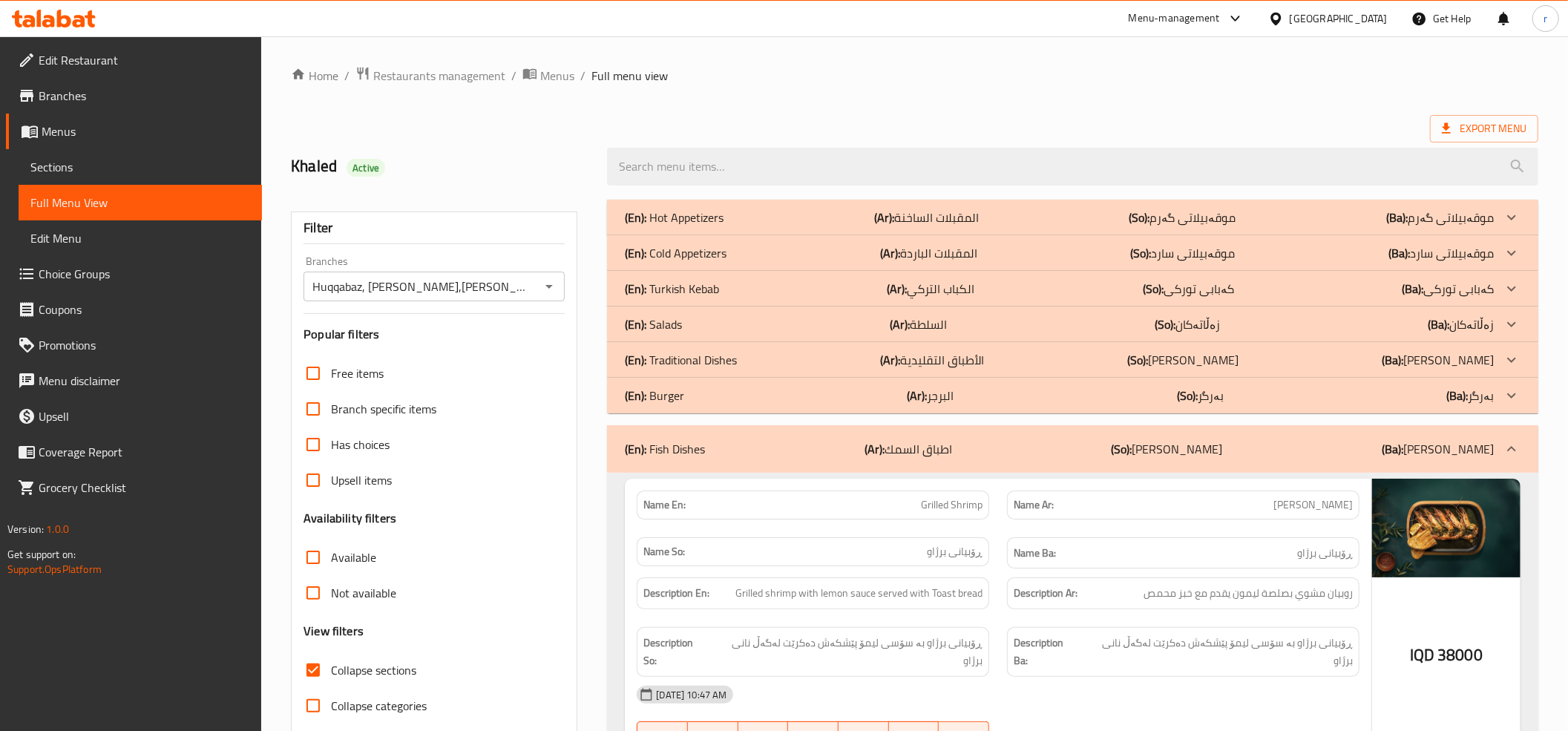
click at [1018, 355] on div "(En): Traditional Dishes (Ar): الأطباق التقليدية (So): ژەمە تەقلیدی (Ba): ژەمە …" at bounding box center [1059, 360] width 869 height 18
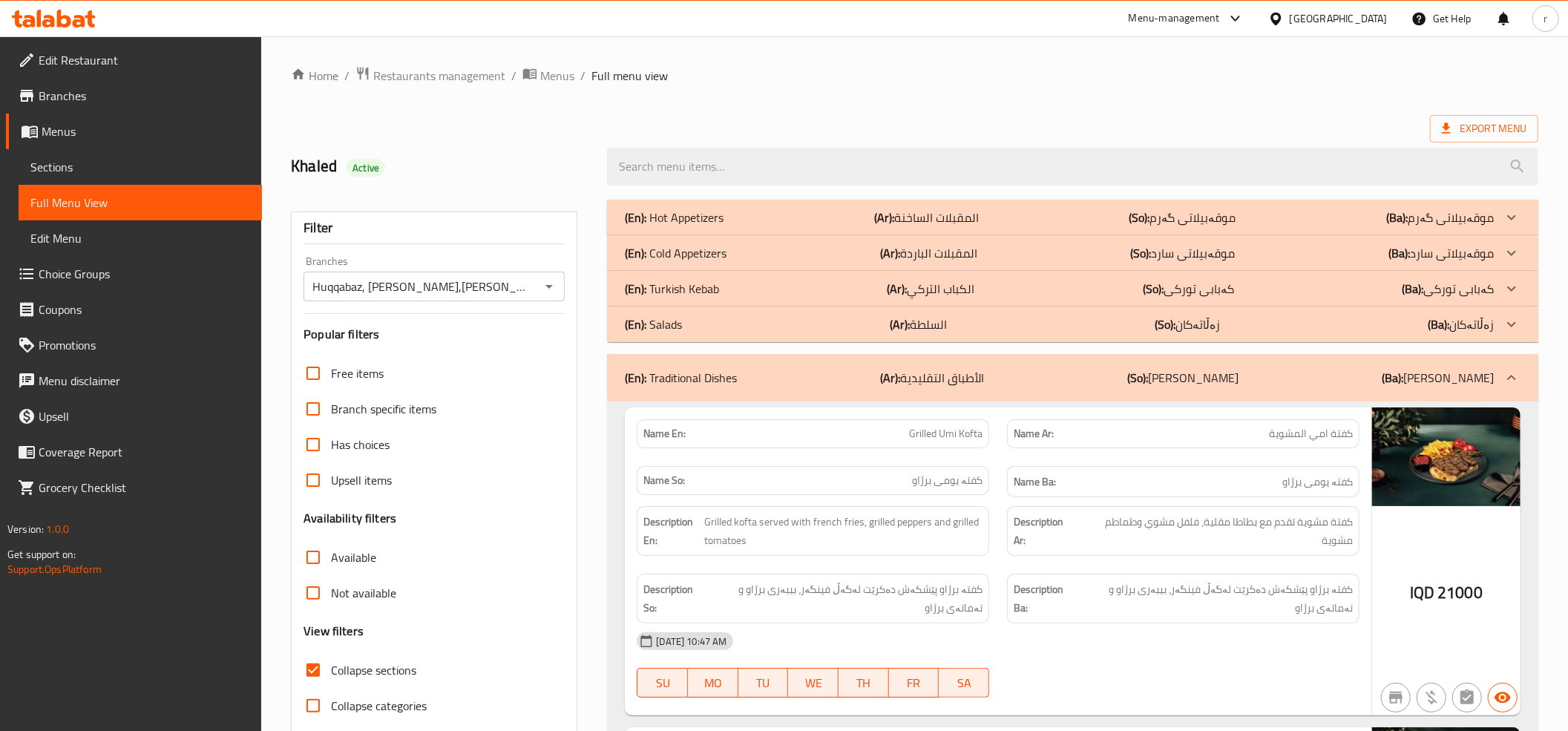
click at [1007, 288] on div "(En): Turkish Kebab (Ar): الكباب التركي (So): کەبابی تورکی (Ba): کەبابی تورکی" at bounding box center [1059, 289] width 869 height 18
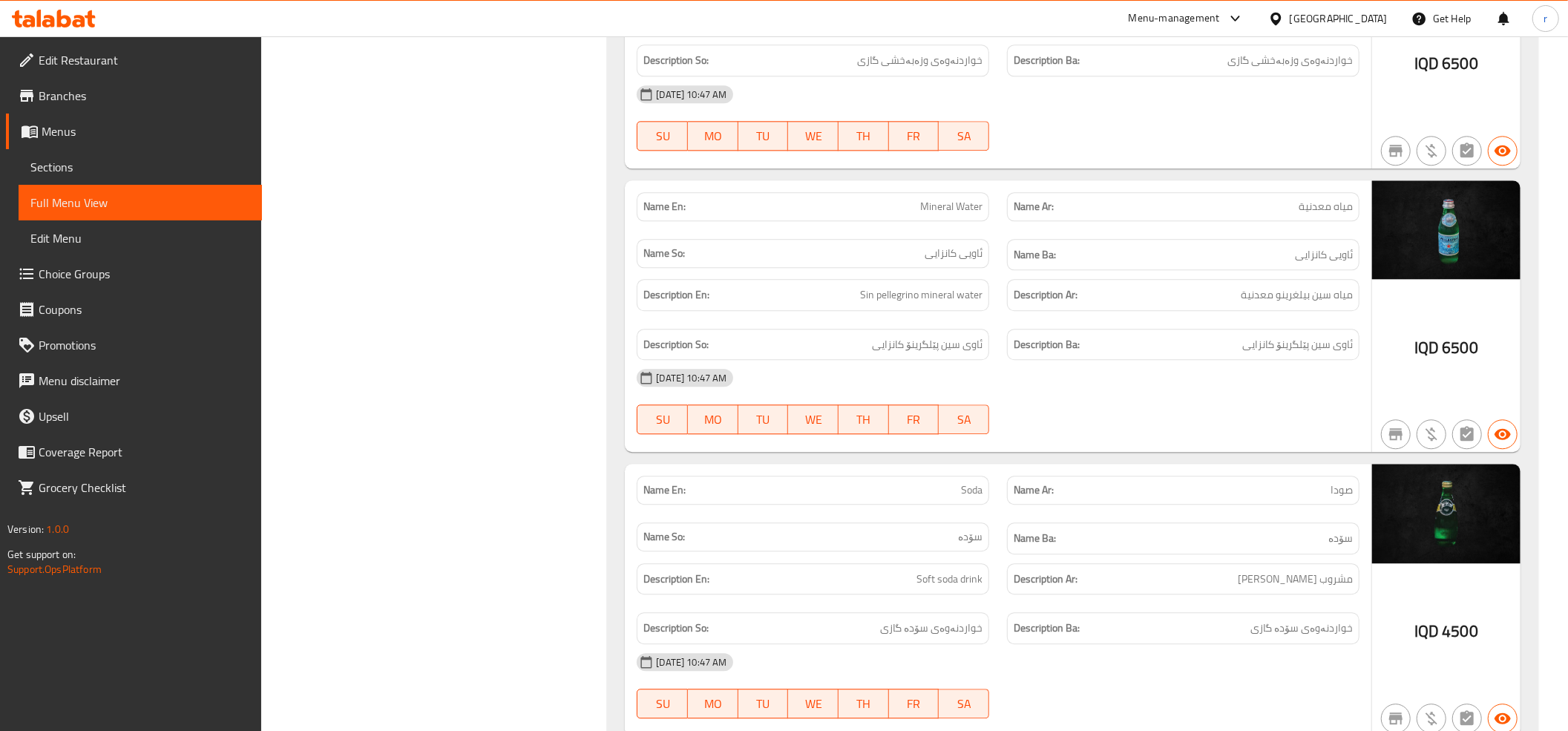
scroll to position [7600, 0]
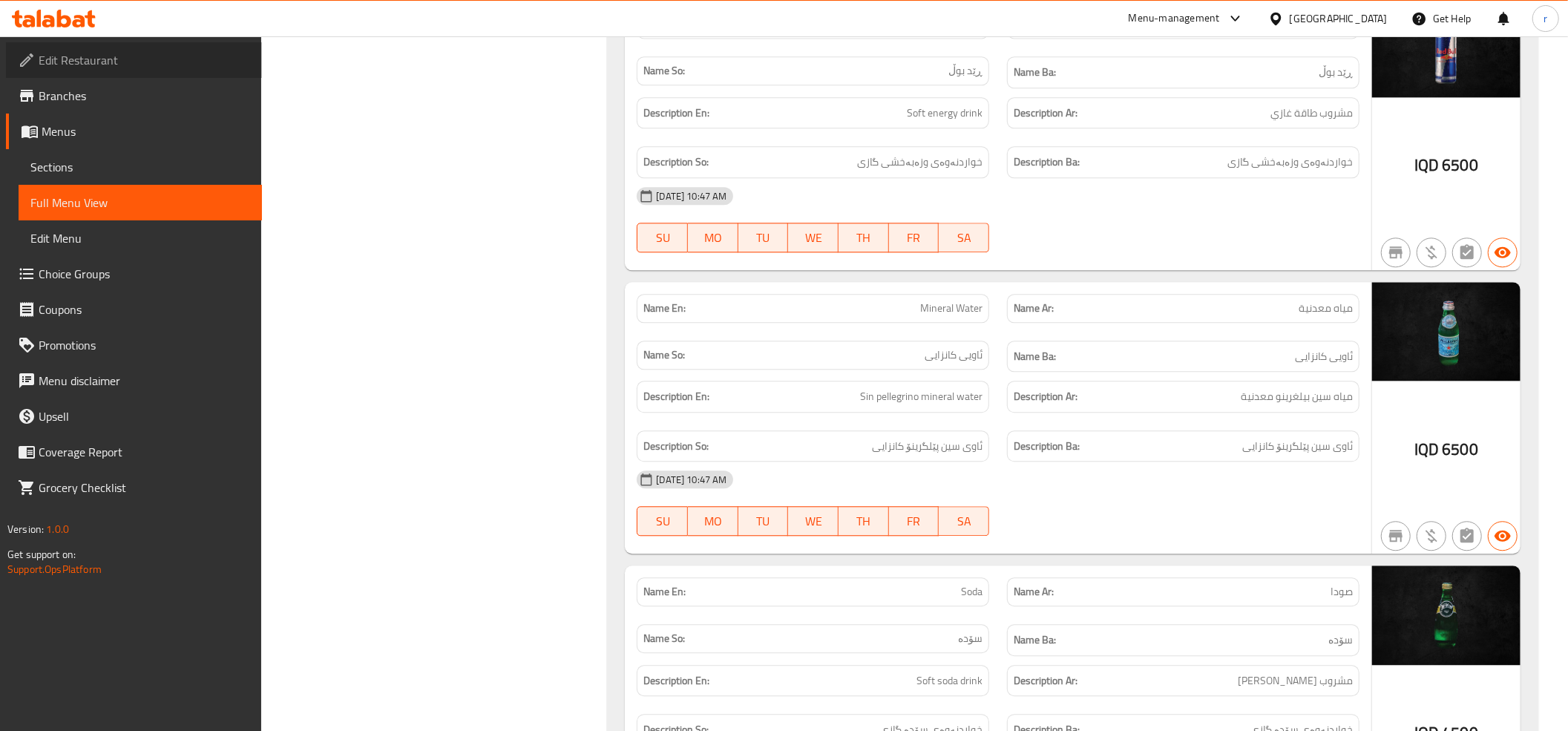
click at [128, 64] on span "Edit Restaurant" at bounding box center [145, 60] width 211 height 18
